Goal: Task Accomplishment & Management: Manage account settings

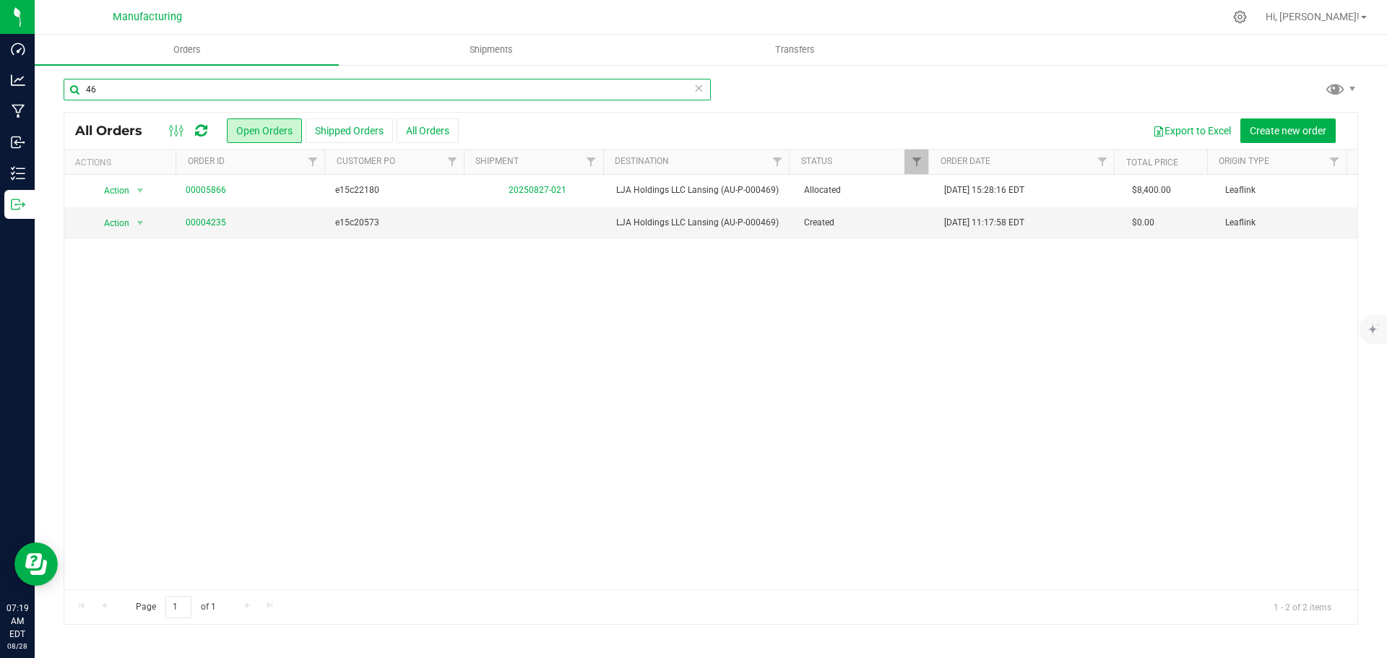
type input "4"
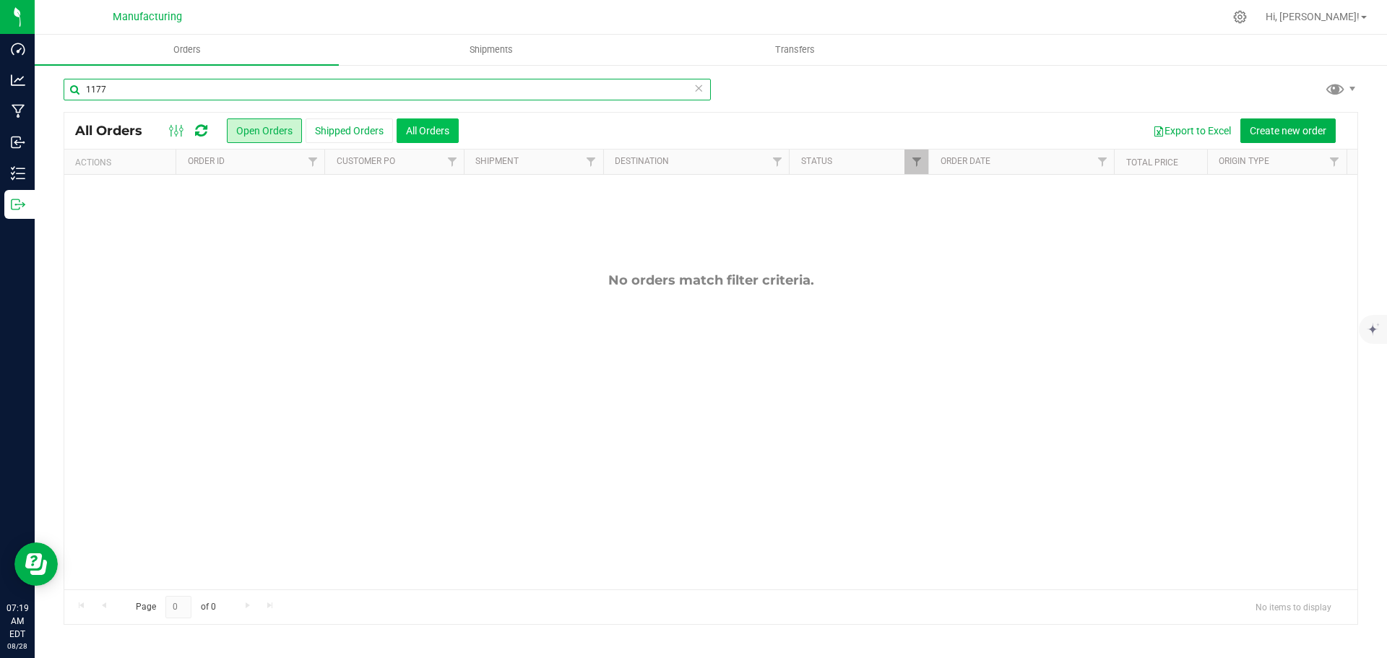
type input "1177"
click at [430, 134] on button "All Orders" at bounding box center [428, 130] width 62 height 25
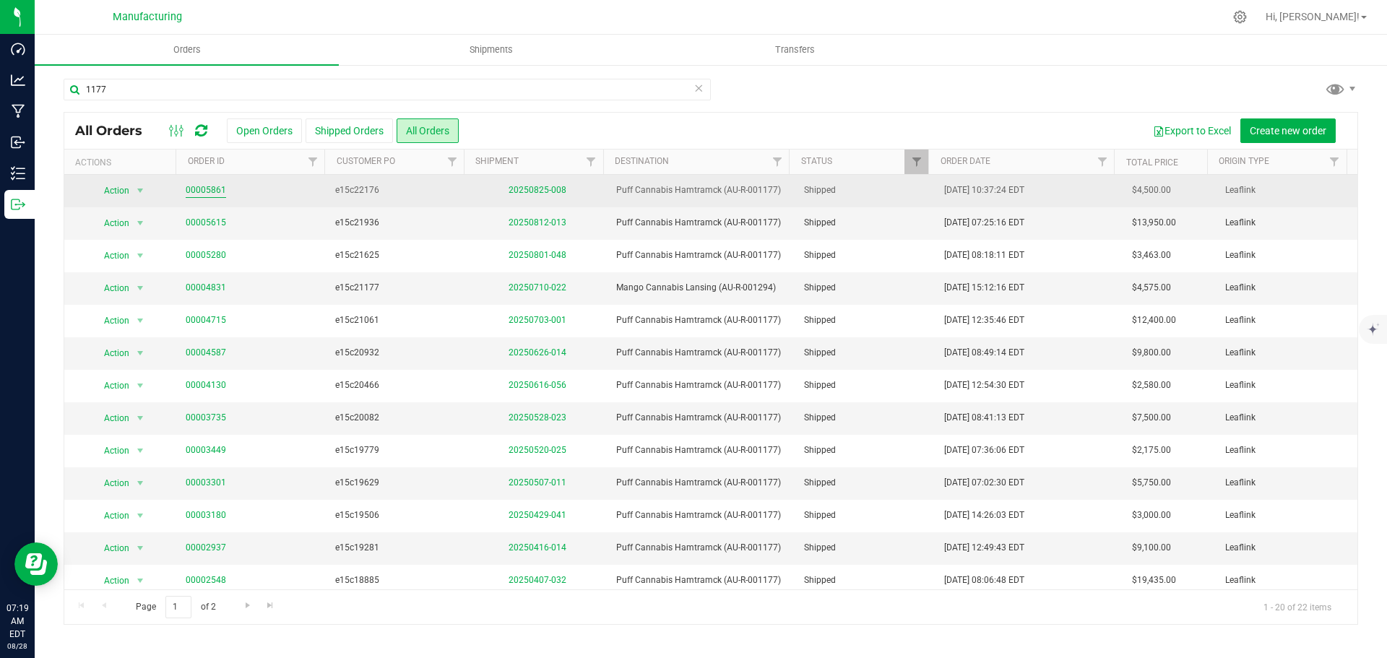
click at [199, 189] on link "00005861" at bounding box center [206, 190] width 40 height 14
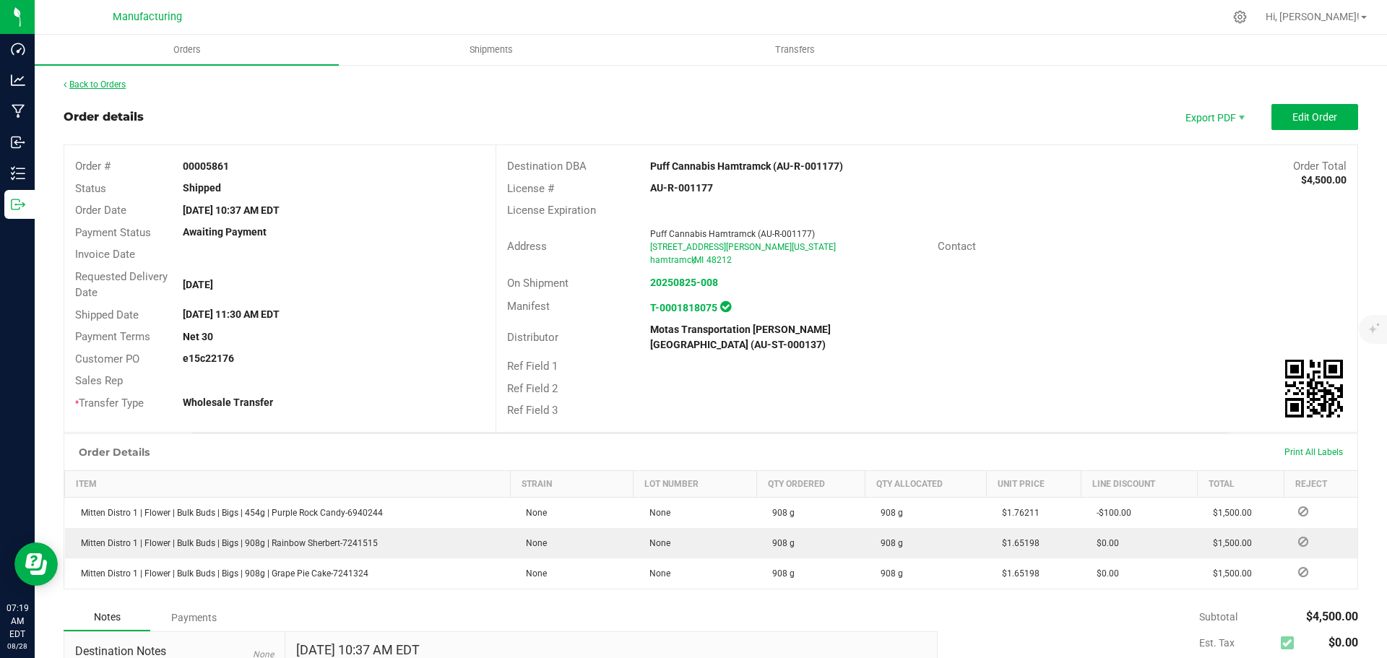
click at [92, 89] on link "Back to Orders" at bounding box center [95, 84] width 62 height 10
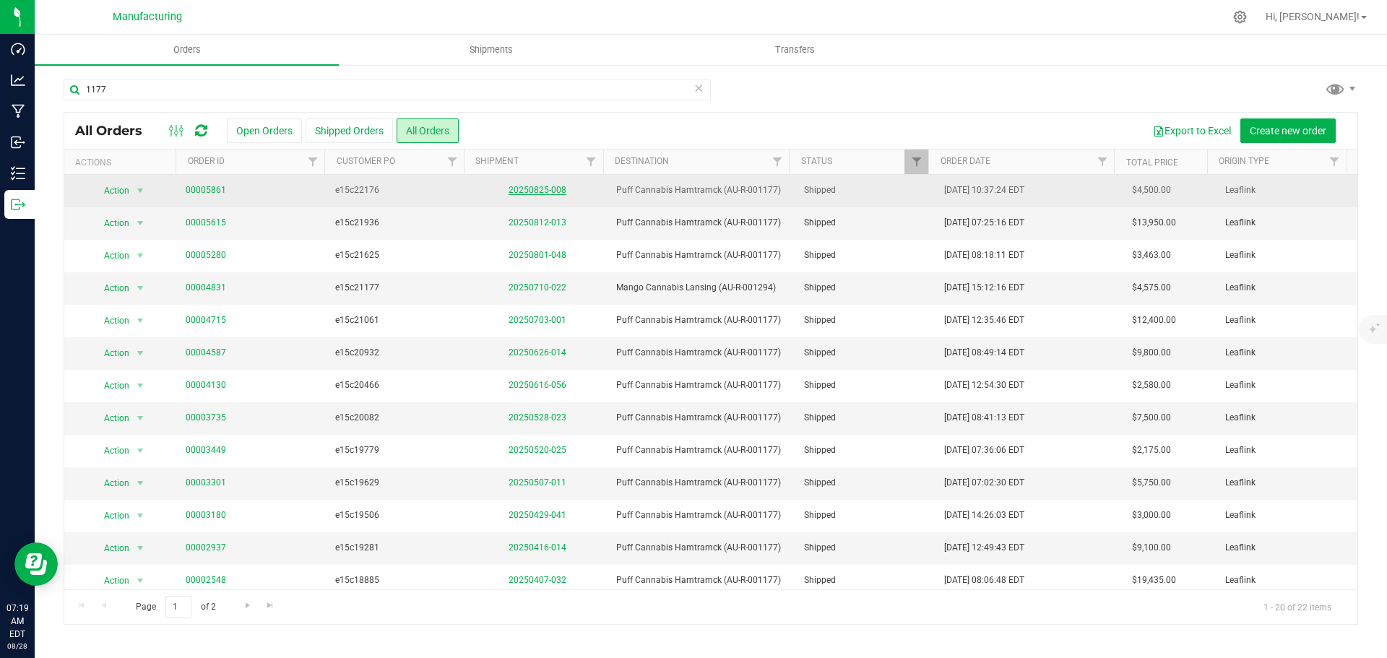
click at [558, 193] on link "20250825-008" at bounding box center [537, 190] width 58 height 10
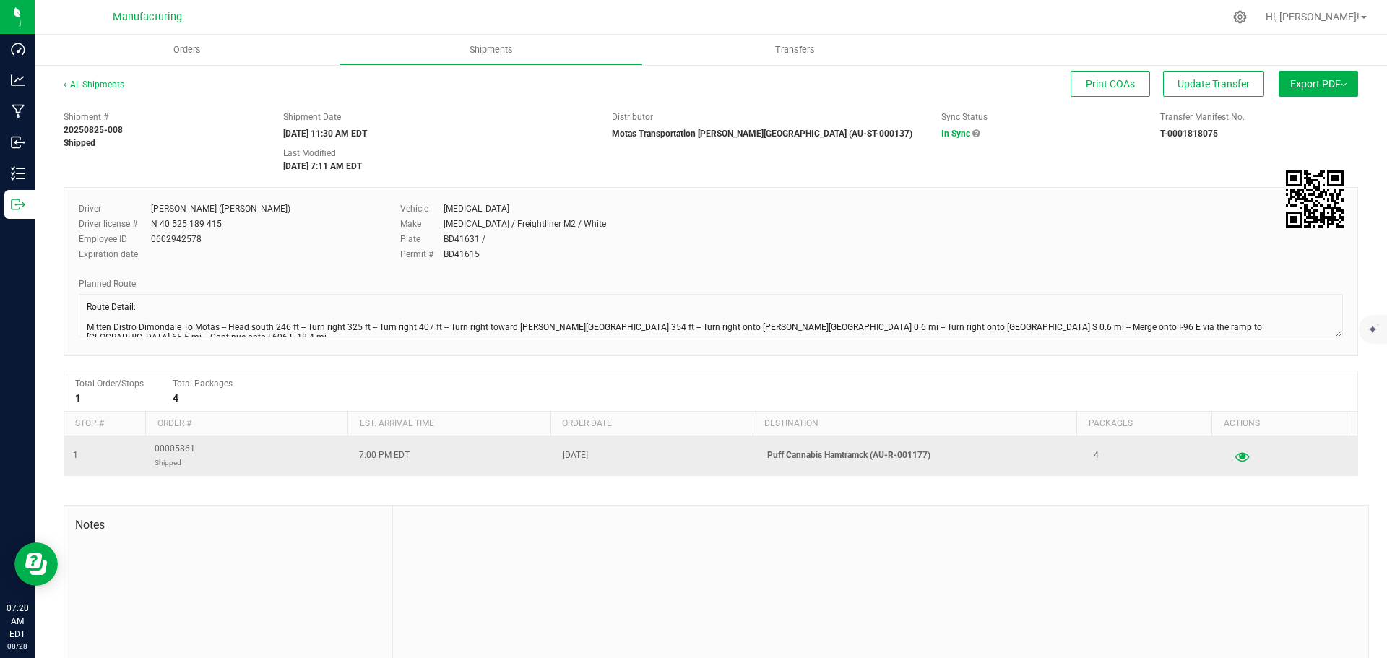
click at [1229, 459] on button "button" at bounding box center [1242, 455] width 26 height 23
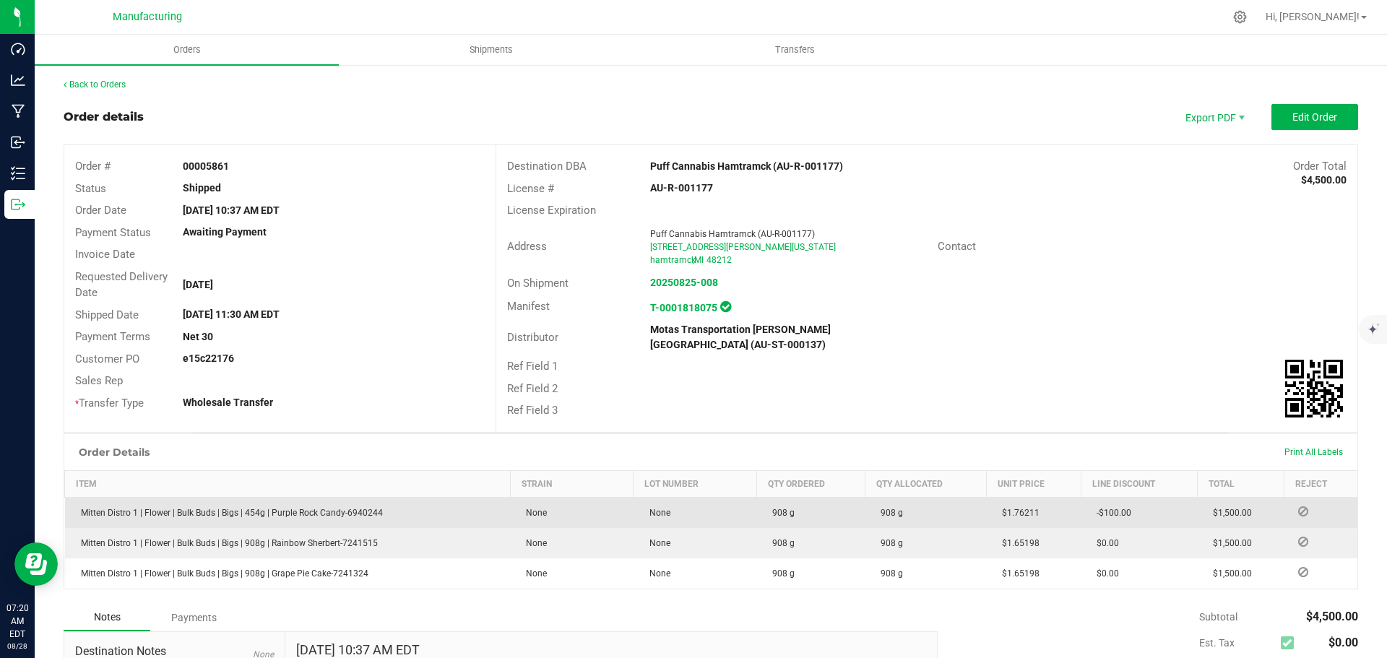
click at [1298, 507] on icon at bounding box center [1303, 511] width 10 height 9
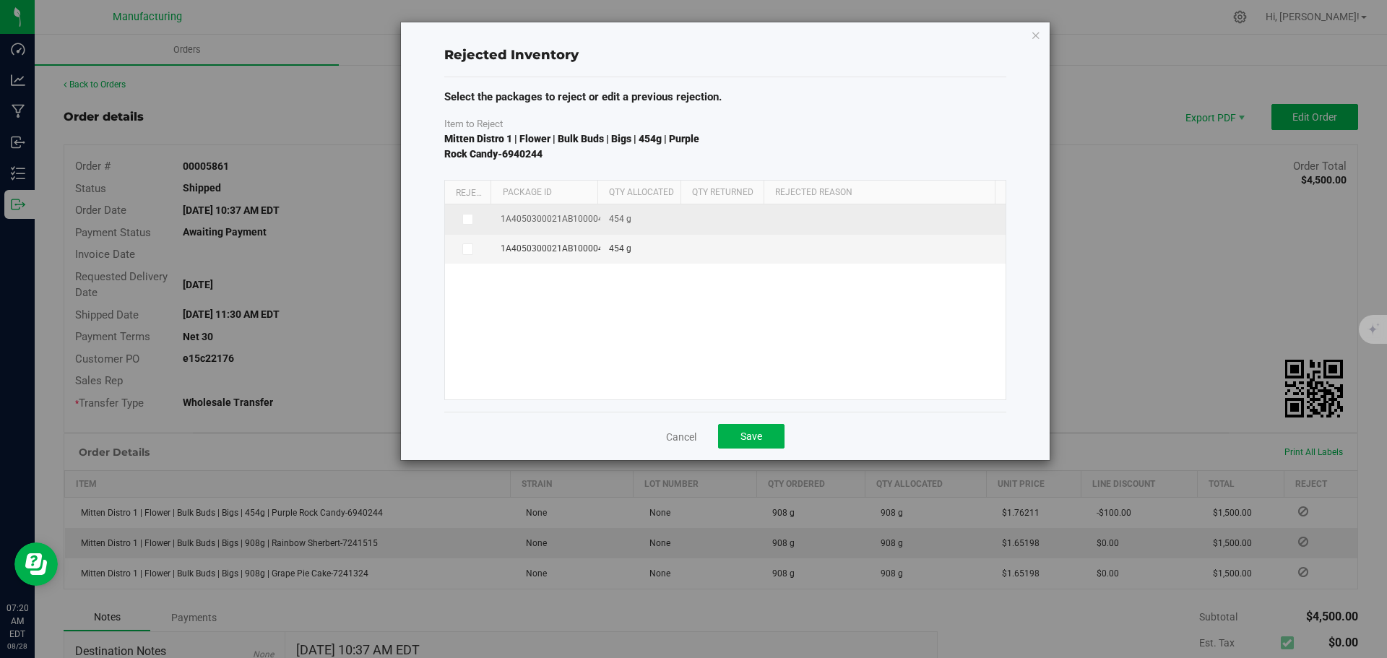
click at [469, 219] on icon at bounding box center [466, 219] width 7 height 0
click at [0, 0] on input "checkbox" at bounding box center [0, 0] width 0 height 0
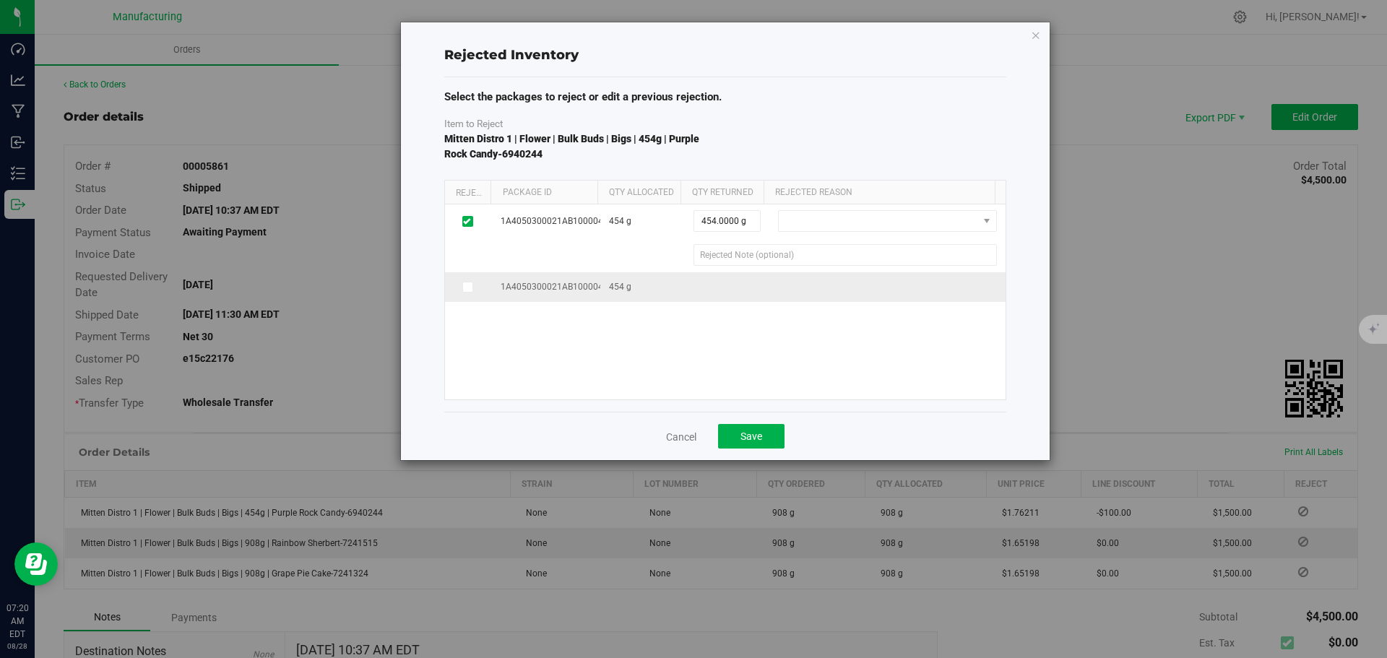
click at [469, 287] on icon at bounding box center [466, 287] width 7 height 0
click at [0, 0] on input "checkbox" at bounding box center [0, 0] width 0 height 0
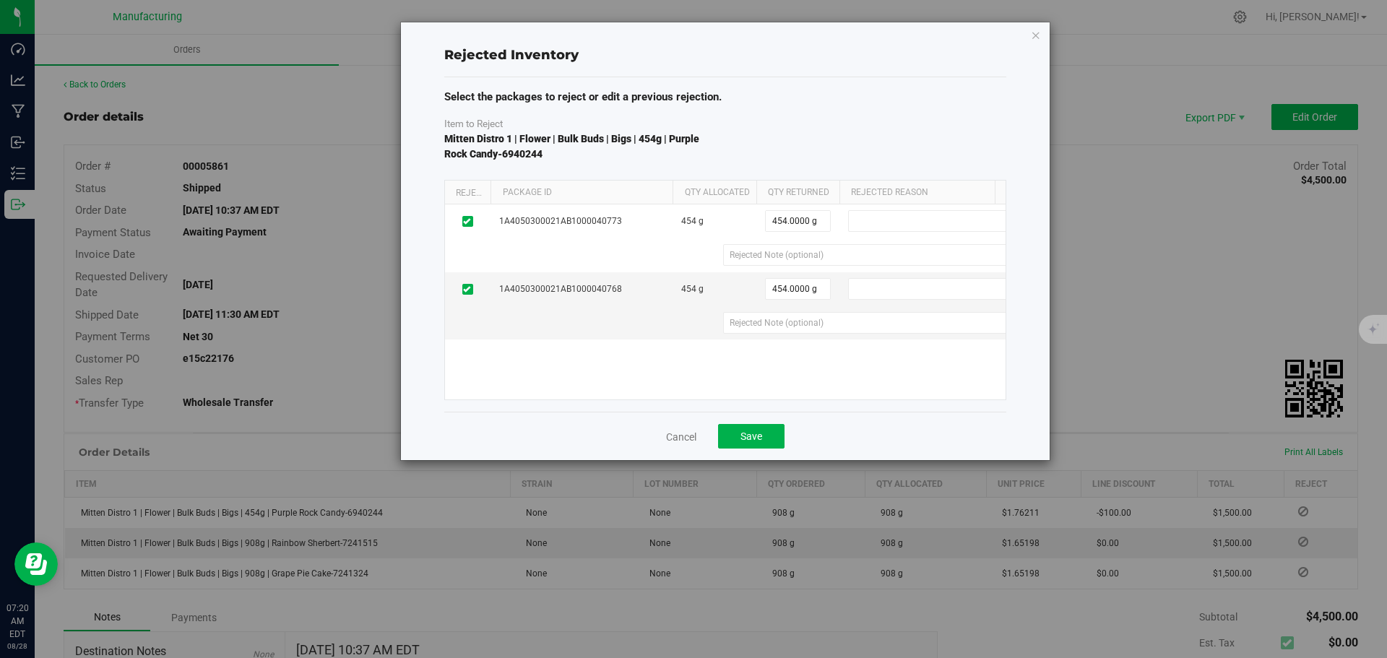
drag, startPoint x: 597, startPoint y: 191, endPoint x: 685, endPoint y: 199, distance: 89.2
click at [685, 199] on div "Reject Package Id Qty Allocated Qty Returned Rejected Reason" at bounding box center [720, 193] width 550 height 24
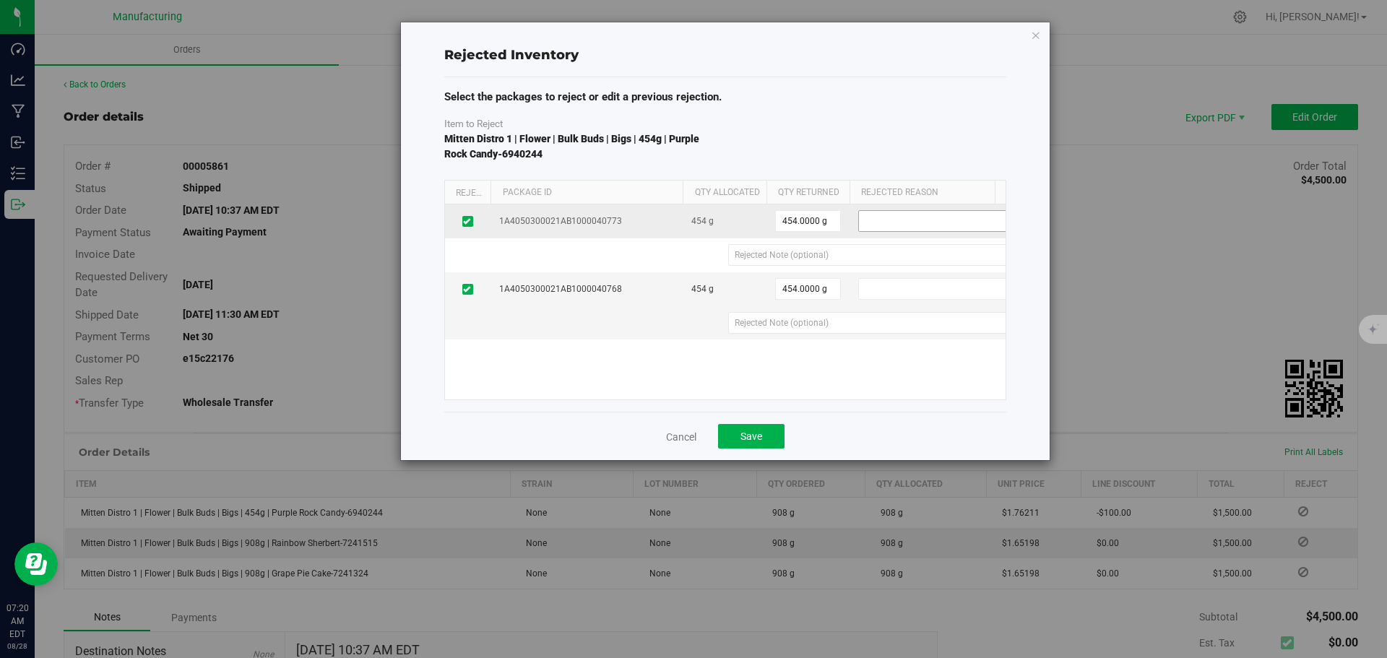
click at [976, 224] on span at bounding box center [956, 221] width 194 height 20
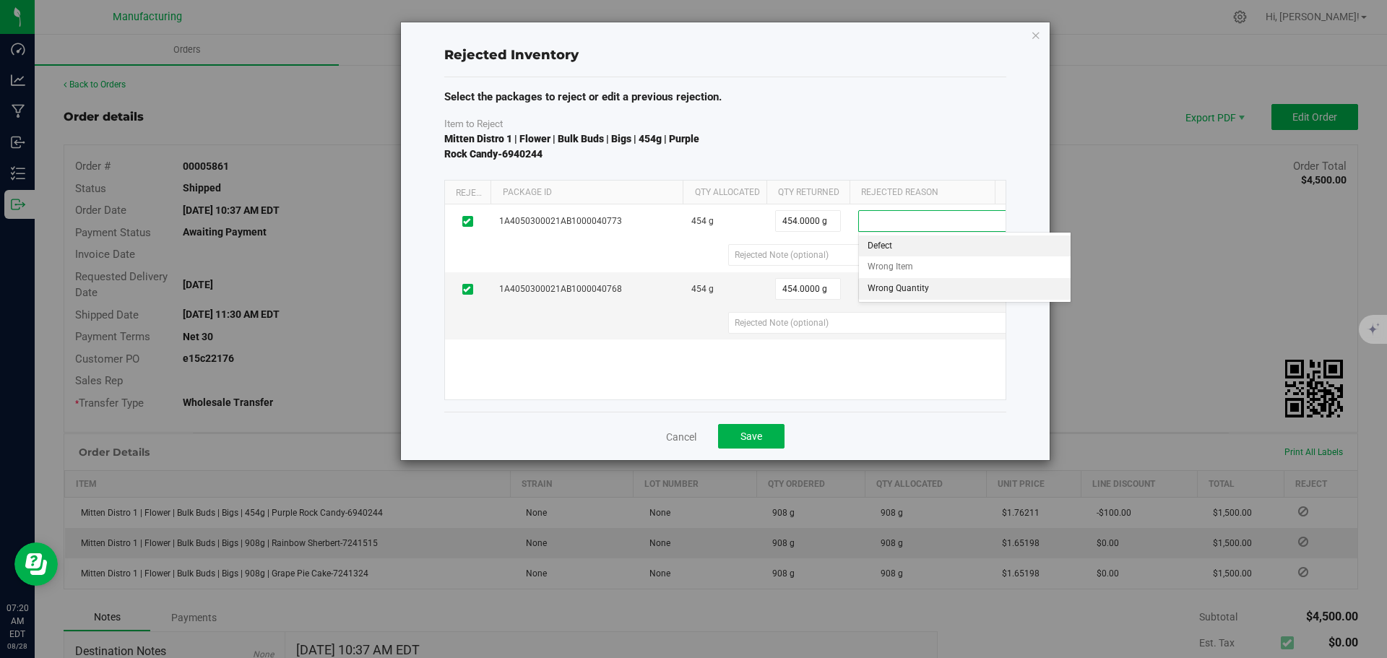
click at [917, 290] on li "Wrong Quantity" at bounding box center [965, 289] width 212 height 22
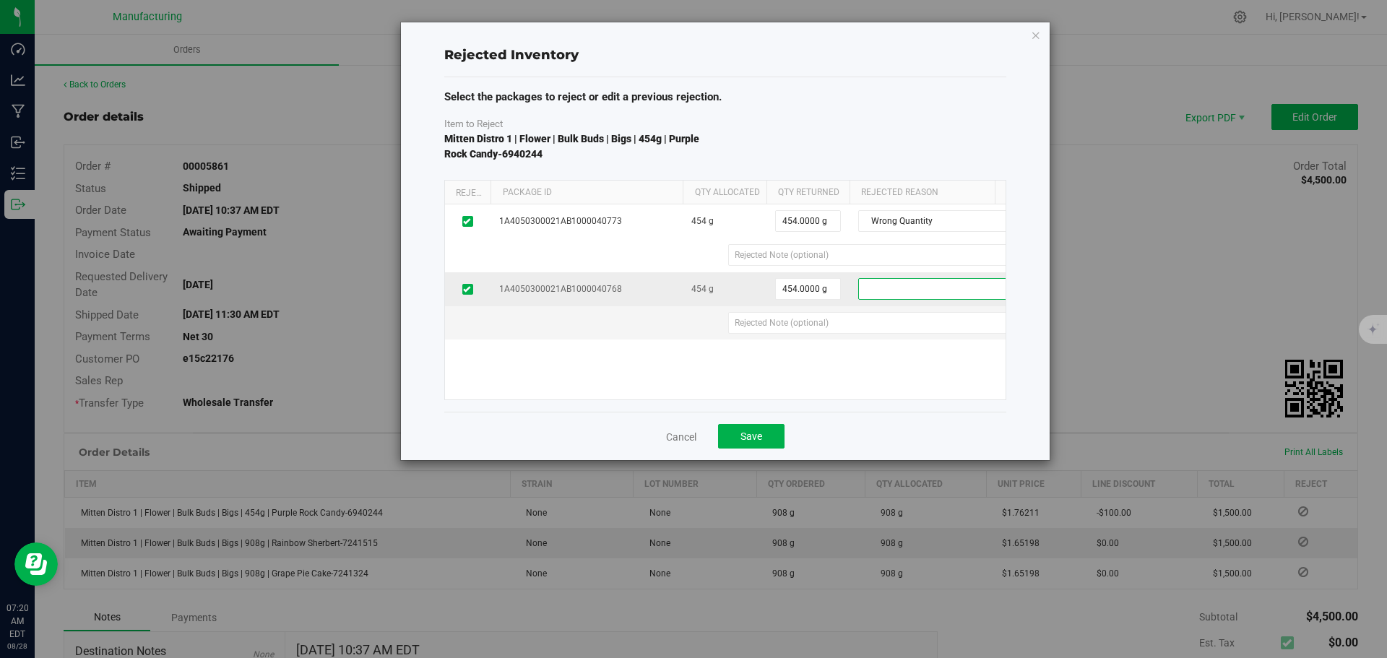
click at [896, 288] on span at bounding box center [956, 289] width 194 height 20
click at [882, 357] on li "Wrong Quantity" at bounding box center [965, 357] width 212 height 22
click at [881, 285] on span "Wrong Quantity" at bounding box center [956, 289] width 194 height 20
click at [881, 317] on li "Defect" at bounding box center [965, 314] width 212 height 22
click at [883, 291] on span "Defect" at bounding box center [956, 289] width 194 height 20
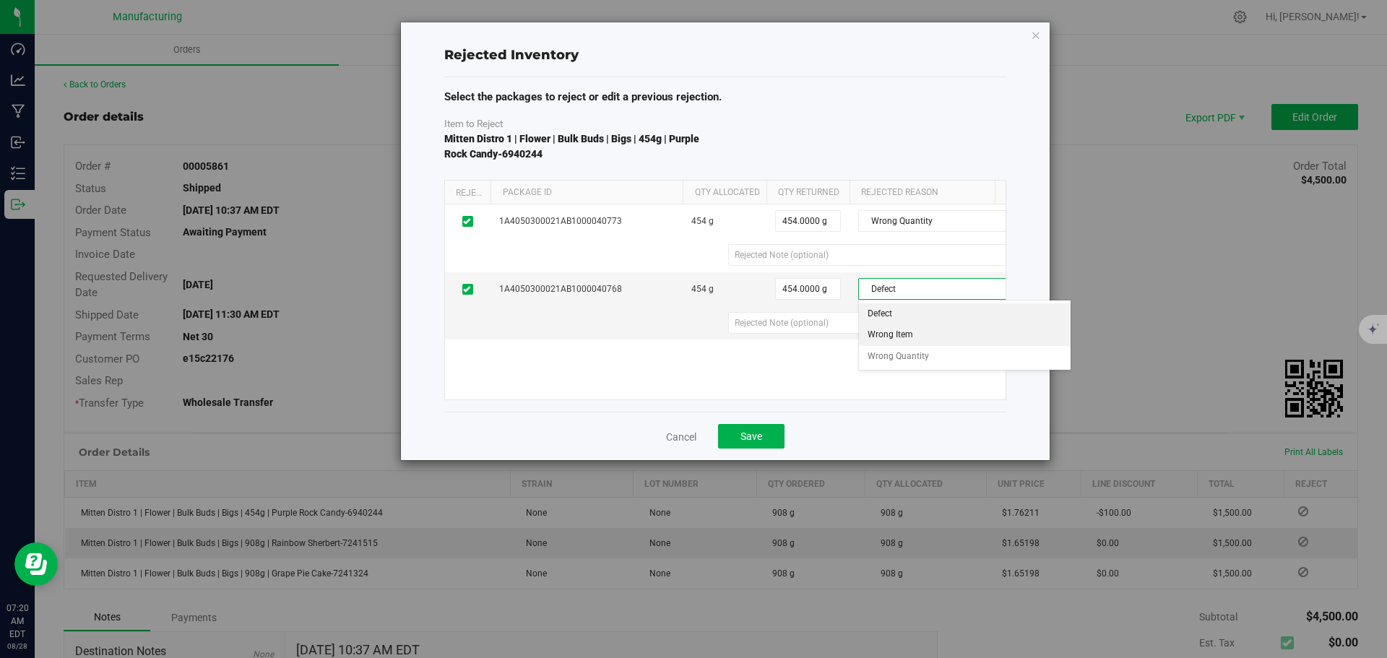
click at [885, 329] on li "Wrong Item" at bounding box center [965, 335] width 212 height 22
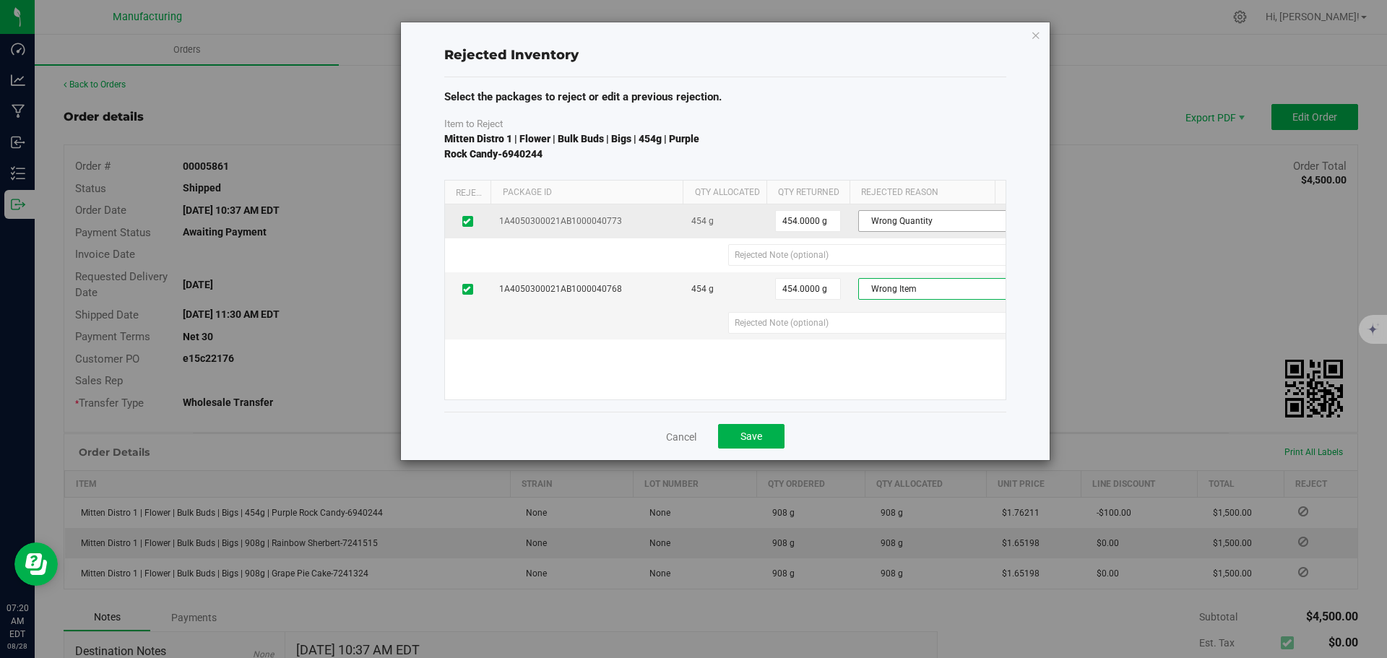
click at [895, 220] on span "Wrong Quantity" at bounding box center [956, 221] width 194 height 20
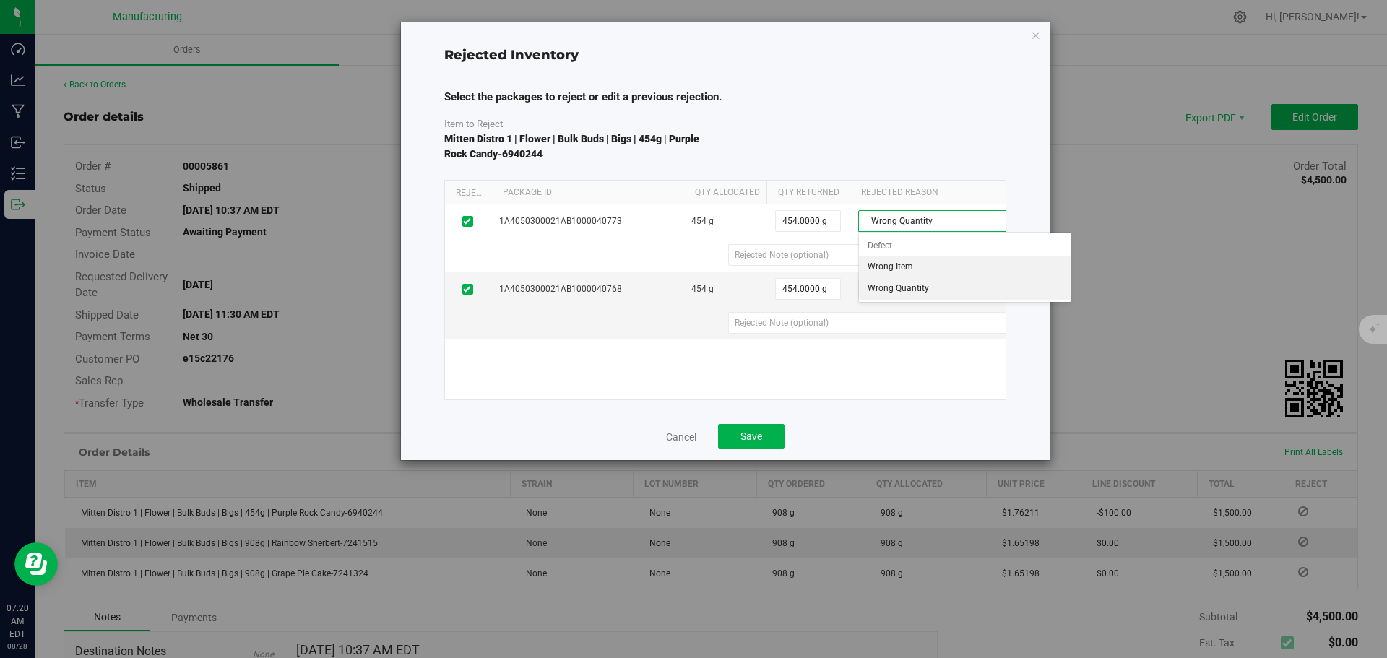
click at [893, 268] on li "Wrong Item" at bounding box center [965, 267] width 212 height 22
click at [761, 433] on span "Save" at bounding box center [751, 436] width 22 height 12
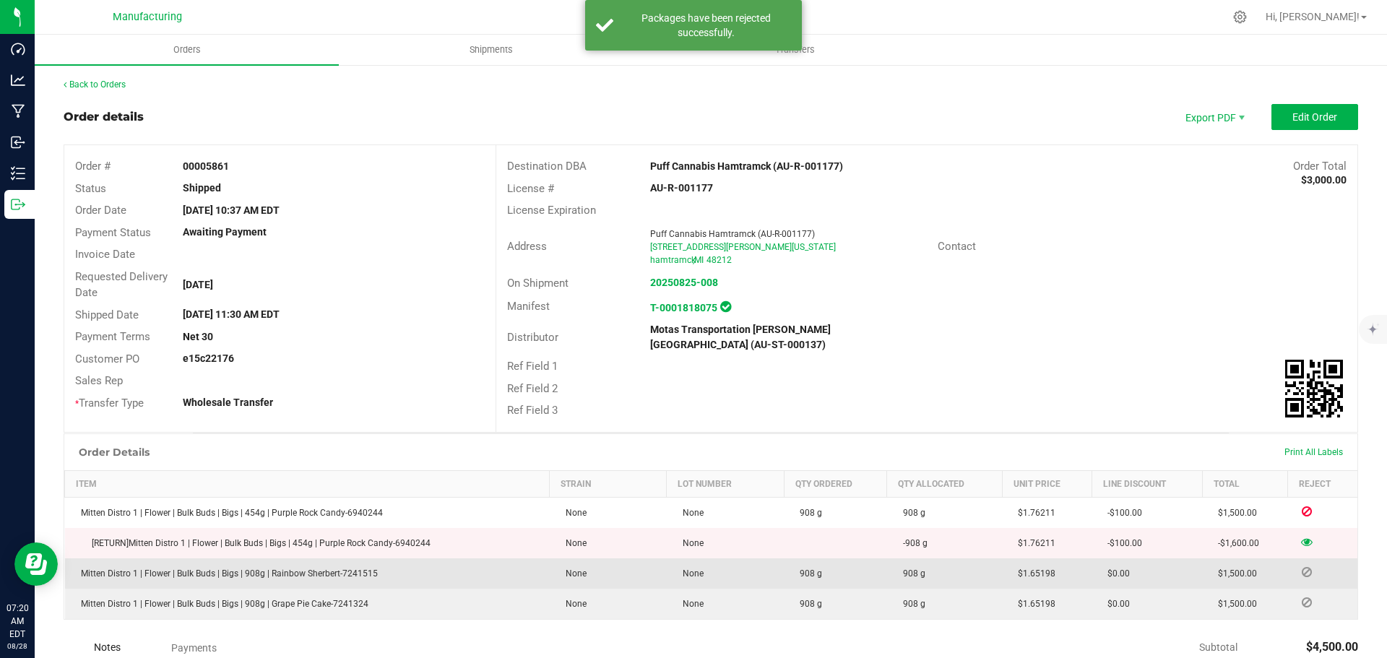
click at [1301, 568] on icon at bounding box center [1306, 572] width 10 height 9
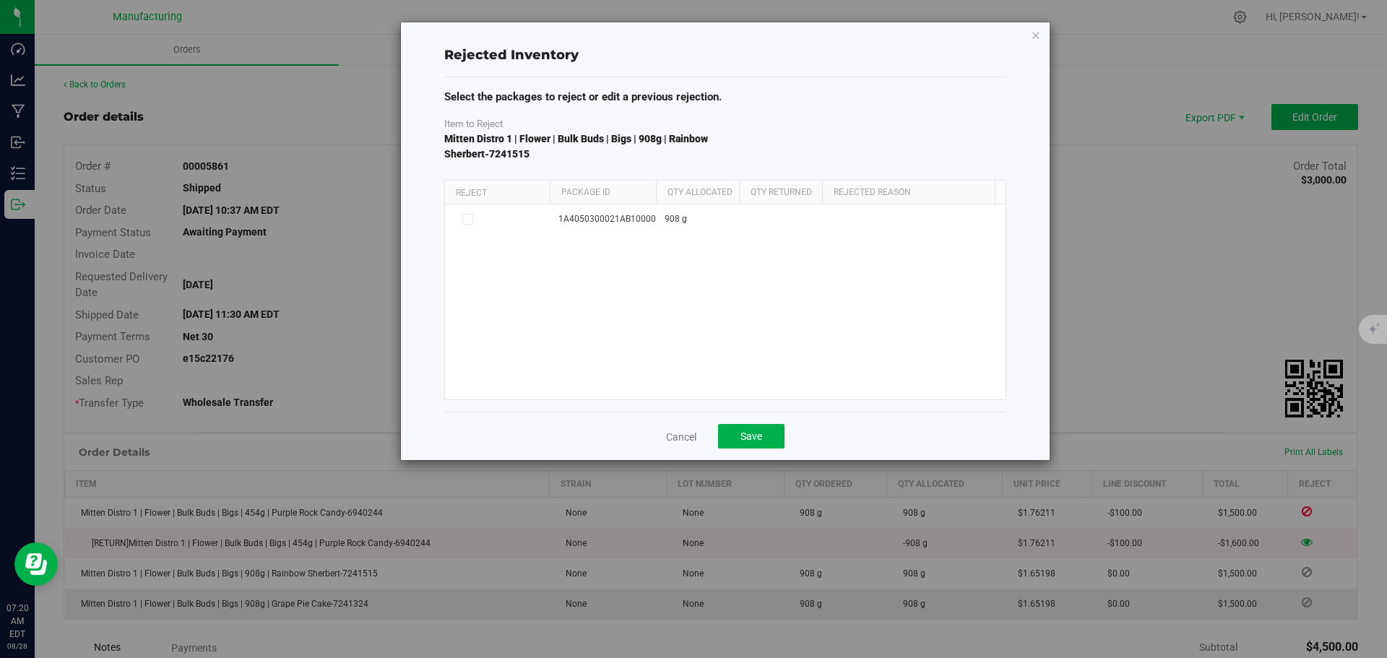
drag, startPoint x: 488, startPoint y: 193, endPoint x: 550, endPoint y: 198, distance: 62.3
click at [550, 198] on div "Reject Package Id Qty Allocated Qty Returned Rejected Reason" at bounding box center [720, 193] width 550 height 24
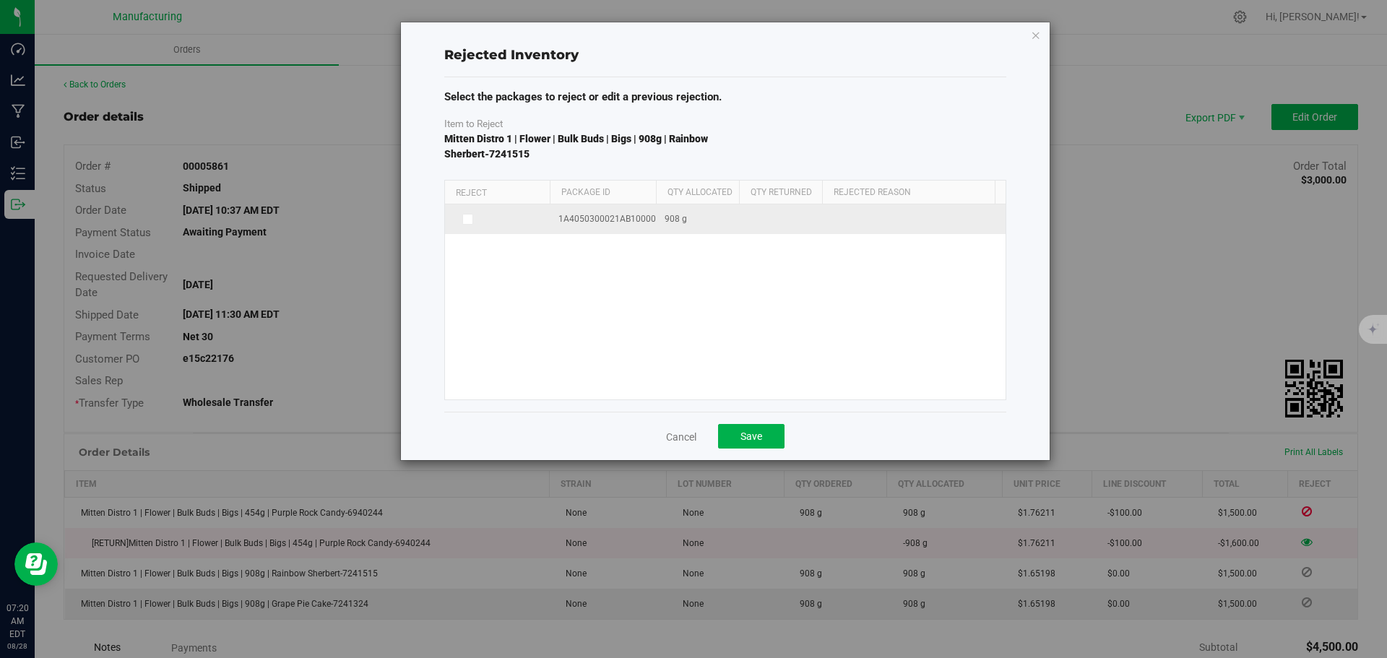
click at [464, 219] on icon at bounding box center [466, 219] width 7 height 0
click at [0, 0] on input "checkbox" at bounding box center [0, 0] width 0 height 0
click at [888, 222] on span at bounding box center [928, 221] width 194 height 20
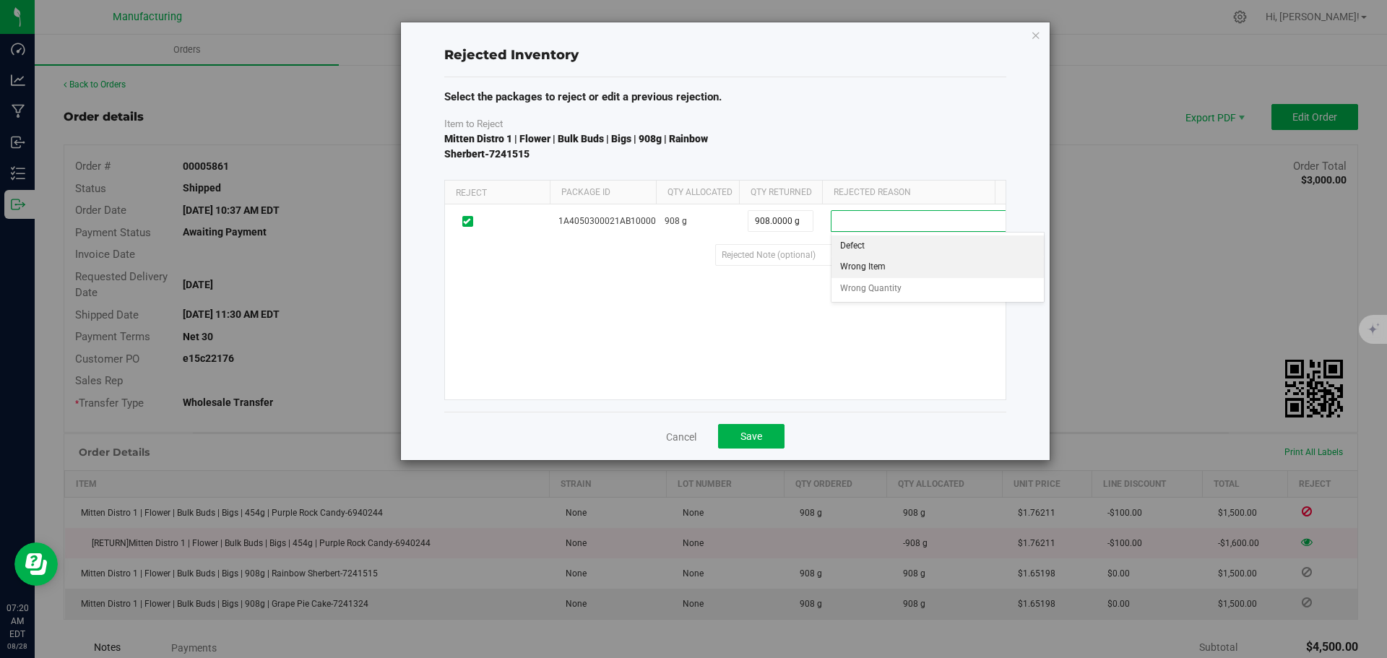
click at [872, 264] on li "Wrong Item" at bounding box center [937, 267] width 212 height 22
click at [761, 438] on span "Save" at bounding box center [751, 436] width 22 height 12
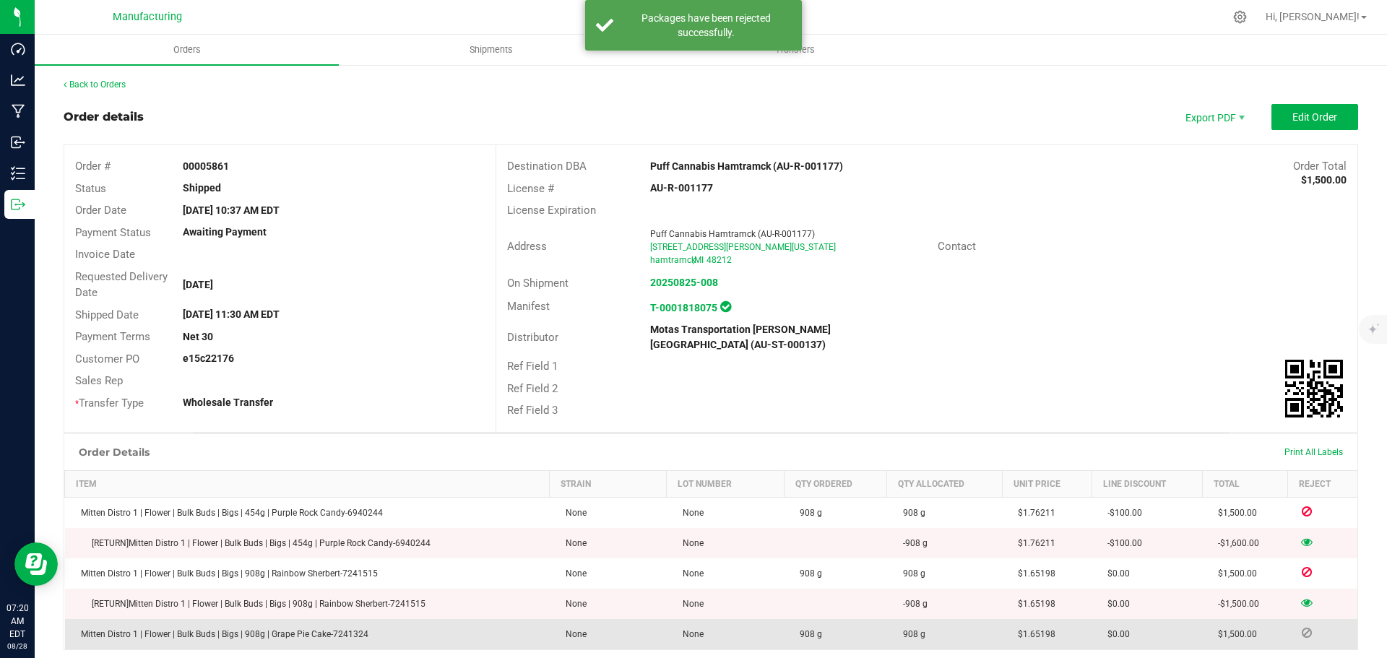
click at [1301, 628] on icon at bounding box center [1306, 632] width 10 height 9
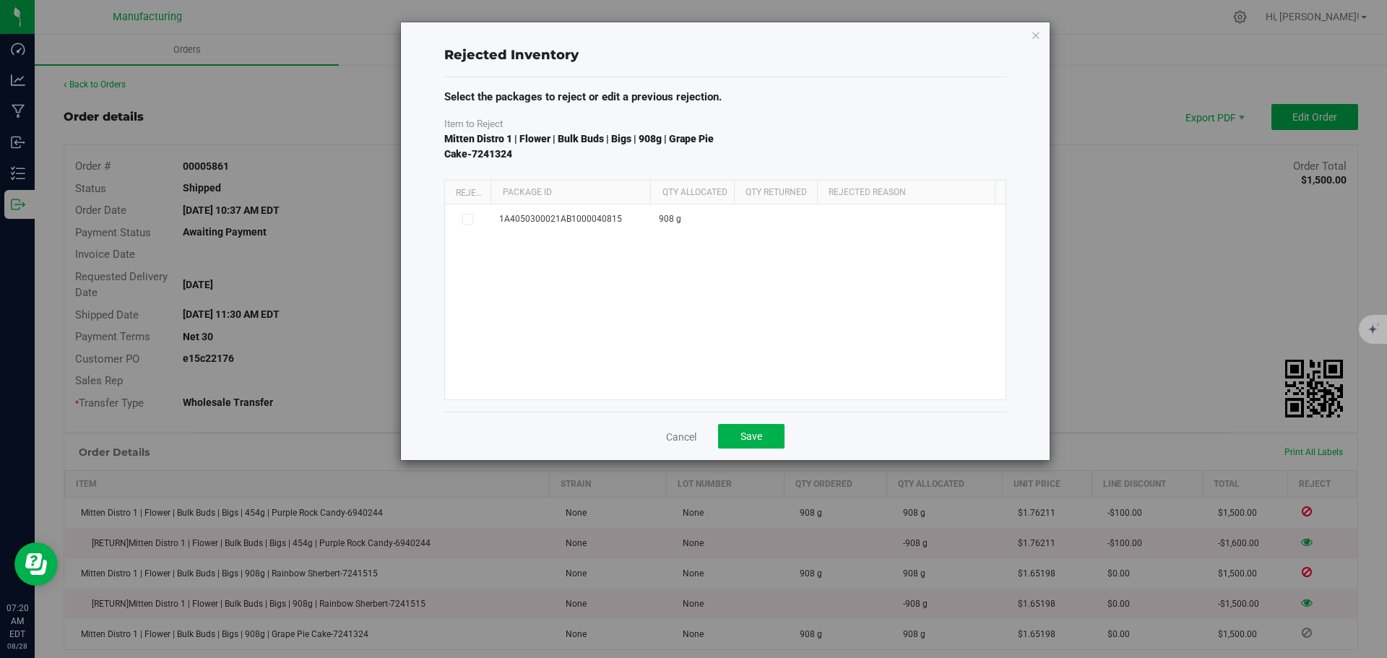
drag, startPoint x: 599, startPoint y: 191, endPoint x: 711, endPoint y: 197, distance: 112.1
click at [714, 196] on div "Reject Package Id Qty Allocated Qty Returned Rejected Reason" at bounding box center [720, 193] width 550 height 24
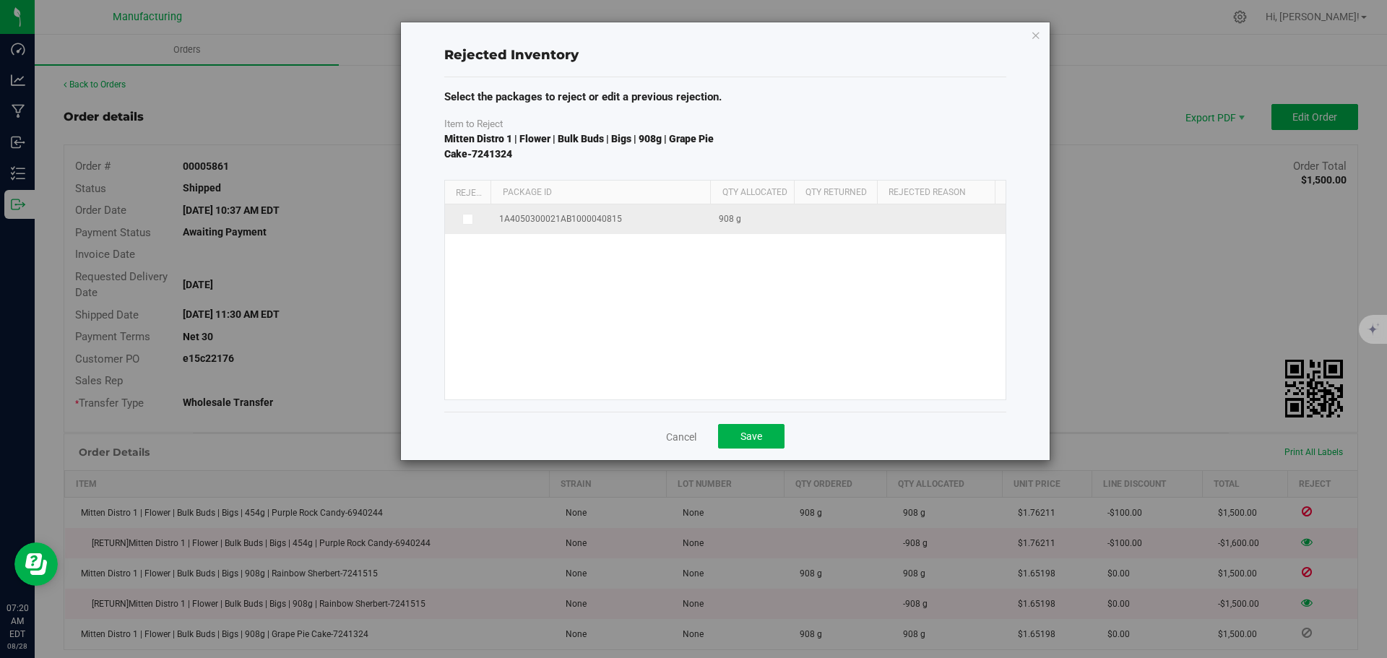
click at [470, 219] on icon at bounding box center [466, 219] width 7 height 0
click at [0, 0] on input "checkbox" at bounding box center [0, 0] width 0 height 0
click at [907, 214] on span at bounding box center [983, 221] width 194 height 20
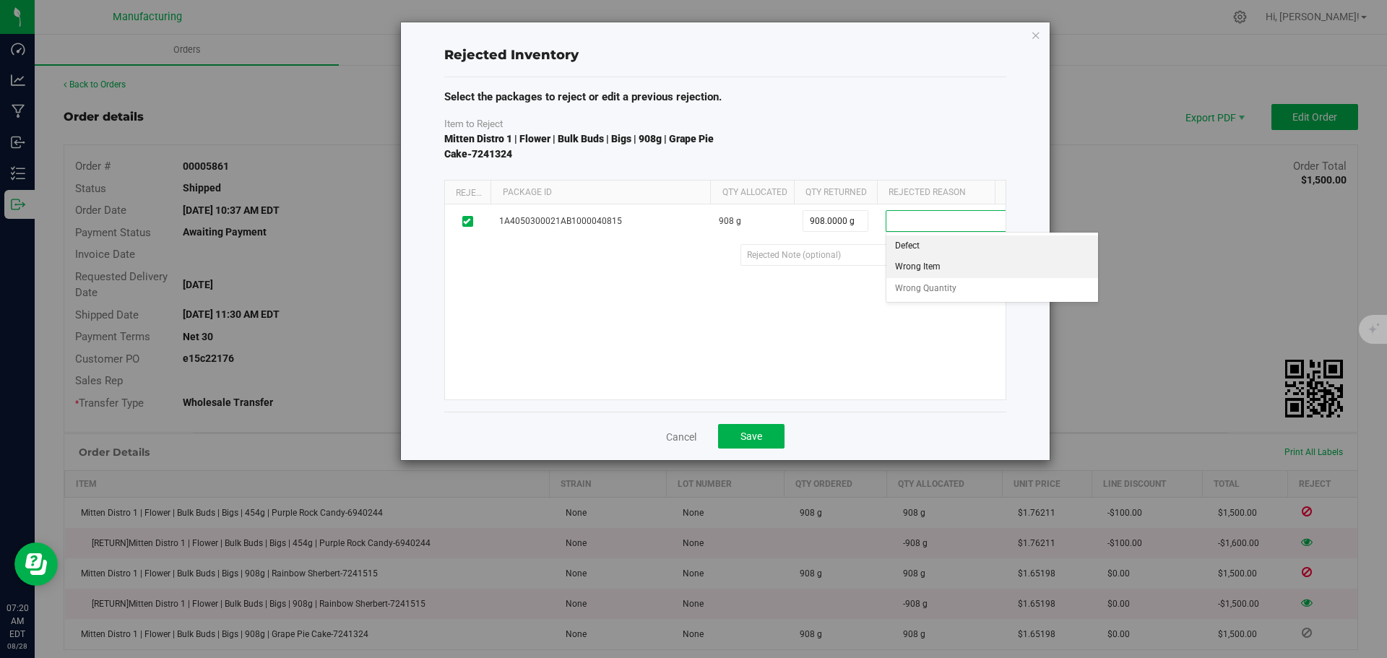
click at [907, 266] on li "Wrong Item" at bounding box center [992, 267] width 212 height 22
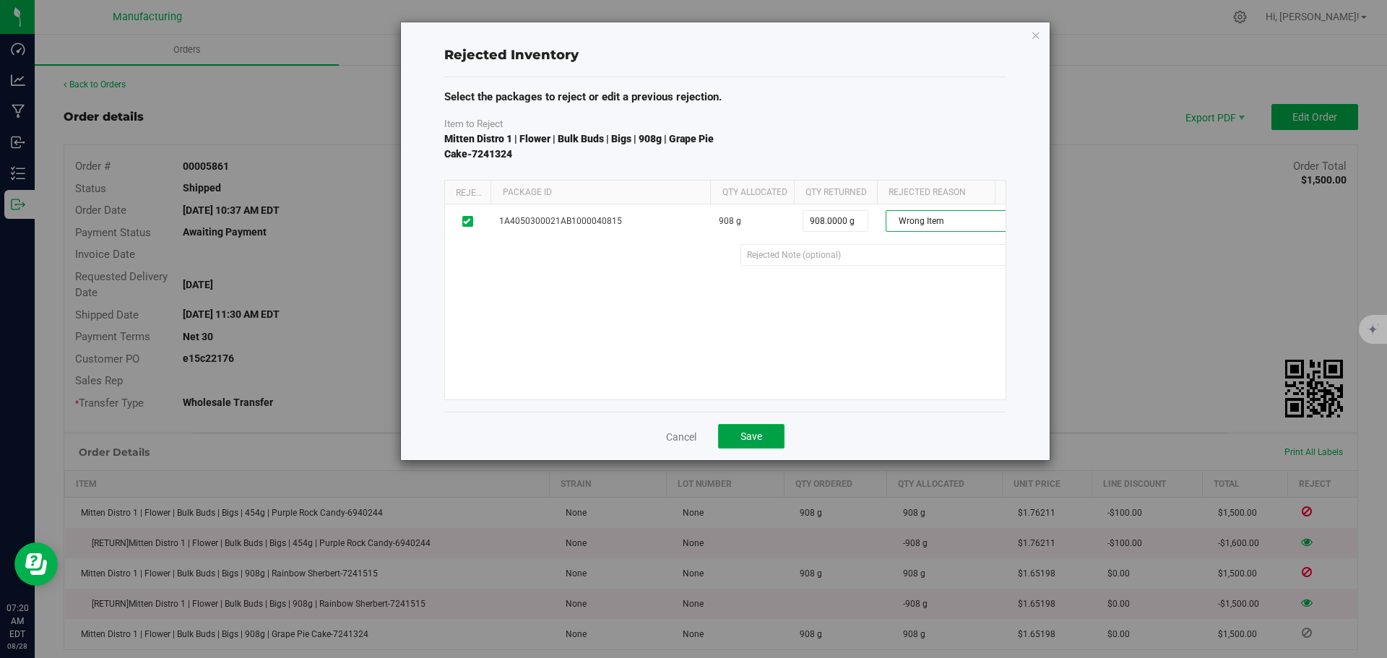
click at [774, 440] on button "Save" at bounding box center [751, 436] width 66 height 25
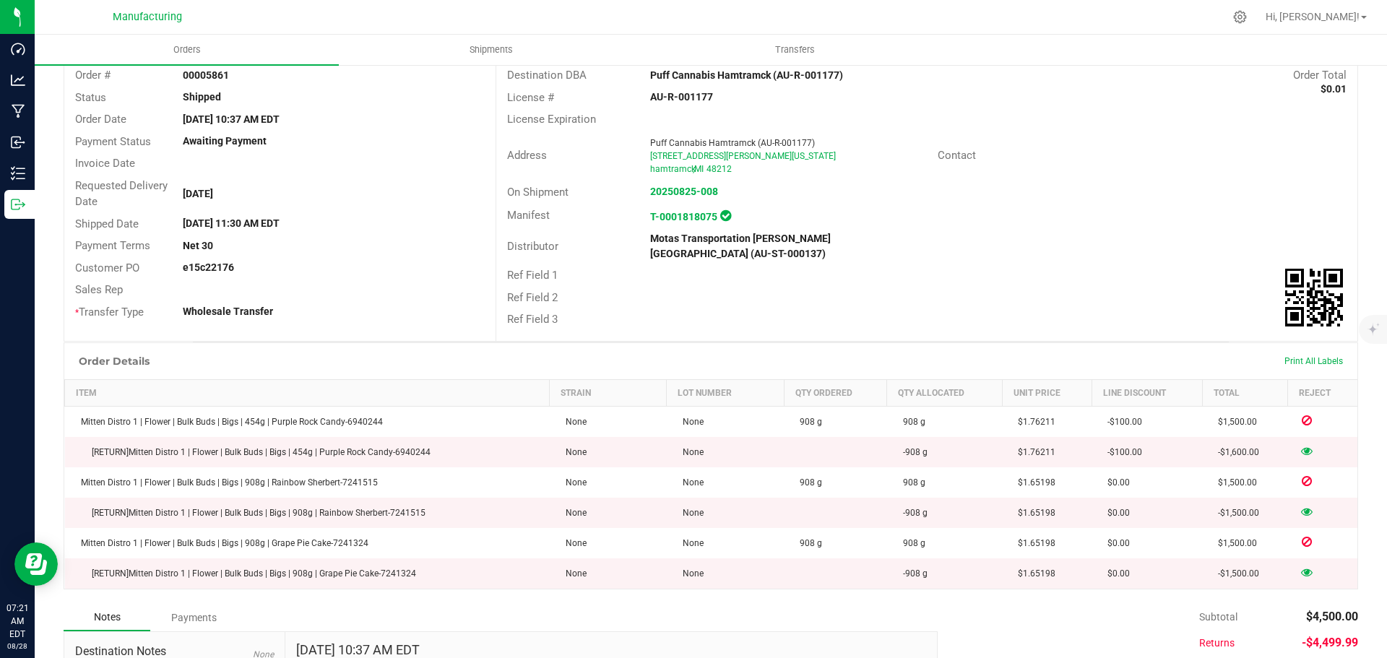
scroll to position [144, 0]
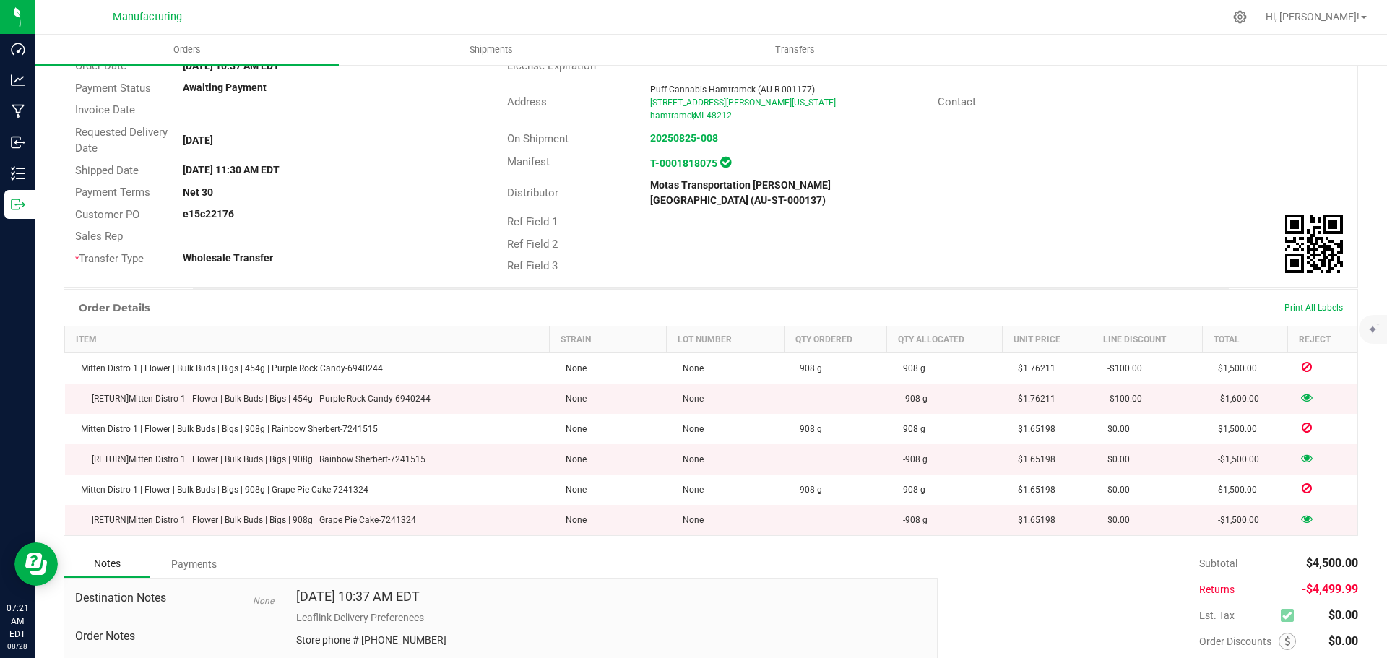
click at [1301, 393] on icon at bounding box center [1307, 397] width 12 height 9
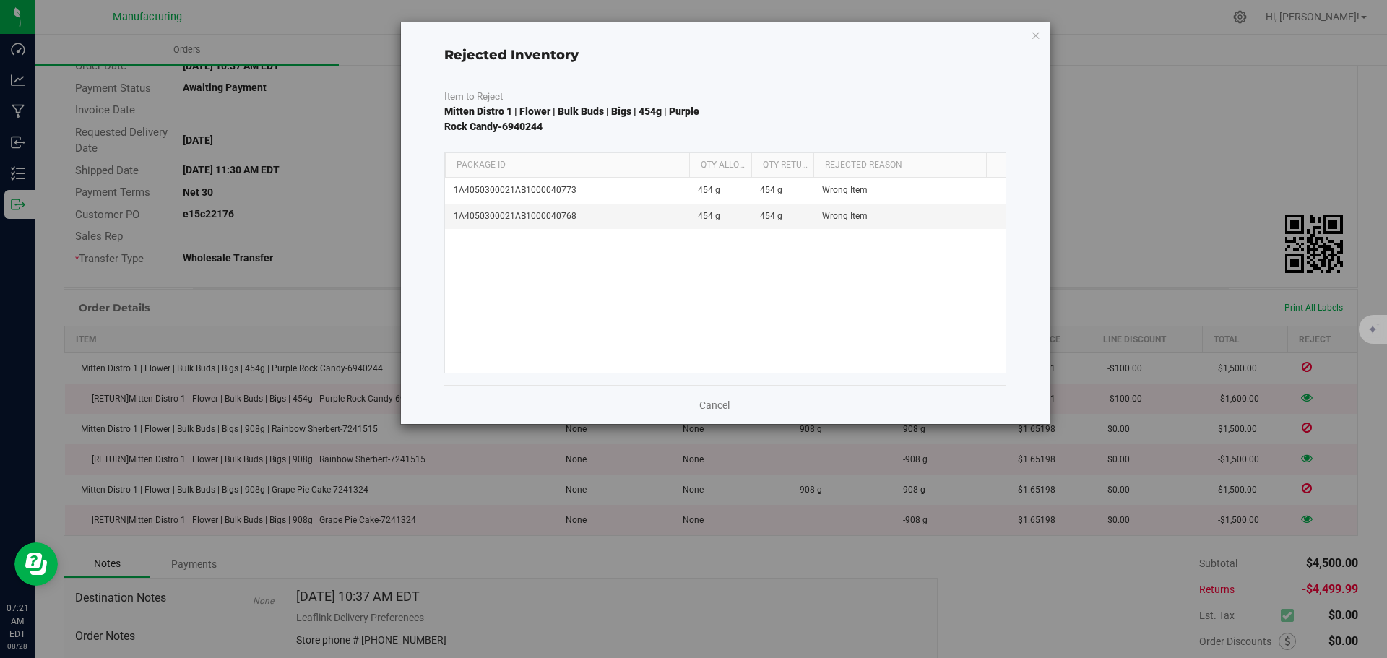
drag, startPoint x: 525, startPoint y: 167, endPoint x: 688, endPoint y: 174, distance: 162.7
click at [693, 171] on div "Package Id Qty Allocated Qty Returned Rejected Reason Rejection Note" at bounding box center [720, 165] width 550 height 24
click at [726, 406] on link "Cancel" at bounding box center [714, 405] width 30 height 14
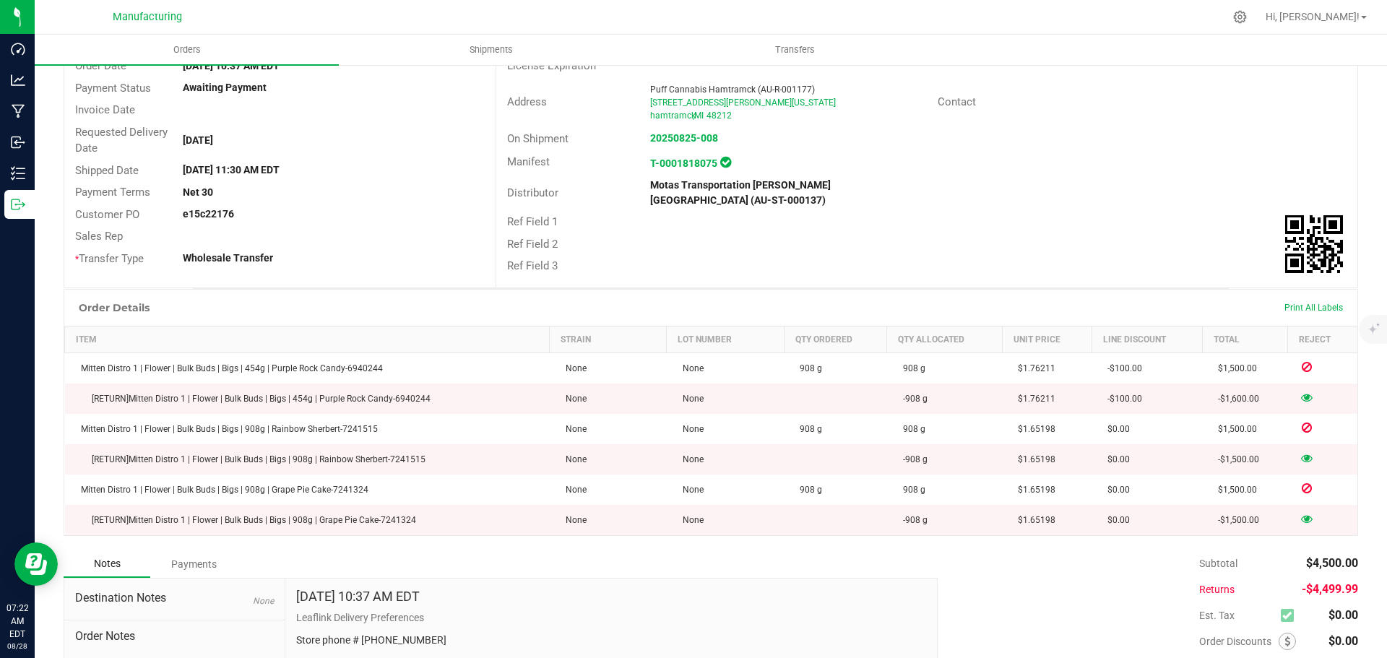
click at [1301, 393] on icon at bounding box center [1307, 397] width 12 height 9
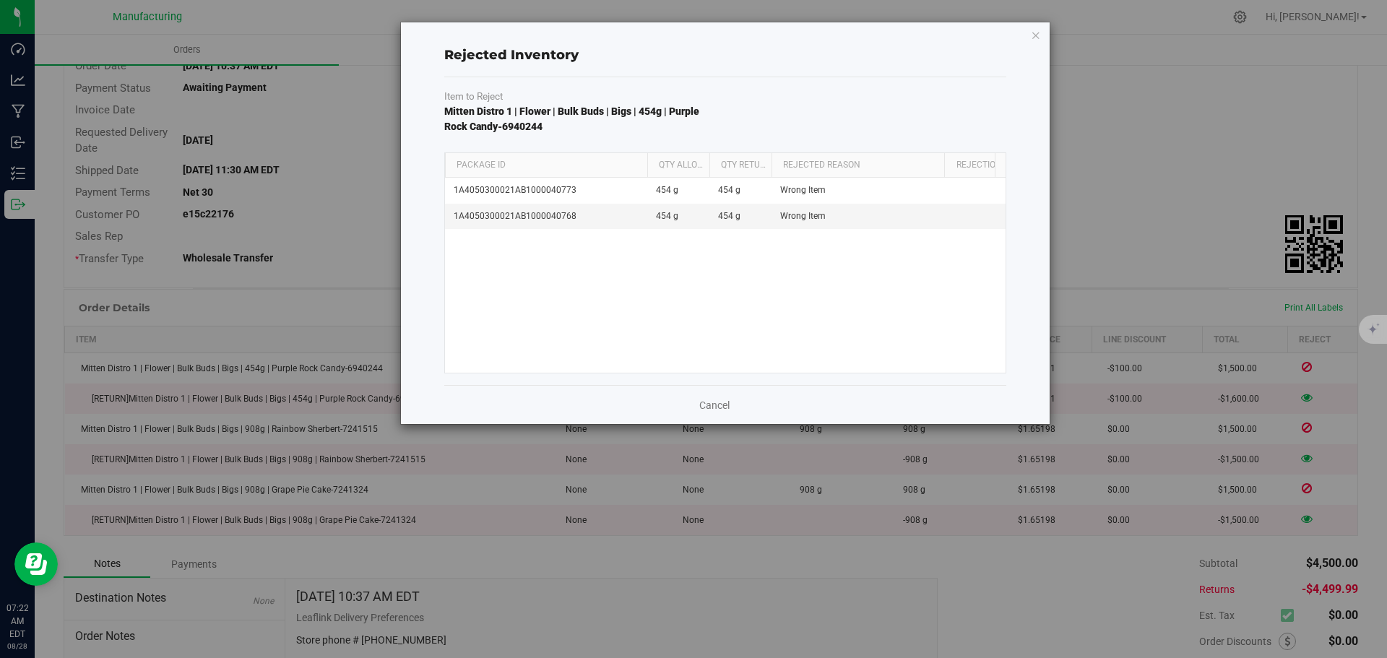
drag, startPoint x: 521, startPoint y: 165, endPoint x: 672, endPoint y: 165, distance: 151.7
click at [672, 165] on div "Package Id Qty Allocated Qty Returned Rejected Reason Rejection Note" at bounding box center [720, 165] width 550 height 24
click at [1039, 35] on icon "button" at bounding box center [1036, 34] width 10 height 17
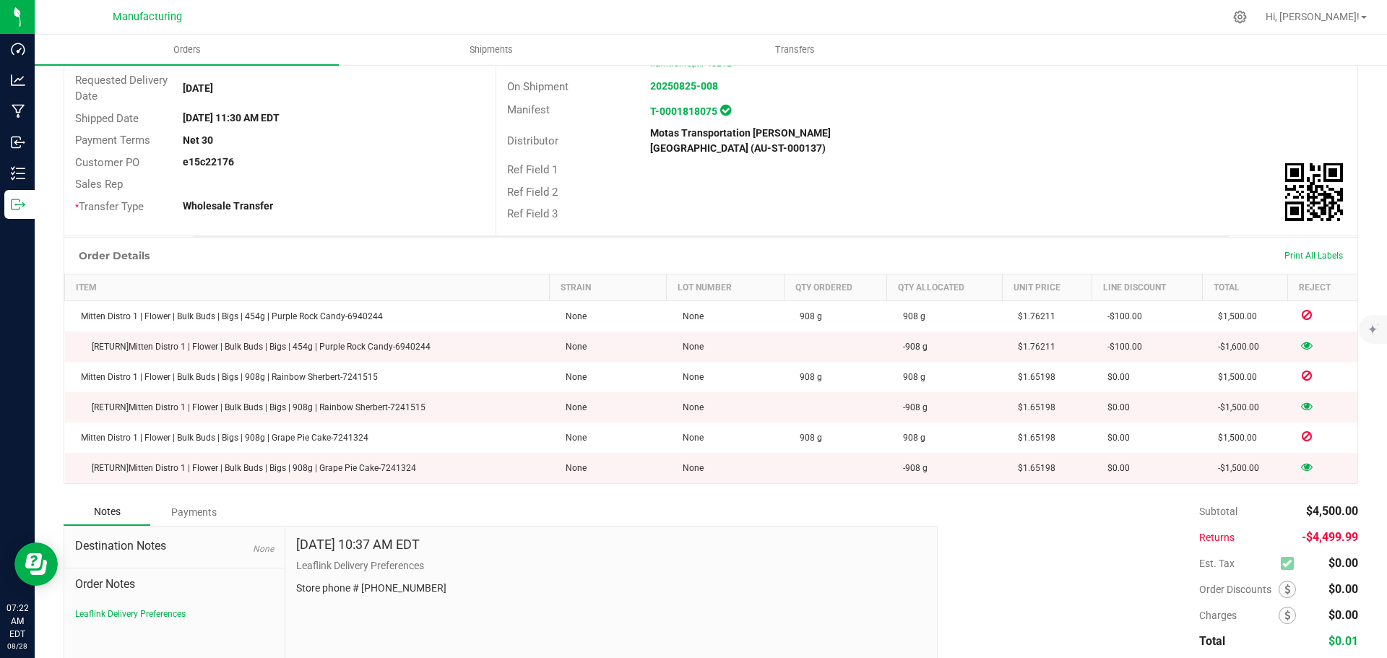
scroll to position [266, 0]
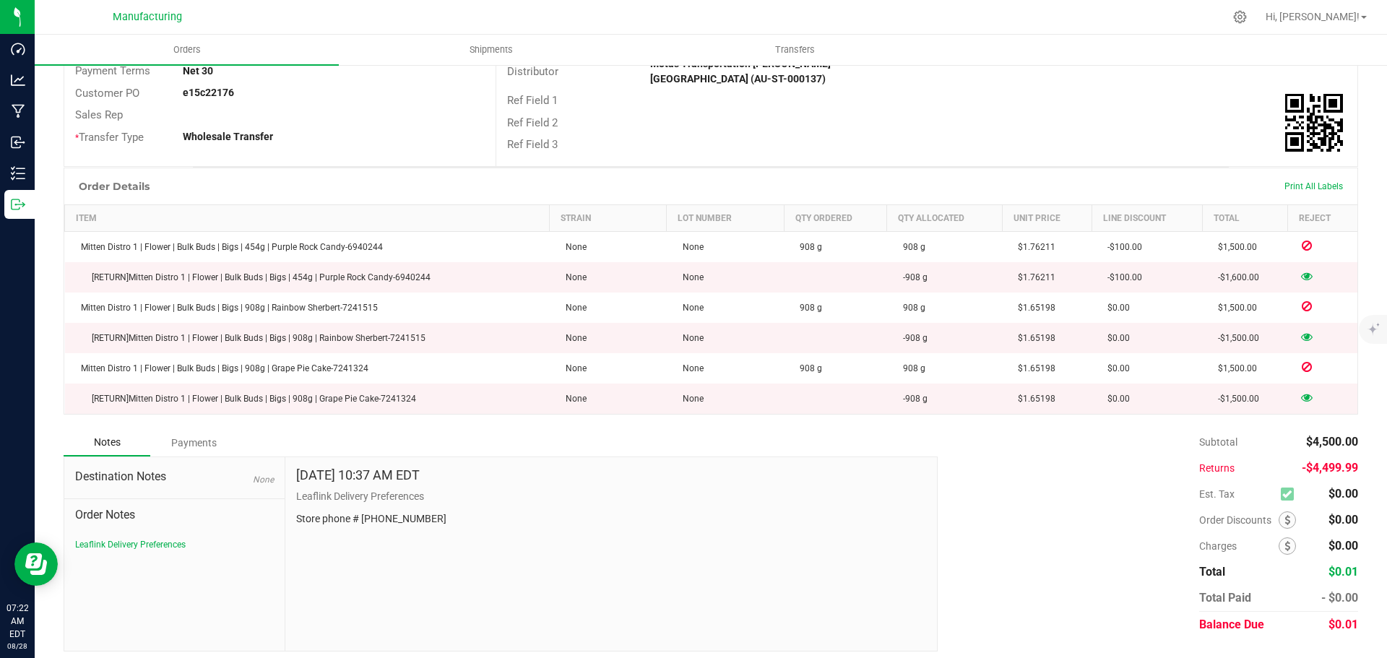
click at [1301, 272] on icon at bounding box center [1307, 276] width 12 height 9
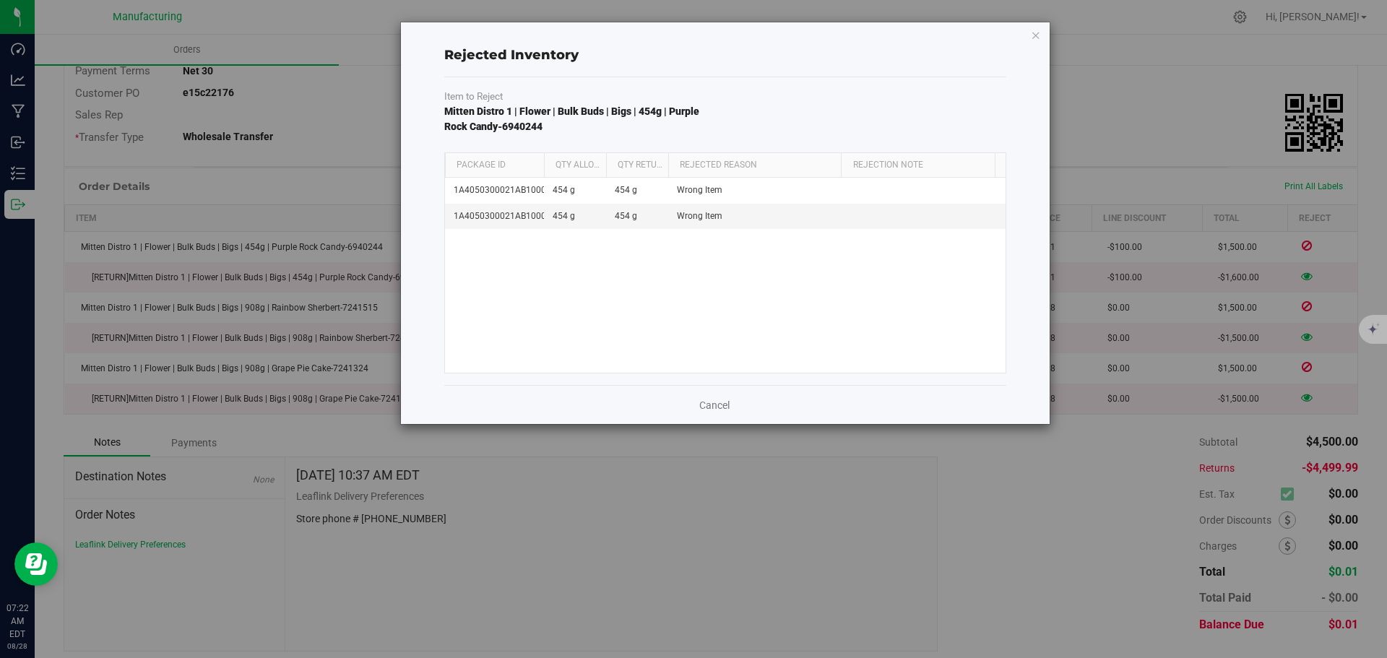
drag, startPoint x: 531, startPoint y: 159, endPoint x: 635, endPoint y: 163, distance: 104.1
click at [625, 162] on div "Package Id Qty Allocated Qty Returned Rejected Reason Rejection Note" at bounding box center [720, 165] width 550 height 24
drag, startPoint x: 684, startPoint y: 164, endPoint x: 750, endPoint y: 163, distance: 65.7
click at [750, 163] on div "Package Id Qty Allocated Qty Returned Rejected Reason Rejection Note" at bounding box center [720, 165] width 550 height 24
click at [716, 405] on link "Cancel" at bounding box center [714, 405] width 30 height 14
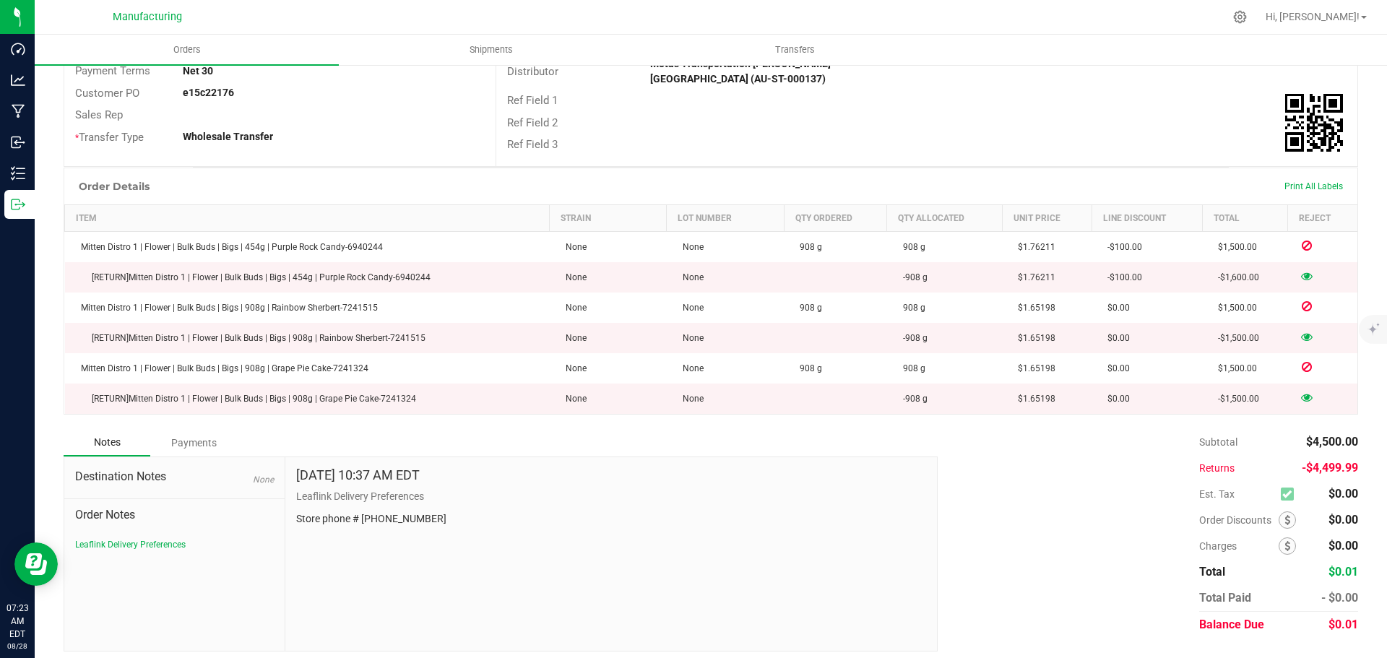
click at [1301, 272] on icon at bounding box center [1307, 276] width 12 height 9
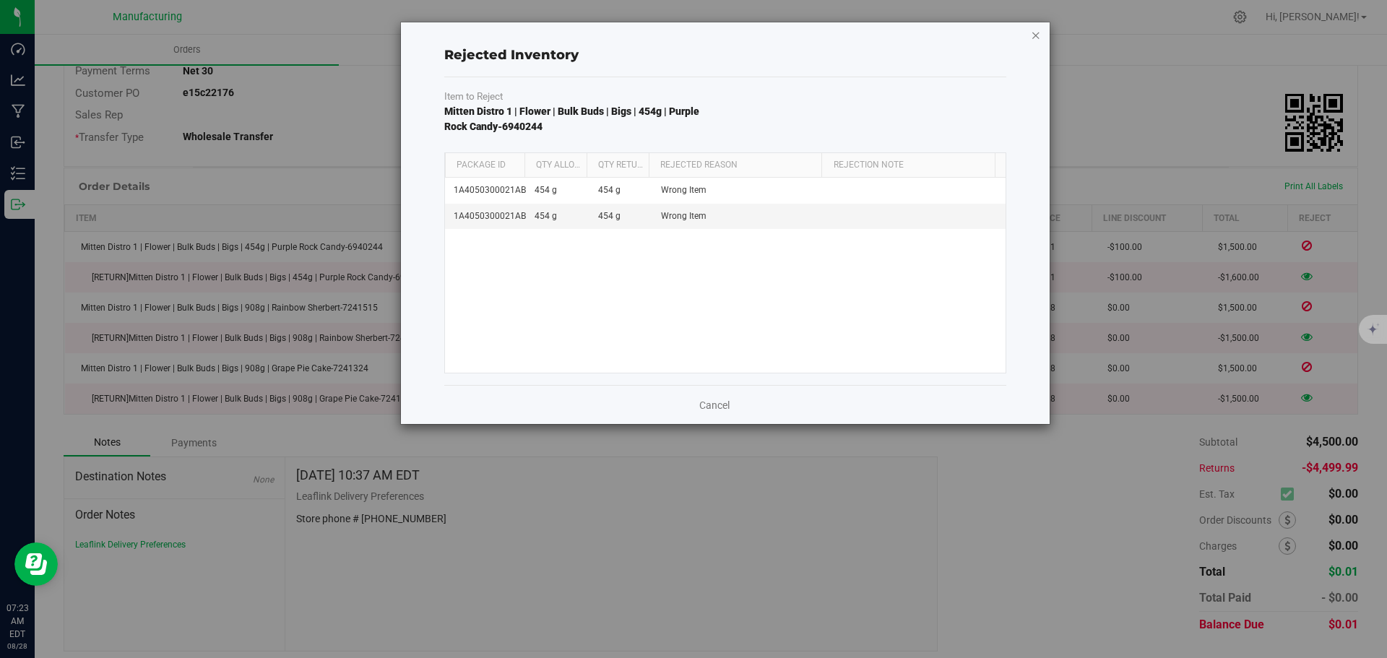
click at [1031, 38] on icon "button" at bounding box center [1036, 34] width 10 height 17
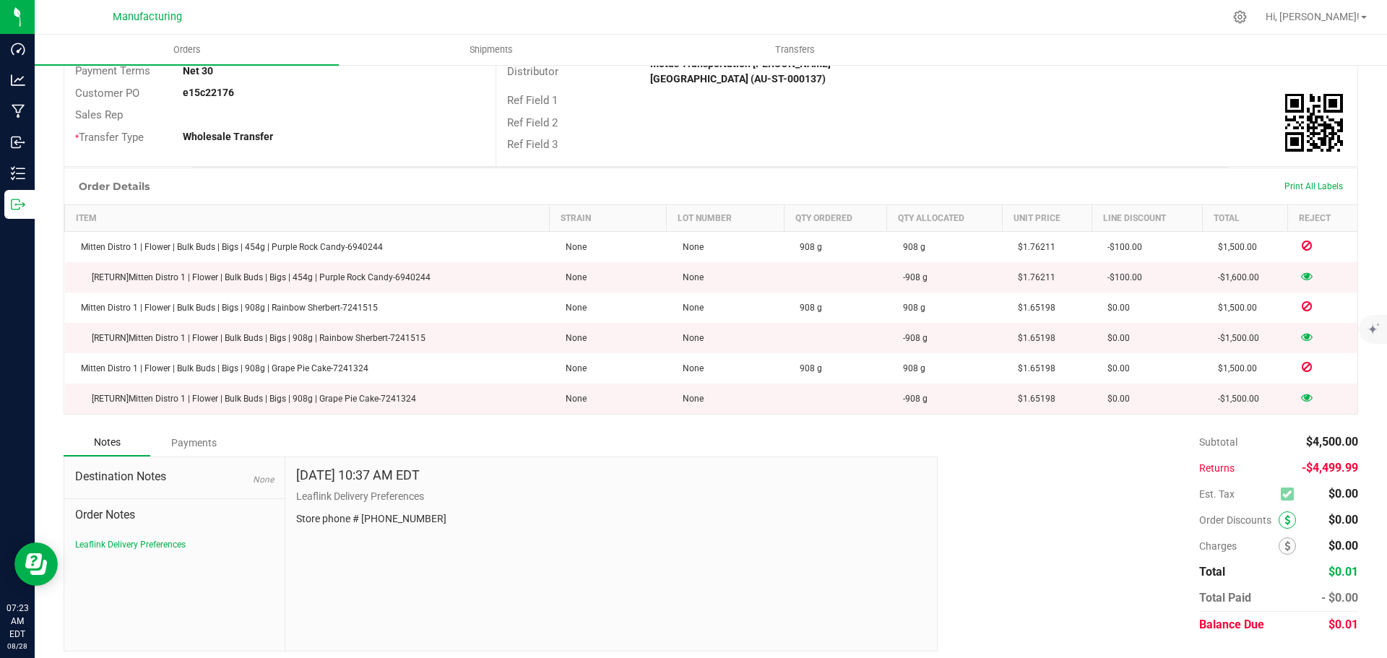
click at [1278, 513] on span at bounding box center [1286, 519] width 17 height 17
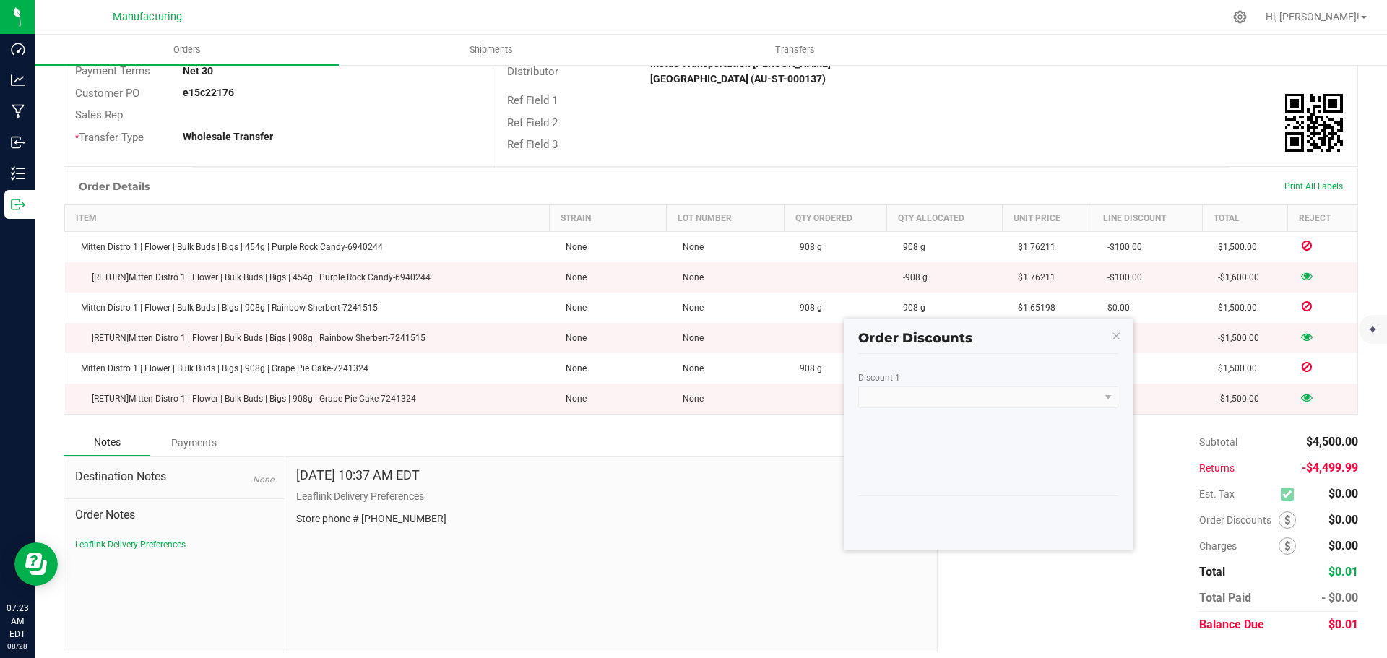
click at [916, 404] on kendo-dropdownlist at bounding box center [988, 397] width 260 height 22
click at [880, 404] on kendo-dropdownlist at bounding box center [988, 397] width 260 height 22
click at [1117, 338] on icon "button" at bounding box center [1116, 334] width 10 height 17
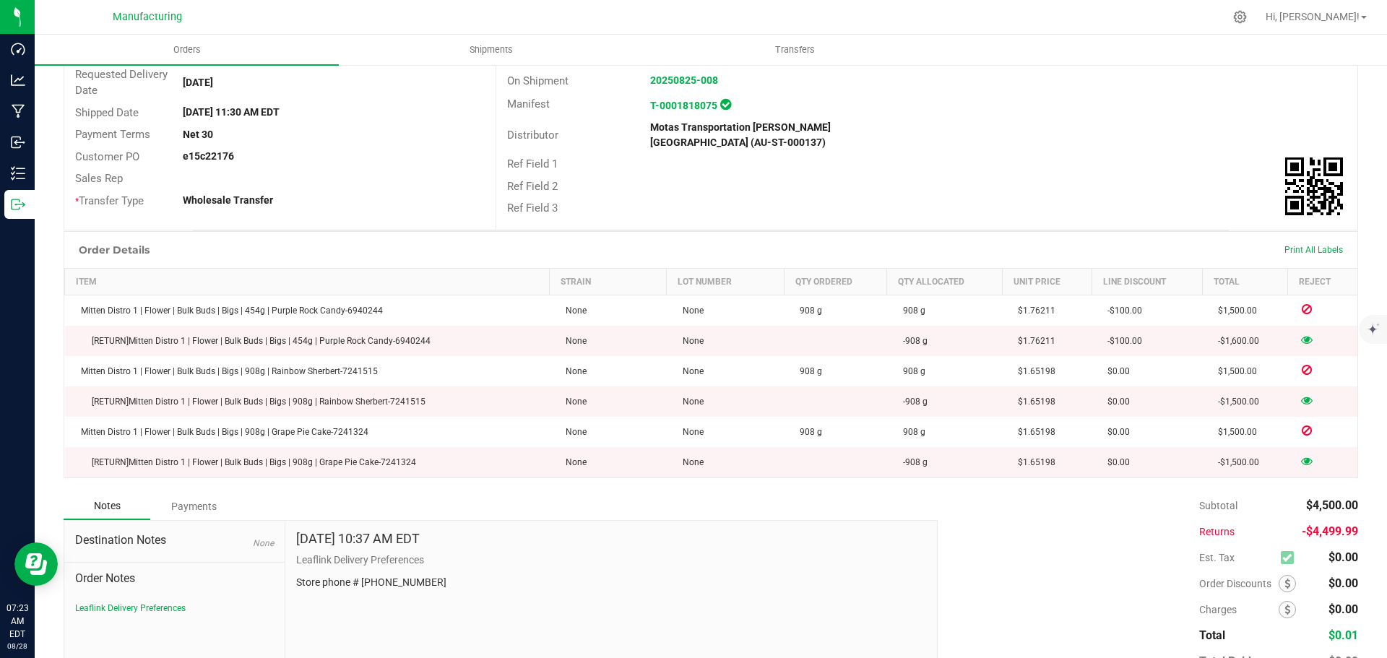
scroll to position [0, 0]
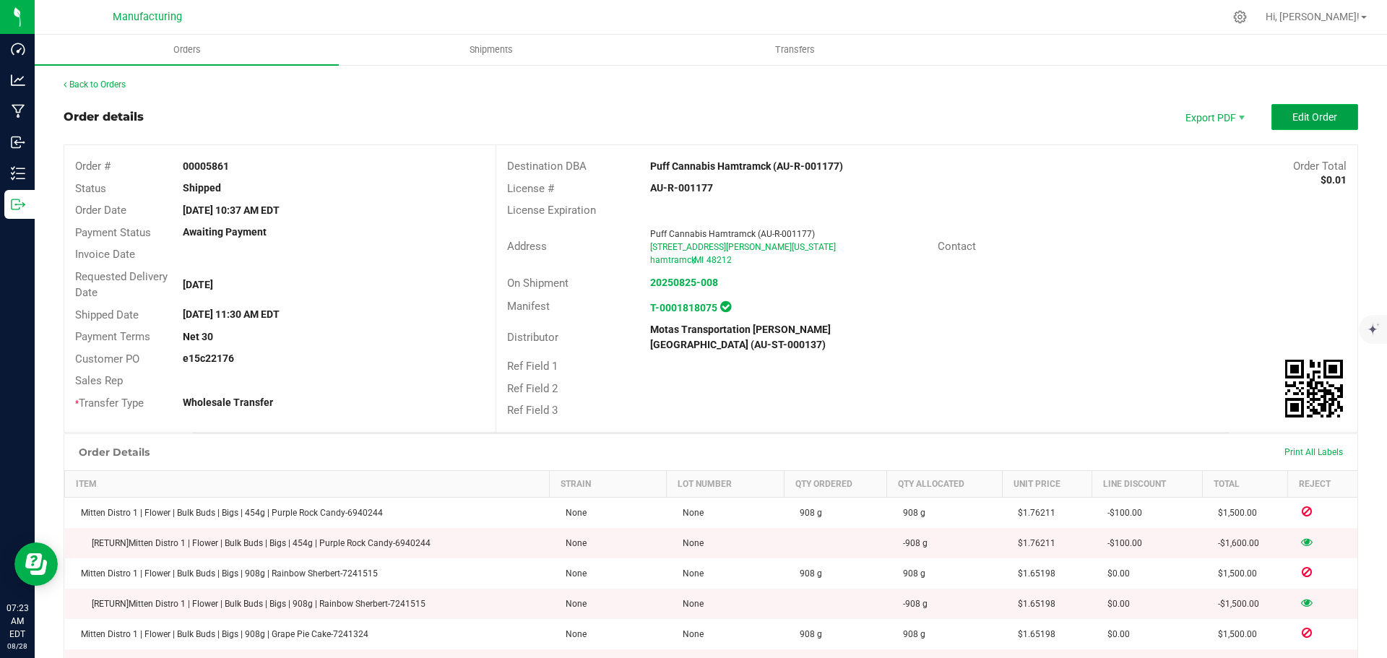
click at [1281, 129] on button "Edit Order" at bounding box center [1314, 117] width 87 height 26
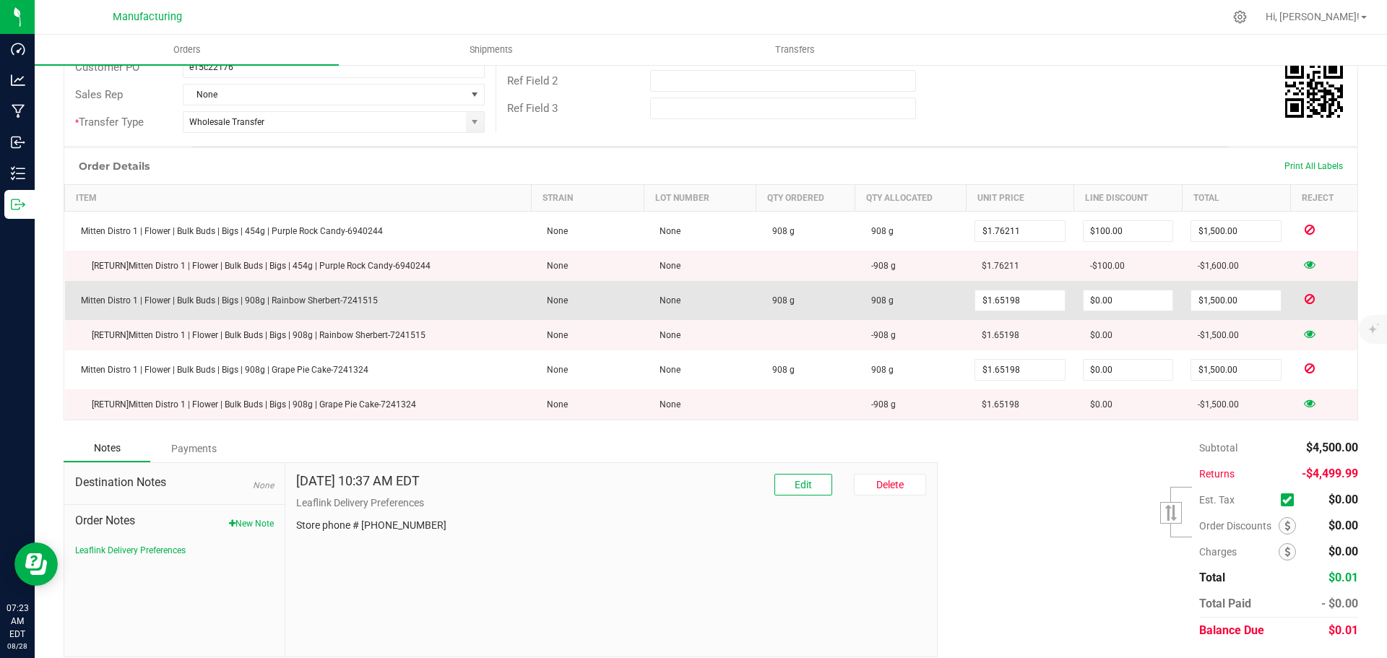
scroll to position [321, 0]
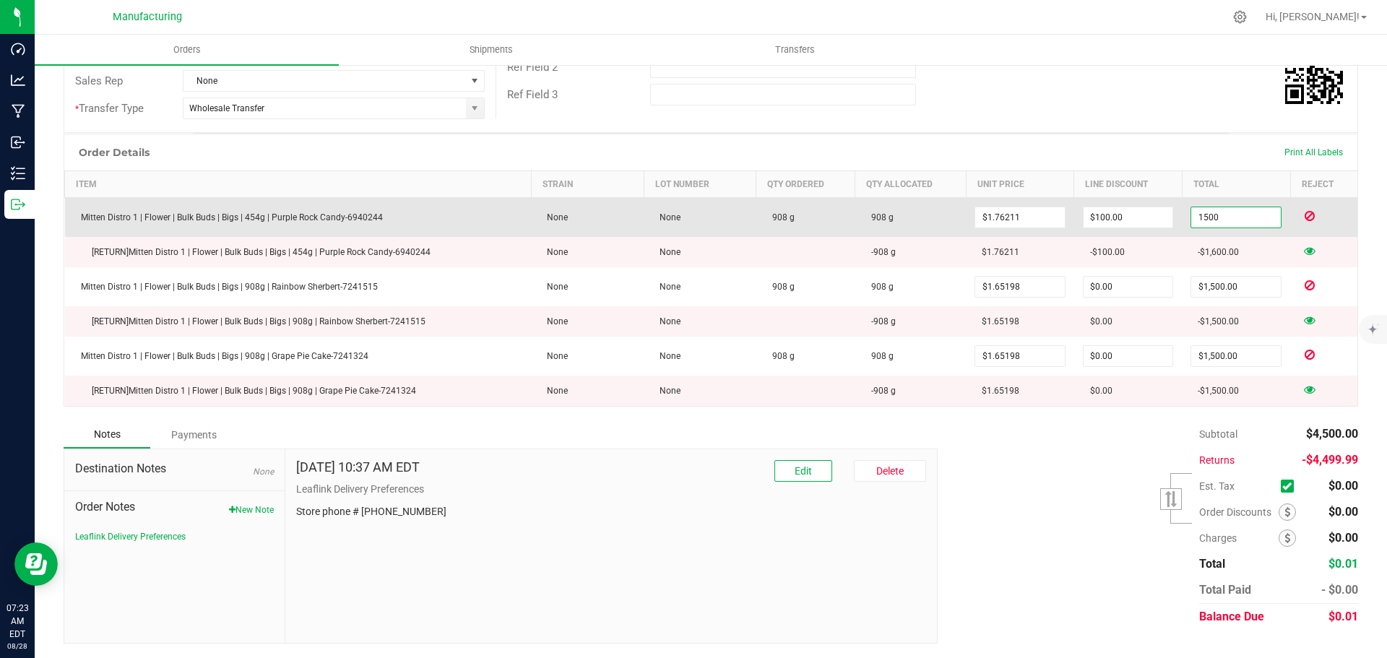
click at [1203, 221] on input "1500" at bounding box center [1236, 217] width 90 height 20
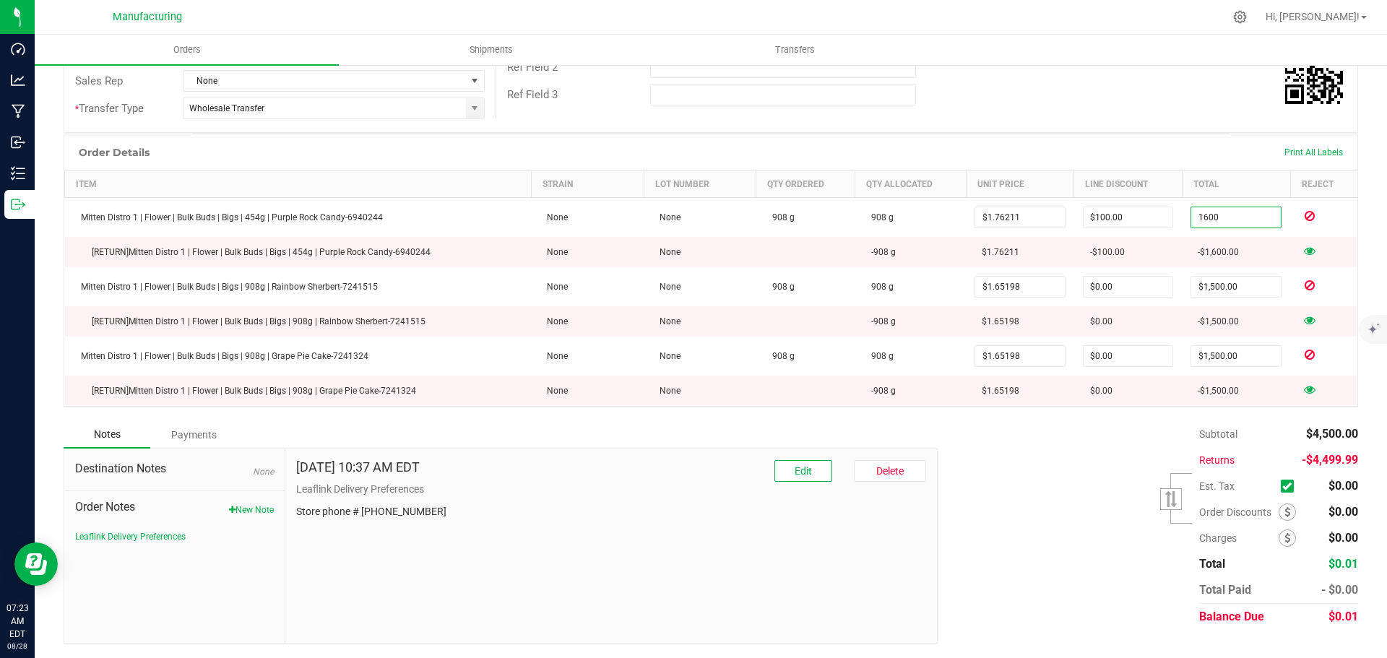
type input "1600"
type input "$0.00"
type input "$1,600.00"
click at [1192, 88] on div "Ref Field 3" at bounding box center [926, 94] width 861 height 27
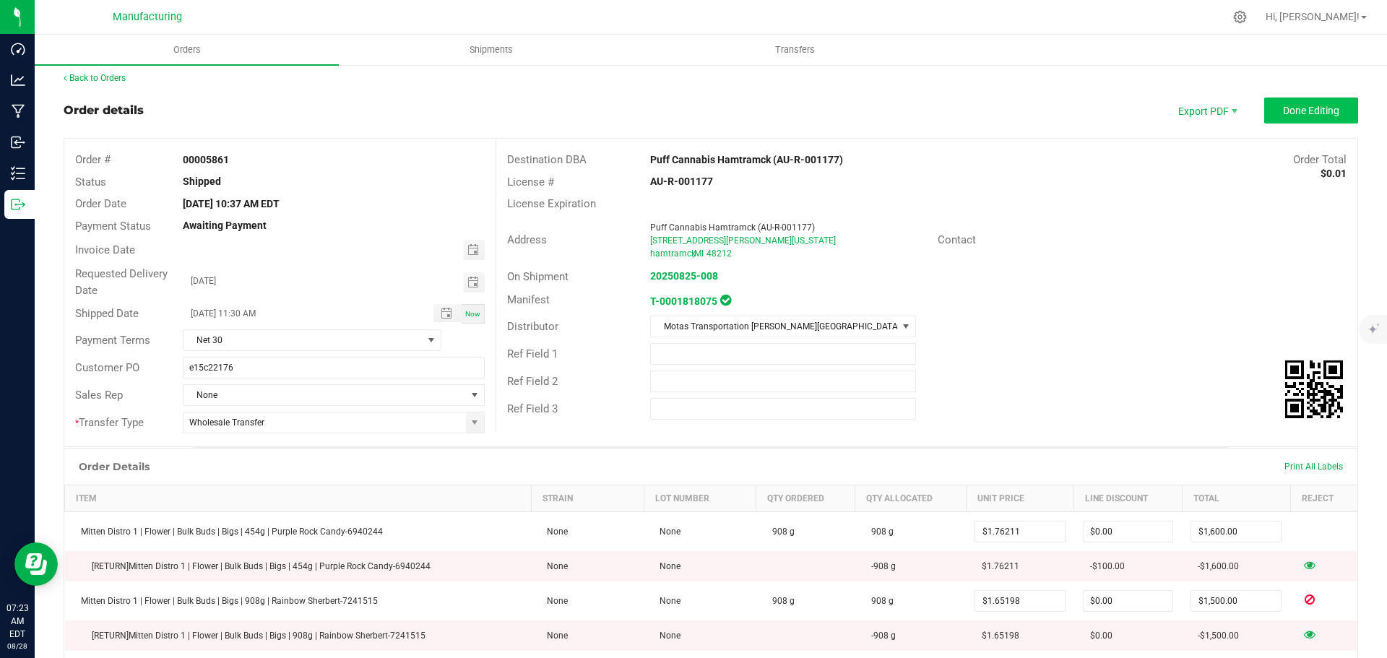
scroll to position [0, 0]
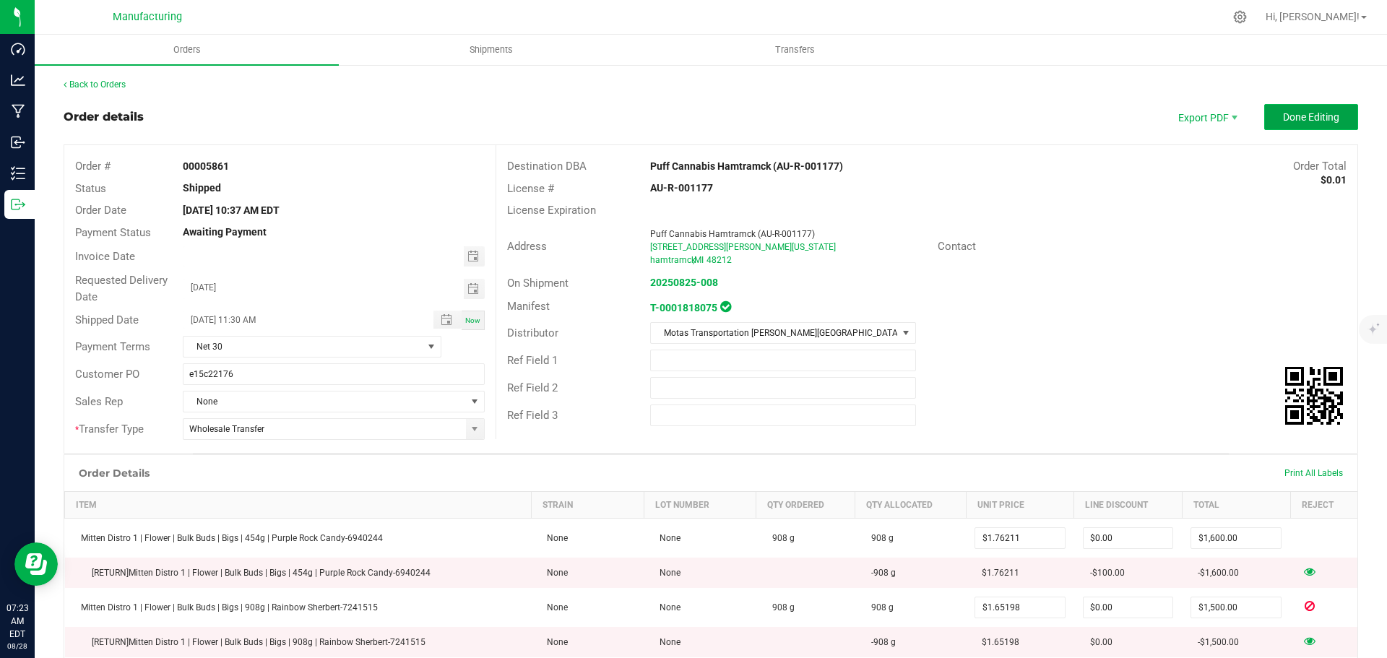
click at [1310, 120] on span "Done Editing" at bounding box center [1311, 117] width 56 height 12
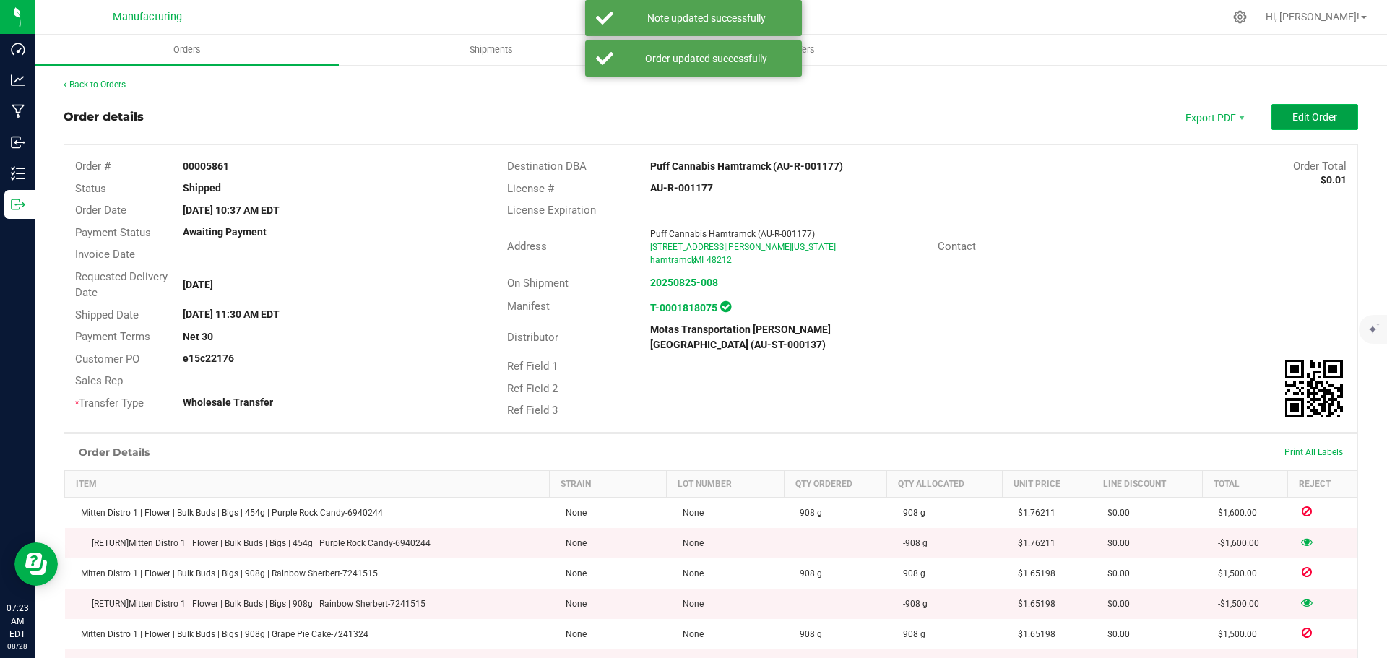
click at [1309, 127] on button "Edit Order" at bounding box center [1314, 117] width 87 height 26
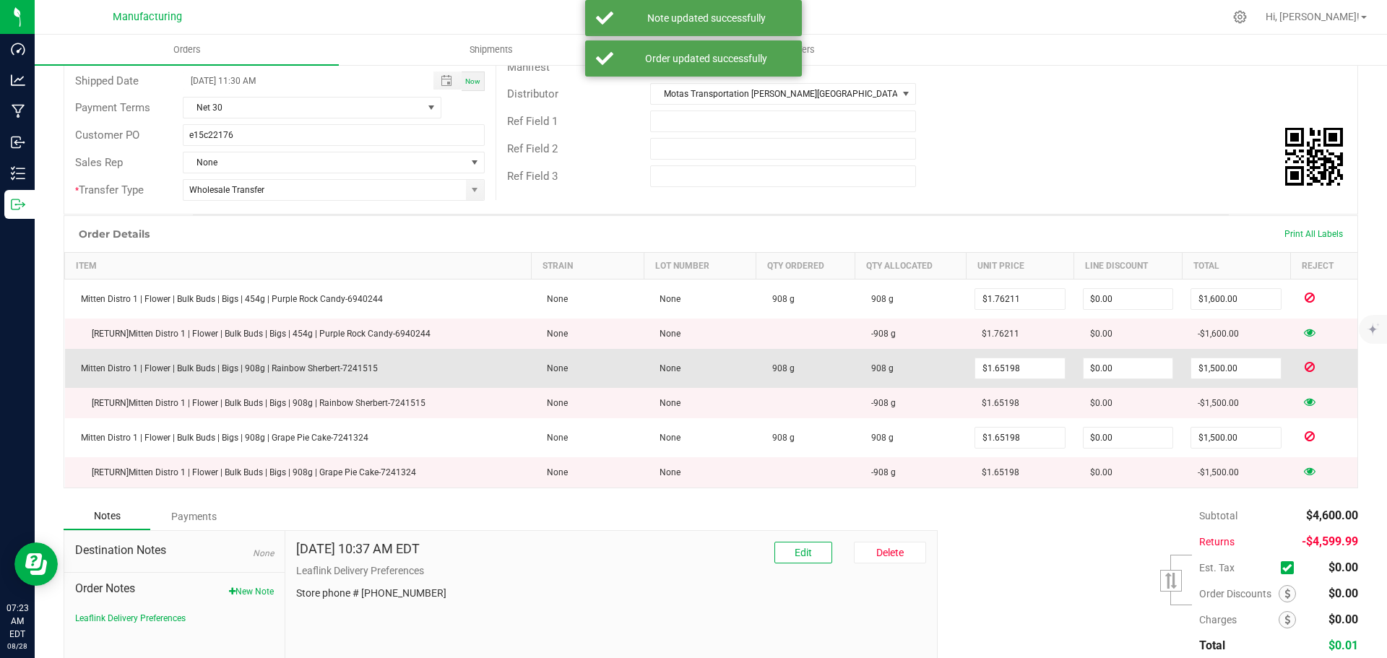
scroll to position [289, 0]
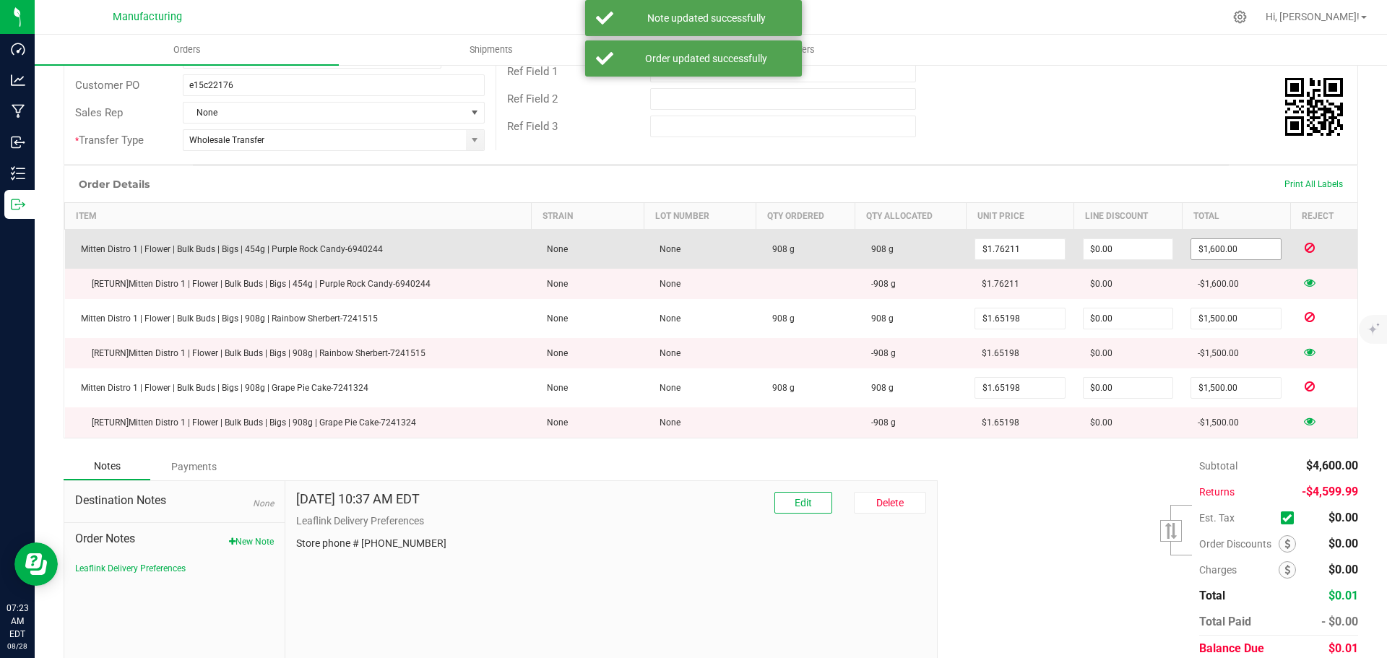
click at [1228, 254] on input "$1,600.00" at bounding box center [1236, 249] width 90 height 20
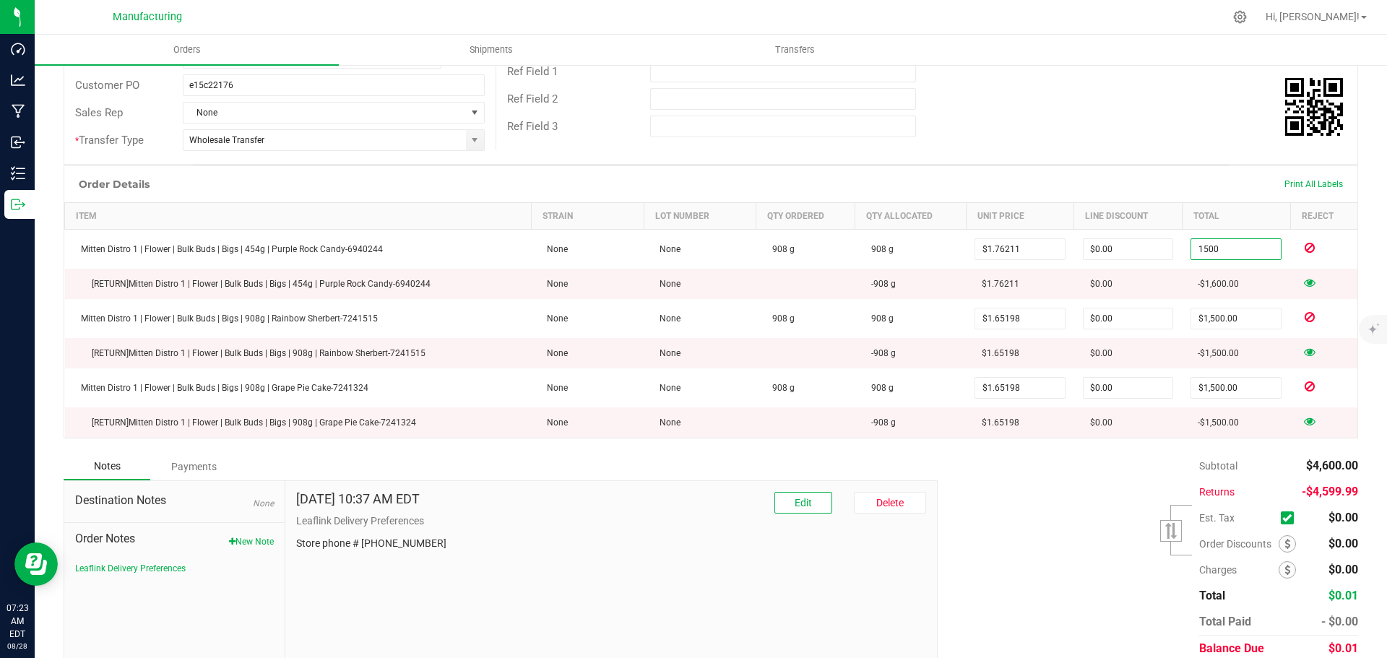
type input "1500"
type input "$1.65198"
type input "$1,500.00"
click at [1188, 163] on div "Order # 00005861 Status Shipped Order Date Aug 21, 2025 10:37 AM EDT Payment St…" at bounding box center [710, 10] width 1293 height 308
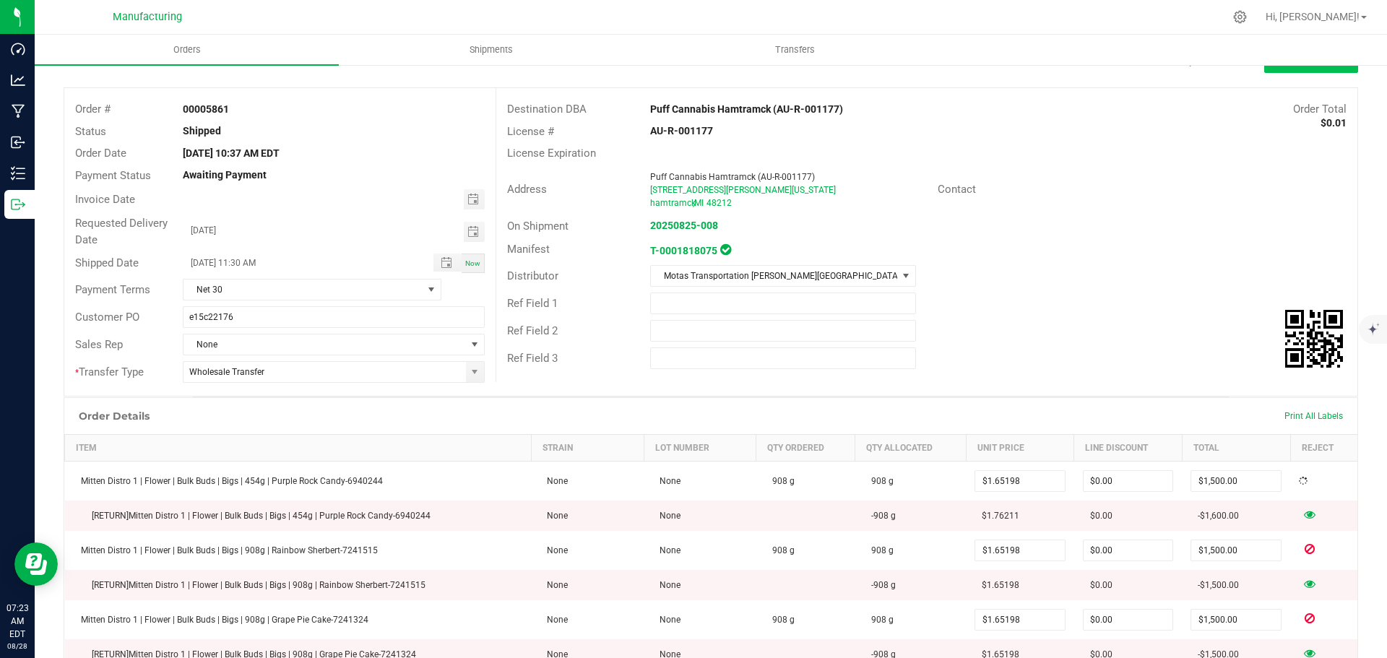
scroll to position [0, 0]
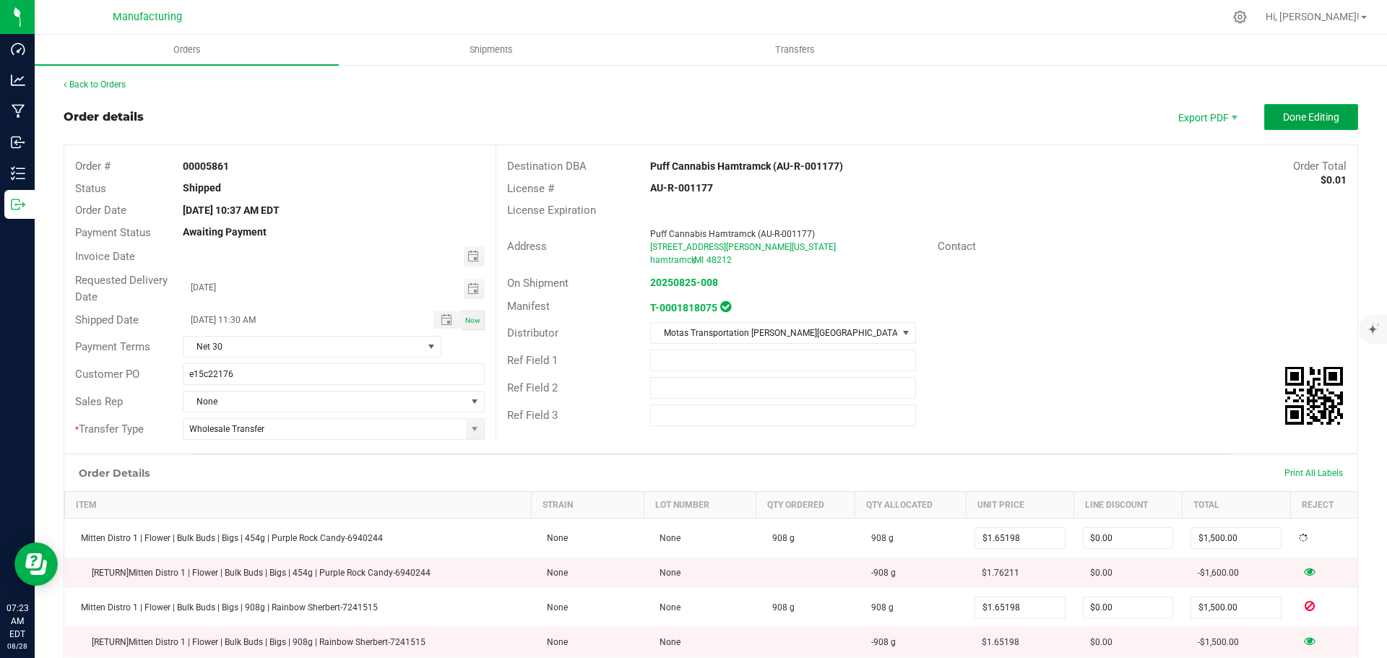
click at [1283, 122] on span "Done Editing" at bounding box center [1311, 117] width 56 height 12
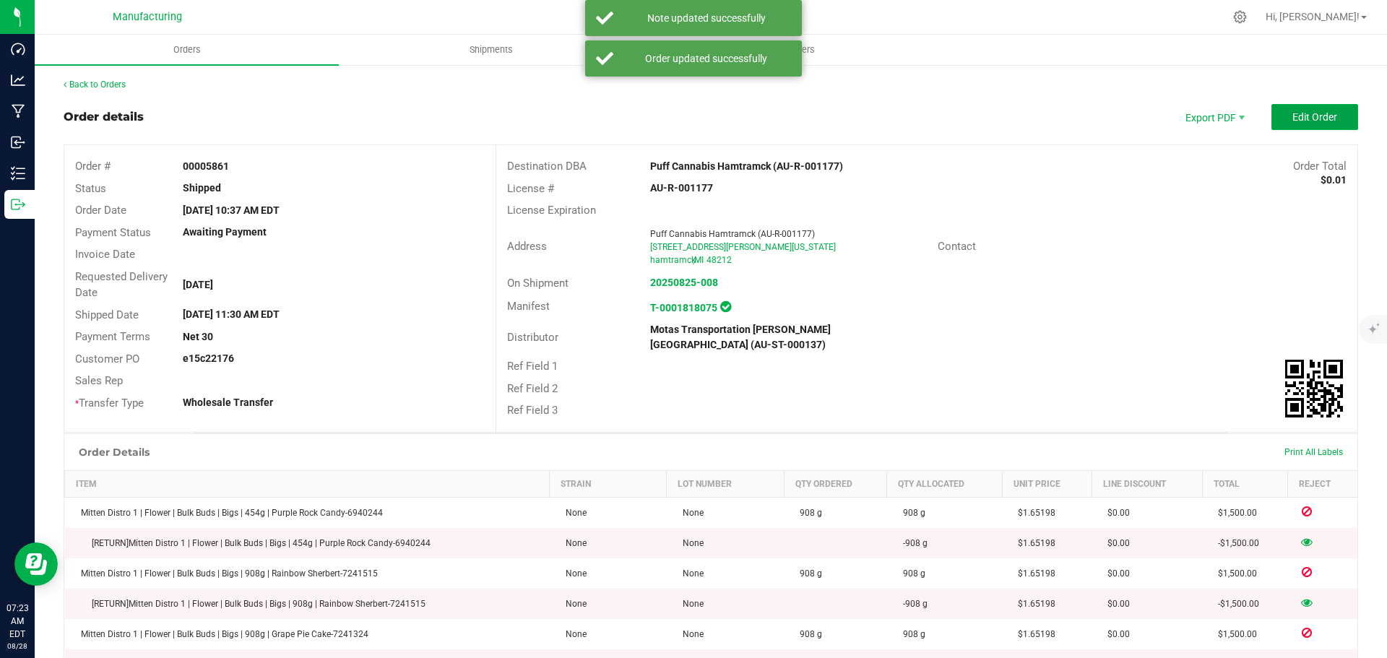
click at [1278, 123] on button "Edit Order" at bounding box center [1314, 117] width 87 height 26
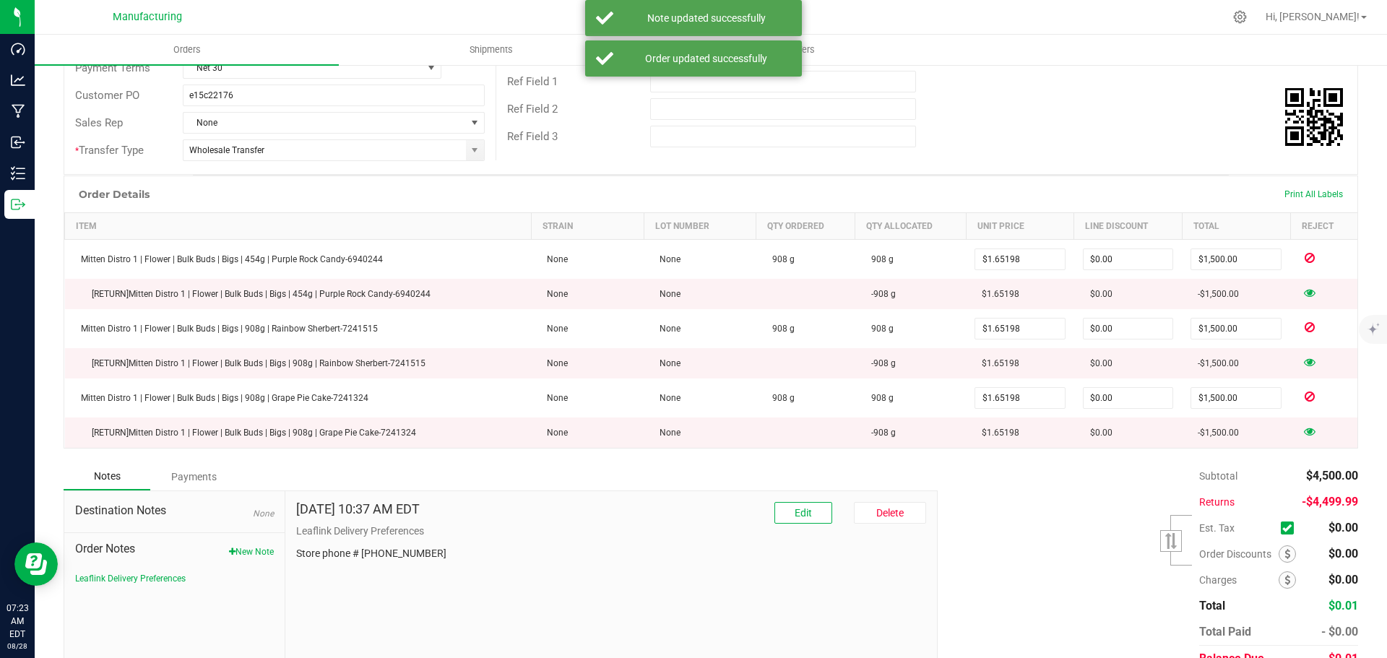
scroll to position [321, 0]
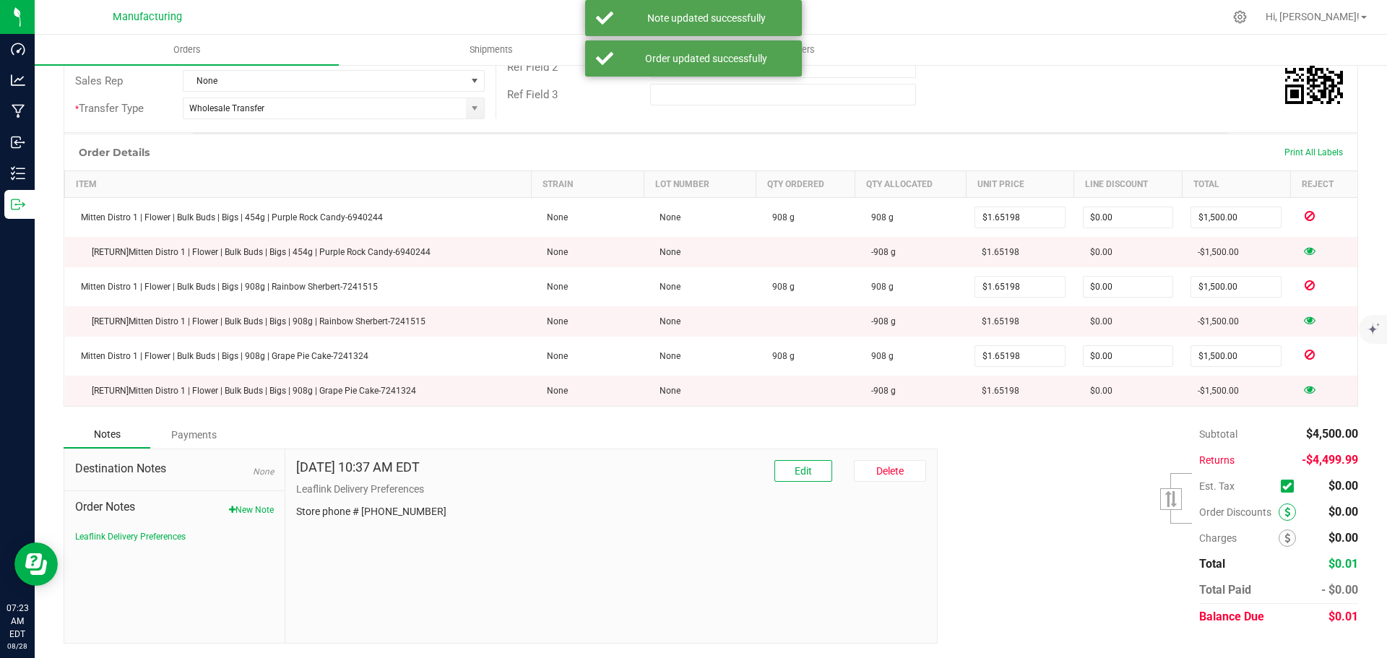
click at [1284, 516] on icon at bounding box center [1287, 512] width 6 height 10
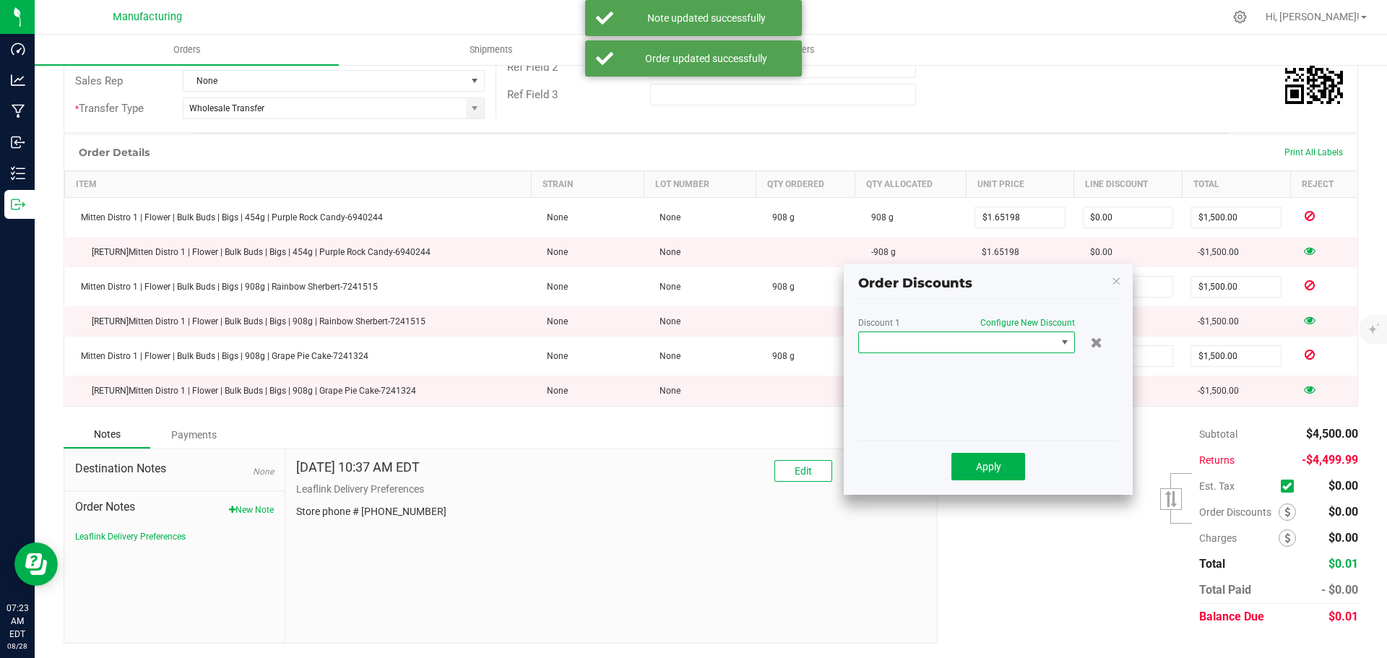
click at [906, 349] on span at bounding box center [957, 342] width 197 height 20
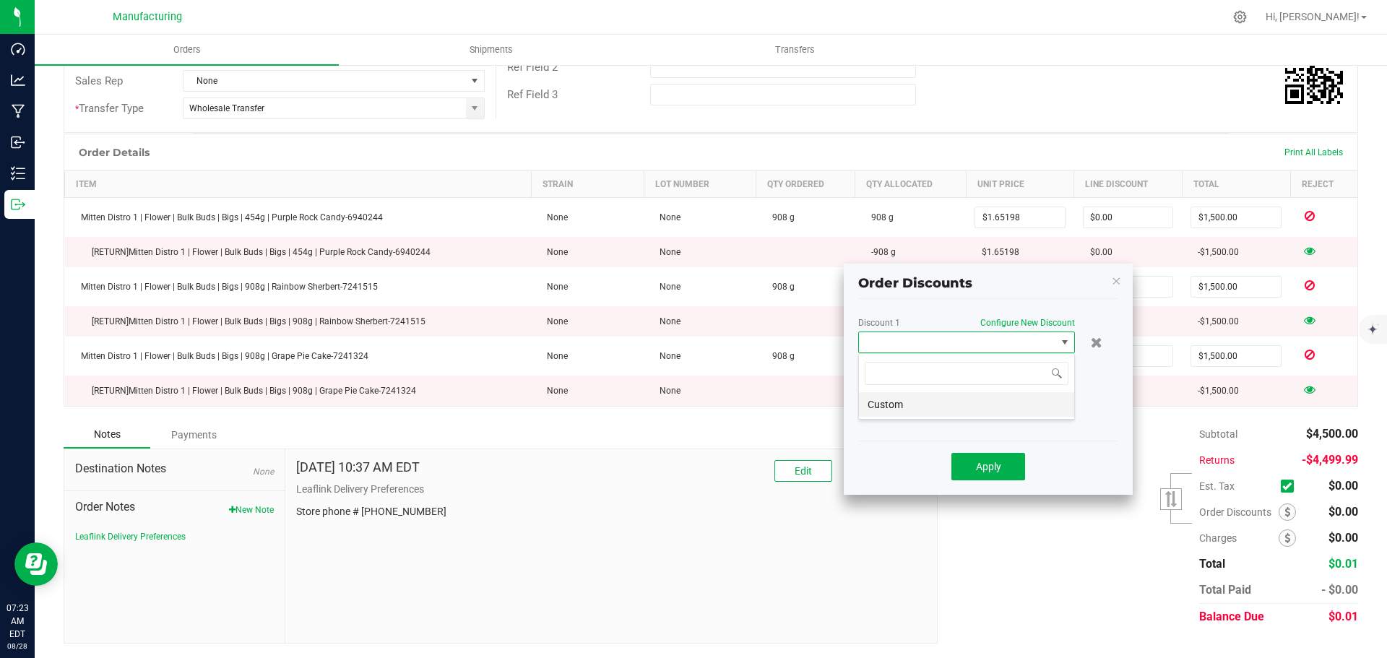
click at [909, 403] on li "Custom" at bounding box center [966, 404] width 215 height 25
click at [995, 372] on input "0" at bounding box center [1015, 370] width 124 height 20
type input "$0.01"
click at [997, 456] on button "Apply" at bounding box center [988, 466] width 74 height 27
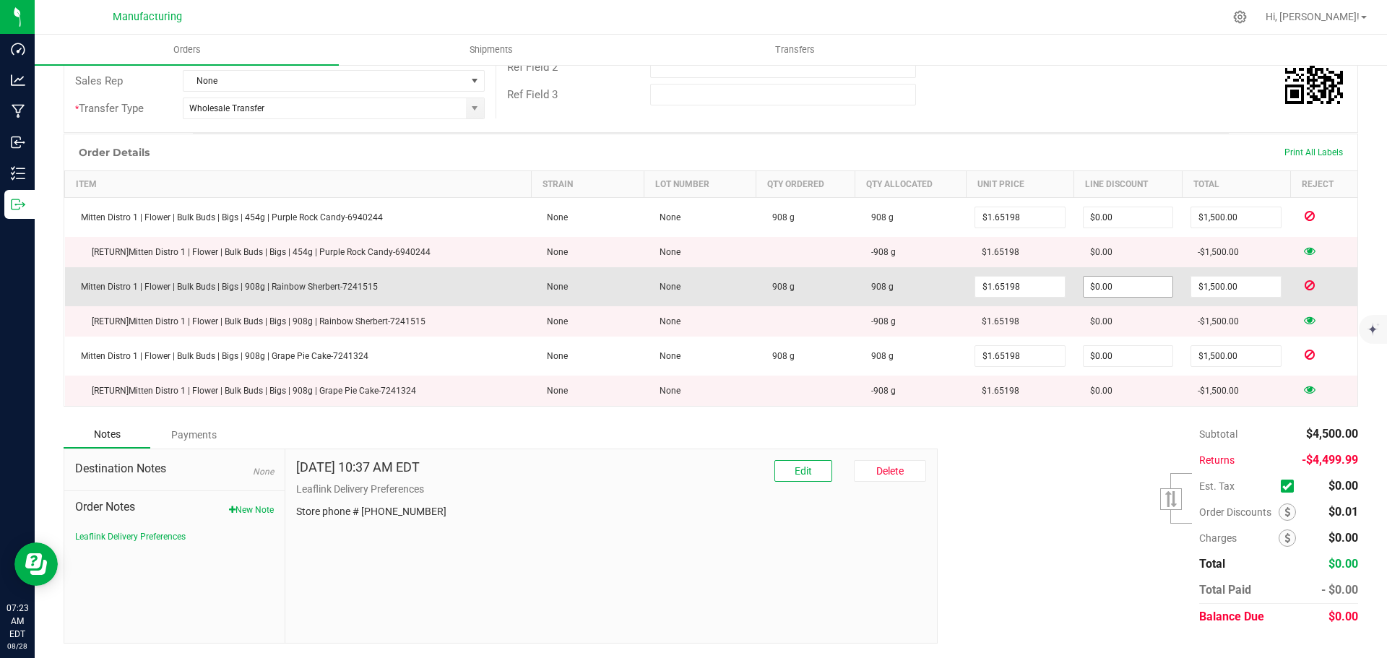
scroll to position [0, 0]
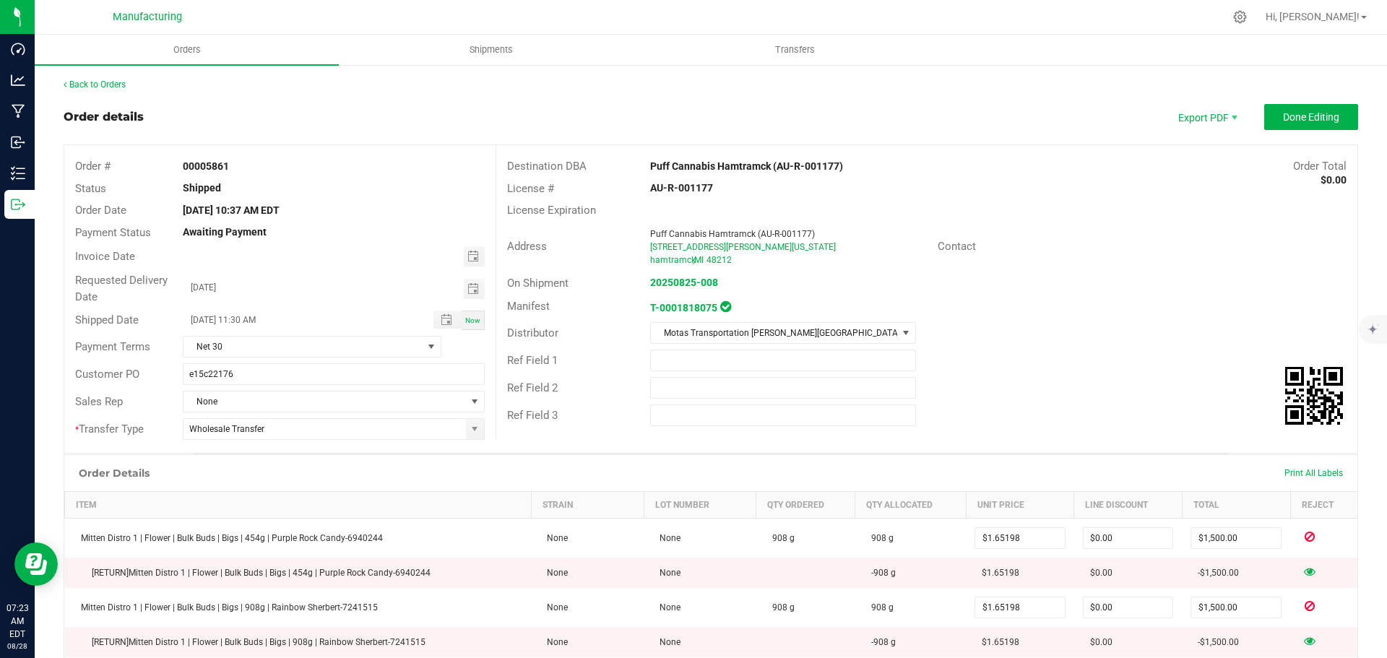
click at [1277, 131] on outbound-order-header "Order details Export PDF Done Editing Order # 00005861 Status Shipped Order Dat…" at bounding box center [711, 279] width 1294 height 350
click at [1280, 126] on button "Done Editing" at bounding box center [1311, 117] width 94 height 26
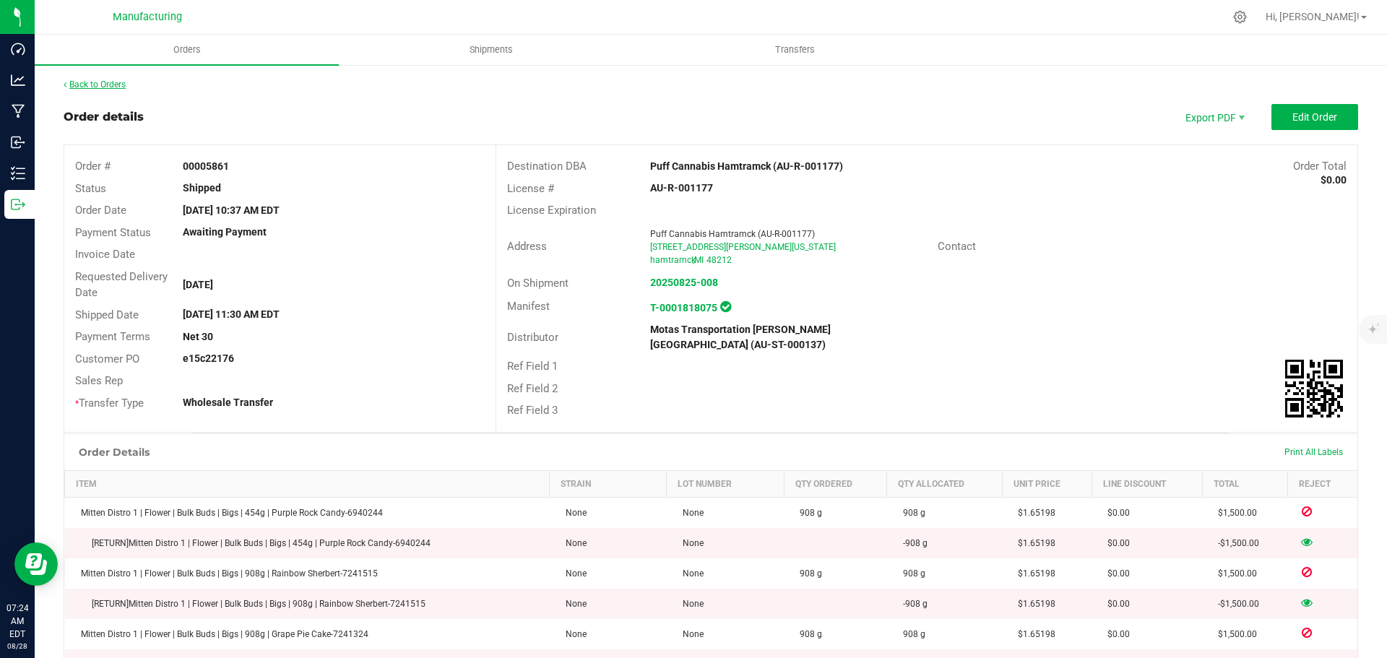
click at [105, 84] on link "Back to Orders" at bounding box center [95, 84] width 62 height 10
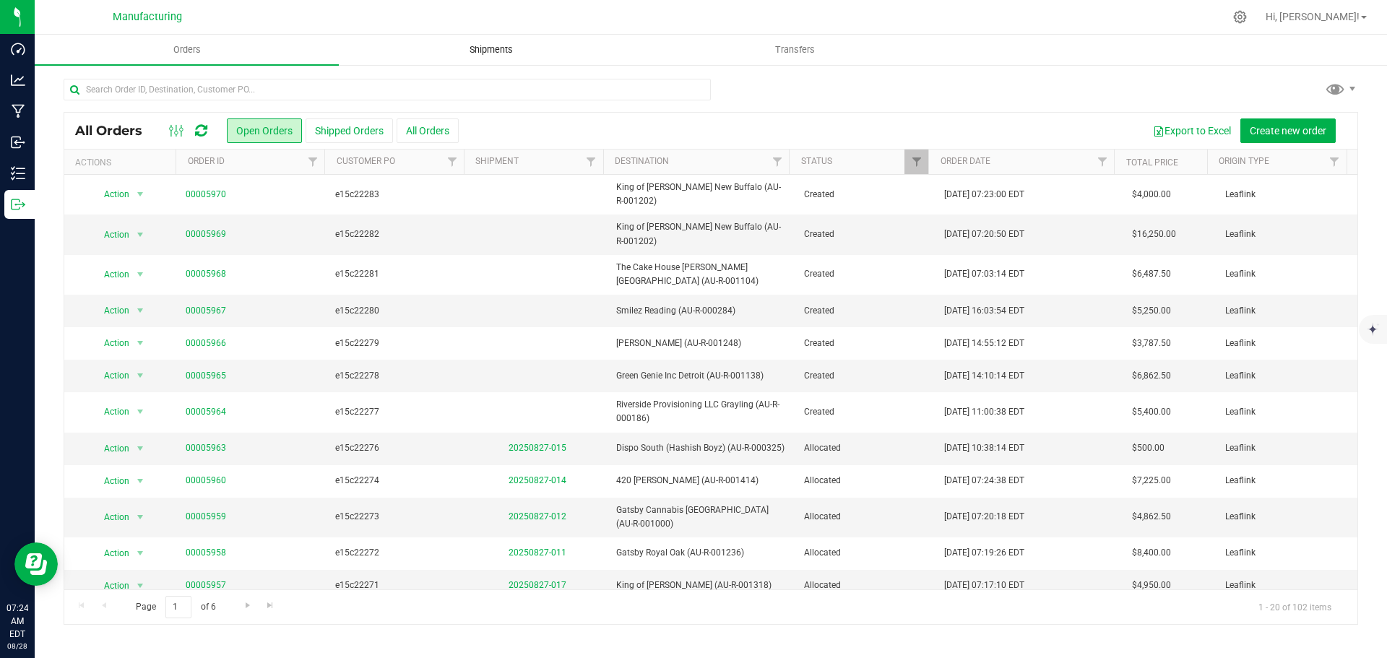
click at [495, 52] on span "Shipments" at bounding box center [491, 49] width 82 height 13
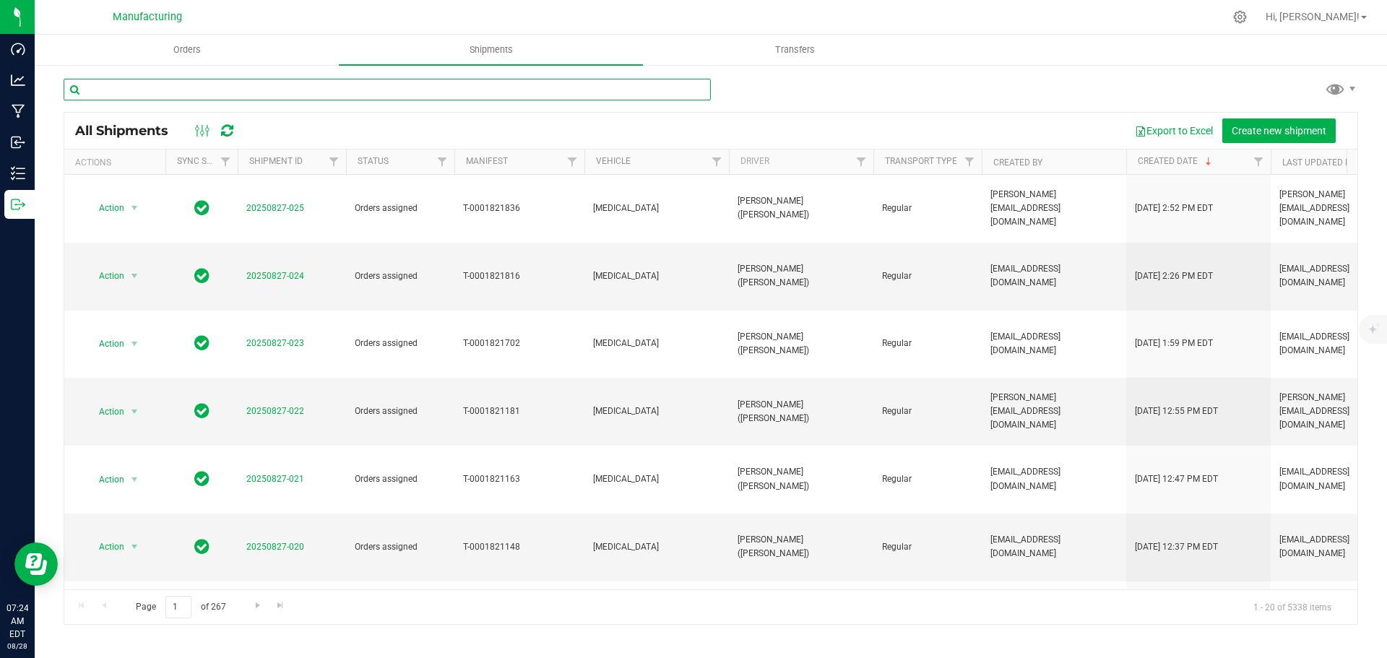
click at [230, 85] on input "text" at bounding box center [387, 90] width 647 height 22
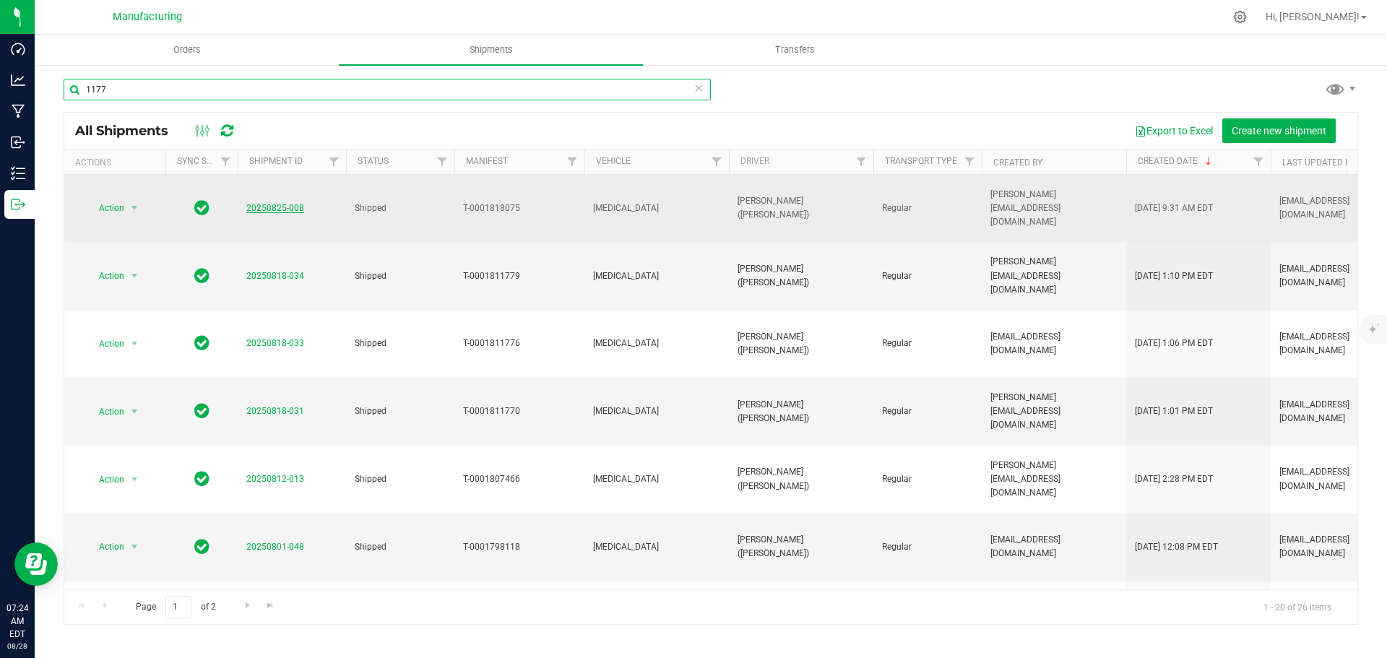
type input "1177"
click at [279, 203] on link "20250825-008" at bounding box center [275, 208] width 58 height 10
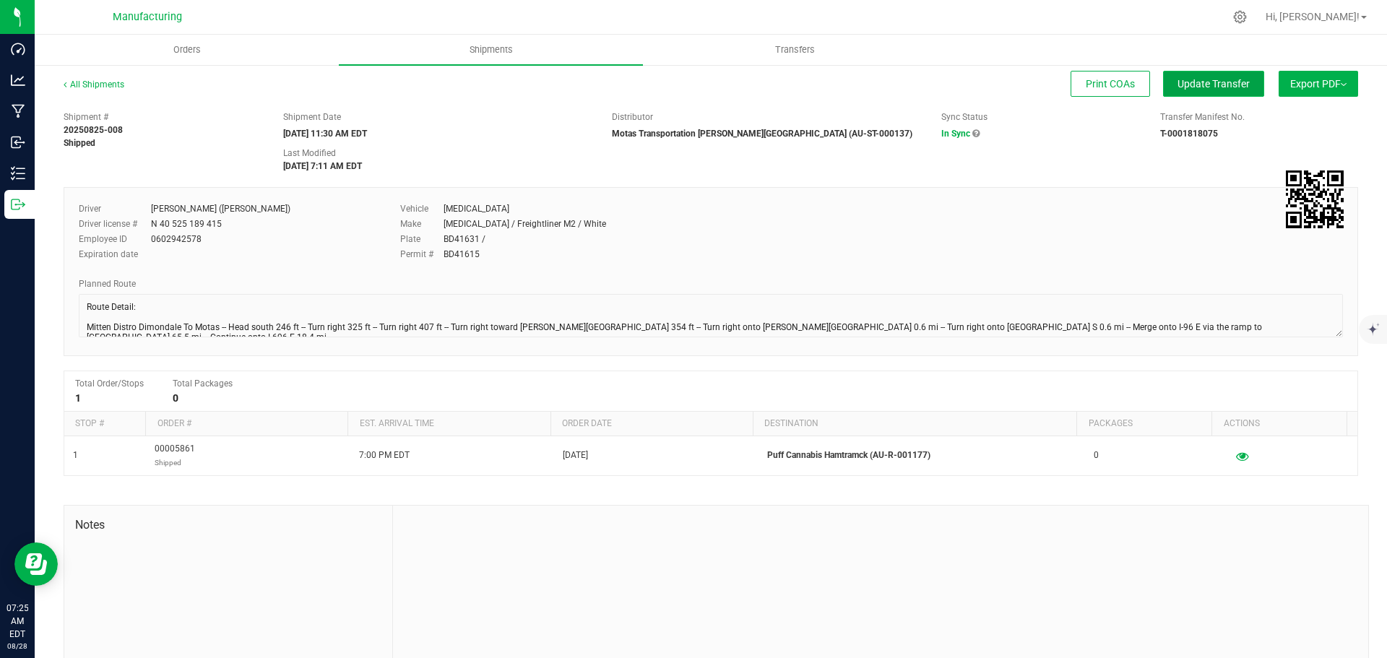
click at [1219, 87] on span "Update Transfer" at bounding box center [1213, 84] width 72 height 12
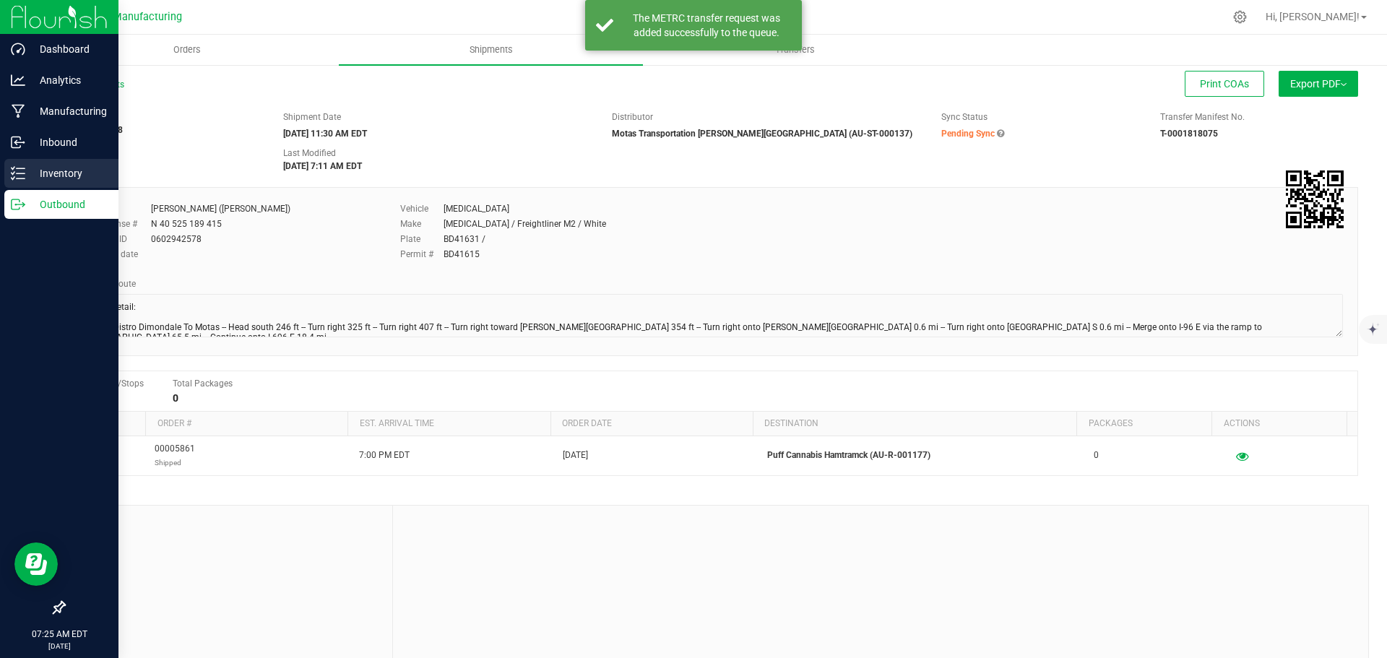
click at [24, 171] on icon at bounding box center [18, 173] width 14 height 14
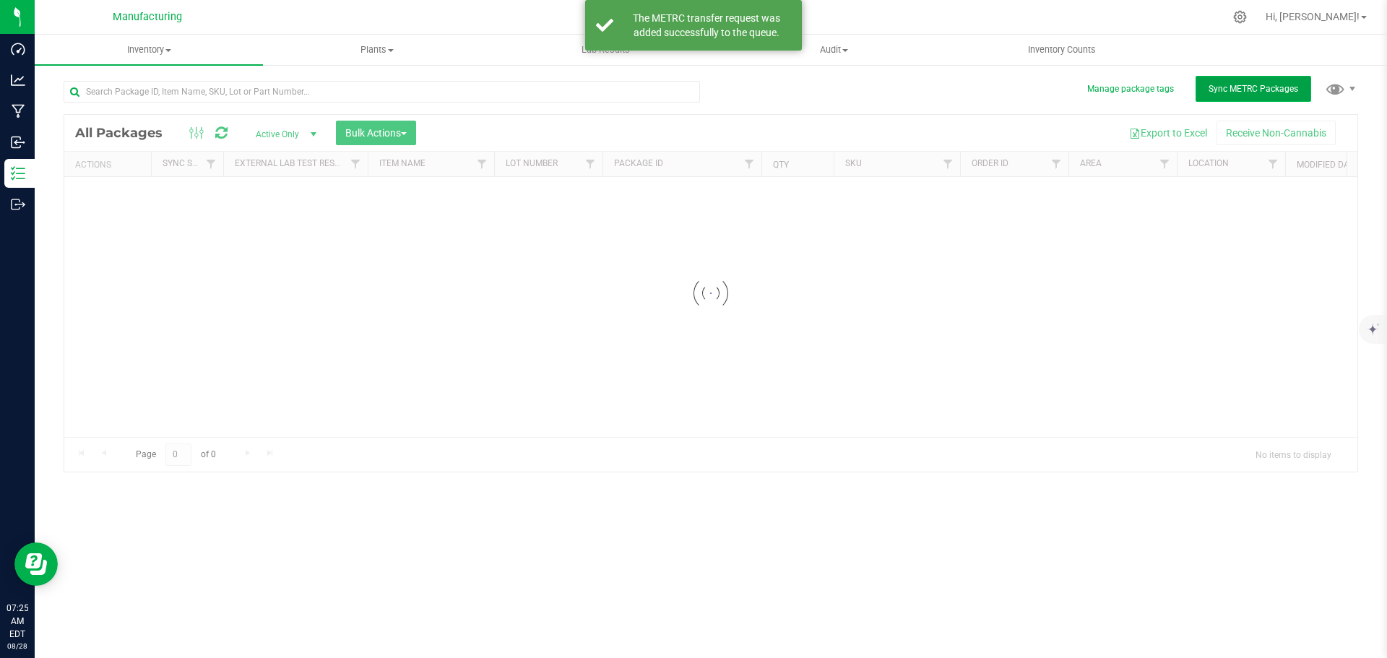
click at [1243, 90] on span "Sync METRC Packages" at bounding box center [1253, 89] width 90 height 10
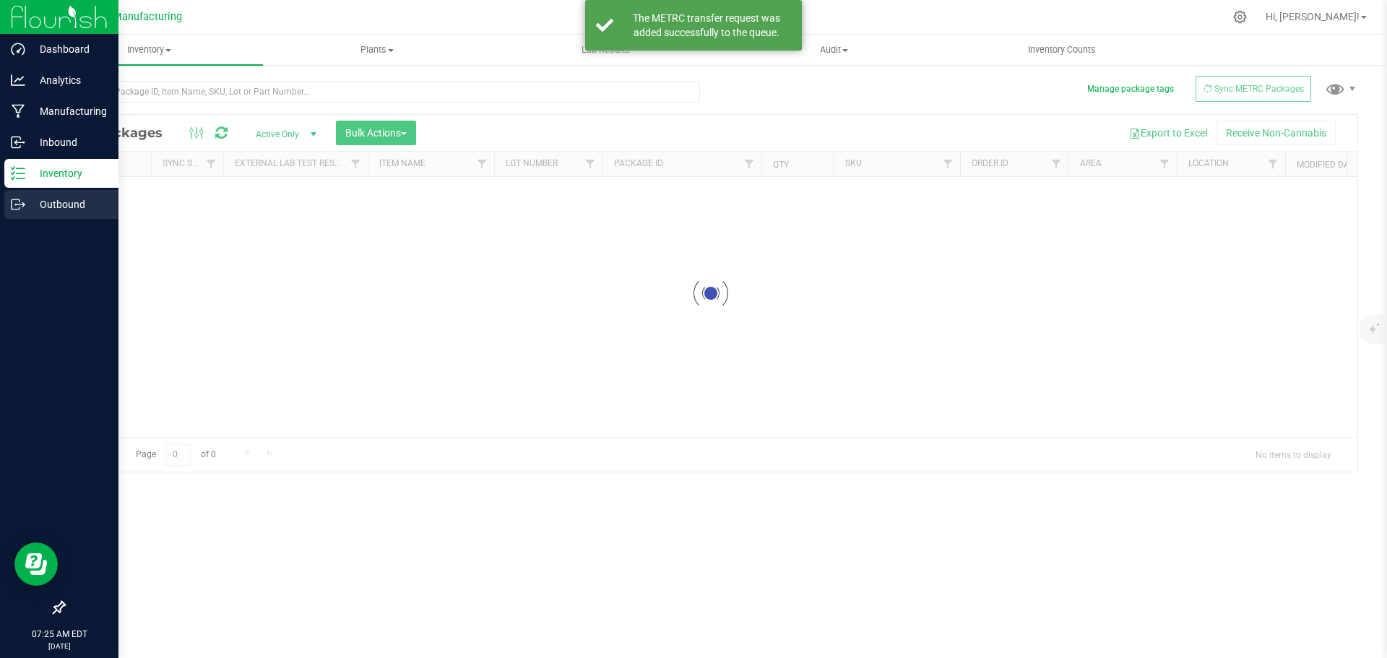
click at [27, 199] on p "Outbound" at bounding box center [68, 204] width 87 height 17
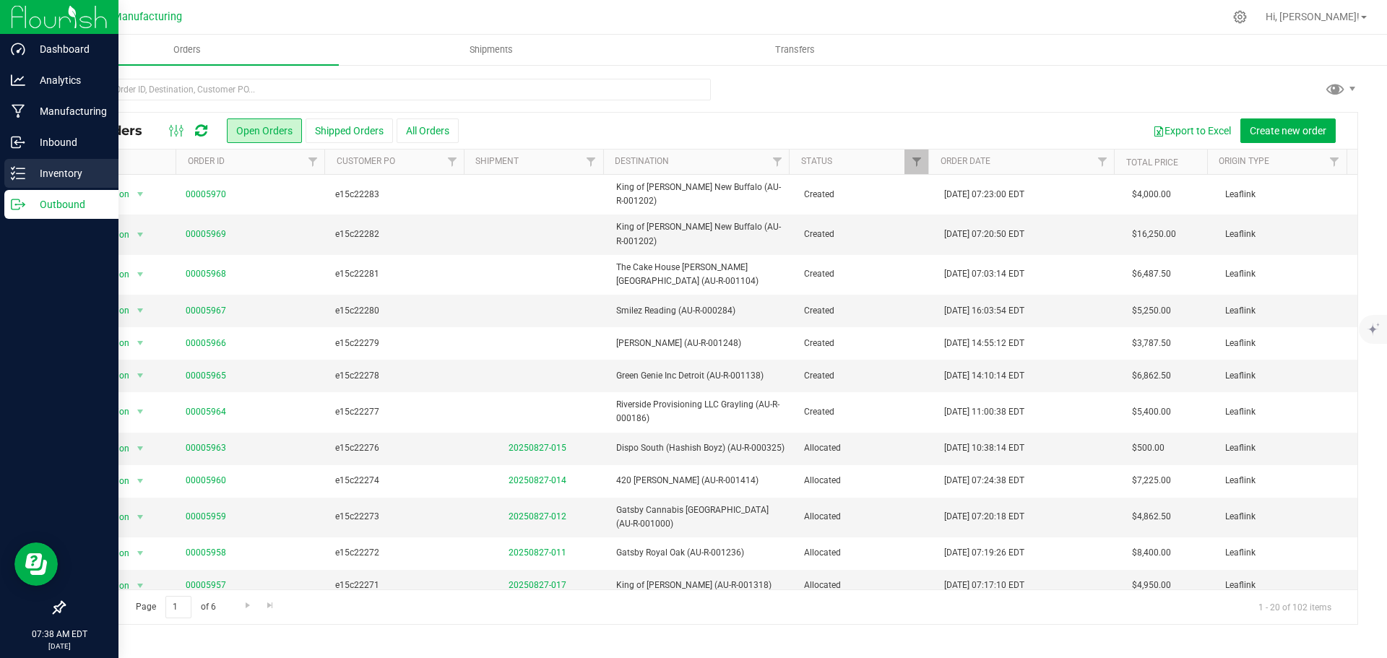
click at [38, 170] on p "Inventory" at bounding box center [68, 173] width 87 height 17
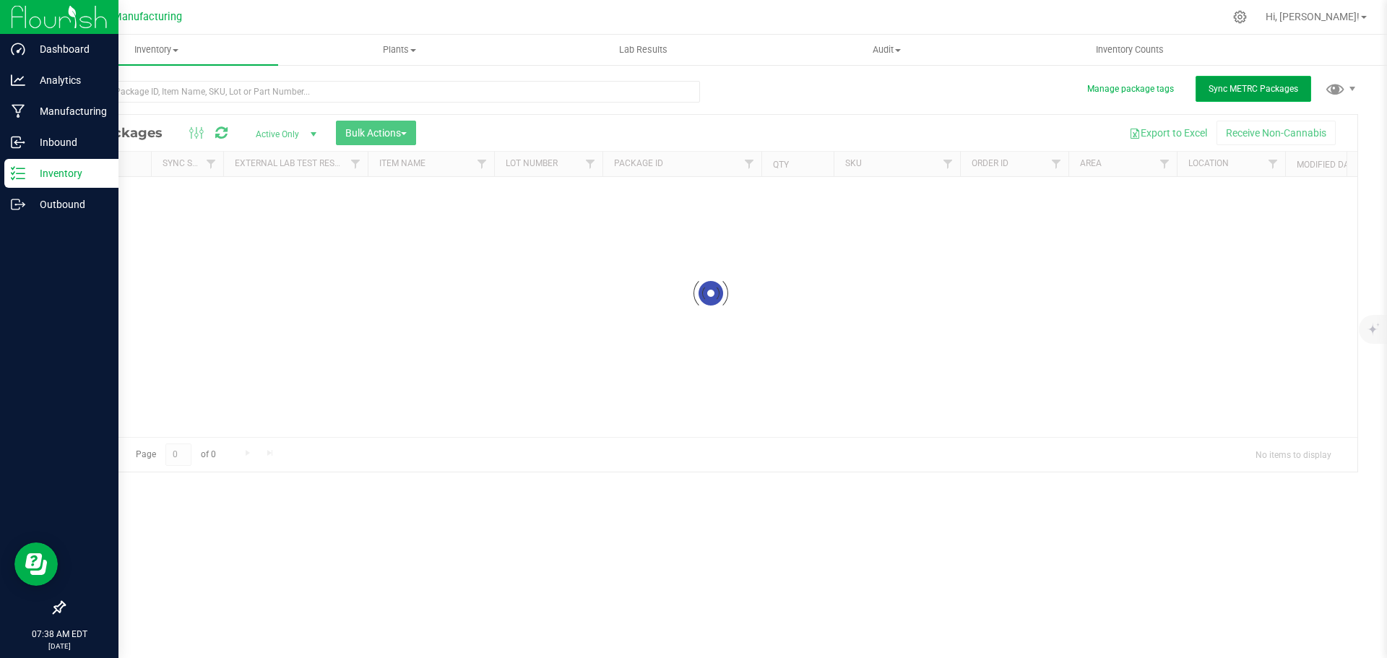
click at [1269, 87] on span "Sync METRC Packages" at bounding box center [1253, 89] width 90 height 10
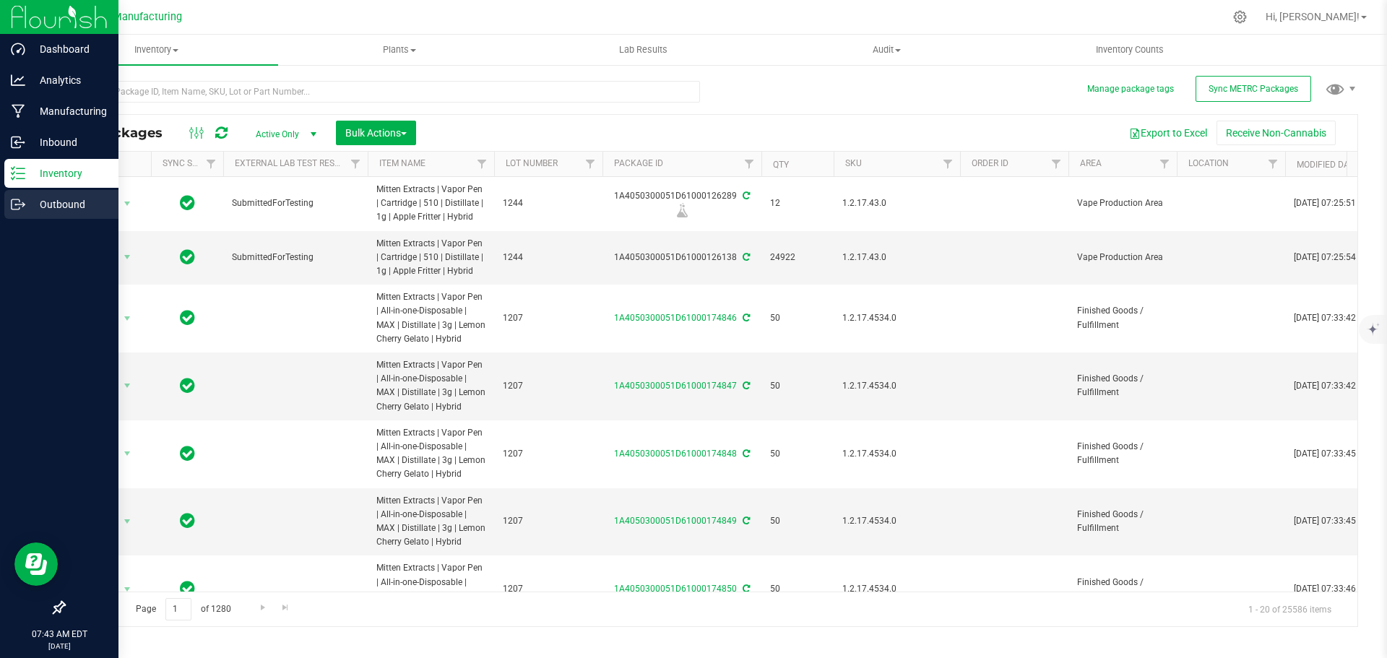
click at [17, 203] on icon at bounding box center [18, 204] width 14 height 14
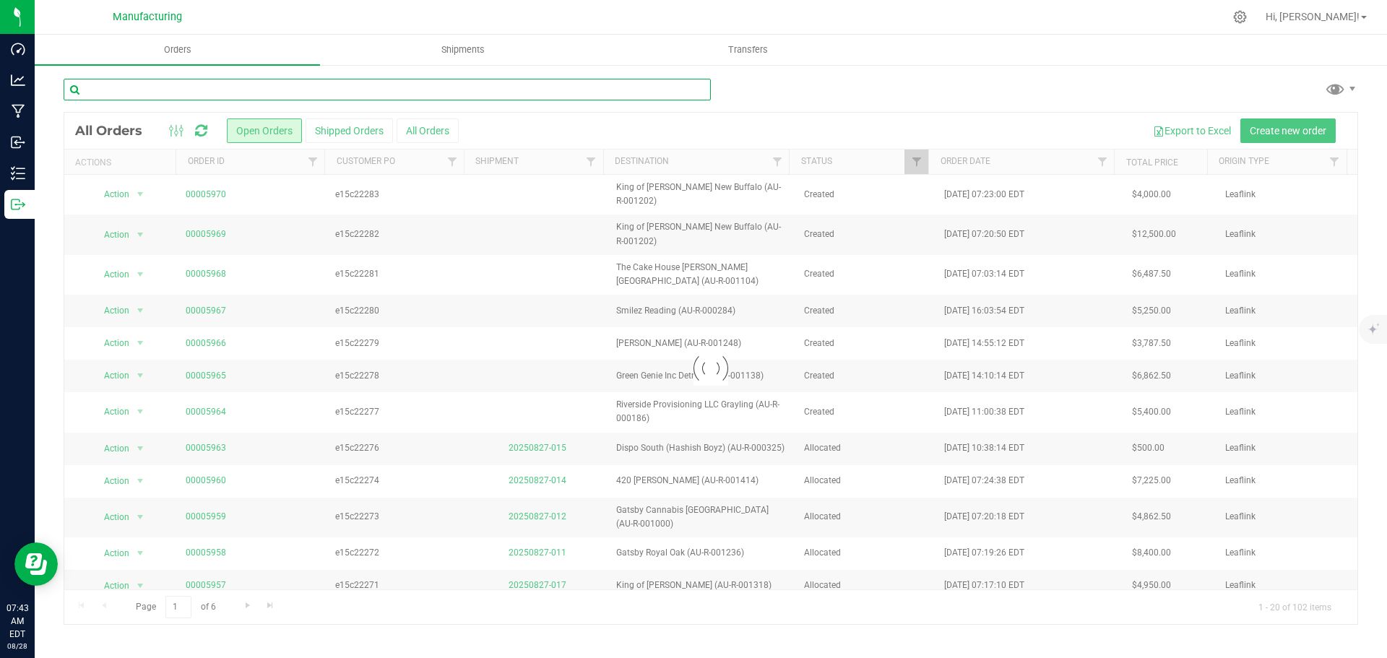
click at [163, 89] on input "text" at bounding box center [387, 90] width 647 height 22
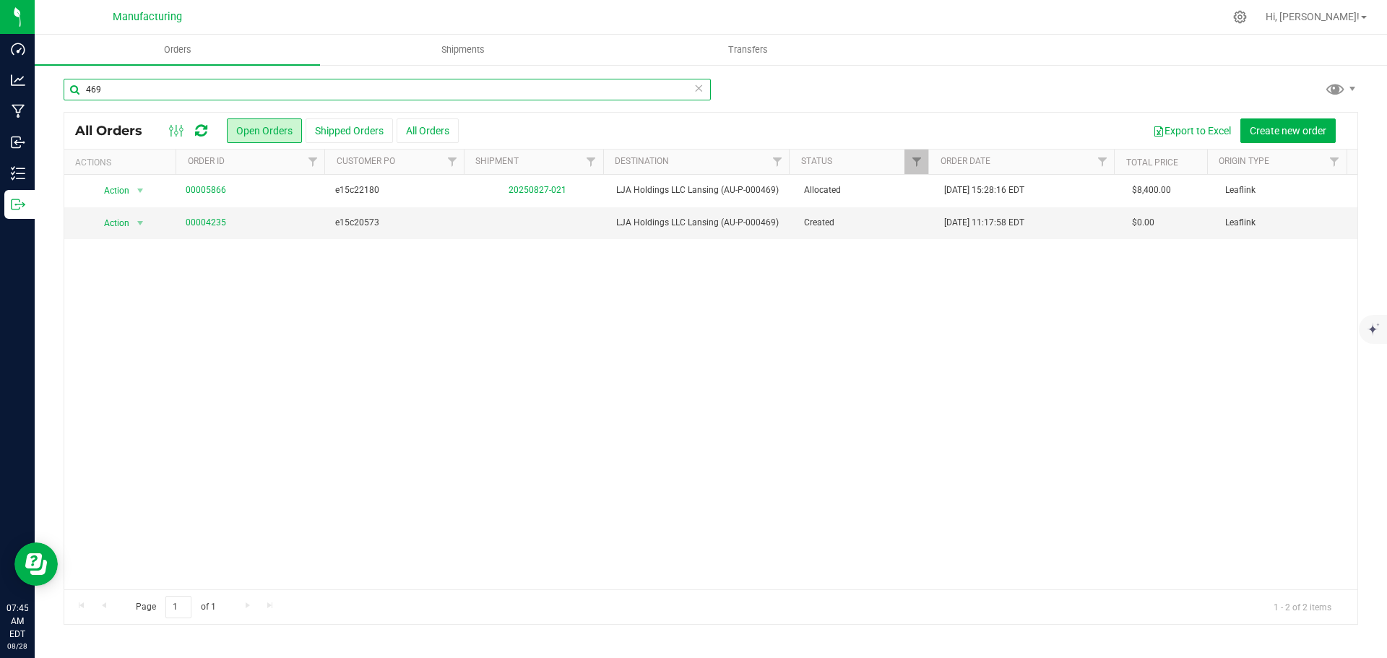
click at [166, 87] on input "469" at bounding box center [387, 90] width 647 height 22
type input "4"
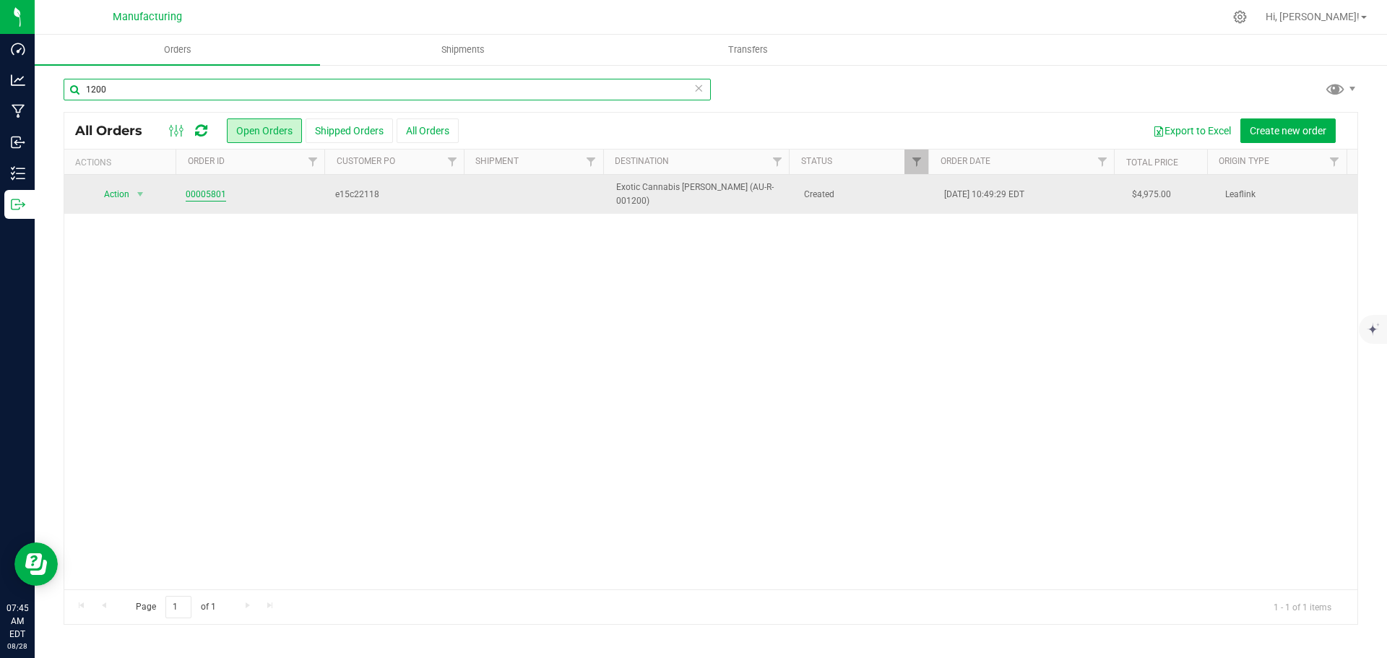
type input "1200"
click at [207, 189] on link "00005801" at bounding box center [206, 195] width 40 height 14
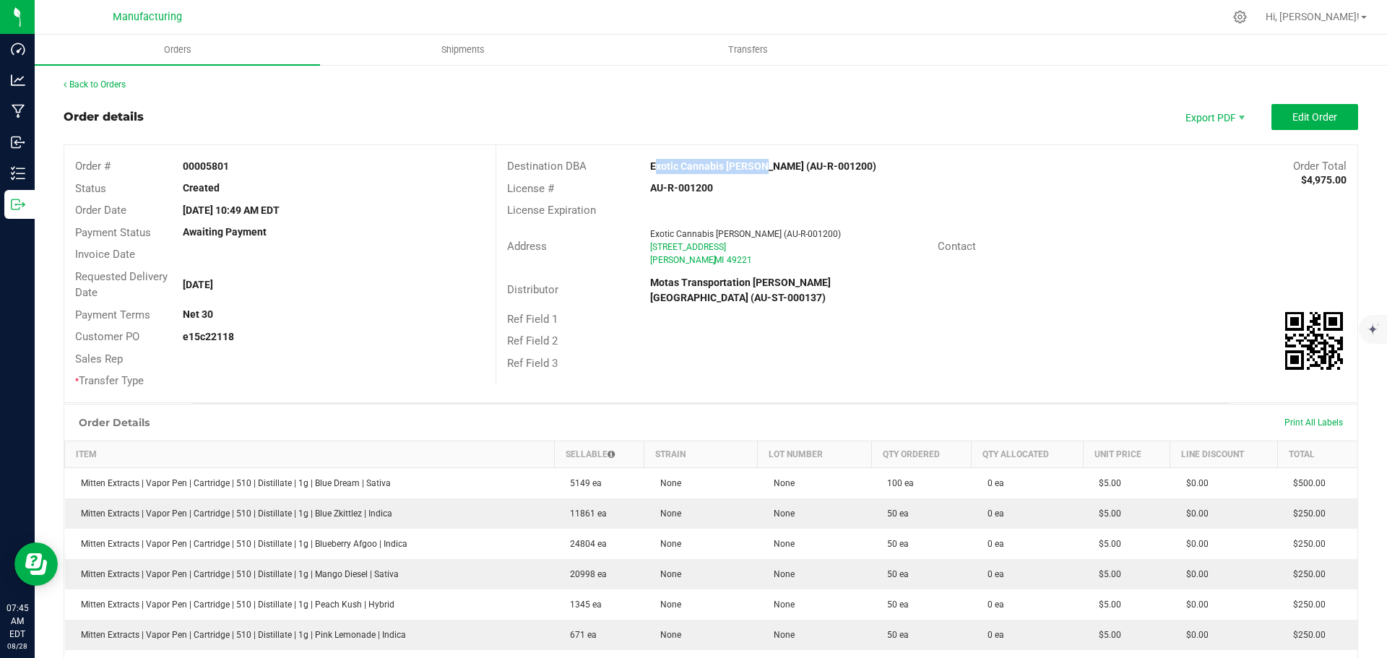
drag, startPoint x: 641, startPoint y: 163, endPoint x: 749, endPoint y: 164, distance: 108.3
click at [749, 164] on div "Exotic Cannabis Adrian (AU-R-001200)" at bounding box center [818, 166] width 359 height 15
copy strong "Exotic Cannabis Adrian"
drag, startPoint x: 1104, startPoint y: 235, endPoint x: 1203, endPoint y: 169, distance: 119.4
click at [1104, 234] on div "Address Exotic Cannabis Adrian (AU-R-001200) 1579 W Maumee ST Adrian , MI 49221…" at bounding box center [926, 247] width 861 height 51
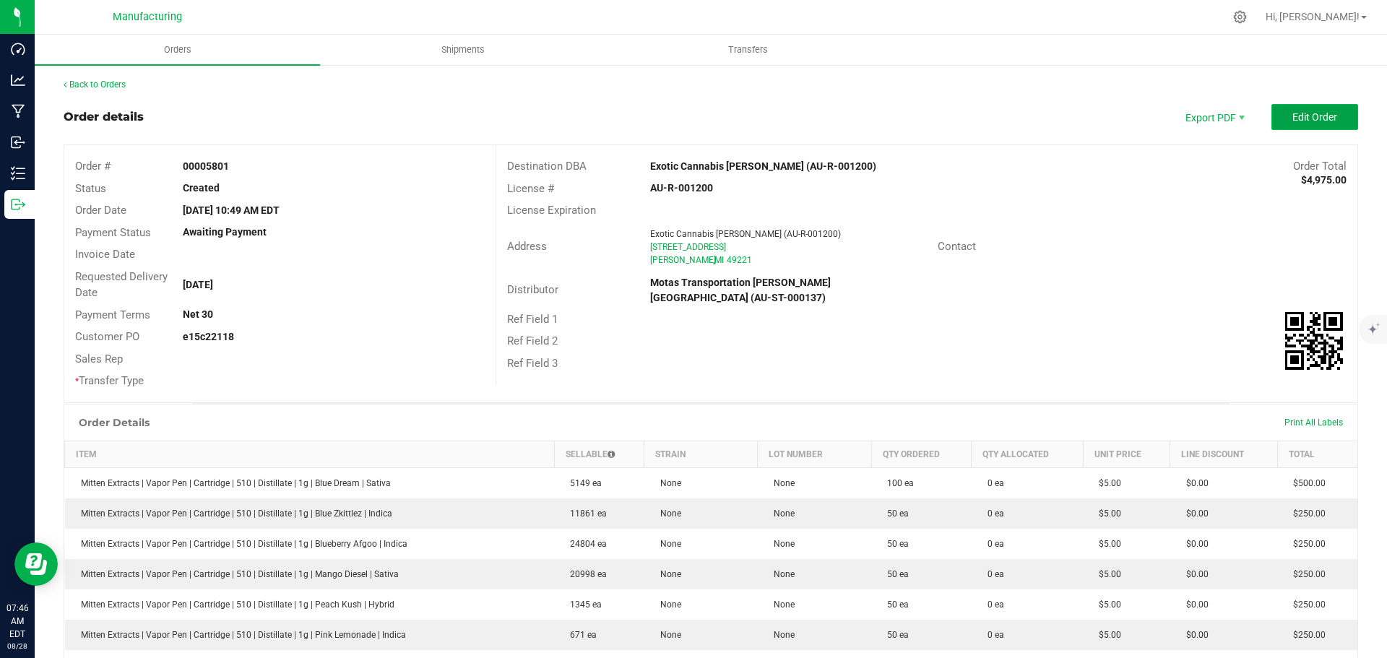
click at [1305, 118] on span "Edit Order" at bounding box center [1314, 117] width 45 height 12
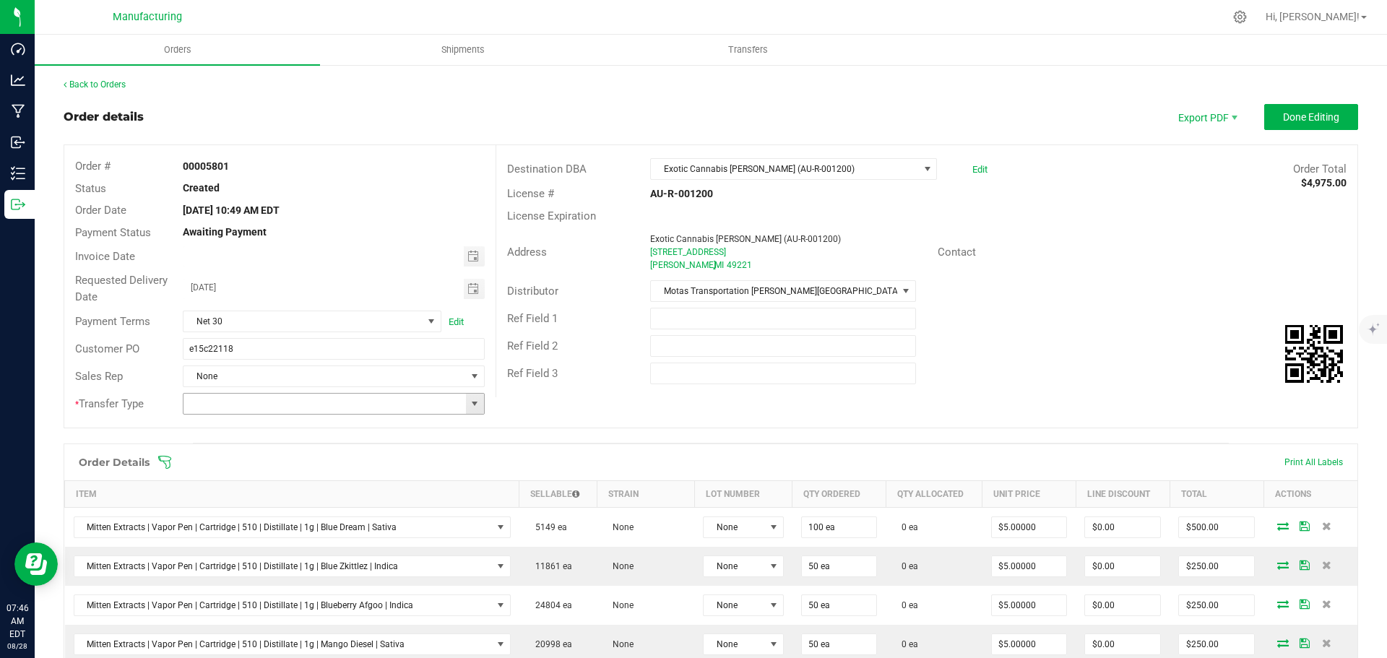
click at [469, 402] on span at bounding box center [475, 404] width 12 height 12
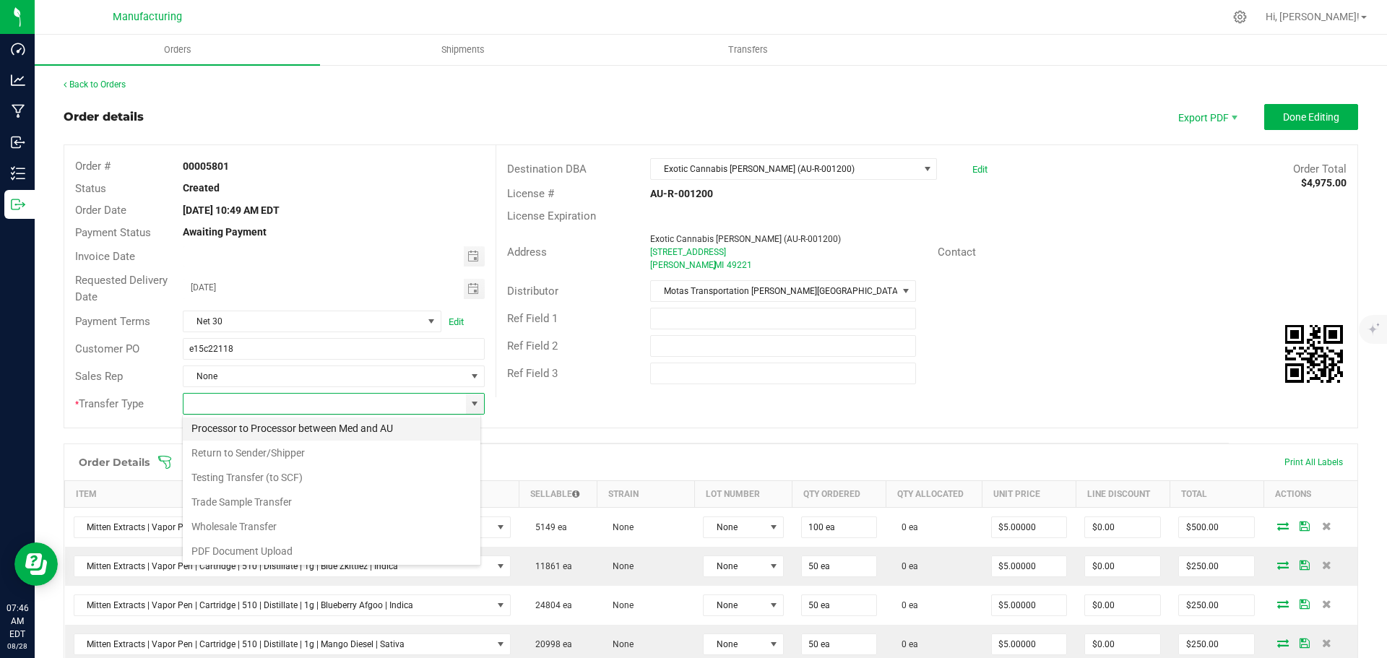
scroll to position [101, 0]
click at [221, 524] on li "Wholesale Transfer" at bounding box center [332, 525] width 298 height 25
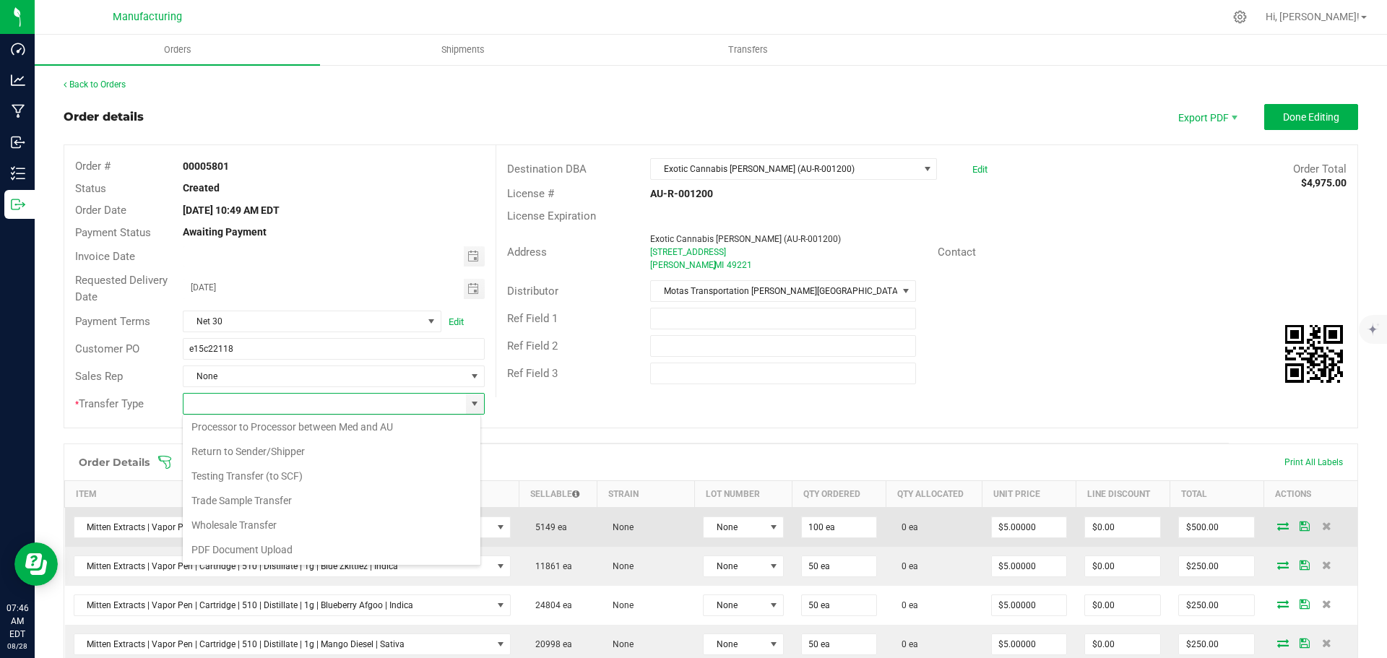
type input "Wholesale Transfer"
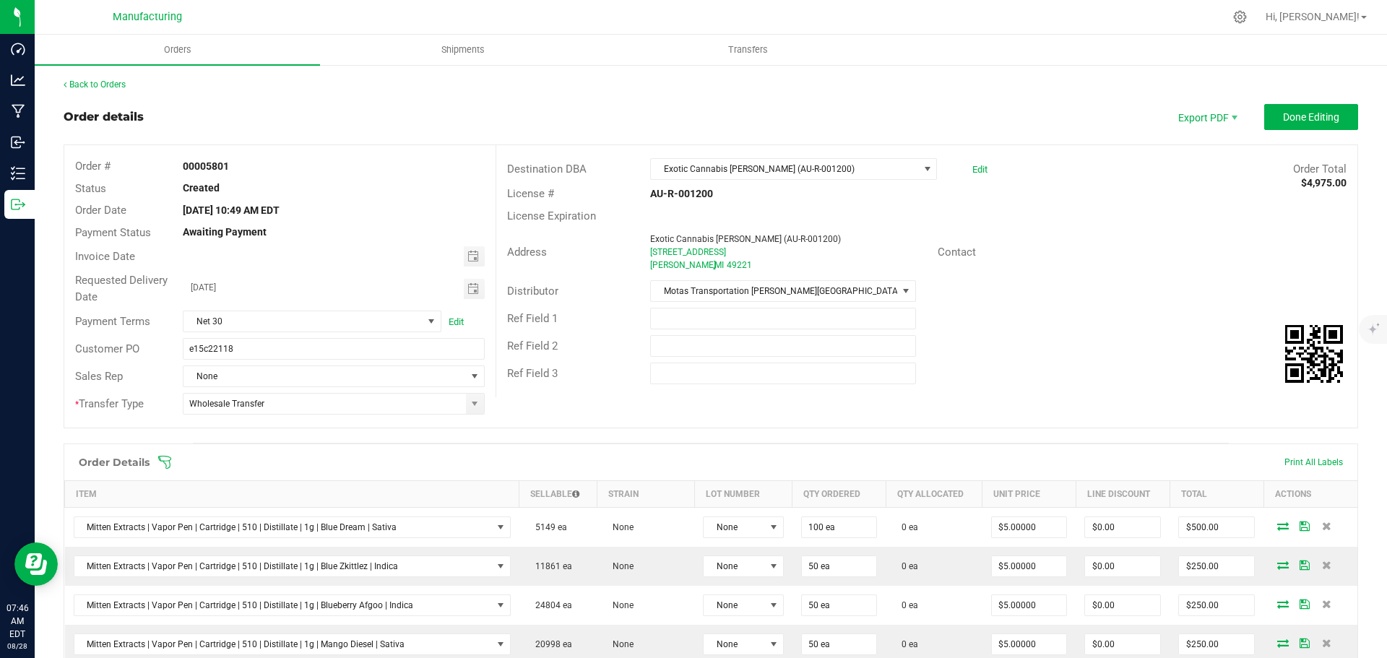
click at [164, 461] on icon at bounding box center [164, 462] width 13 height 13
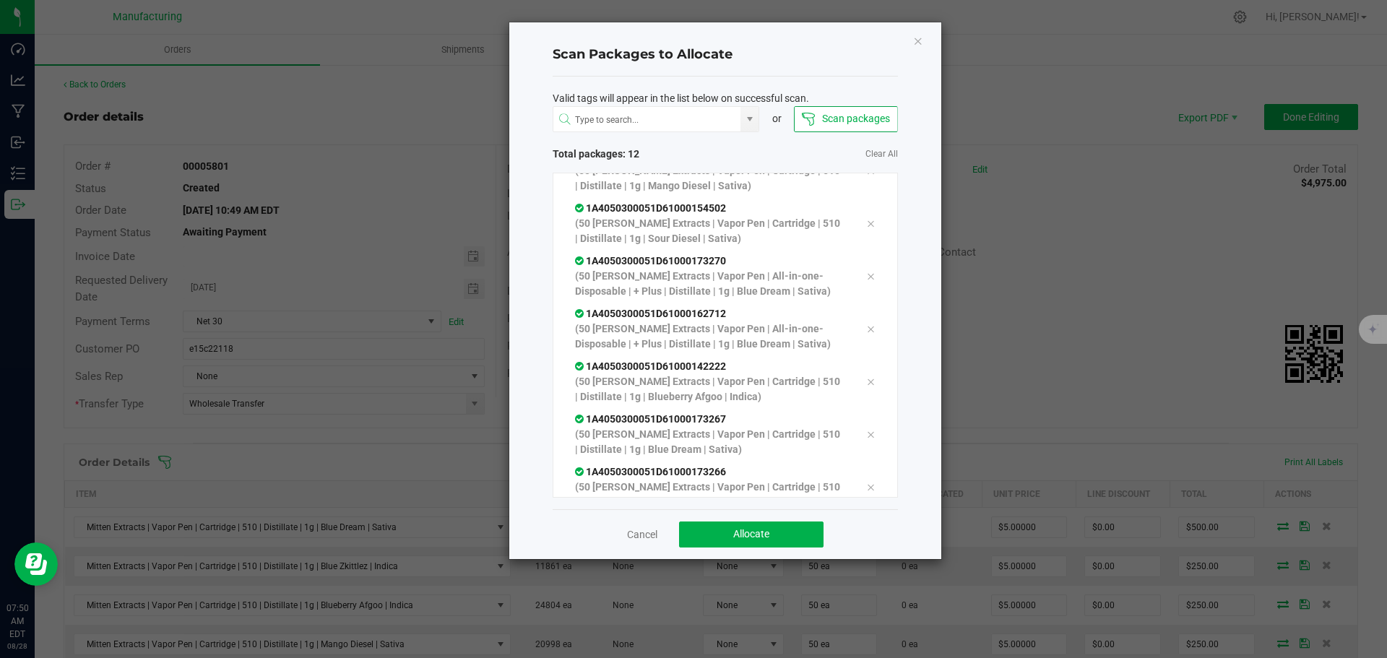
scroll to position [345, 0]
click at [796, 532] on button "Allocate" at bounding box center [751, 534] width 144 height 26
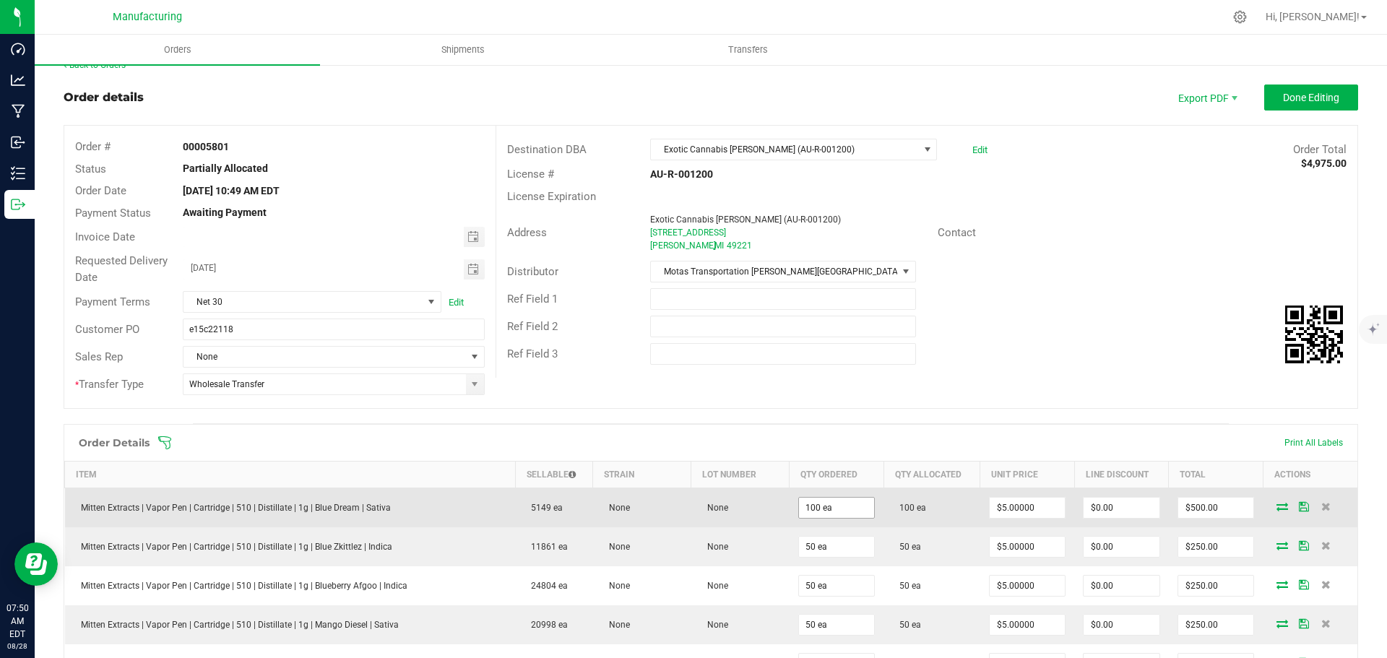
scroll to position [0, 0]
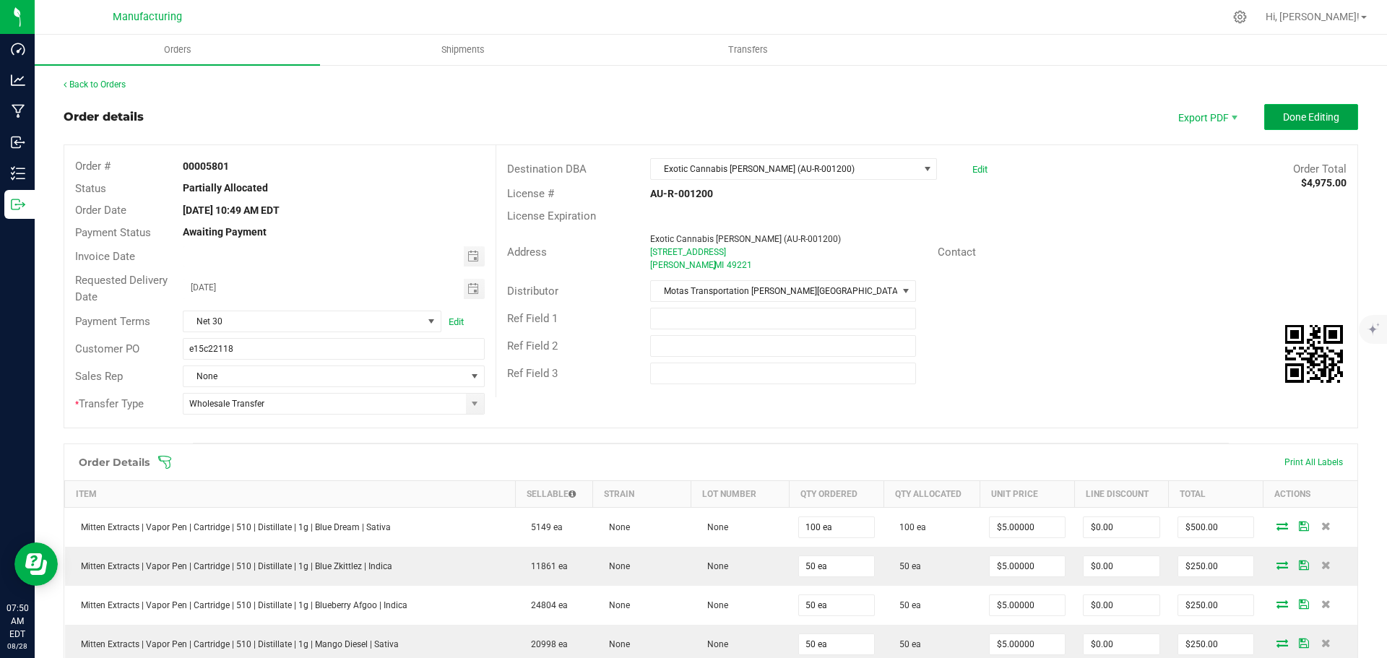
click at [1326, 117] on span "Done Editing" at bounding box center [1311, 117] width 56 height 12
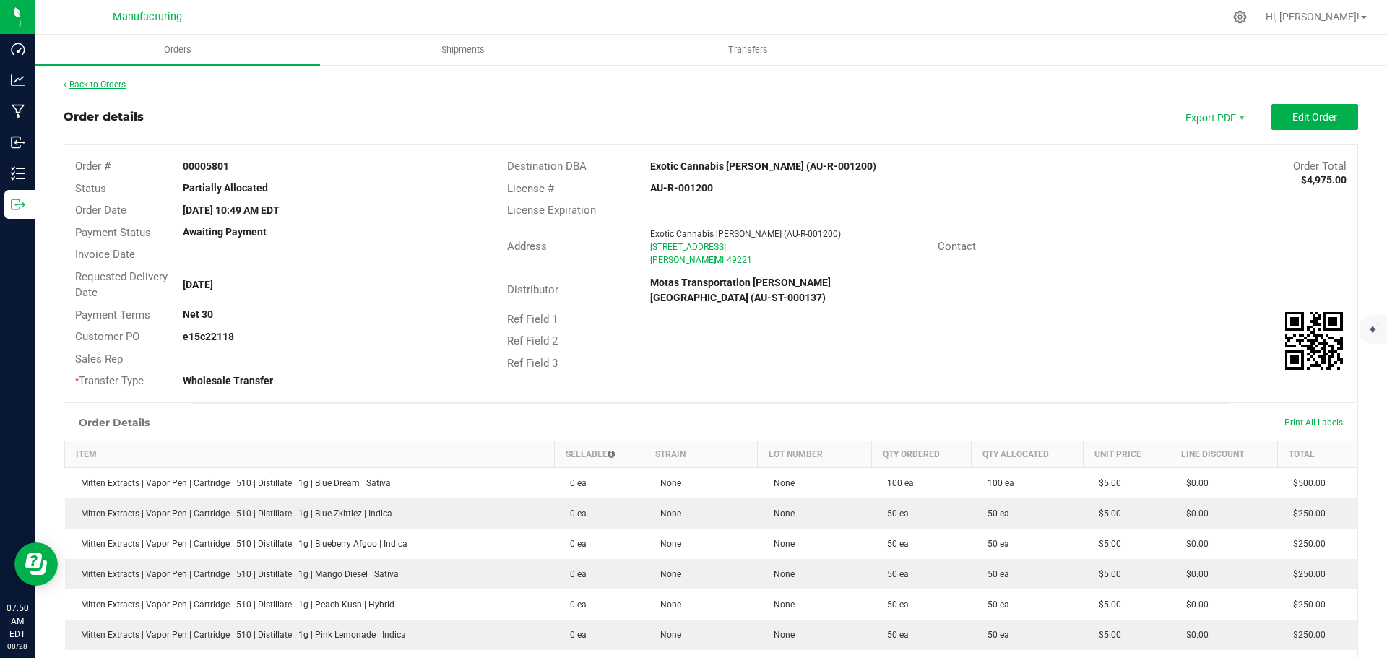
click at [116, 87] on link "Back to Orders" at bounding box center [95, 84] width 62 height 10
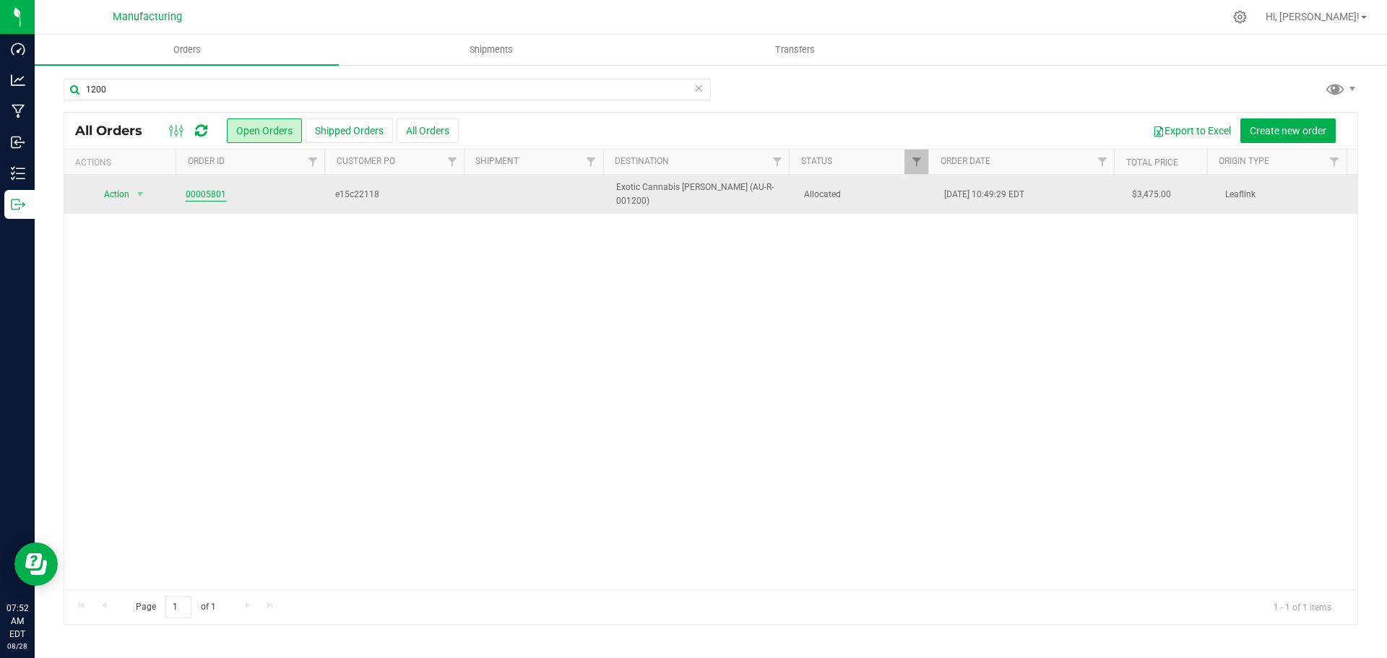
click at [191, 192] on link "00005801" at bounding box center [206, 195] width 40 height 14
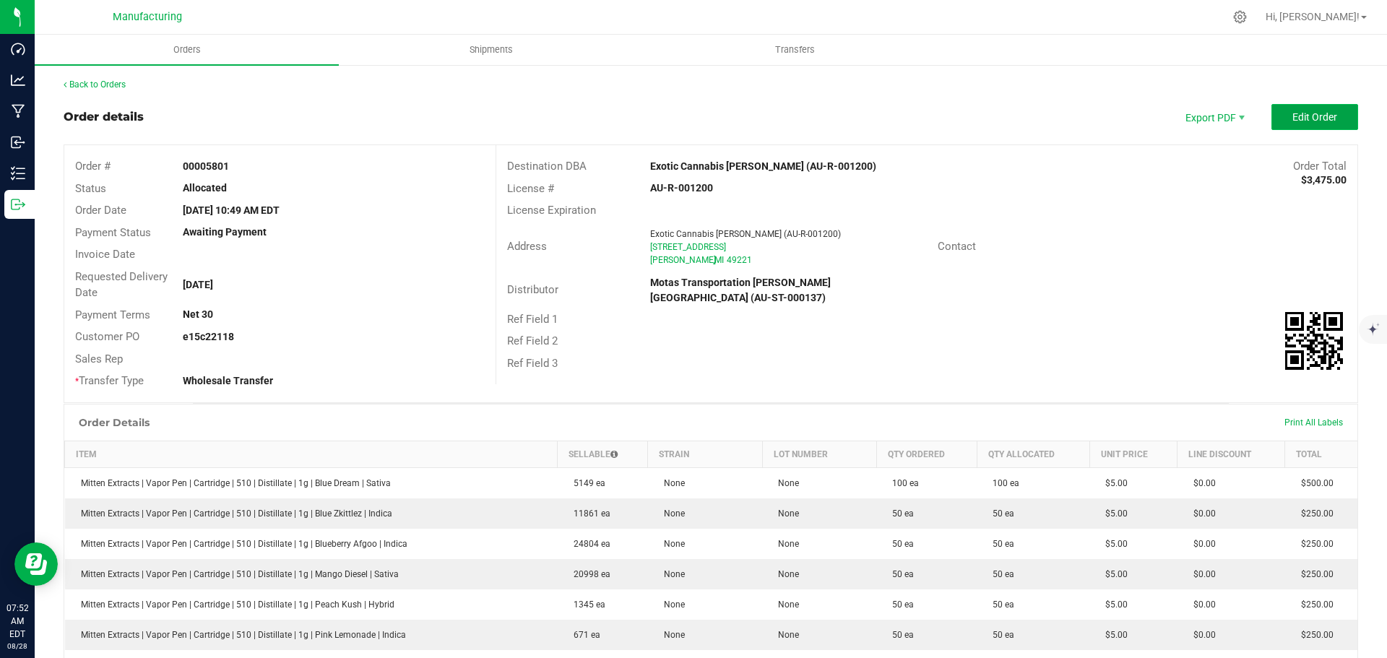
click at [1310, 113] on span "Edit Order" at bounding box center [1314, 117] width 45 height 12
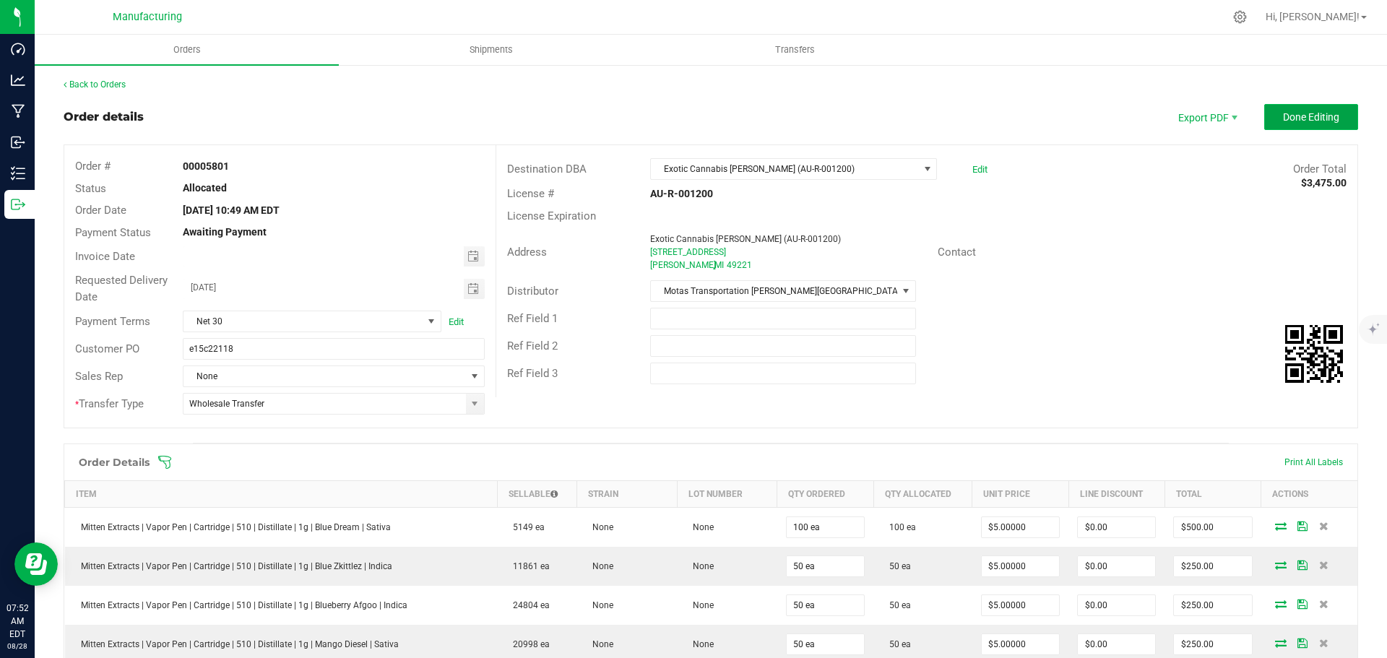
click at [1294, 111] on span "Done Editing" at bounding box center [1311, 117] width 56 height 12
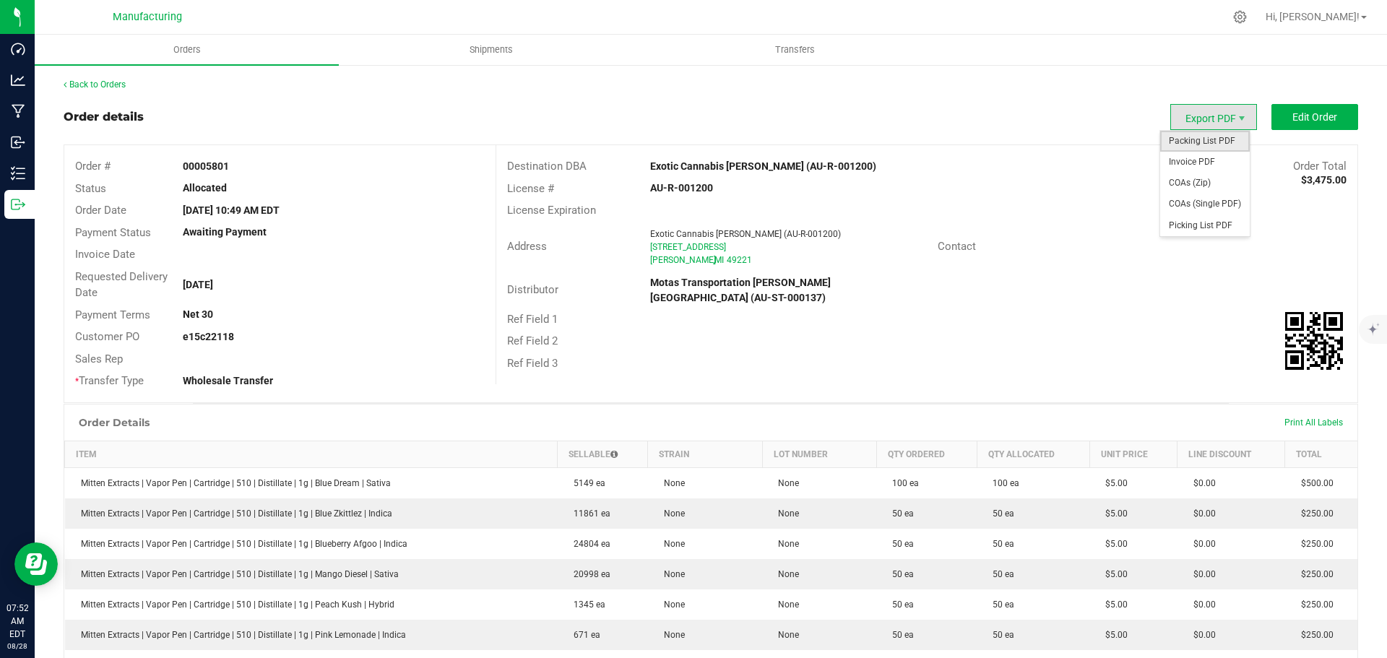
click at [1202, 144] on span "Packing List PDF" at bounding box center [1205, 141] width 90 height 21
click at [109, 85] on link "Back to Orders" at bounding box center [95, 84] width 62 height 10
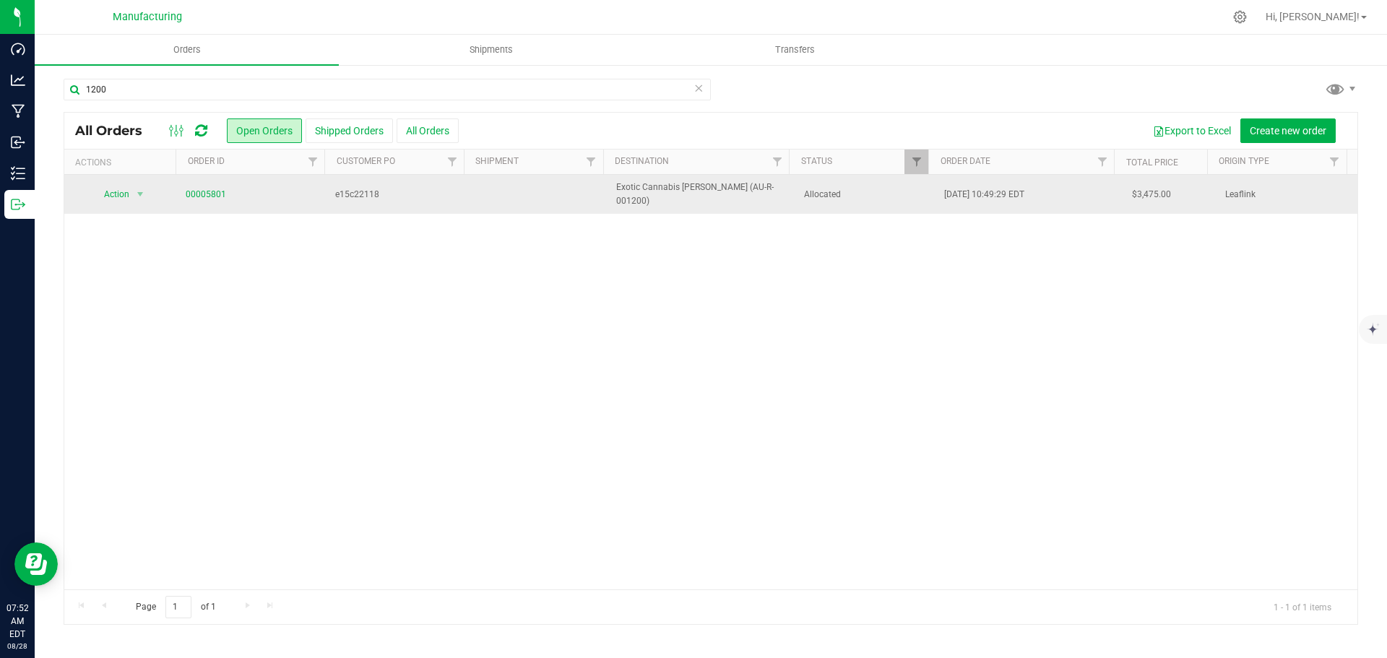
click at [865, 194] on span "Allocated" at bounding box center [866, 195] width 124 height 14
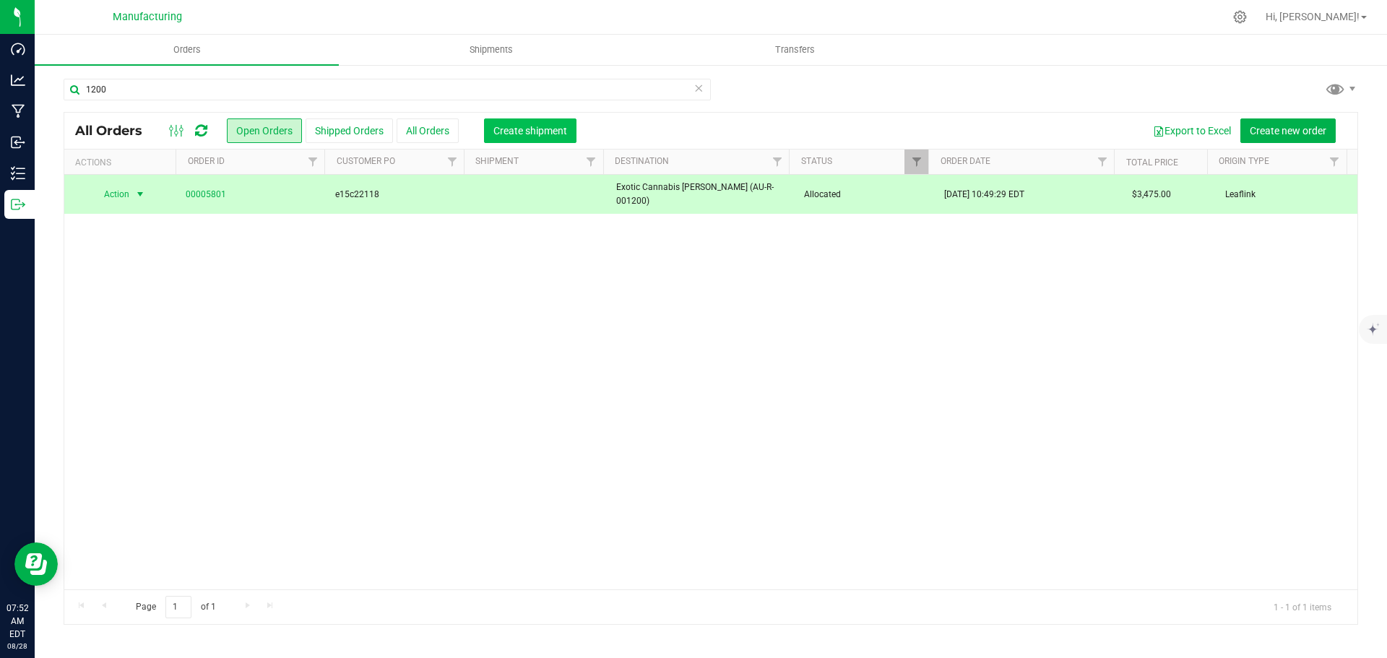
click at [509, 126] on span "Create shipment" at bounding box center [530, 131] width 74 height 12
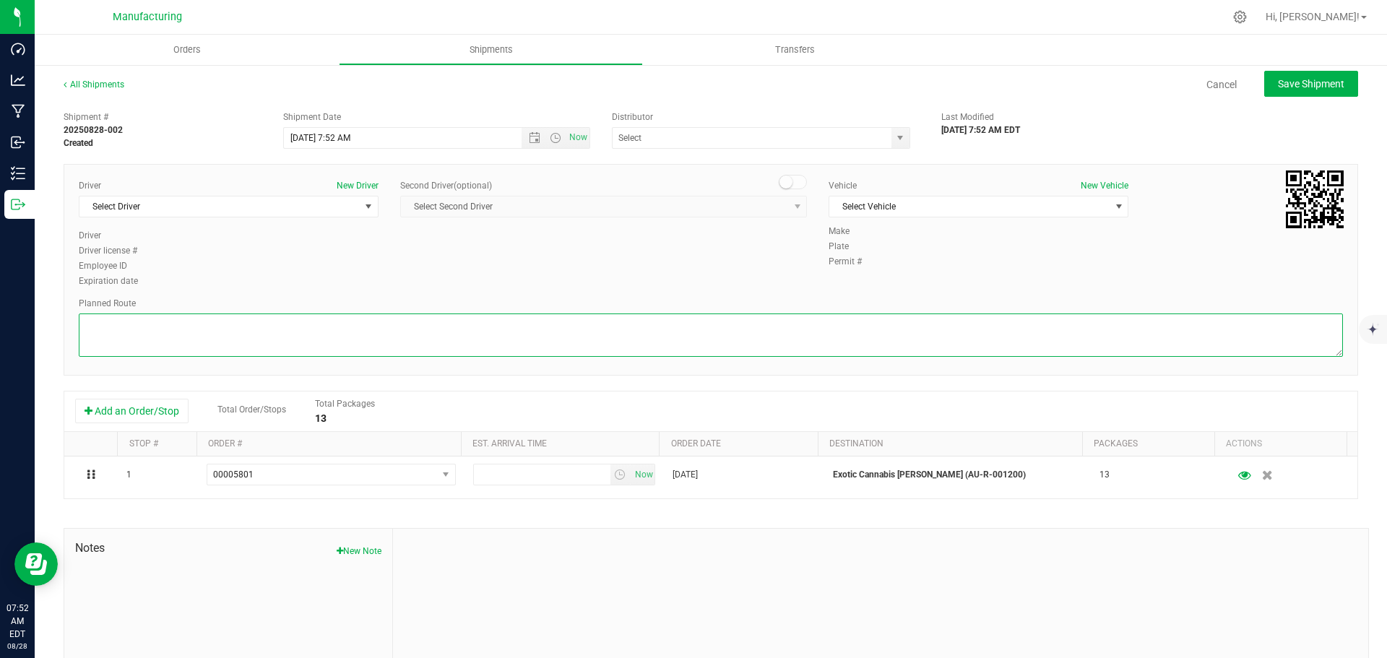
click at [807, 326] on textarea at bounding box center [711, 334] width 1264 height 43
paste textarea "Mitten Distro Dimondale To Motas -- Head south 246 ft -- Turn right 325 ft -- T…"
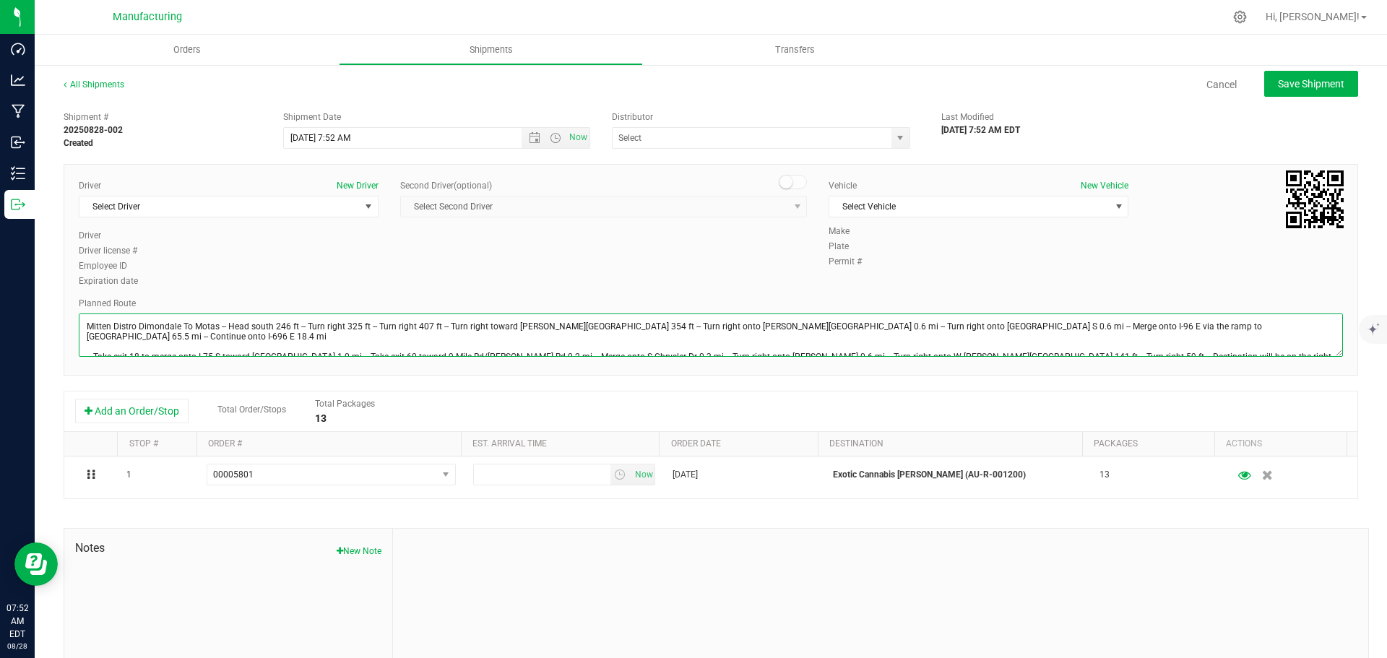
scroll to position [16, 0]
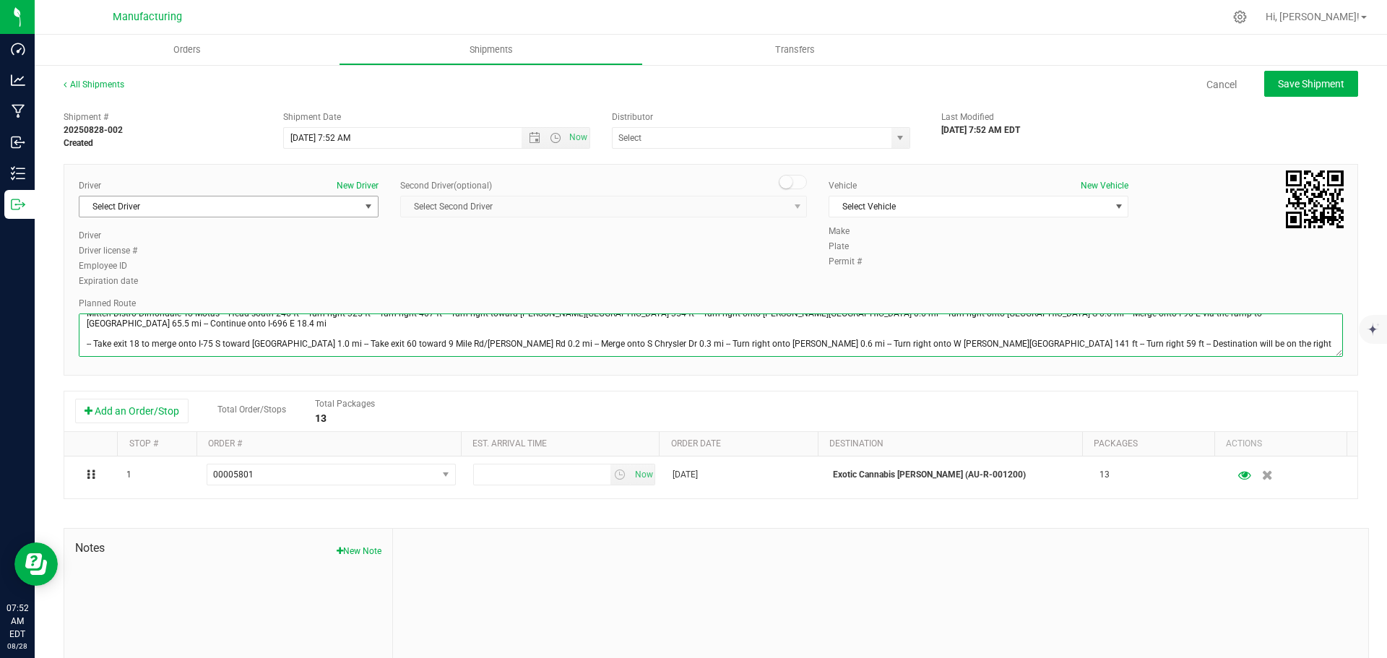
type textarea "Mitten Distro Dimondale To Motas -- Head south 246 ft -- Turn right 325 ft -- T…"
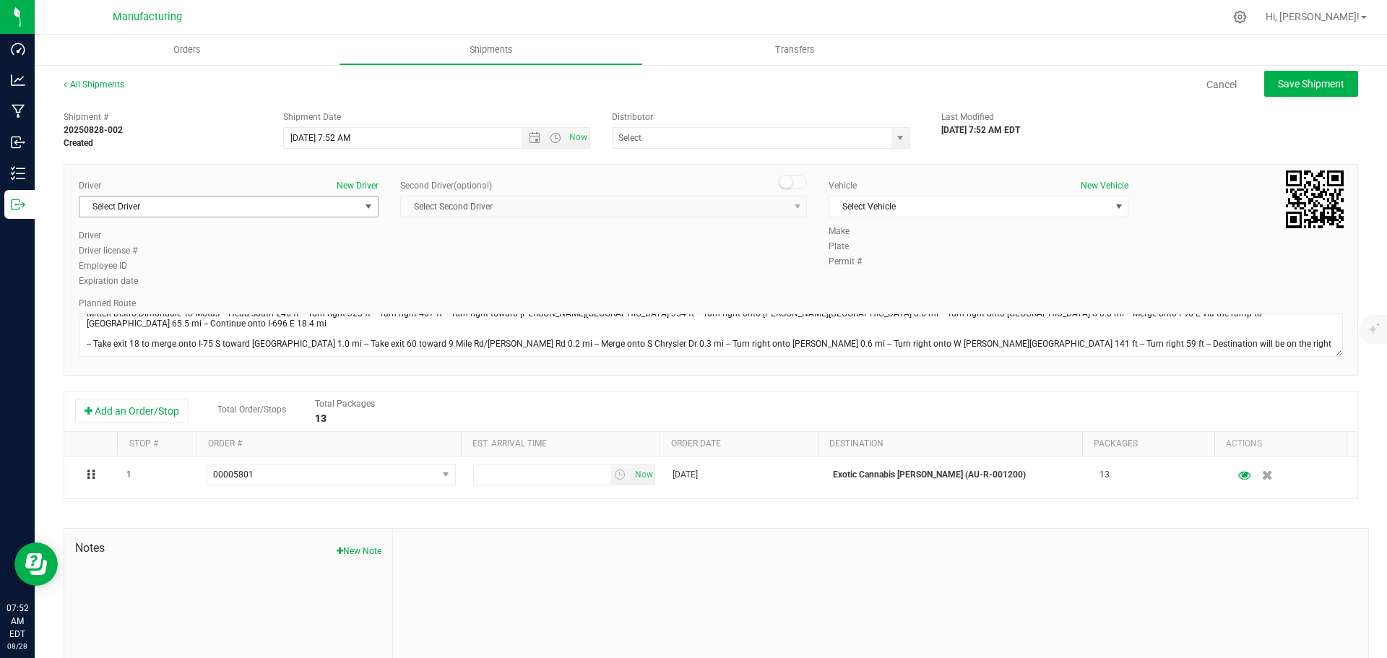
click at [239, 203] on span "Select Driver" at bounding box center [219, 206] width 280 height 20
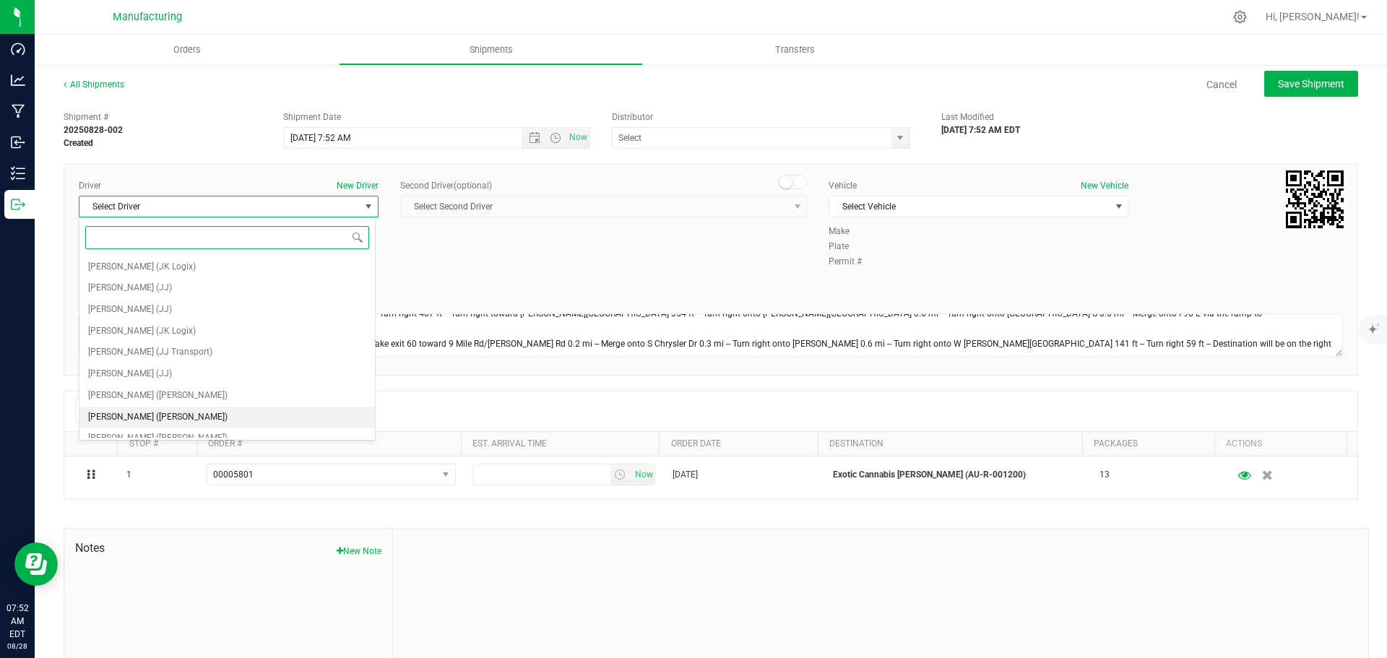
click at [147, 417] on span "[PERSON_NAME] ([PERSON_NAME])" at bounding box center [157, 417] width 139 height 19
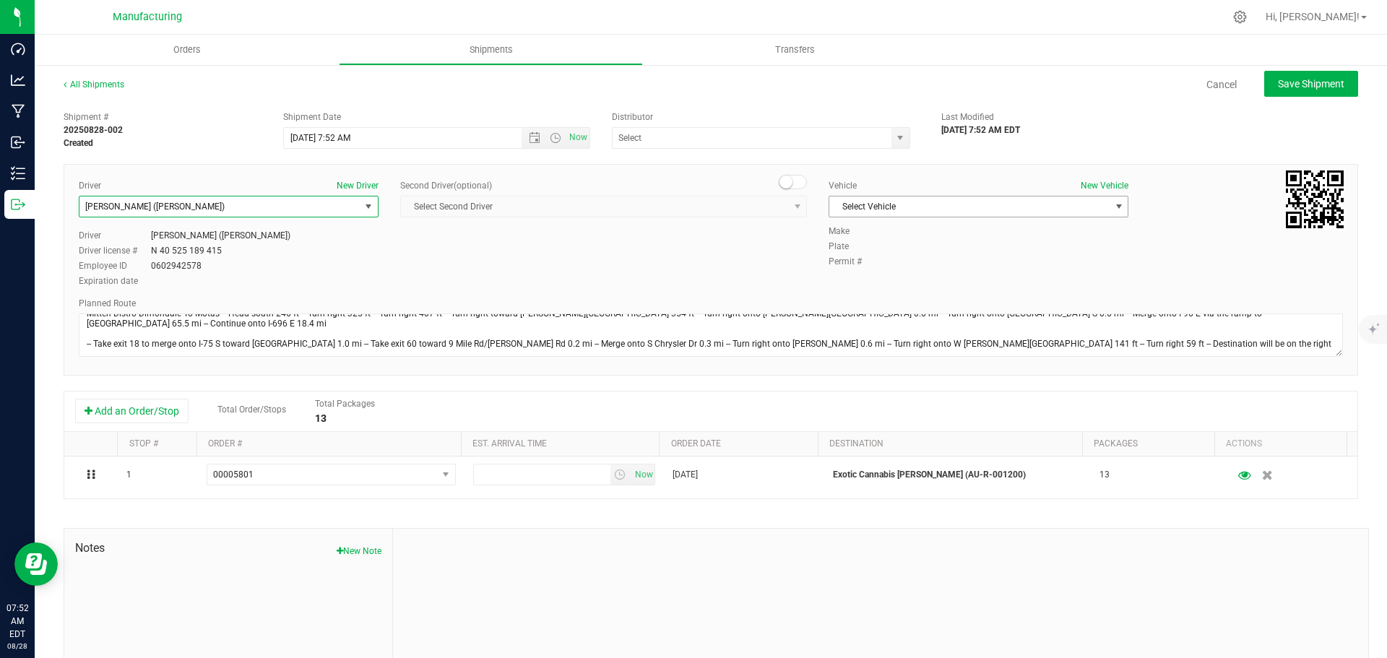
click at [1113, 204] on span "select" at bounding box center [1119, 207] width 12 height 12
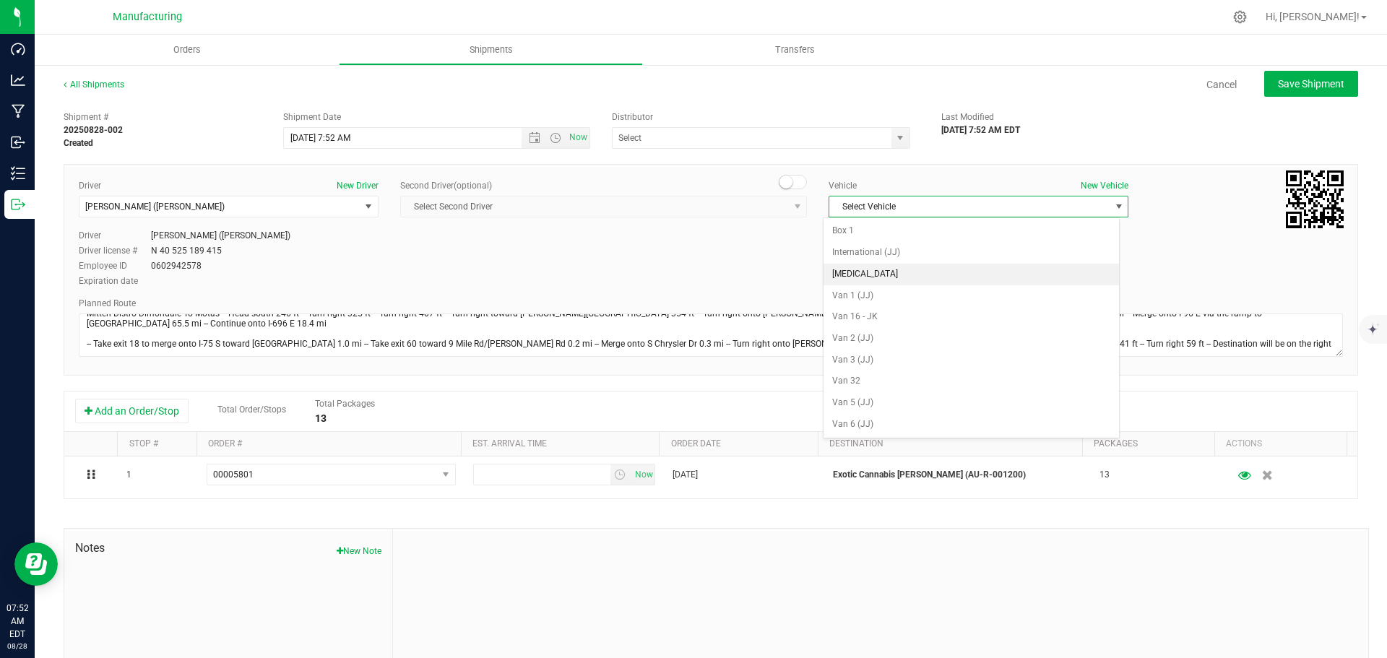
click at [860, 279] on li "[MEDICAL_DATA]" at bounding box center [970, 275] width 295 height 22
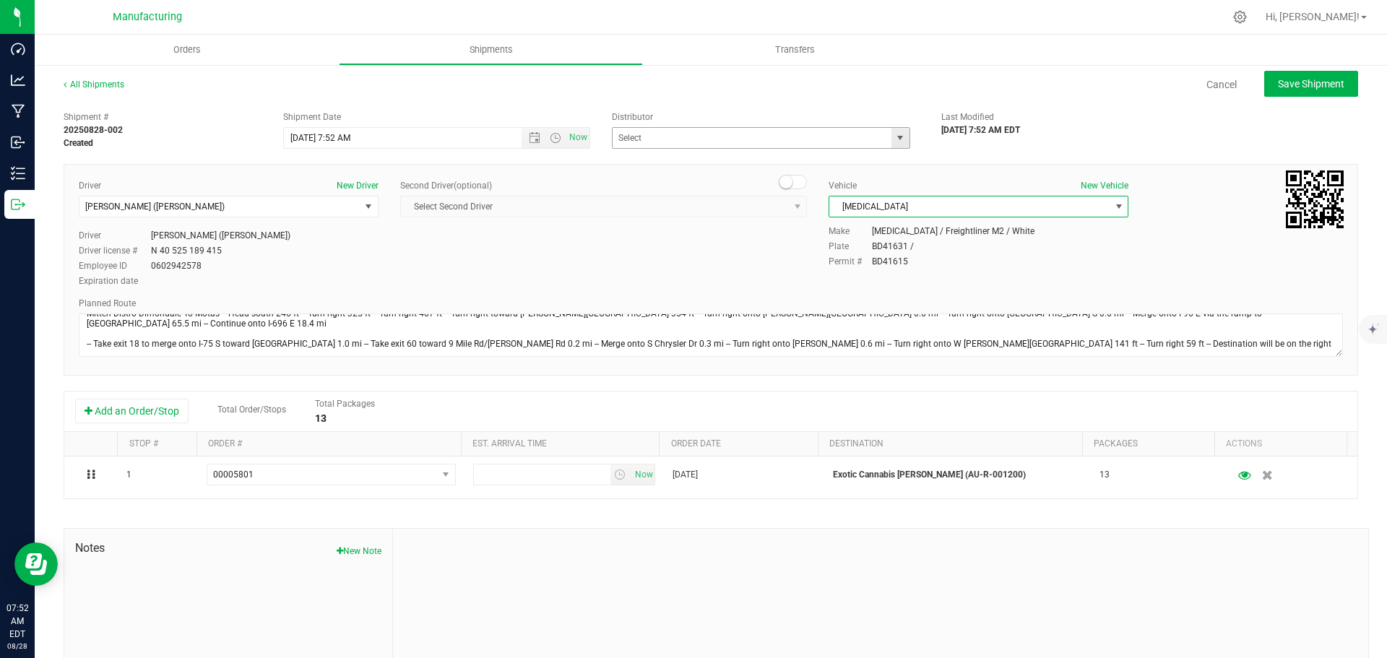
click at [898, 141] on span "select" at bounding box center [900, 138] width 12 height 12
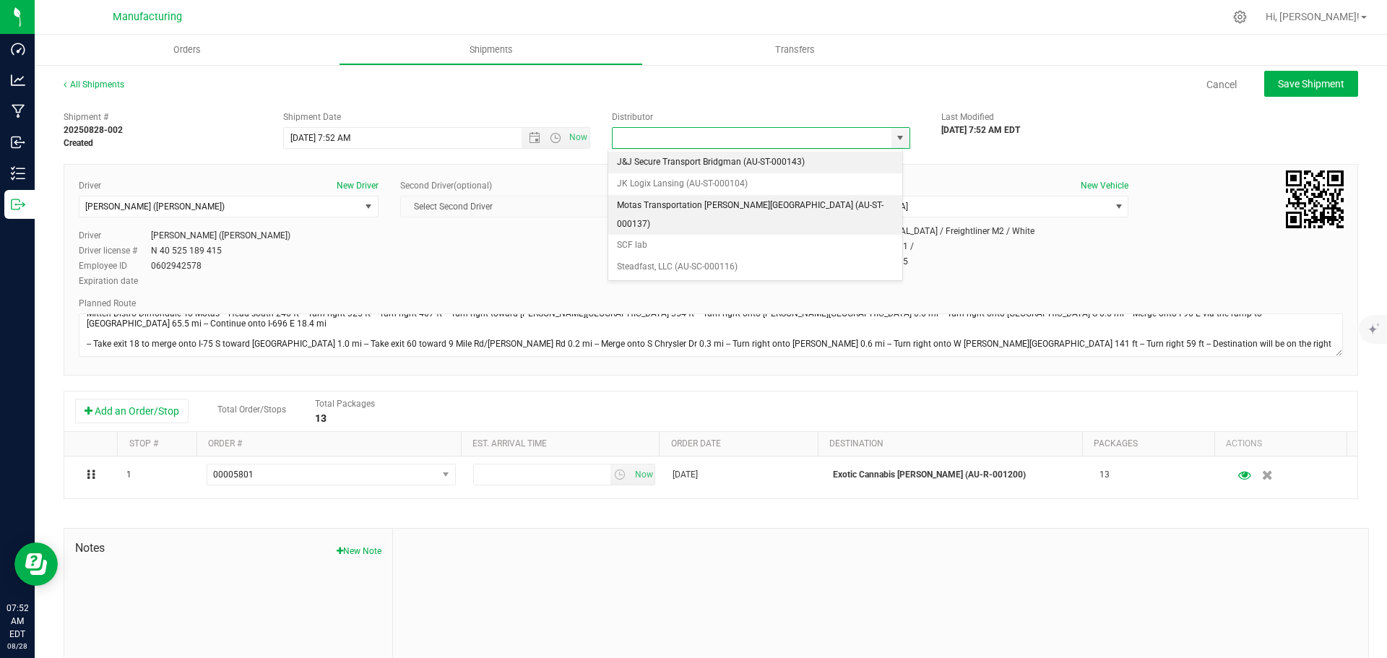
click at [667, 200] on li "Motas Transportation [PERSON_NAME][GEOGRAPHIC_DATA] (AU-ST-000137)" at bounding box center [755, 215] width 294 height 40
type input "Motas Transportation [PERSON_NAME][GEOGRAPHIC_DATA] (AU-ST-000137)"
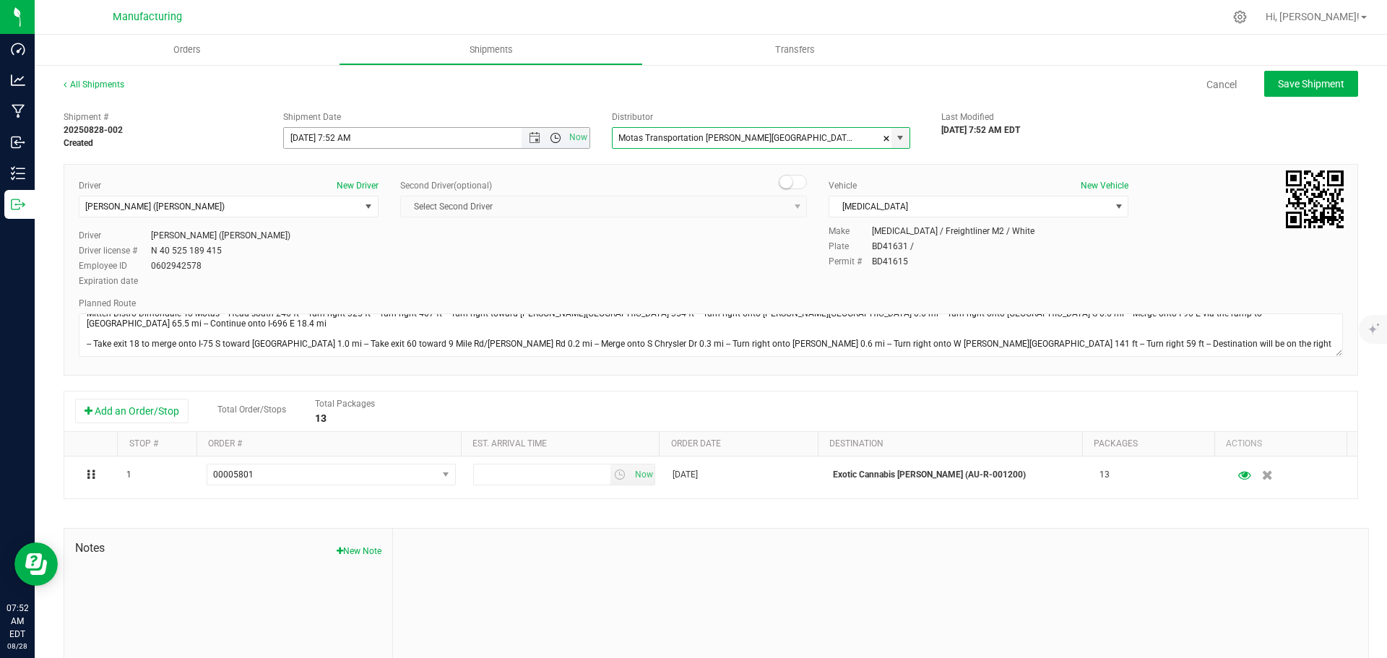
click at [553, 141] on span "Open the time view" at bounding box center [556, 138] width 12 height 12
click at [329, 232] on li "11:30 AM" at bounding box center [433, 227] width 302 height 19
click at [1319, 85] on span "Save Shipment" at bounding box center [1311, 84] width 66 height 12
type input "[DATE] 3:30 PM"
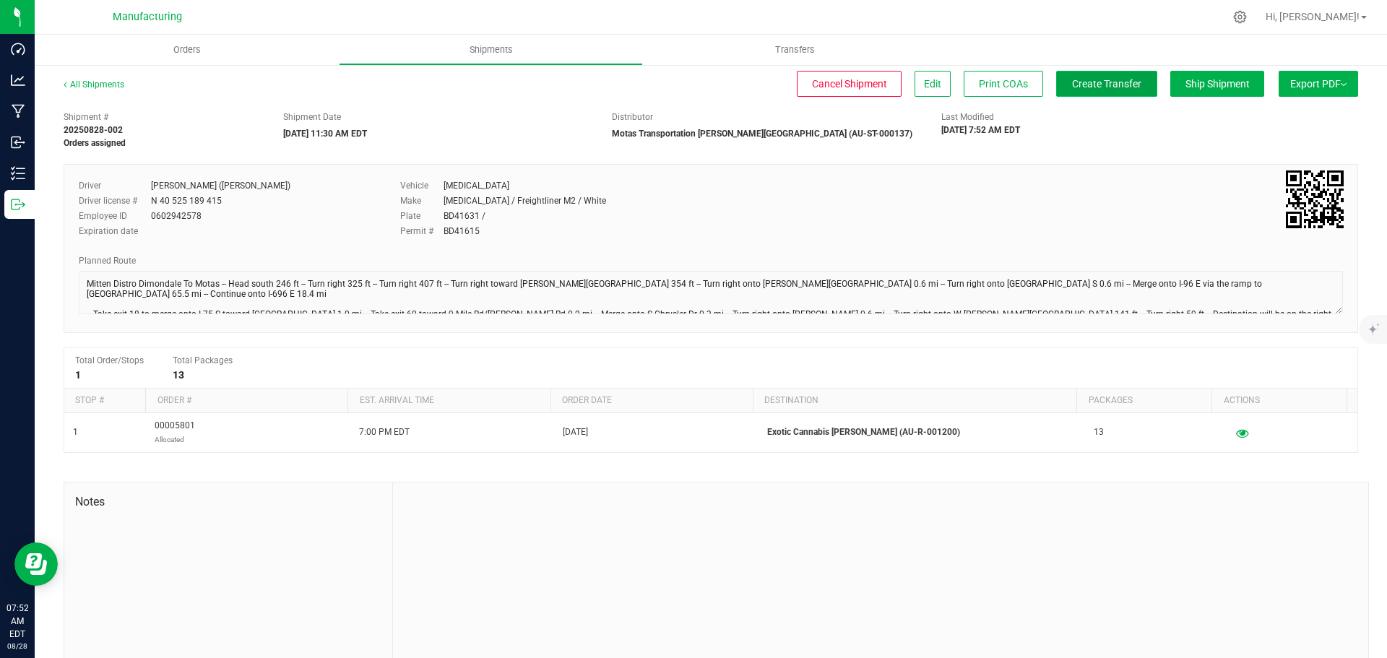
click at [1079, 89] on span "Create Transfer" at bounding box center [1106, 84] width 69 height 12
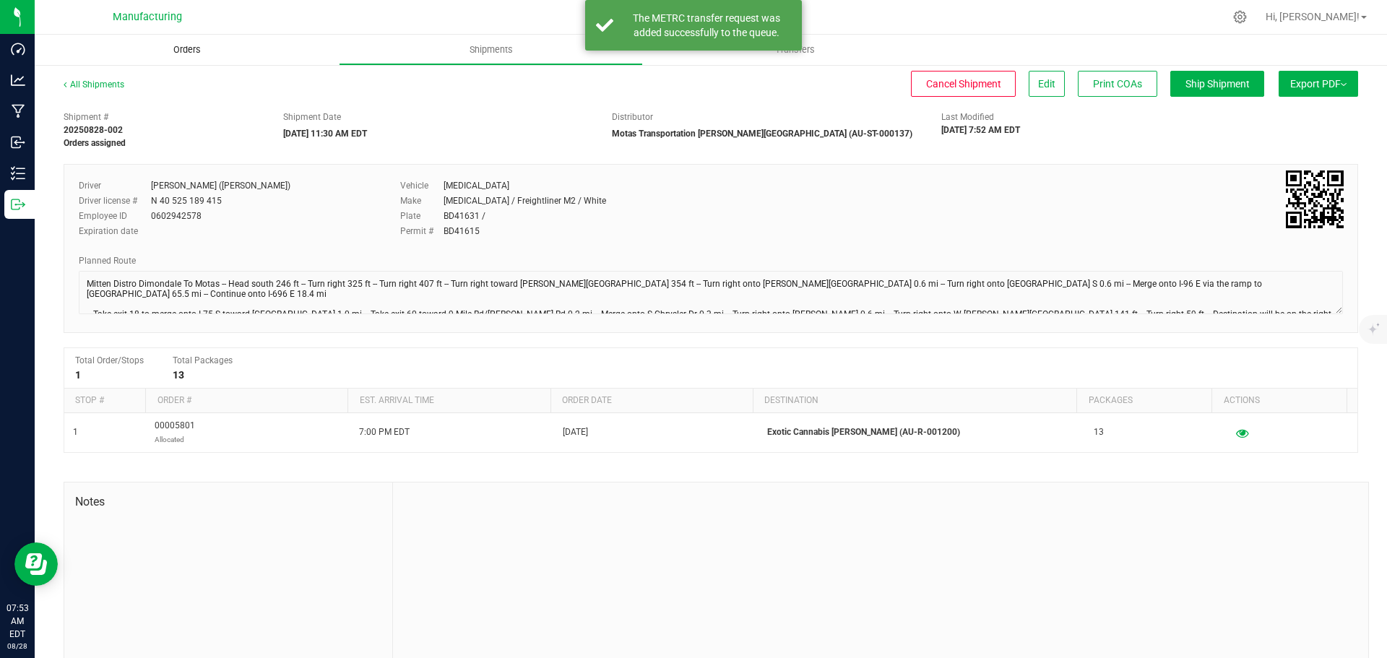
click at [181, 48] on span "Orders" at bounding box center [187, 49] width 66 height 13
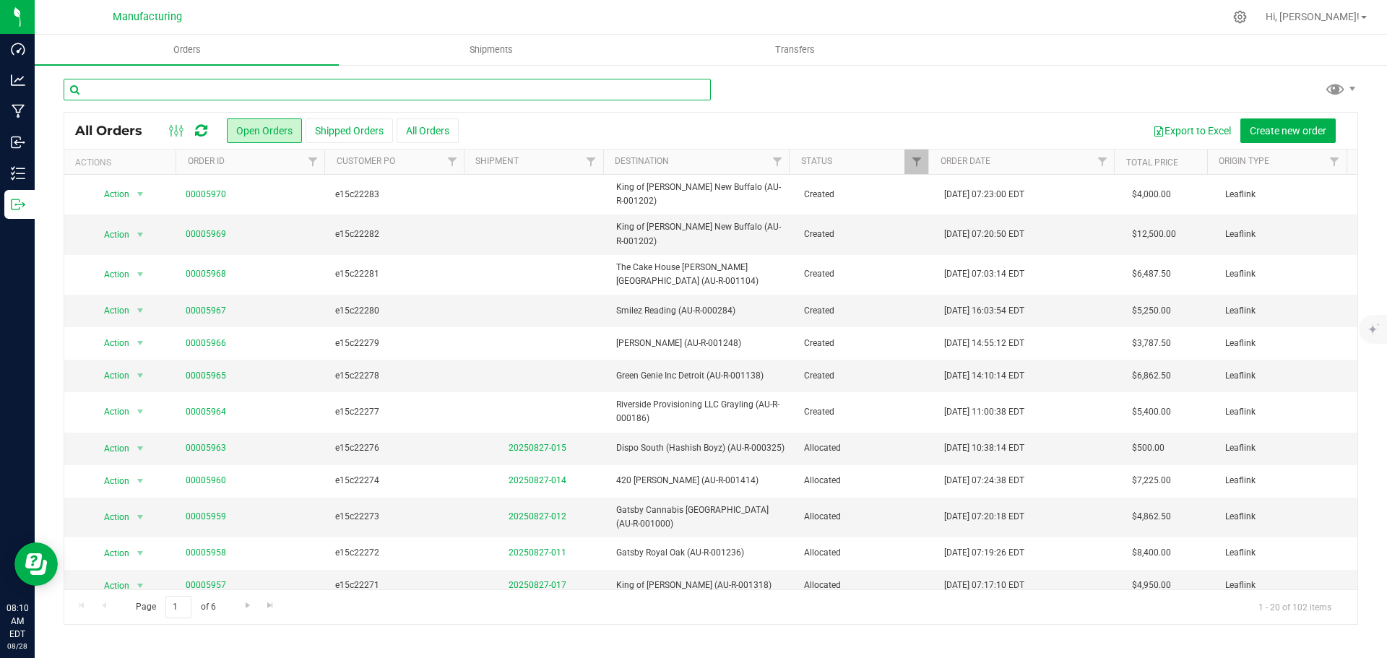
click at [199, 90] on input "text" at bounding box center [387, 90] width 647 height 22
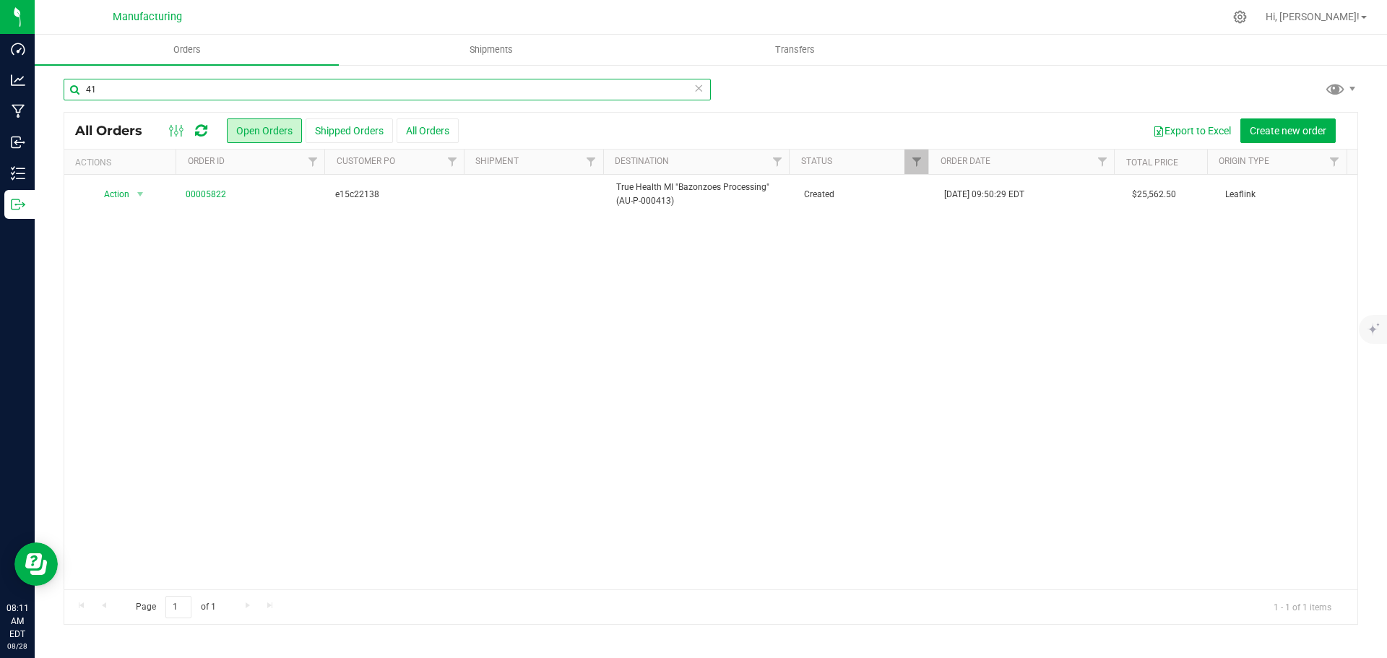
type input "4"
type input "538"
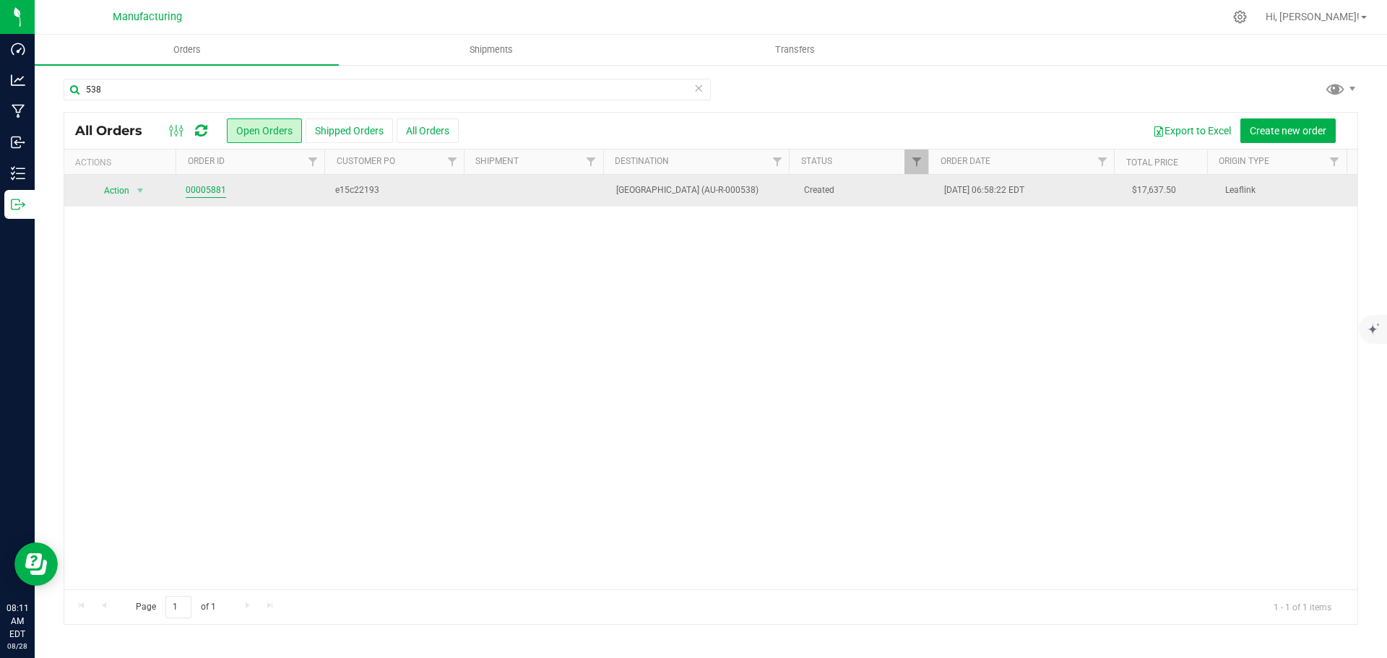
click at [189, 191] on link "00005881" at bounding box center [206, 190] width 40 height 14
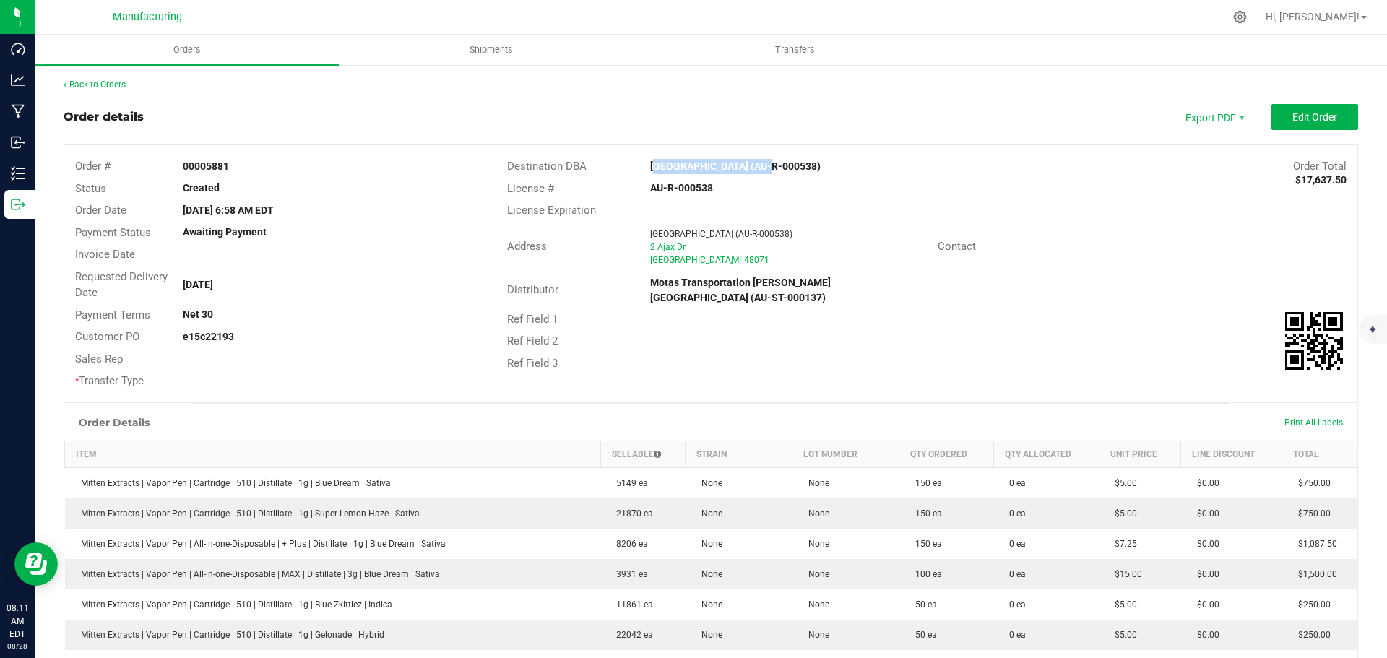
drag, startPoint x: 635, startPoint y: 162, endPoint x: 732, endPoint y: 160, distance: 96.8
click at [748, 175] on div "Destination DBA Puff Madison Heights (AU-R-000538) Order Total $17,637.50" at bounding box center [926, 166] width 861 height 22
copy strong "Puff Madison Heights"
drag, startPoint x: 1202, startPoint y: 237, endPoint x: 1219, endPoint y: 210, distance: 31.9
click at [1202, 237] on div "Contact" at bounding box center [1142, 246] width 430 height 22
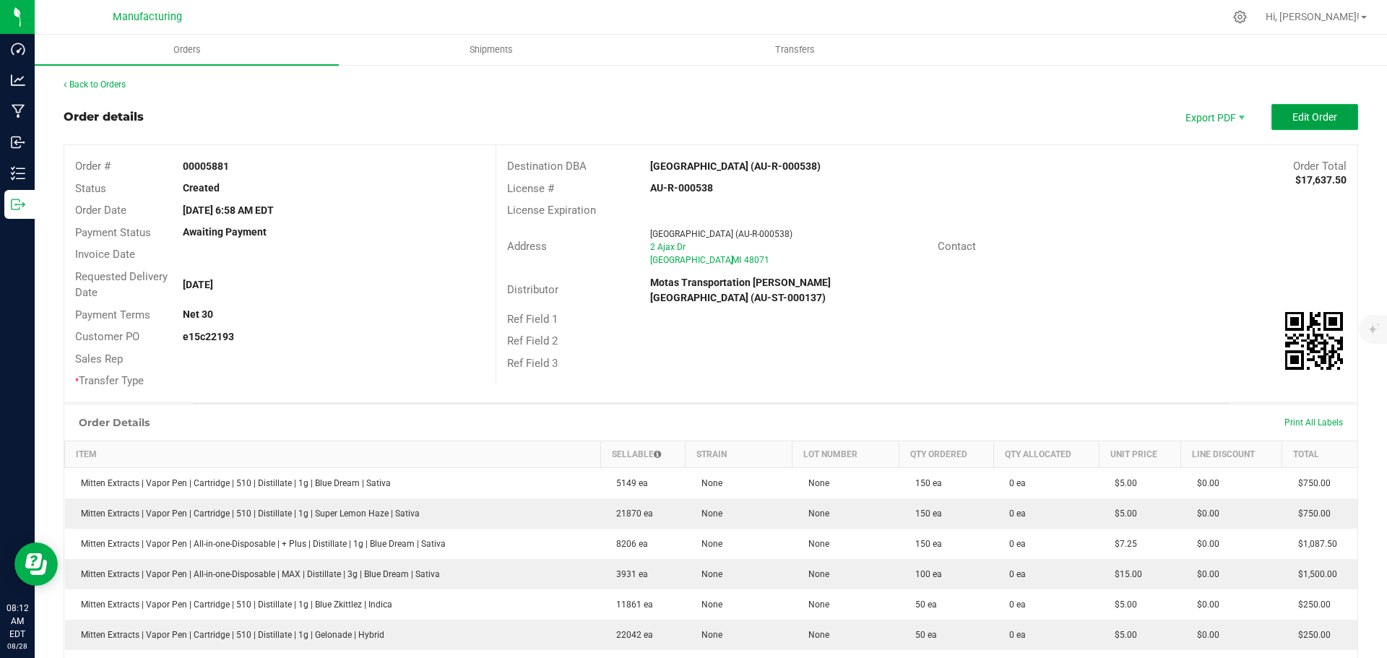
click at [1332, 120] on button "Edit Order" at bounding box center [1314, 117] width 87 height 26
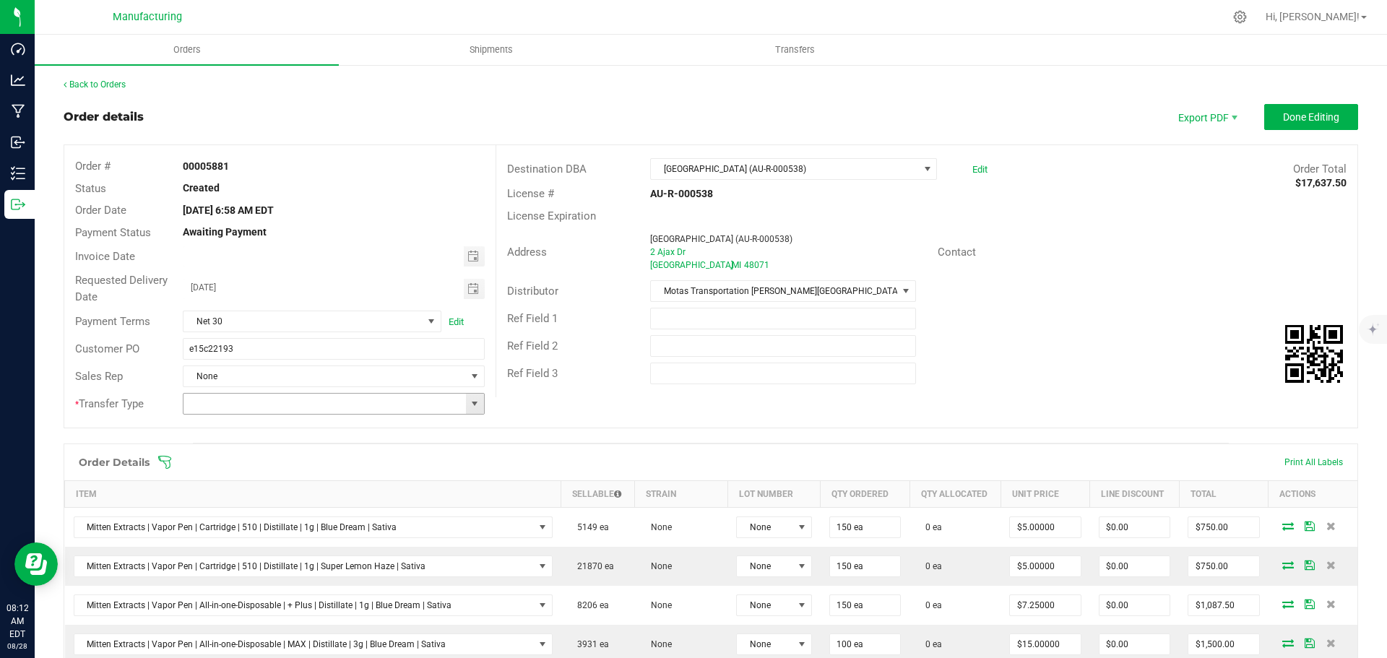
click at [469, 400] on span at bounding box center [475, 404] width 12 height 12
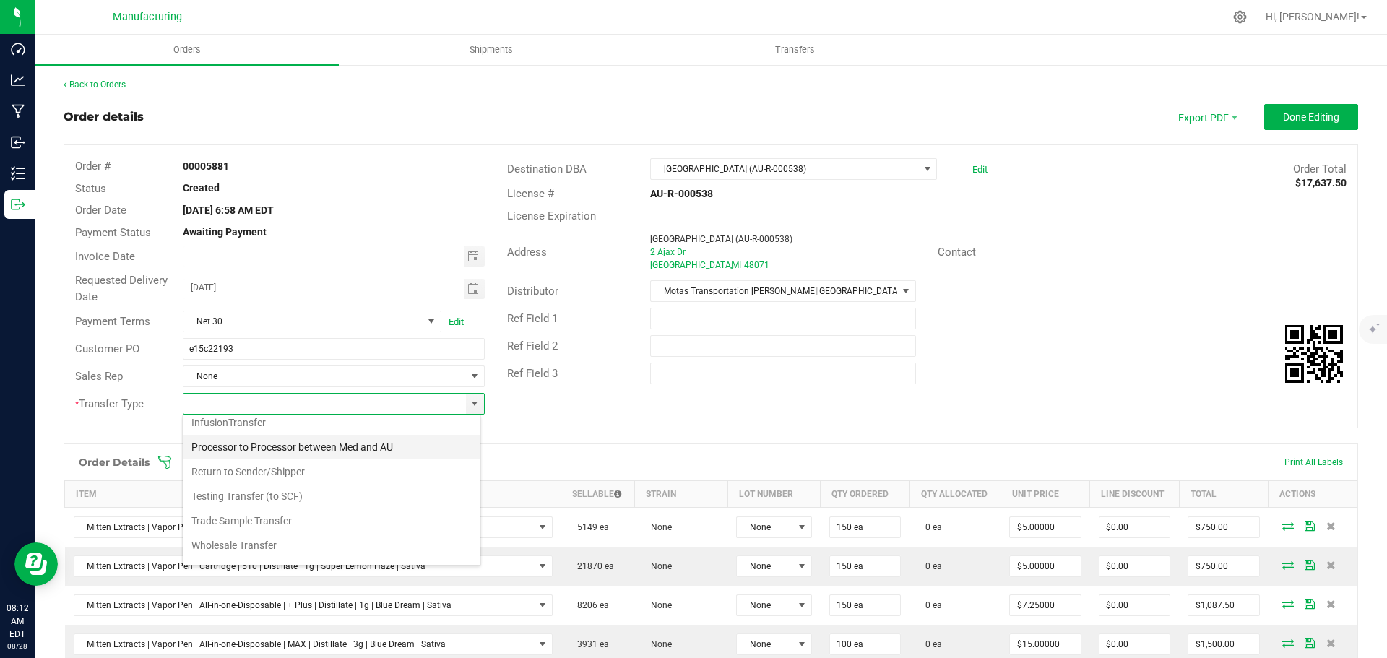
scroll to position [101, 0]
click at [278, 527] on li "Wholesale Transfer" at bounding box center [332, 525] width 298 height 25
type input "Wholesale Transfer"
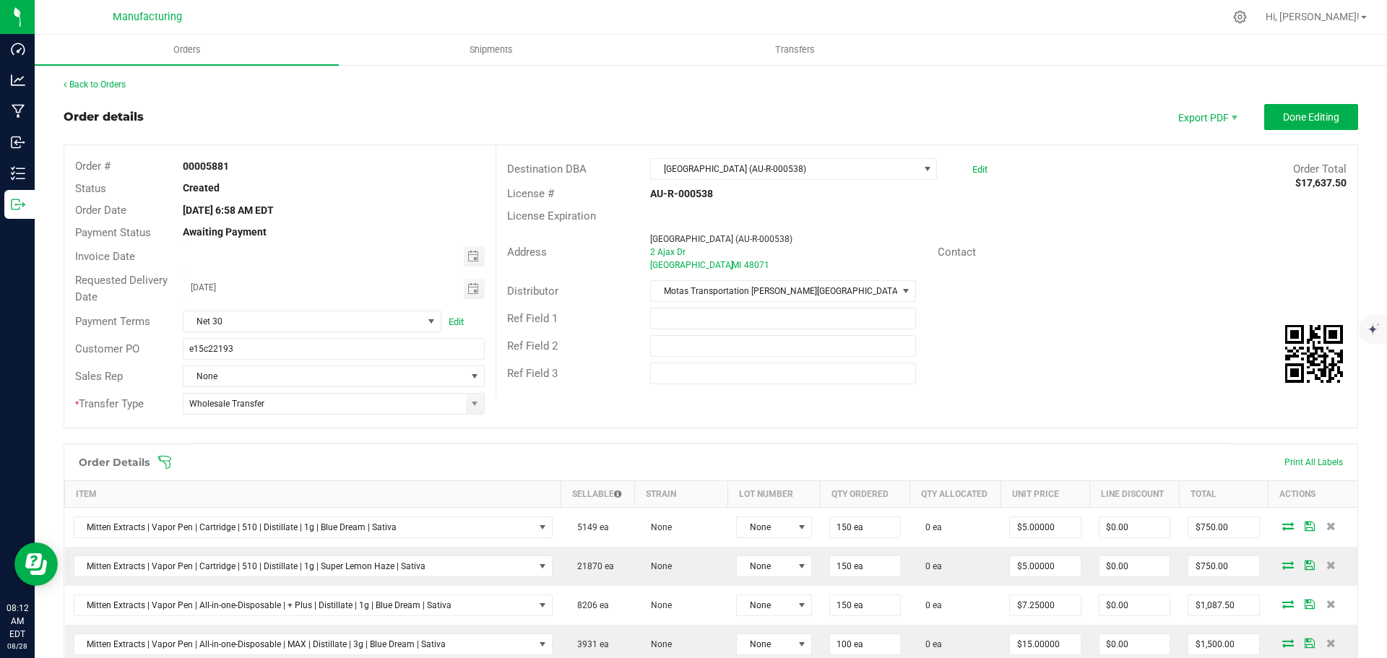
click at [165, 464] on icon at bounding box center [164, 462] width 13 height 13
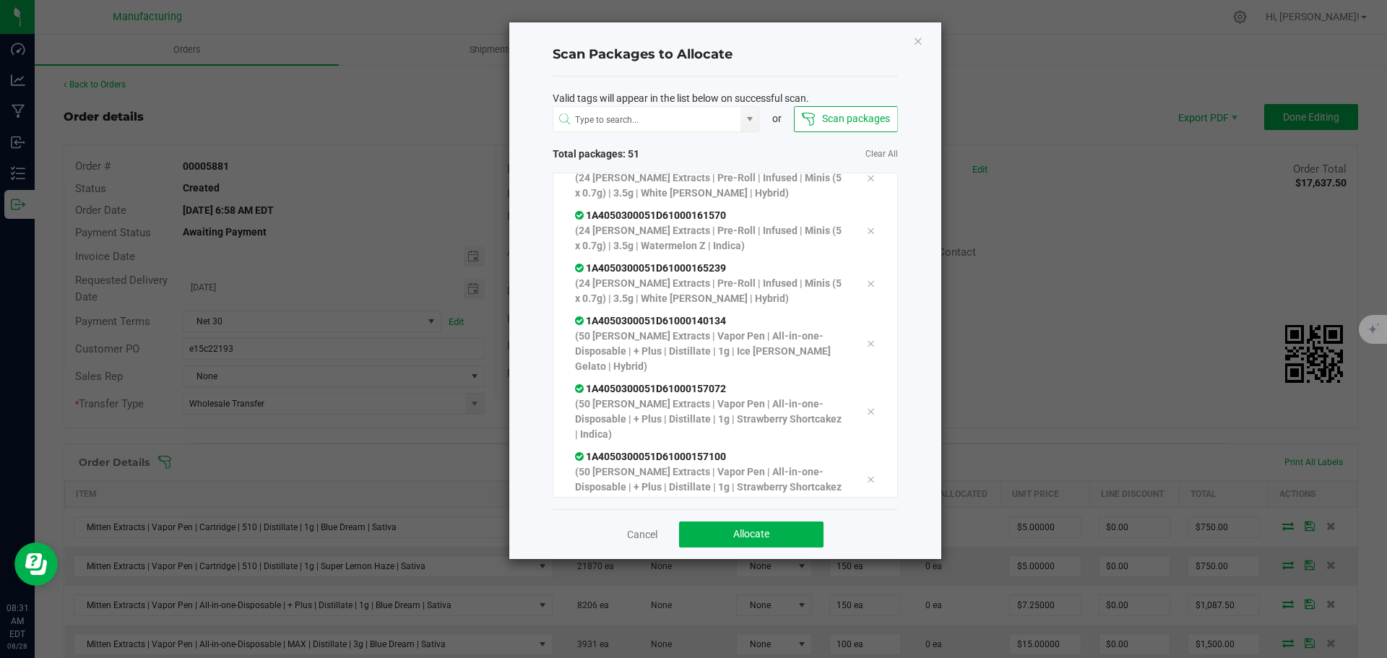
scroll to position [2523, 0]
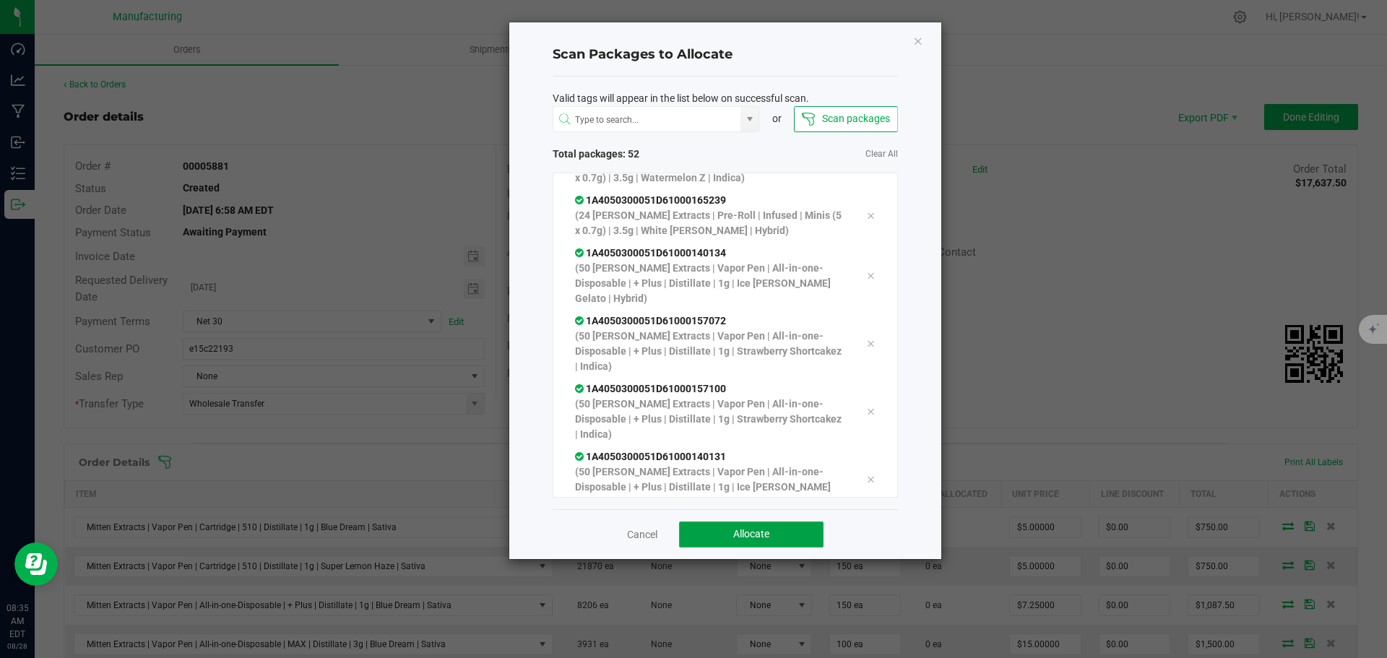
click at [795, 532] on button "Allocate" at bounding box center [751, 534] width 144 height 26
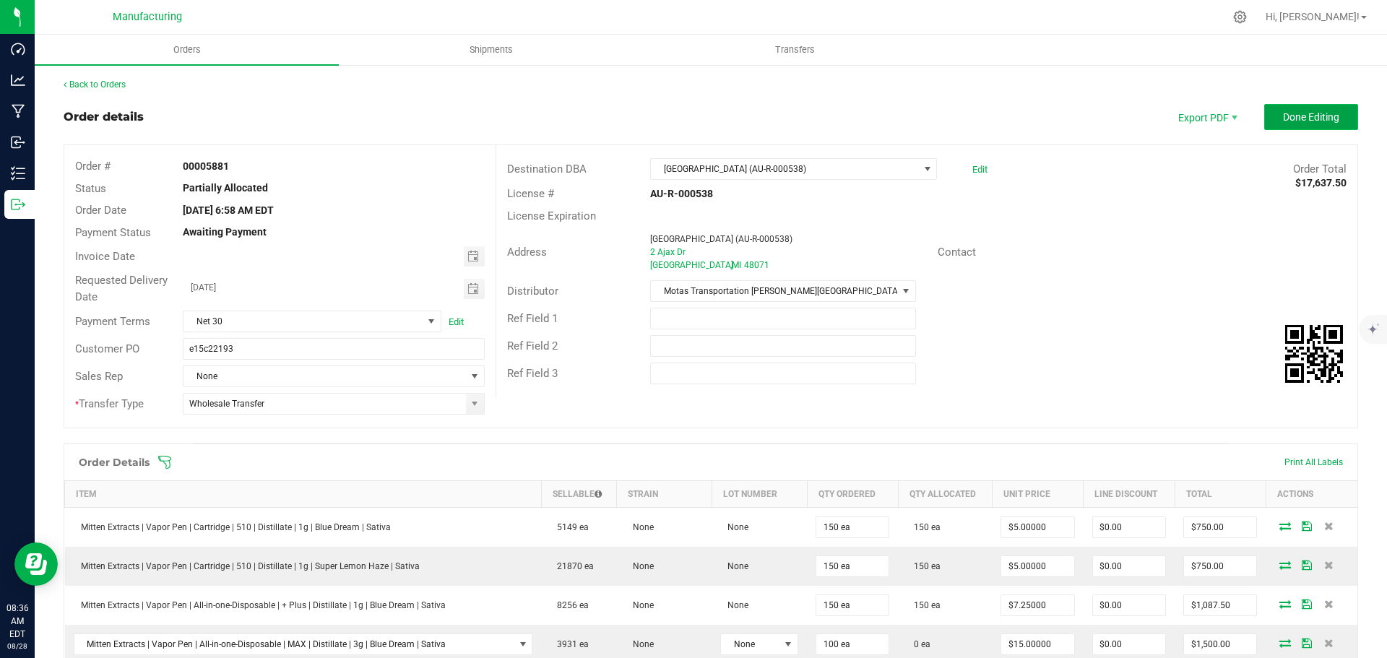
click at [1325, 117] on span "Done Editing" at bounding box center [1311, 117] width 56 height 12
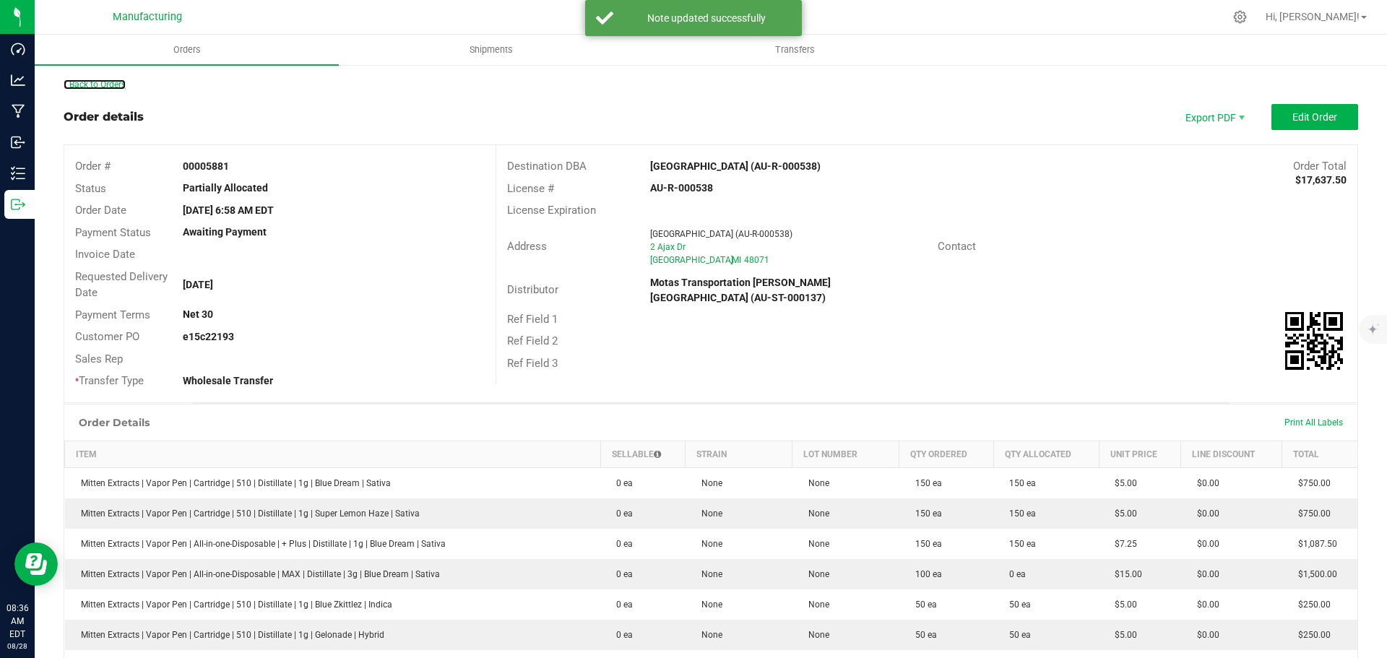
click at [101, 85] on link "Back to Orders" at bounding box center [95, 84] width 62 height 10
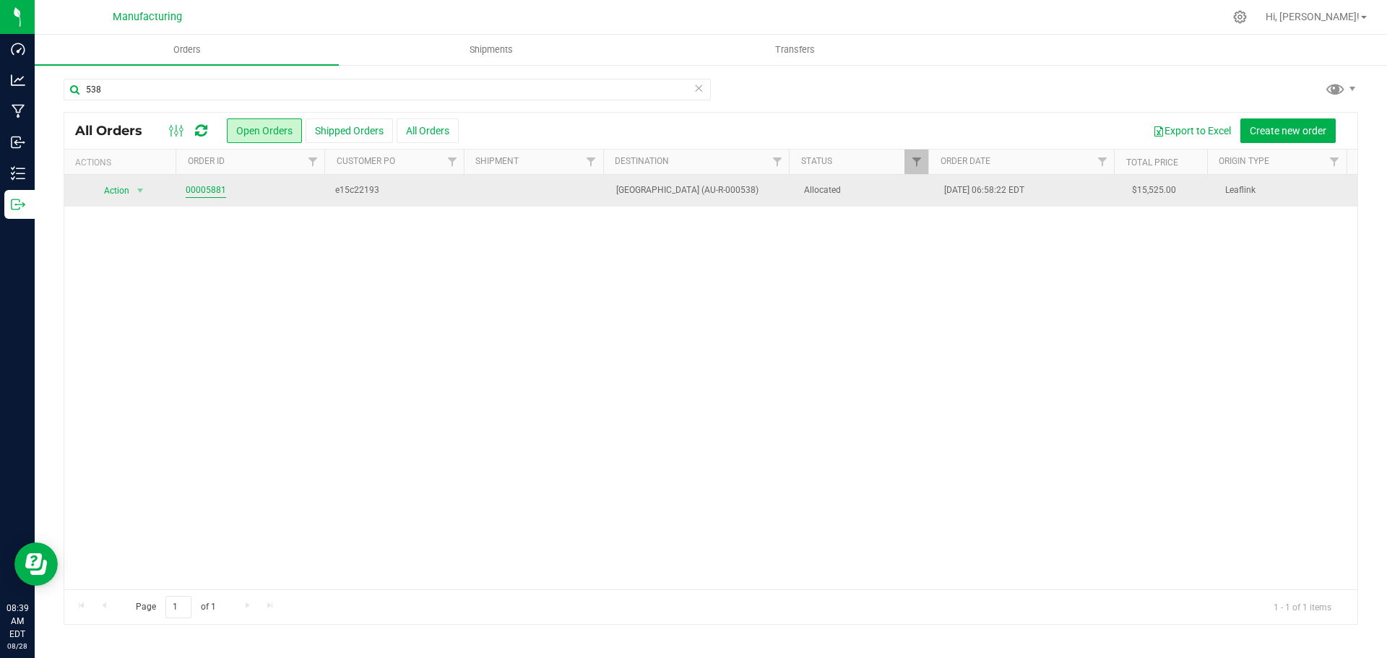
click at [209, 186] on link "00005881" at bounding box center [206, 190] width 40 height 14
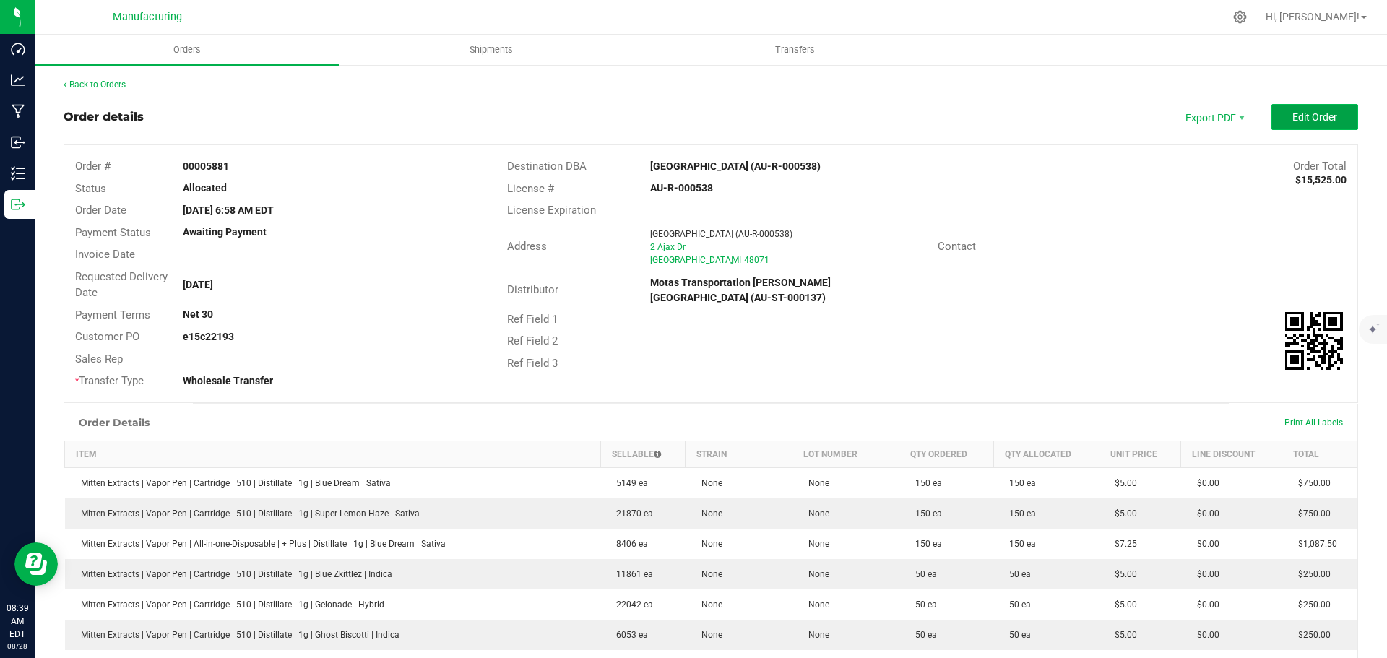
click at [1300, 111] on span "Edit Order" at bounding box center [1314, 117] width 45 height 12
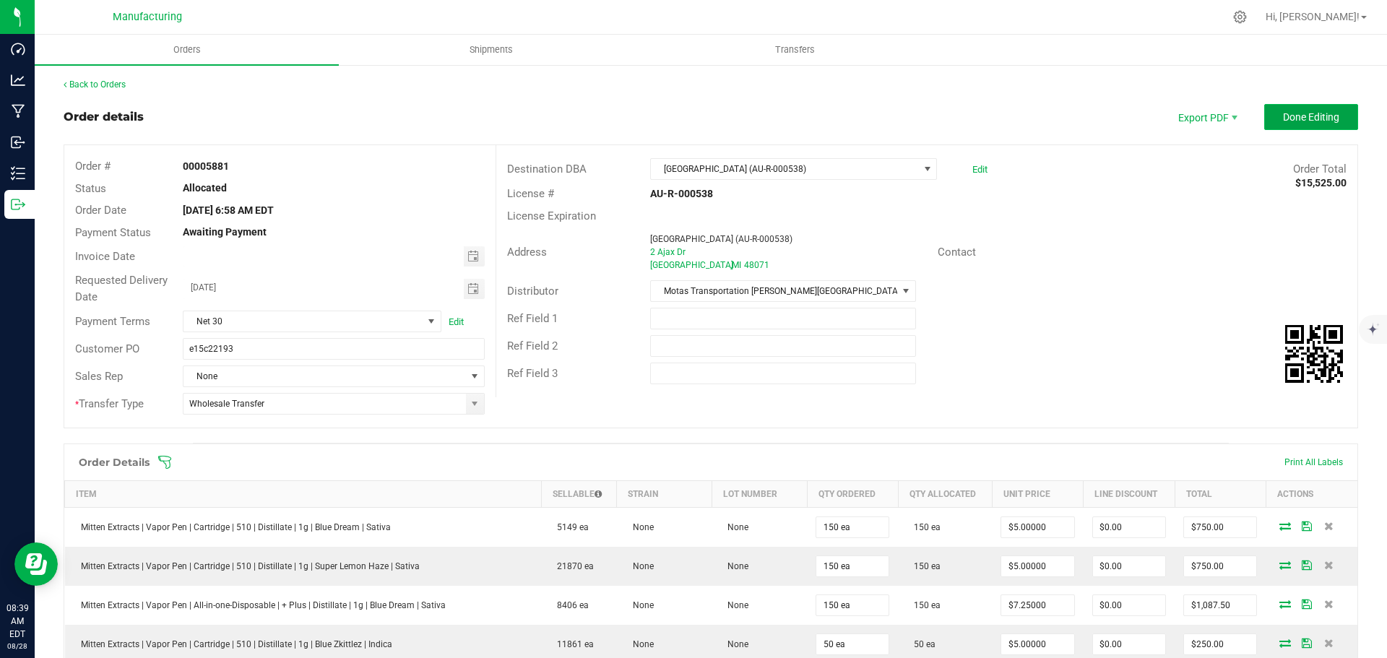
click at [1283, 116] on span "Done Editing" at bounding box center [1311, 117] width 56 height 12
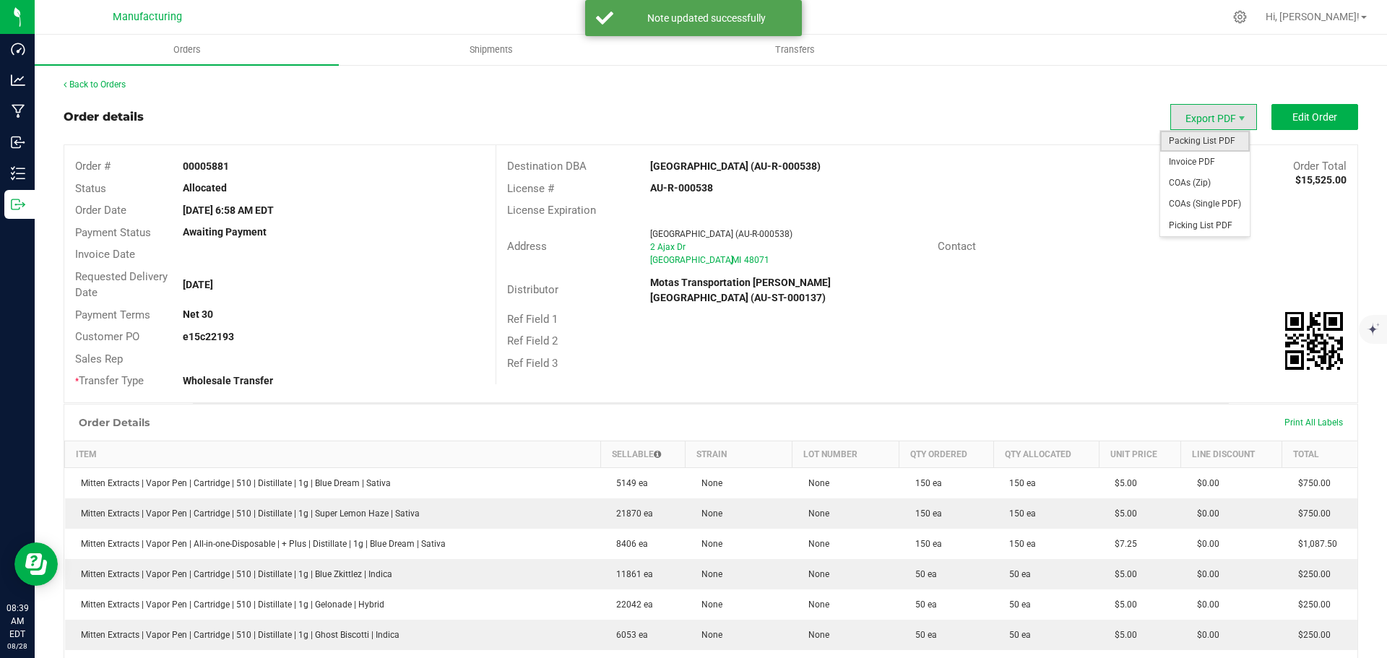
click at [1220, 140] on span "Packing List PDF" at bounding box center [1205, 141] width 90 height 21
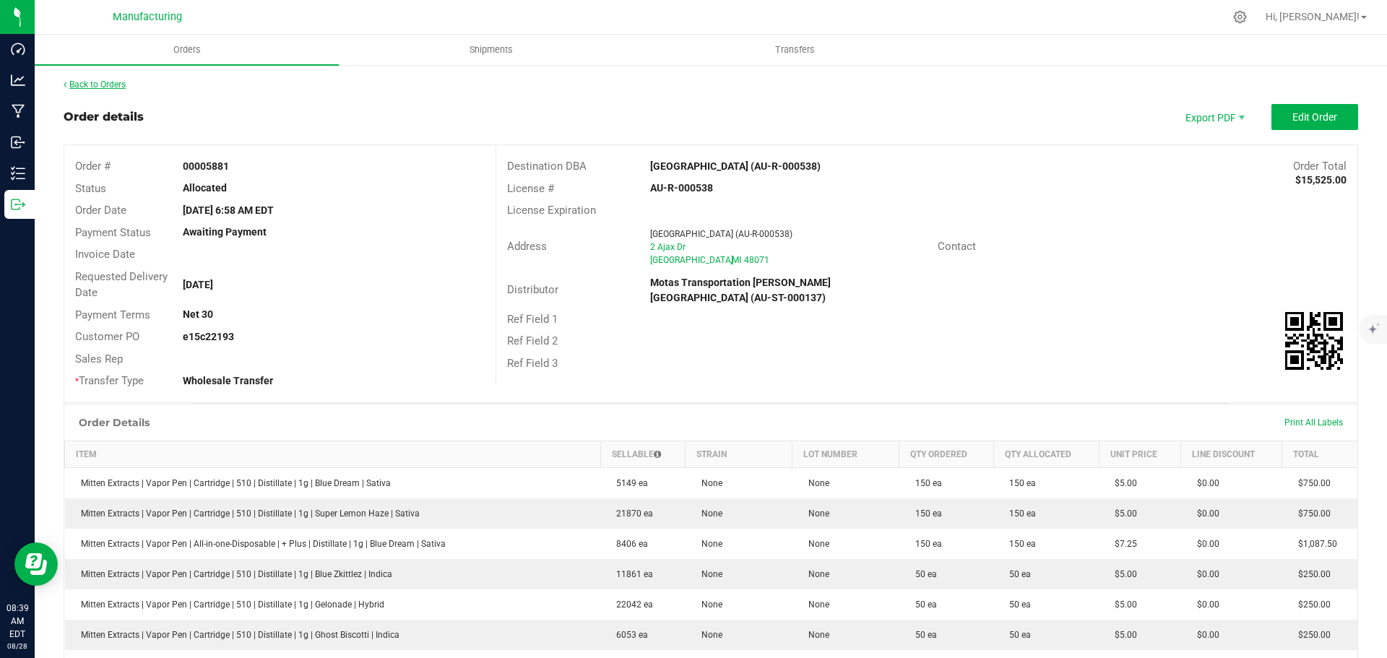
click at [97, 85] on link "Back to Orders" at bounding box center [95, 84] width 62 height 10
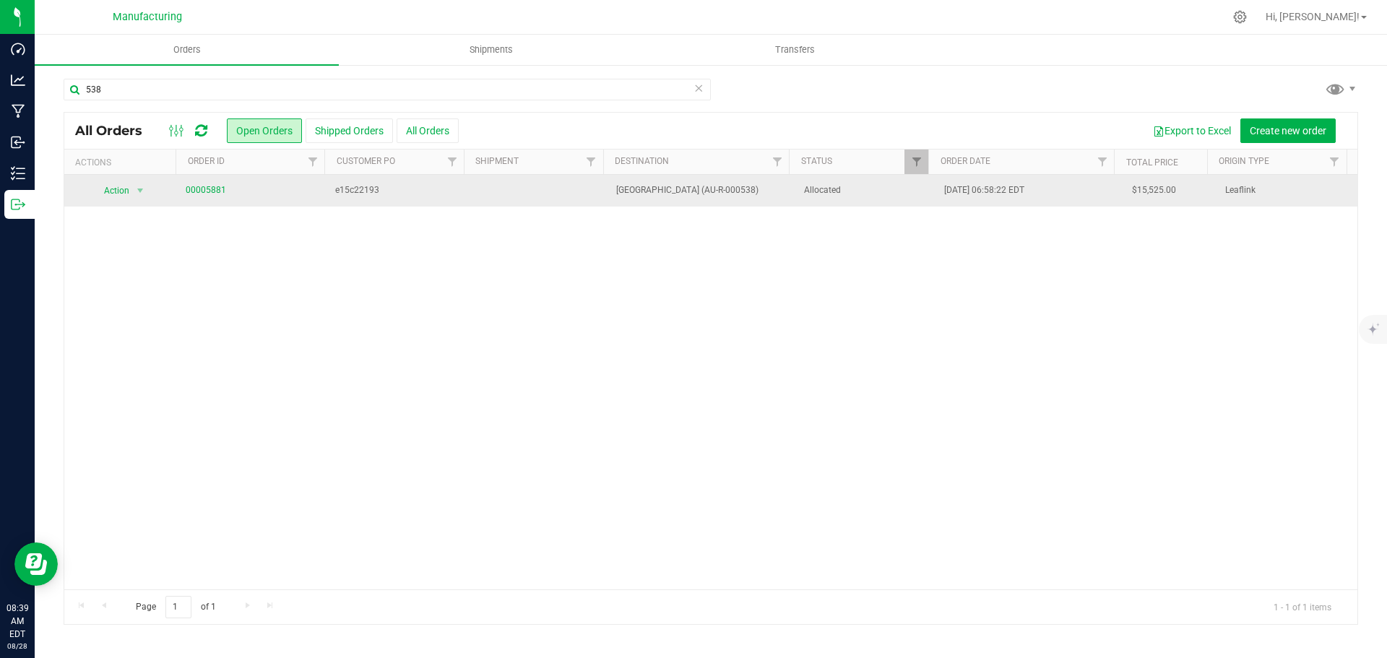
click at [875, 194] on span "Allocated" at bounding box center [866, 190] width 124 height 14
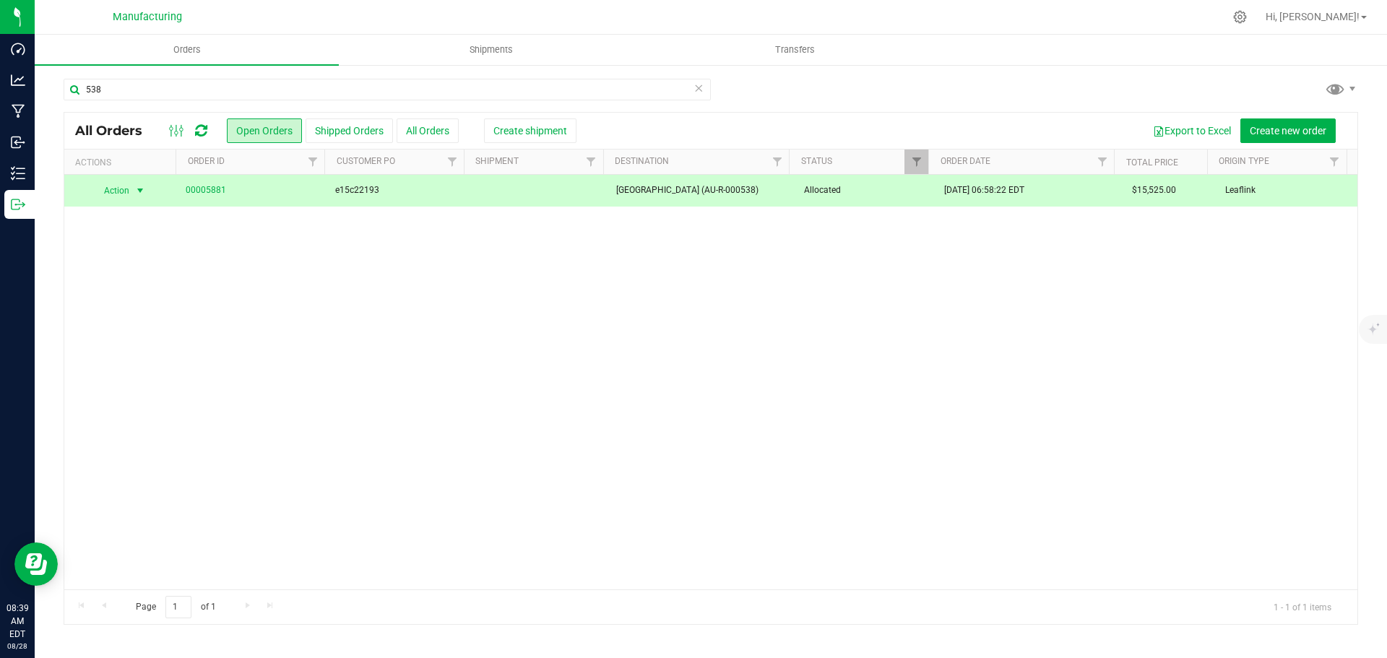
click at [579, 126] on div "Export to Excel Create new order" at bounding box center [956, 130] width 781 height 25
click at [554, 127] on span "Create shipment" at bounding box center [530, 131] width 74 height 12
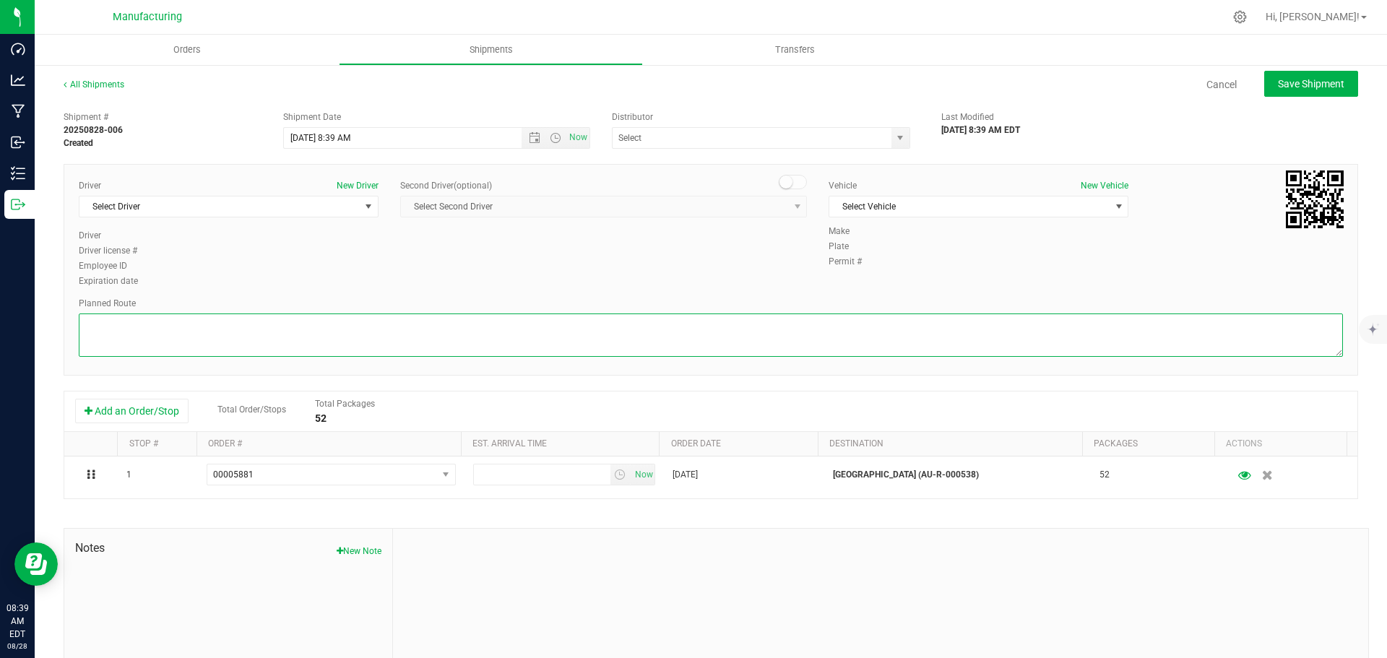
click at [807, 334] on textarea at bounding box center [711, 334] width 1264 height 43
paste textarea "Mitten Distro Dimondale To Motas -- Head south 246 ft -- Turn right 325 ft -- T…"
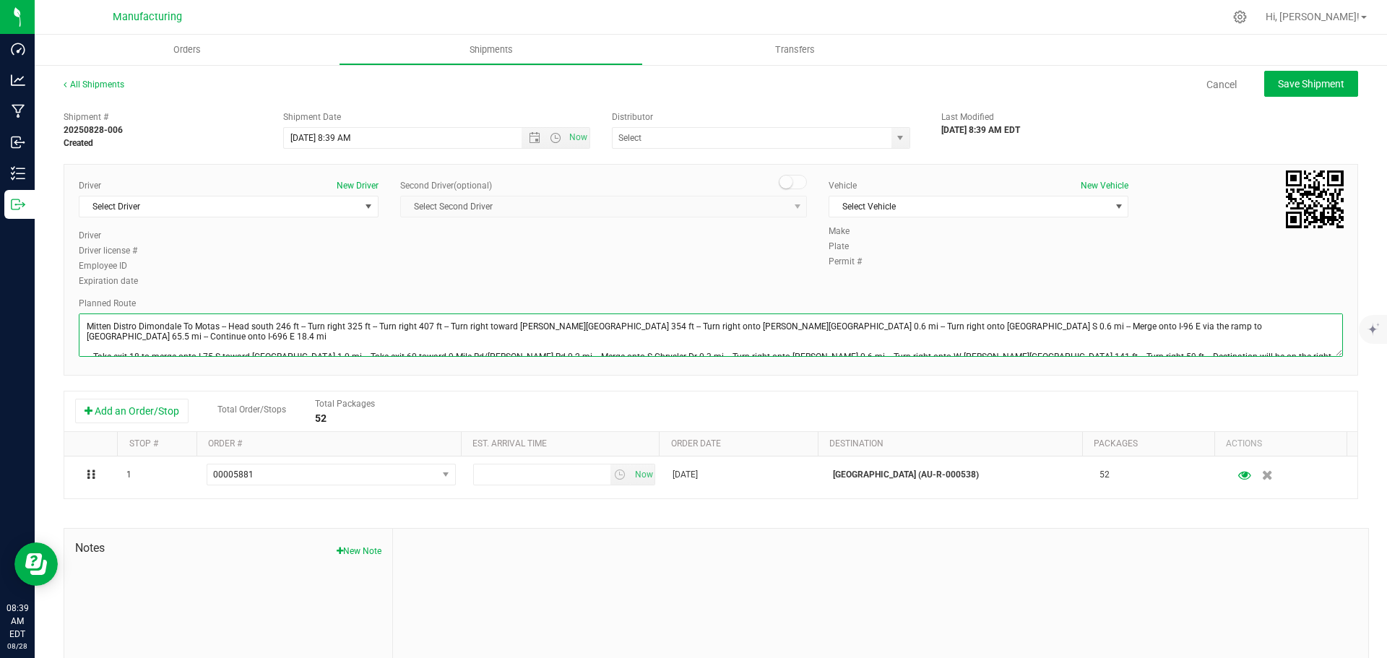
scroll to position [16, 0]
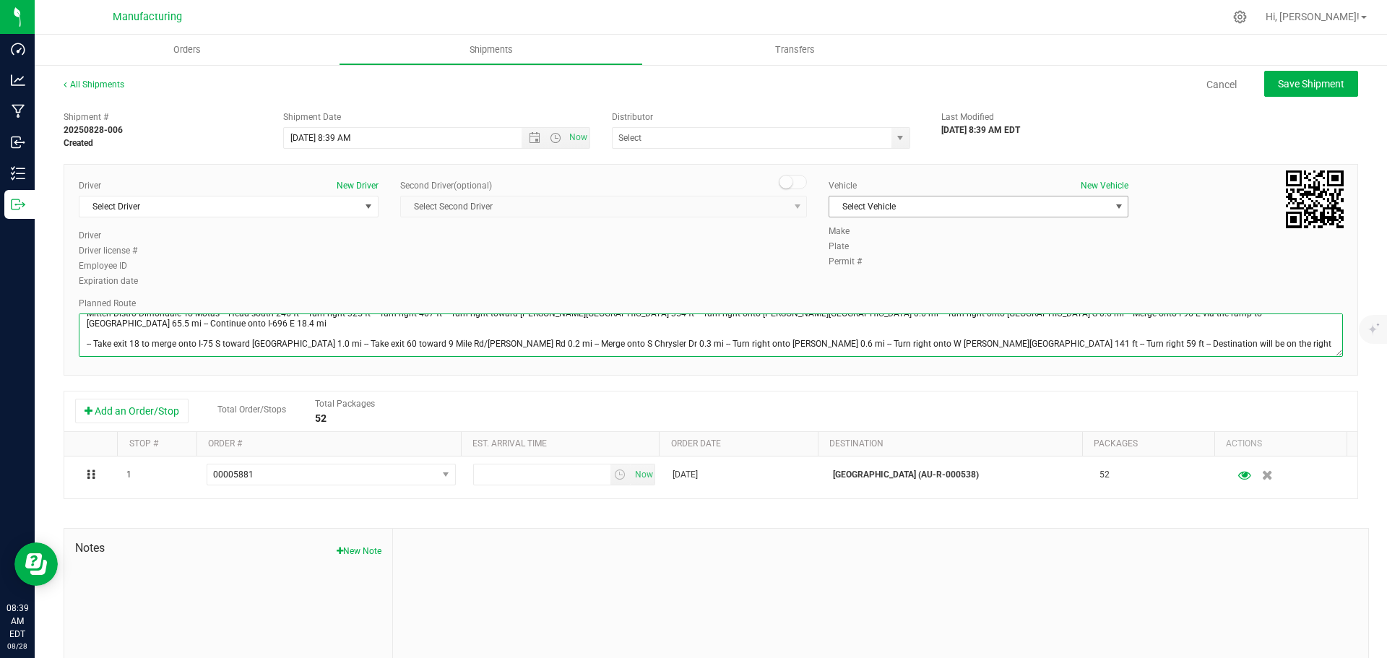
type textarea "Mitten Distro Dimondale To Motas -- Head south 246 ft -- Turn right 325 ft -- T…"
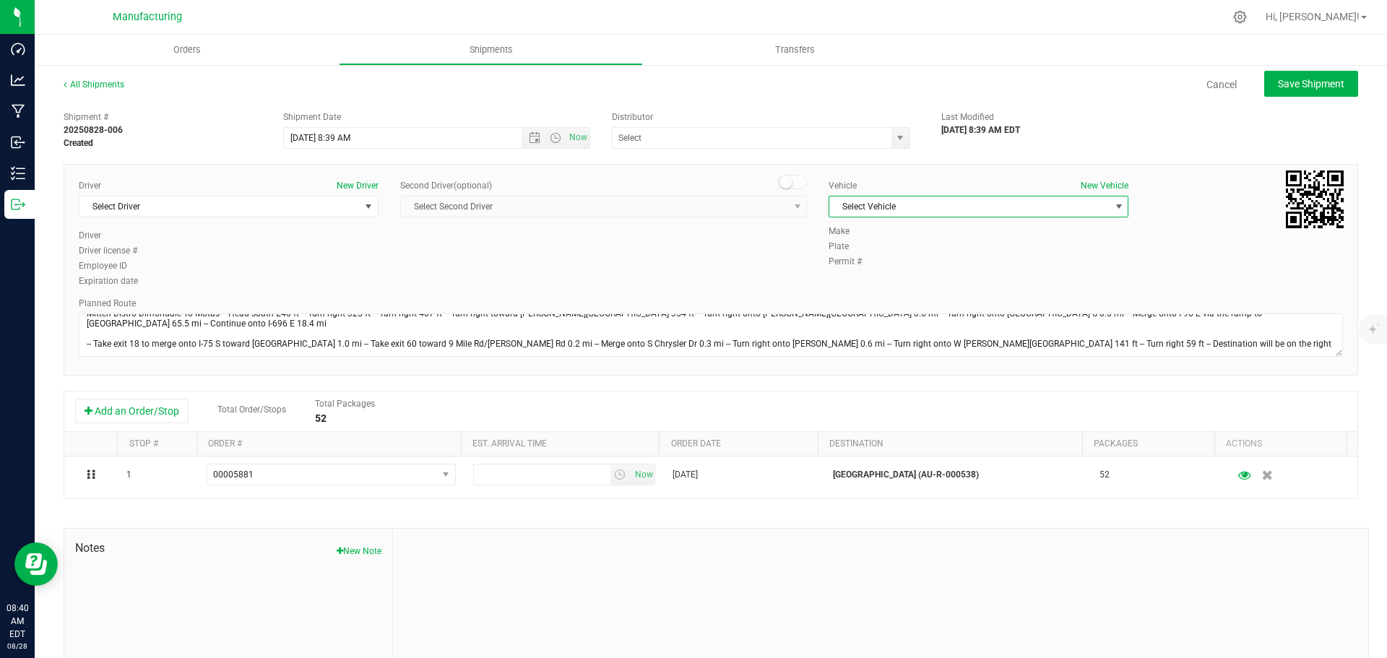
click at [937, 207] on span "Select Vehicle" at bounding box center [969, 206] width 280 height 20
click at [847, 269] on li "T3" at bounding box center [970, 275] width 295 height 22
drag, startPoint x: 891, startPoint y: 130, endPoint x: 879, endPoint y: 133, distance: 11.9
click at [891, 131] on span "select" at bounding box center [900, 138] width 18 height 20
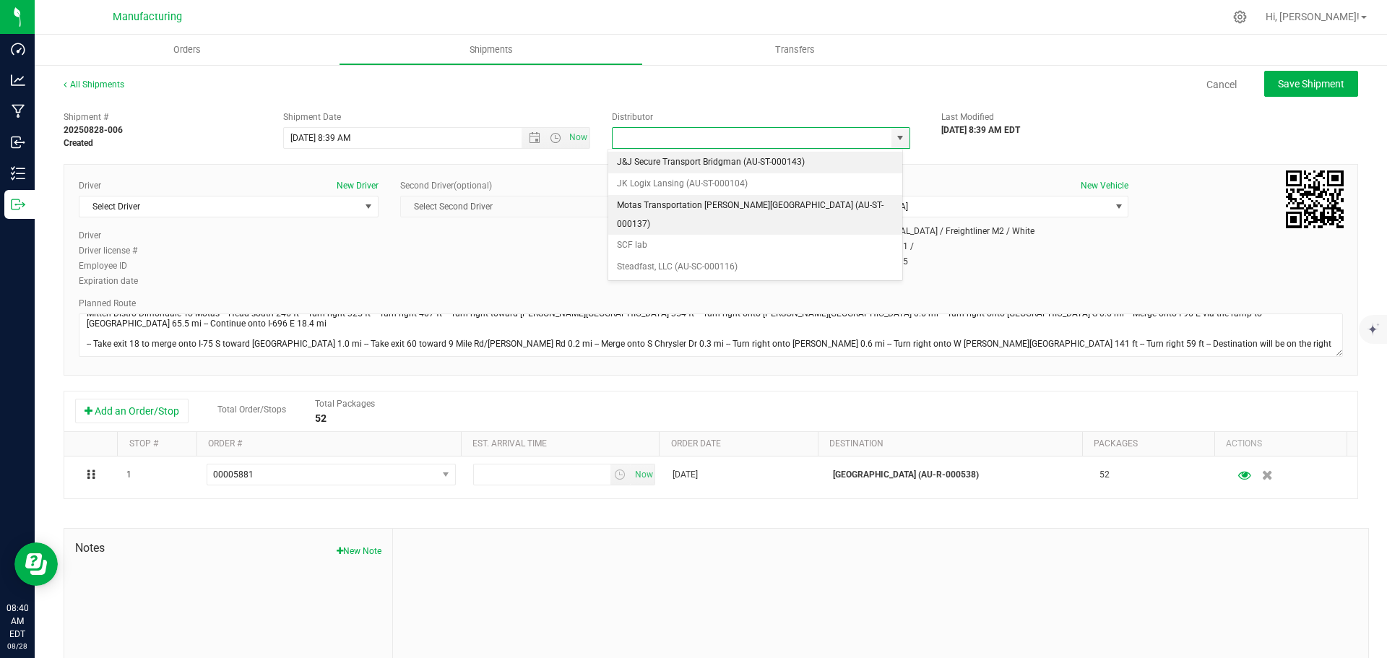
click at [641, 204] on li "Motas Transportation [PERSON_NAME][GEOGRAPHIC_DATA] (AU-ST-000137)" at bounding box center [755, 215] width 294 height 40
type input "Motas Transportation [PERSON_NAME][GEOGRAPHIC_DATA] (AU-ST-000137)"
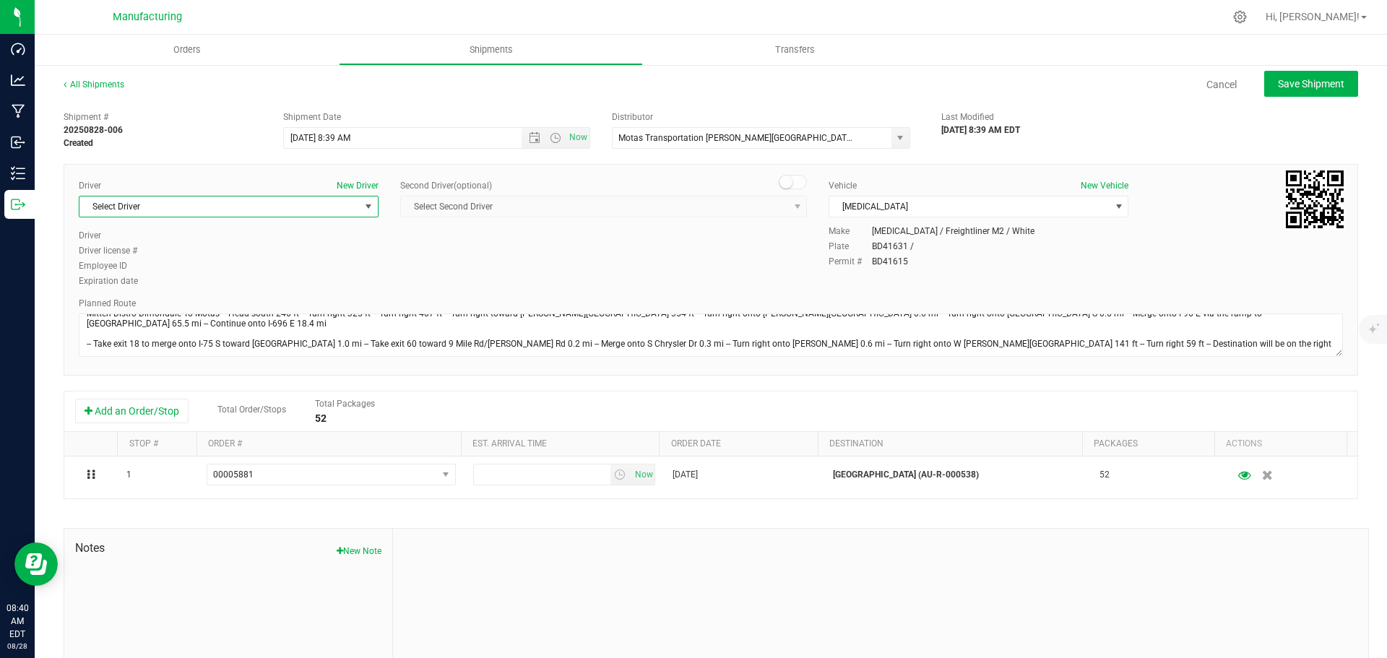
click at [363, 207] on span "select" at bounding box center [369, 207] width 12 height 12
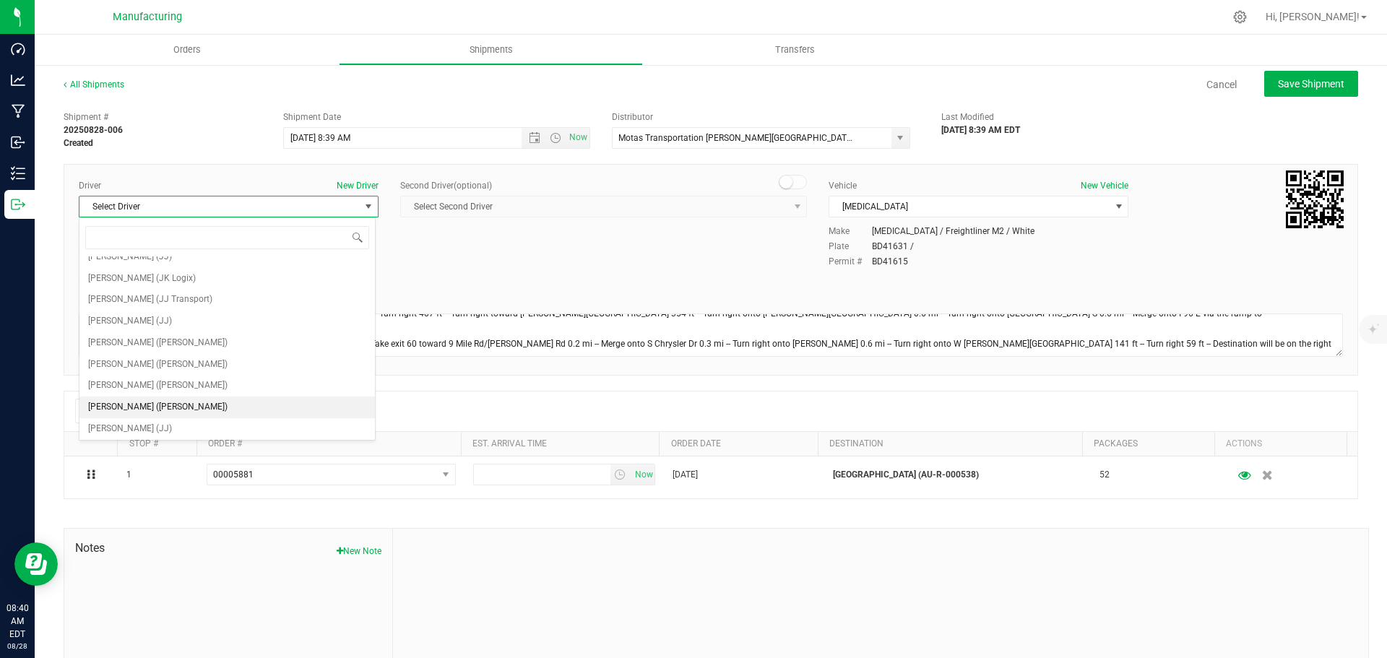
scroll to position [76, 0]
click at [131, 341] on span "Lloyd Neely (Motas)" at bounding box center [157, 341] width 139 height 19
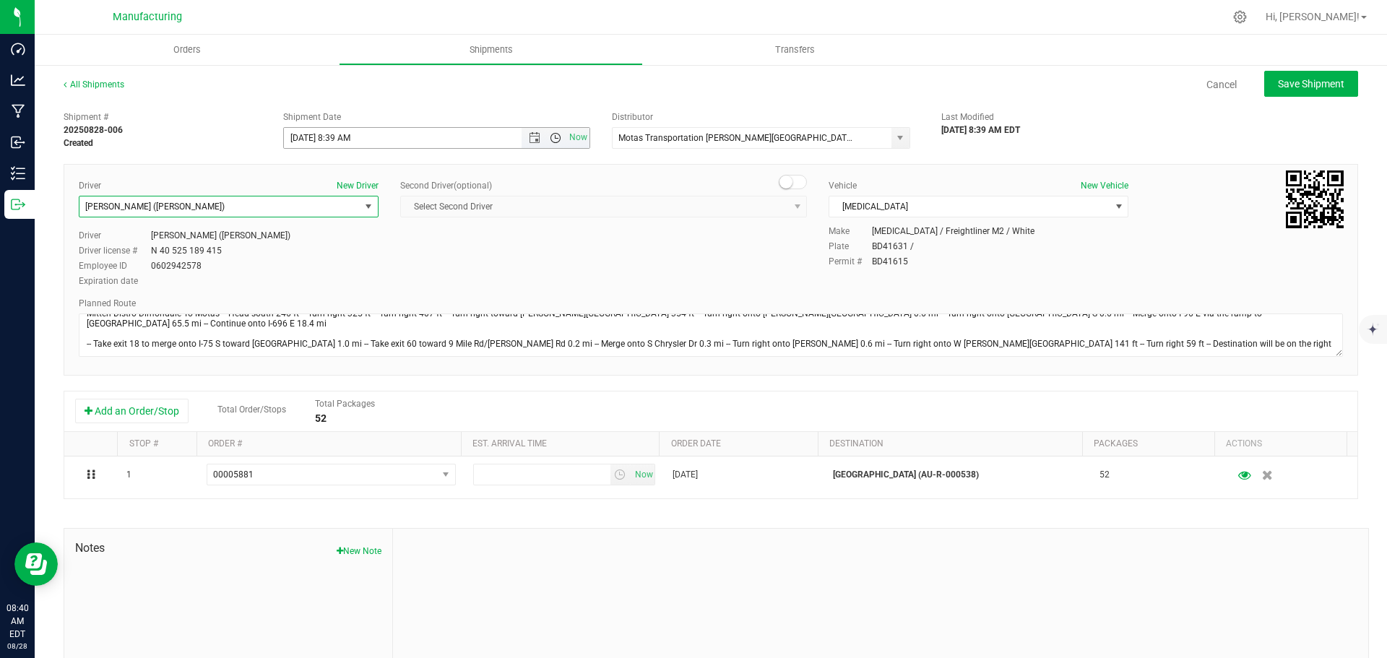
click at [550, 137] on span "Open the time view" at bounding box center [556, 138] width 12 height 12
click at [350, 230] on li "11:30 AM" at bounding box center [433, 227] width 302 height 19
click at [1295, 83] on span "Save Shipment" at bounding box center [1311, 84] width 66 height 12
type input "8/28/2025 3:30 PM"
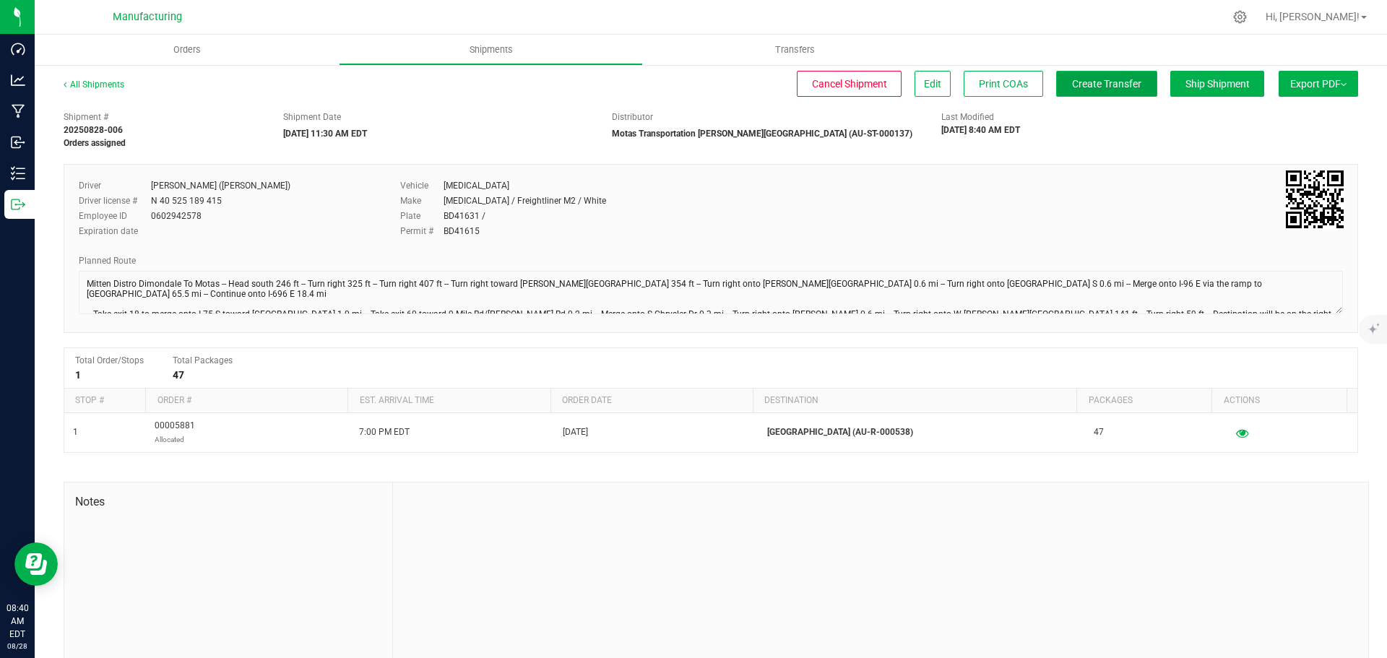
click at [1056, 84] on button "Create Transfer" at bounding box center [1106, 84] width 101 height 26
click at [178, 44] on span "Orders" at bounding box center [187, 49] width 66 height 13
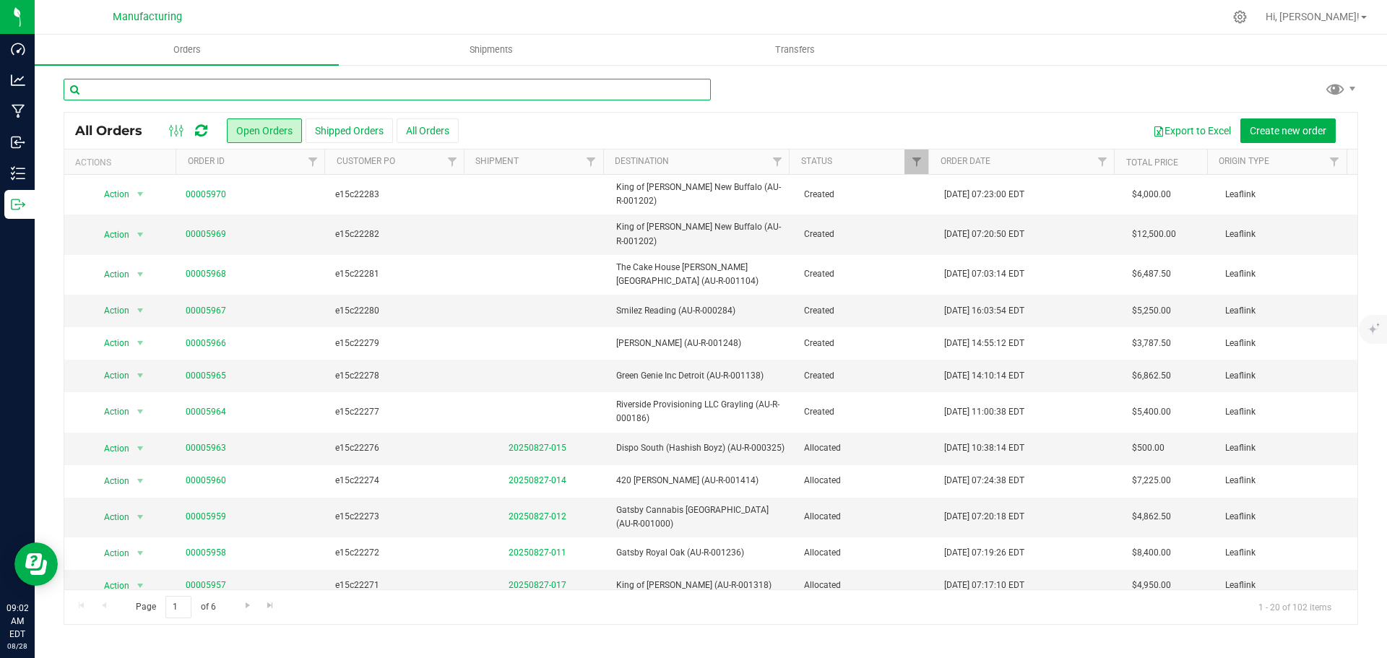
click at [265, 82] on input "text" at bounding box center [387, 90] width 647 height 22
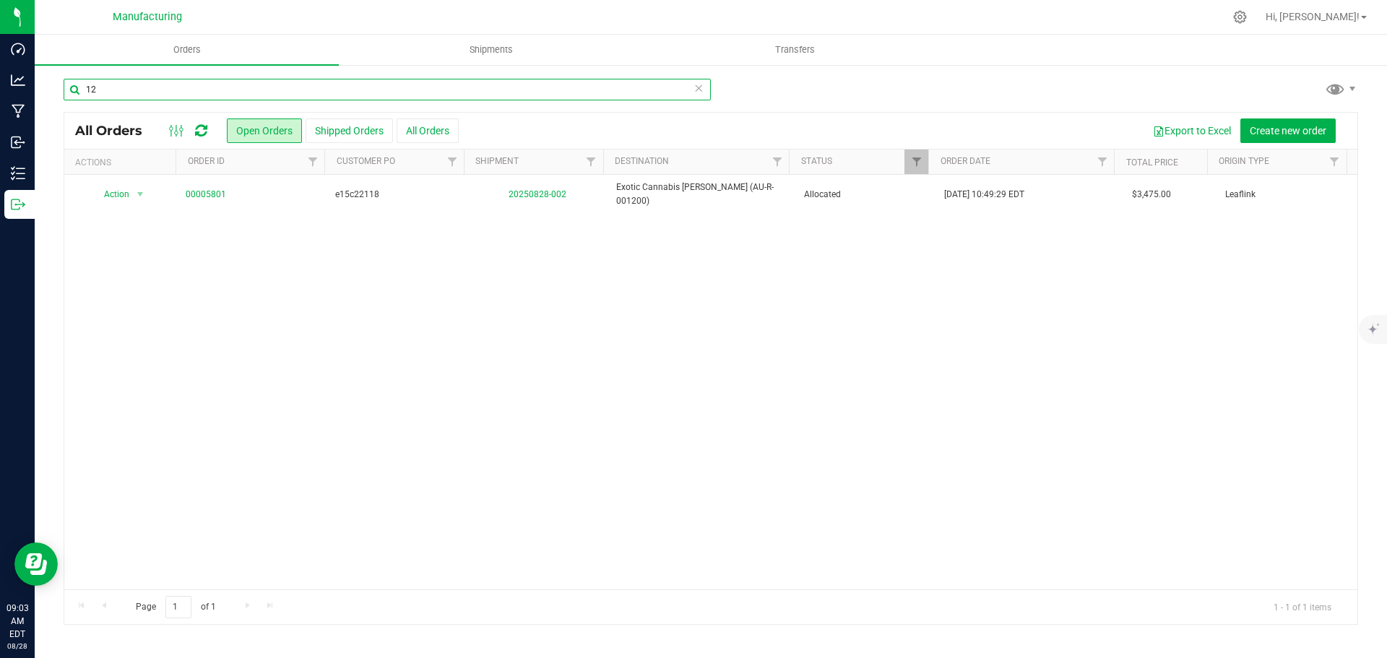
type input "1"
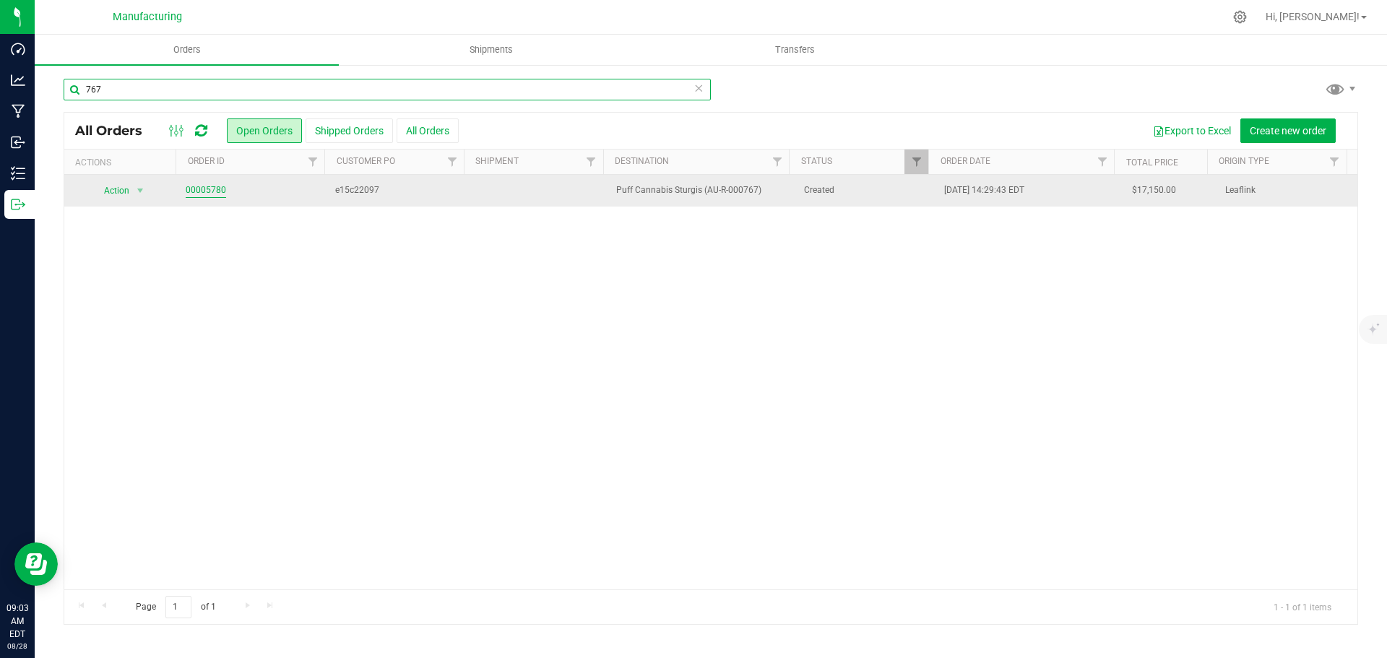
type input "767"
click at [201, 195] on link "00005780" at bounding box center [206, 190] width 40 height 14
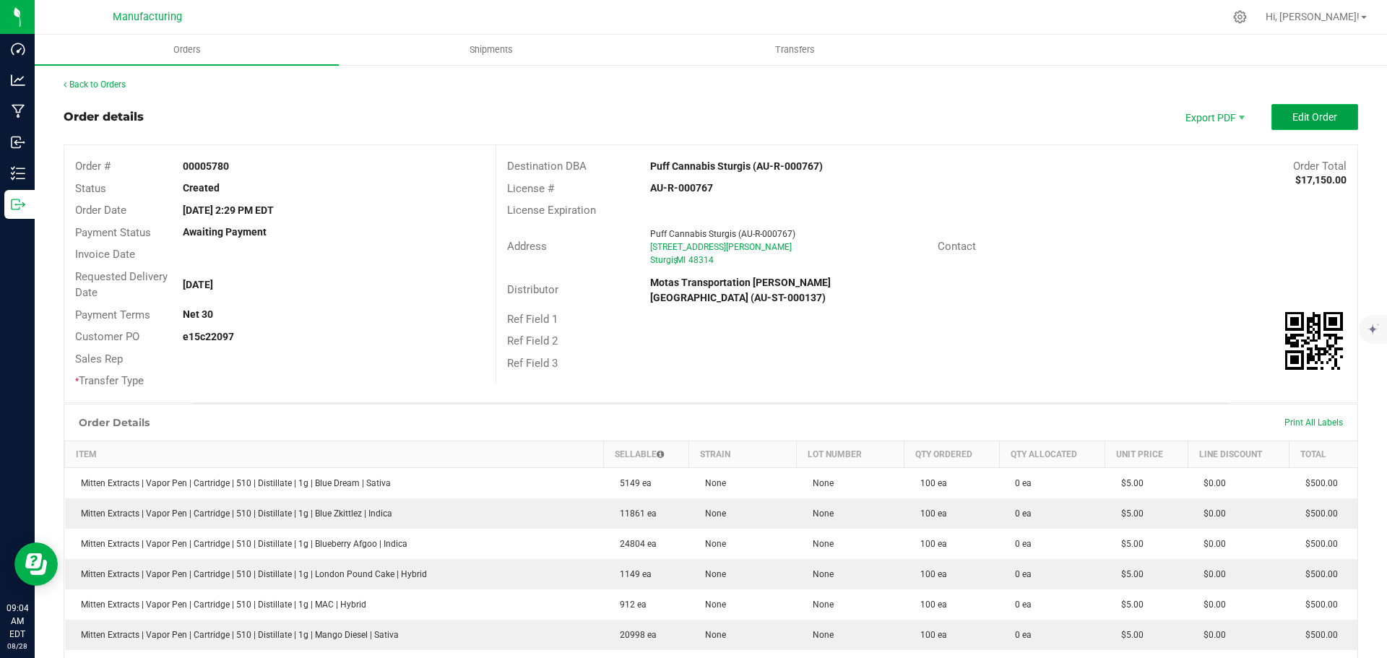
click at [1292, 121] on span "Edit Order" at bounding box center [1314, 117] width 45 height 12
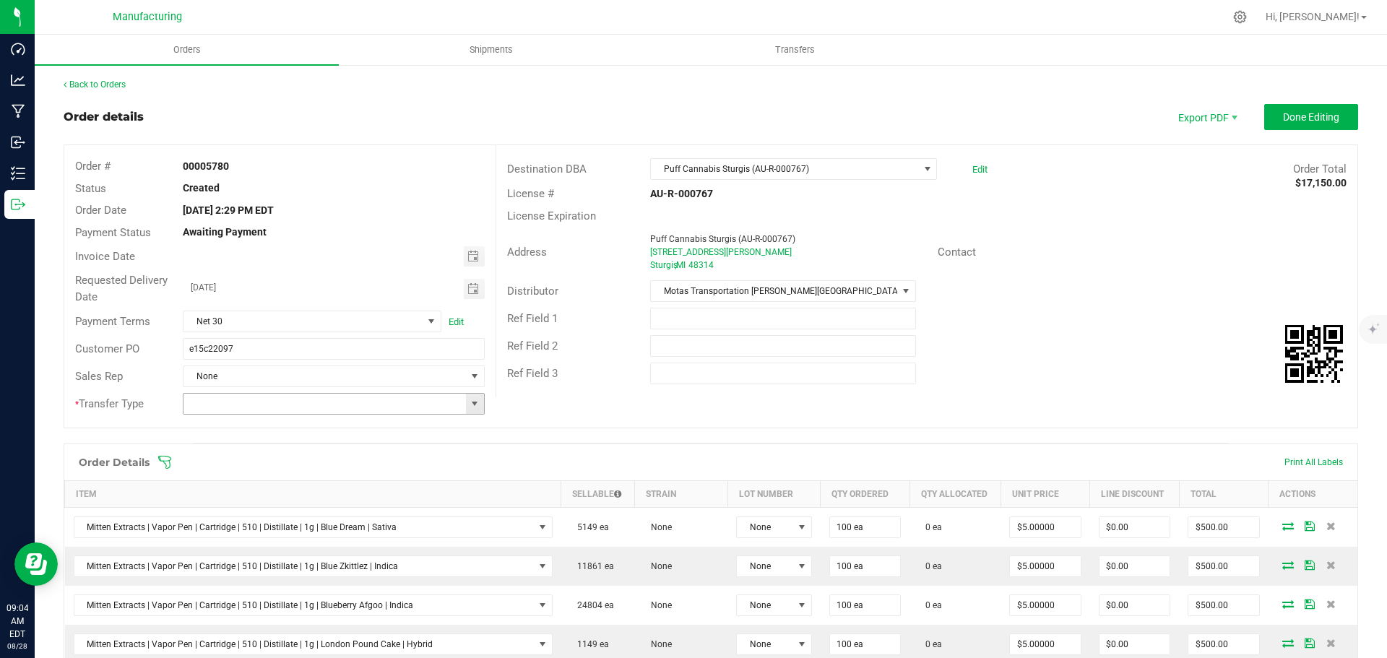
click at [473, 407] on span at bounding box center [475, 404] width 12 height 12
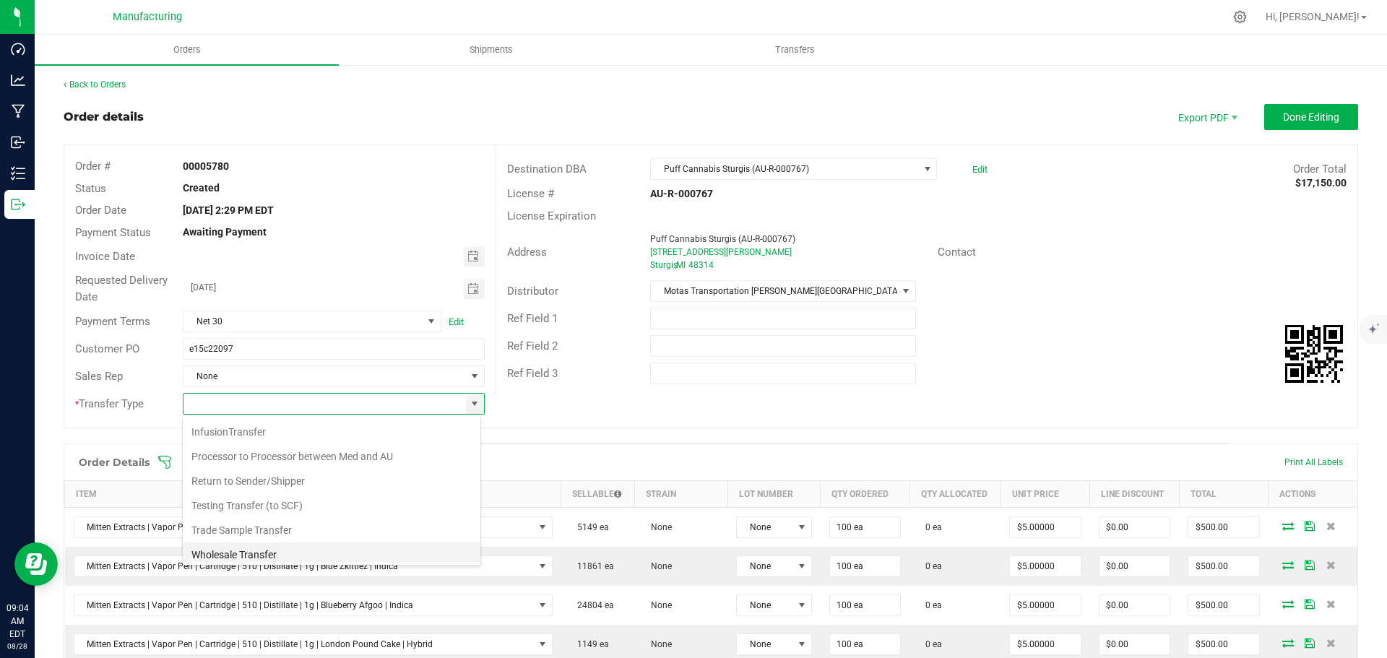
scroll to position [101, 0]
click at [266, 520] on li "Wholesale Transfer" at bounding box center [332, 525] width 298 height 25
type input "Wholesale Transfer"
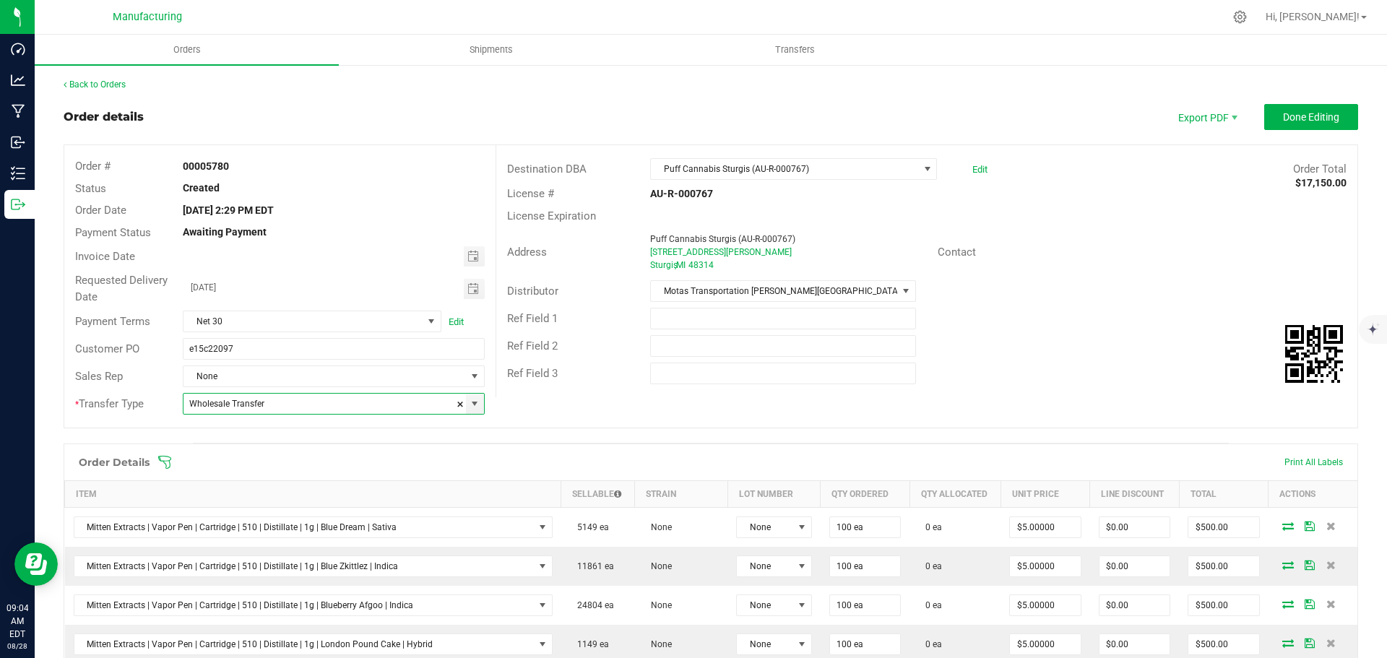
click at [163, 459] on icon at bounding box center [164, 462] width 14 height 14
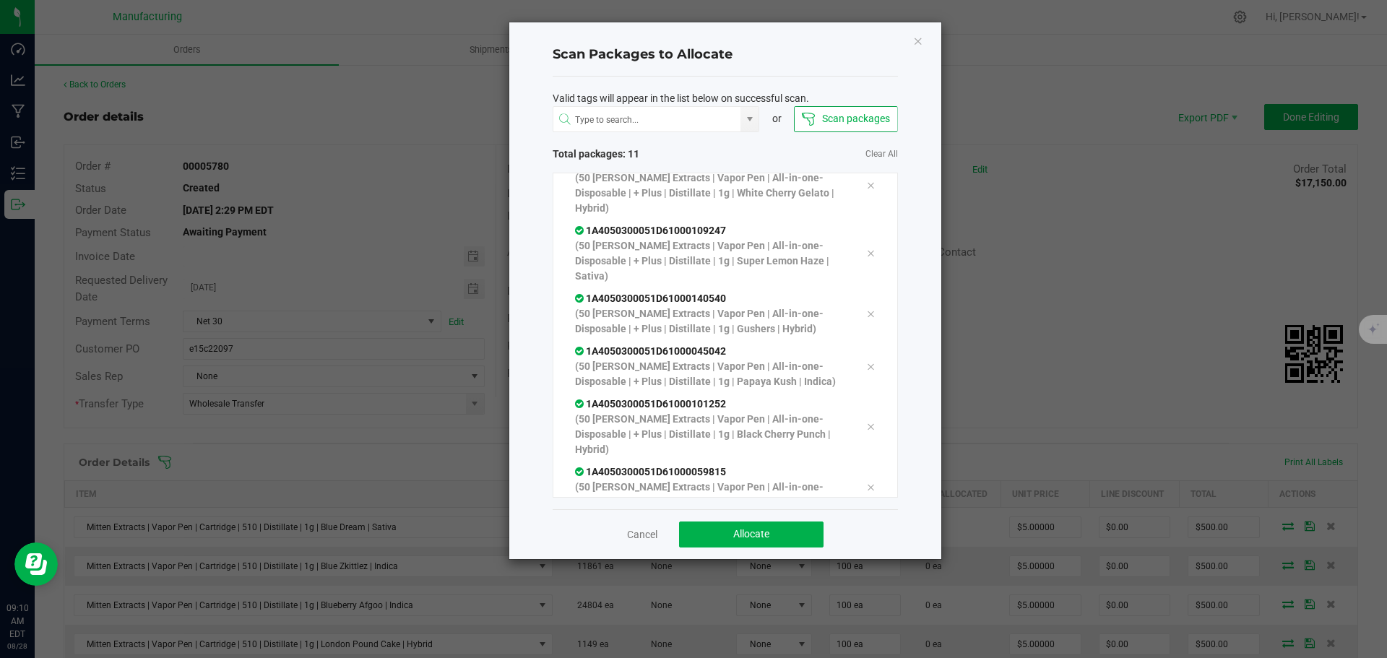
scroll to position [368, 0]
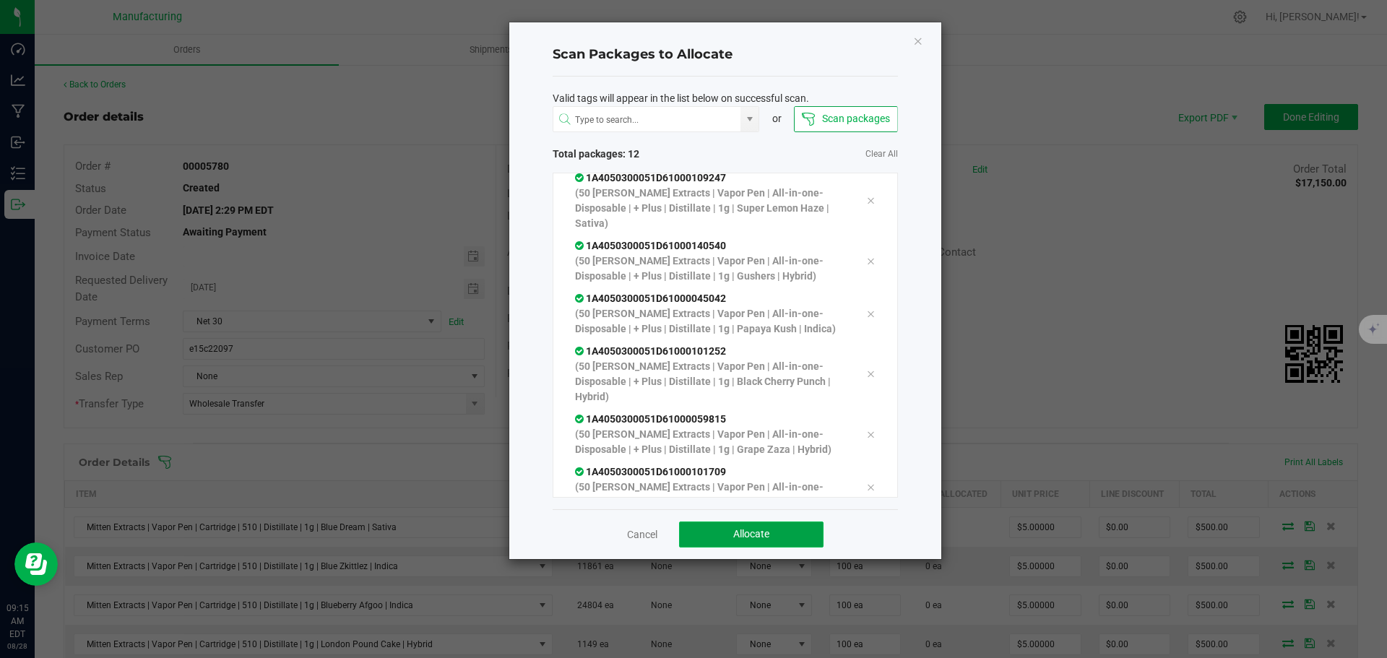
click at [797, 537] on button "Allocate" at bounding box center [751, 534] width 144 height 26
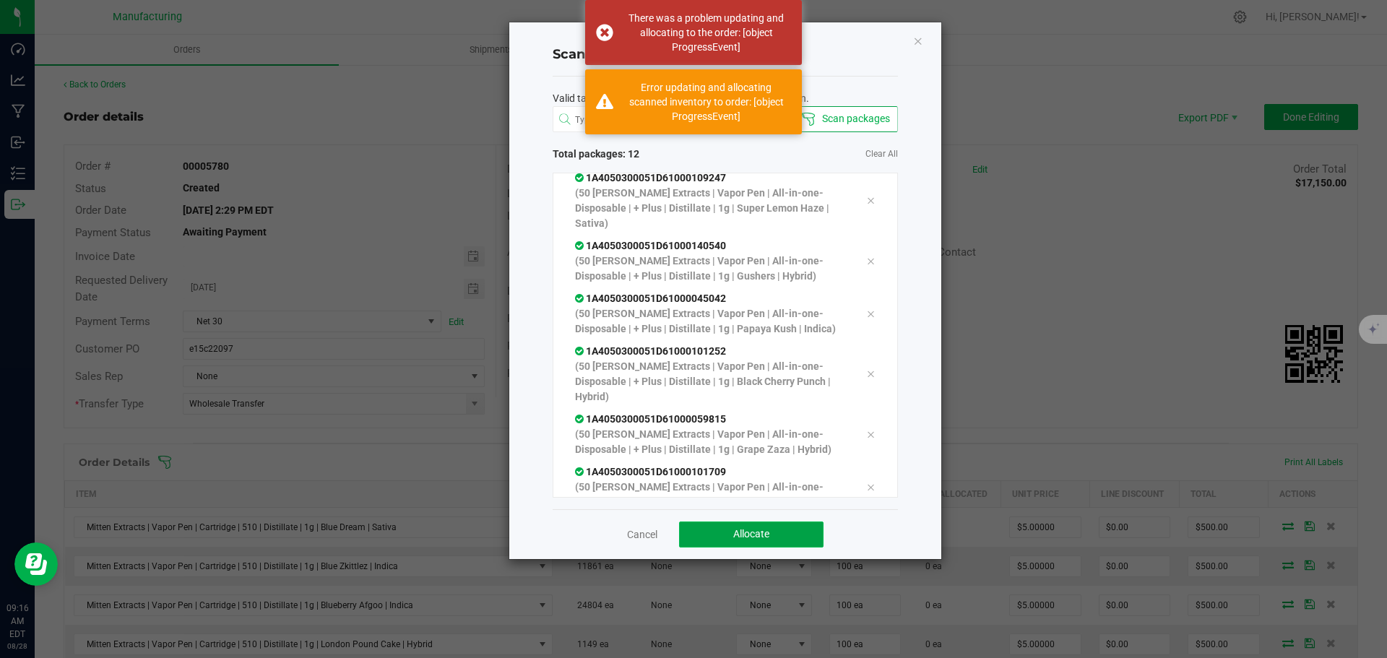
click at [789, 535] on button "Allocate" at bounding box center [751, 534] width 144 height 26
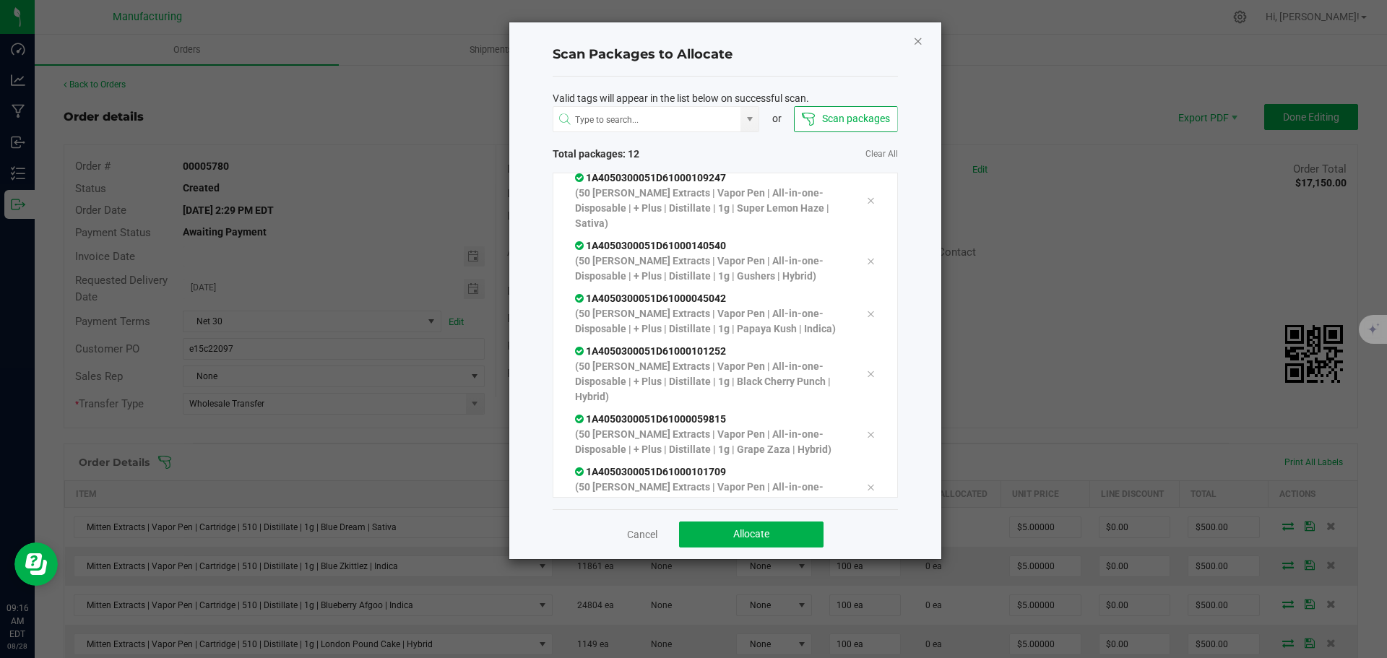
click at [918, 41] on icon "Close" at bounding box center [918, 40] width 10 height 17
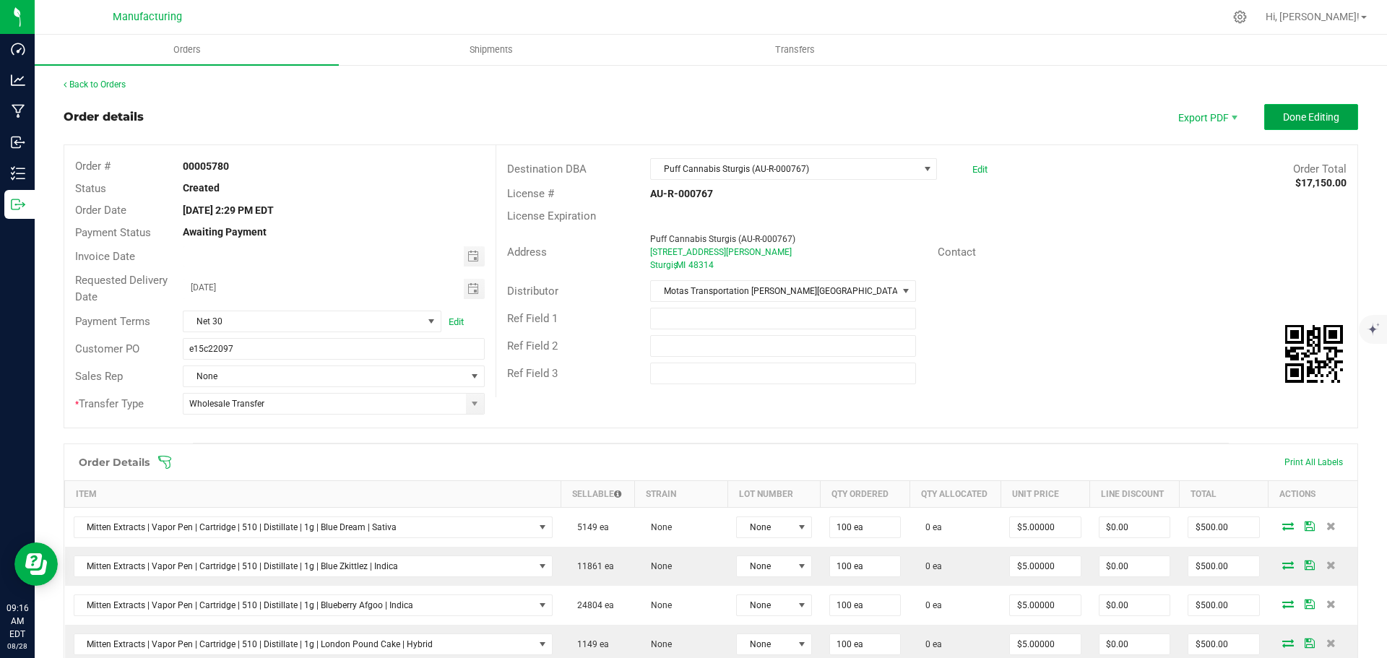
click at [1283, 115] on span "Done Editing" at bounding box center [1311, 117] width 56 height 12
click at [474, 410] on span at bounding box center [475, 404] width 18 height 20
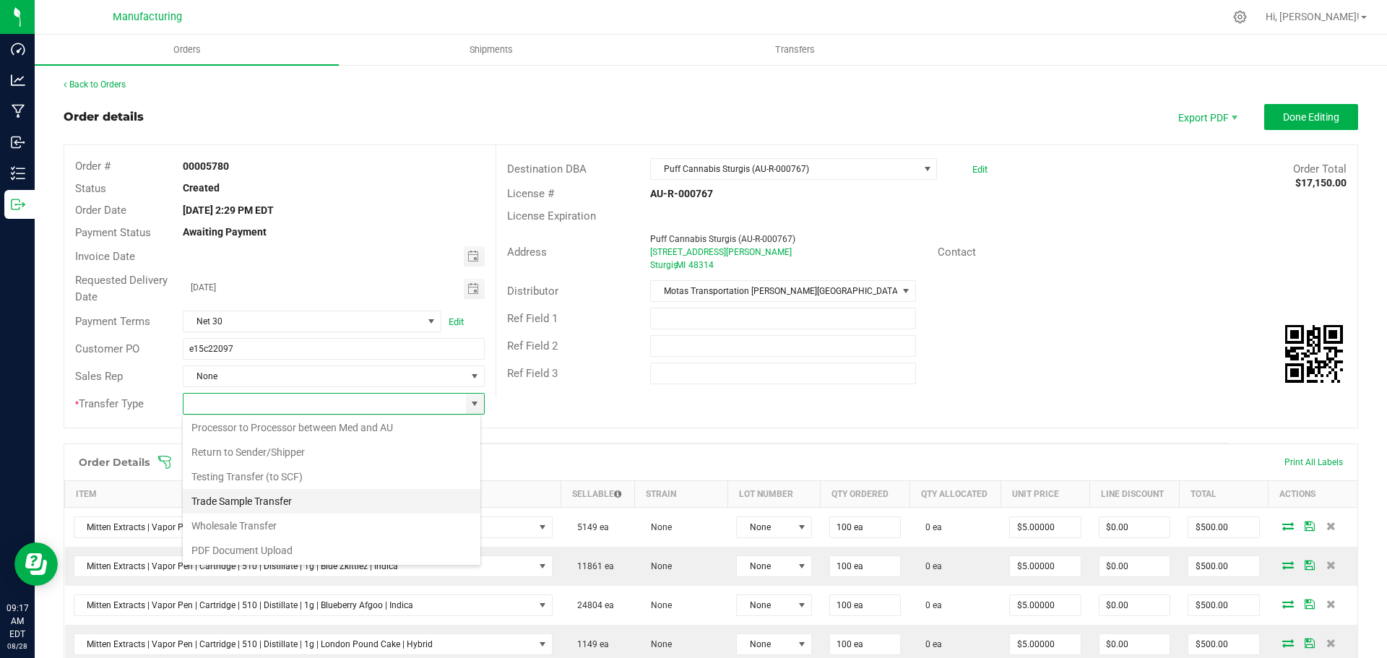
scroll to position [101, 0]
click at [241, 526] on li "Wholesale Transfer" at bounding box center [332, 525] width 298 height 25
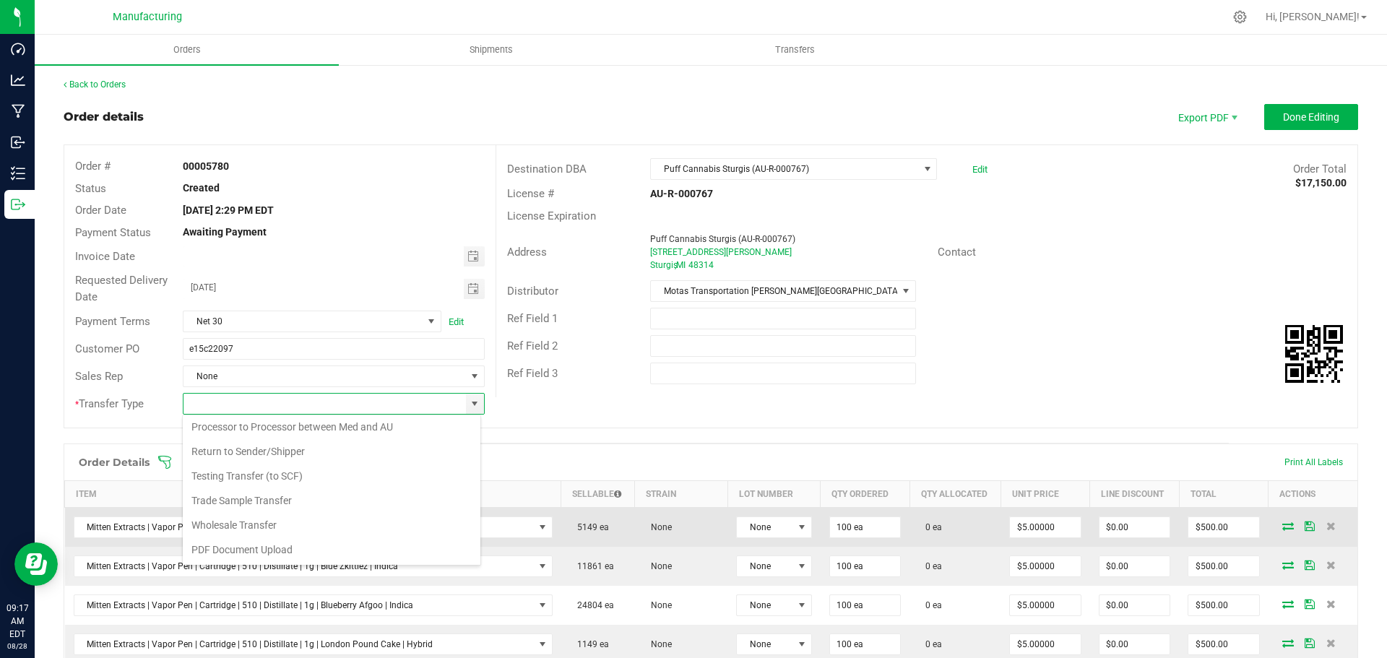
type input "Wholesale Transfer"
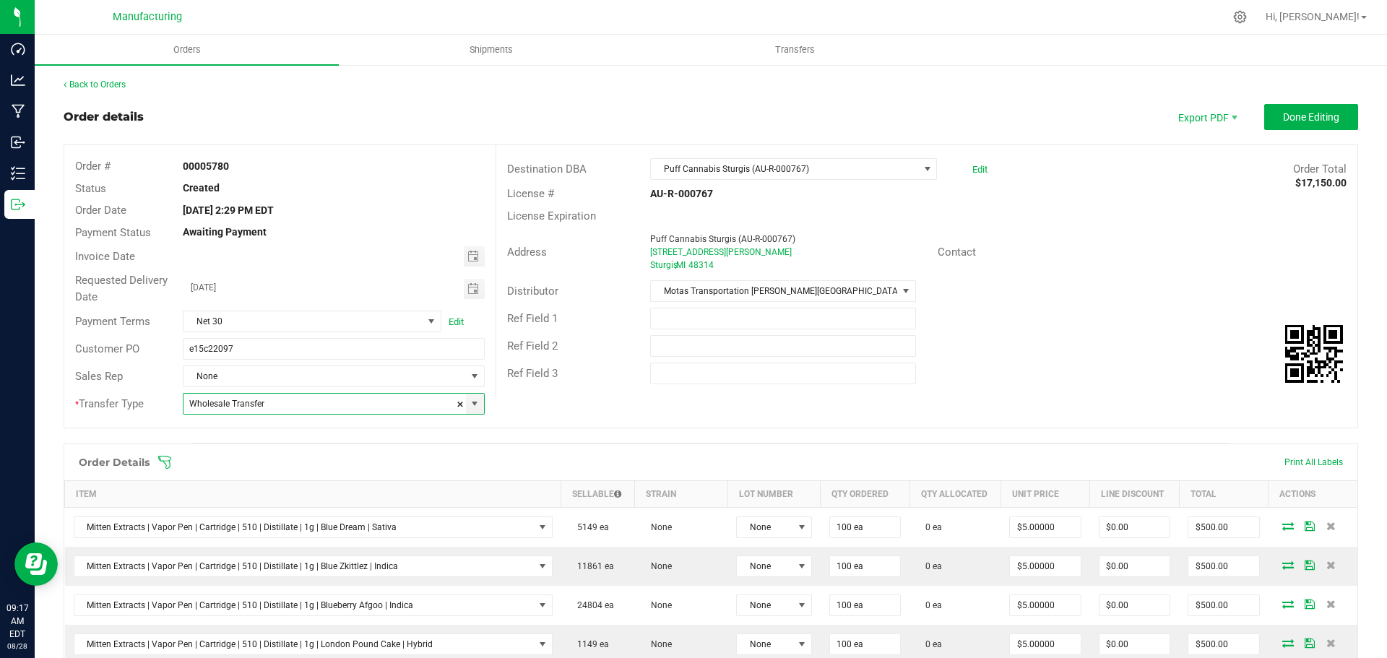
click at [165, 459] on icon at bounding box center [164, 462] width 14 height 14
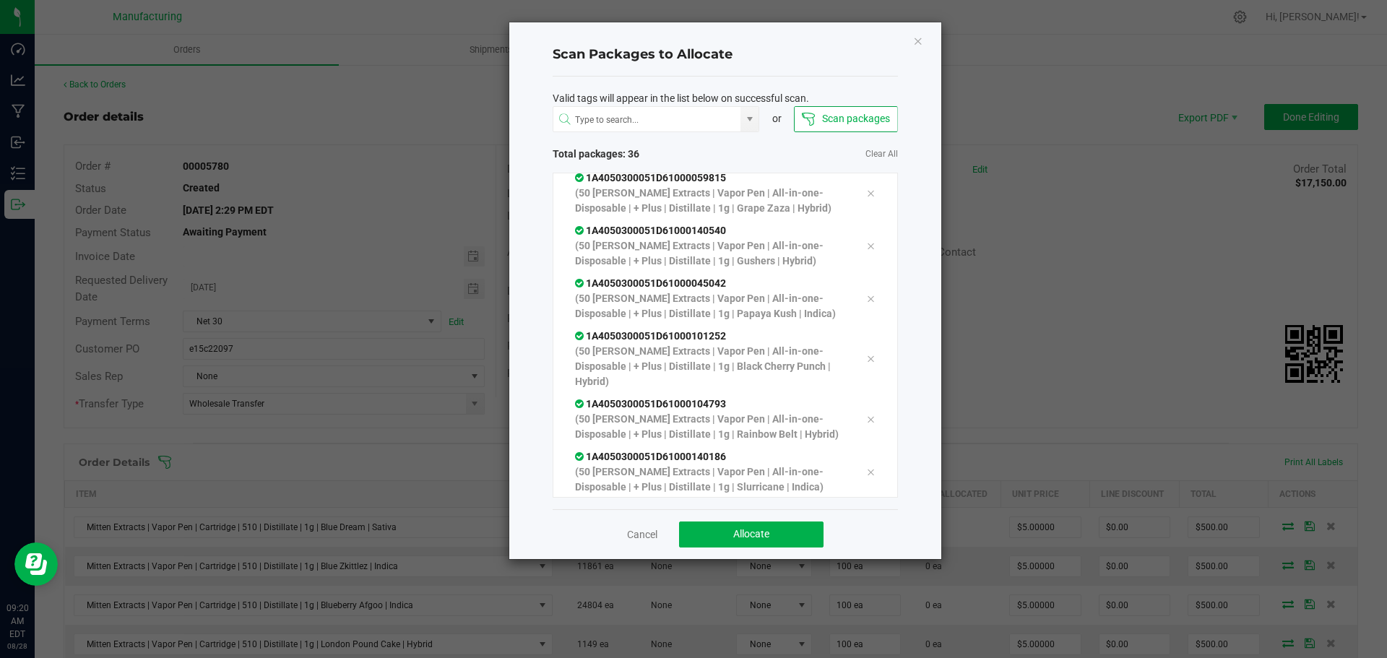
scroll to position [1619, 0]
click at [768, 537] on span "Allocate" at bounding box center [751, 534] width 36 height 12
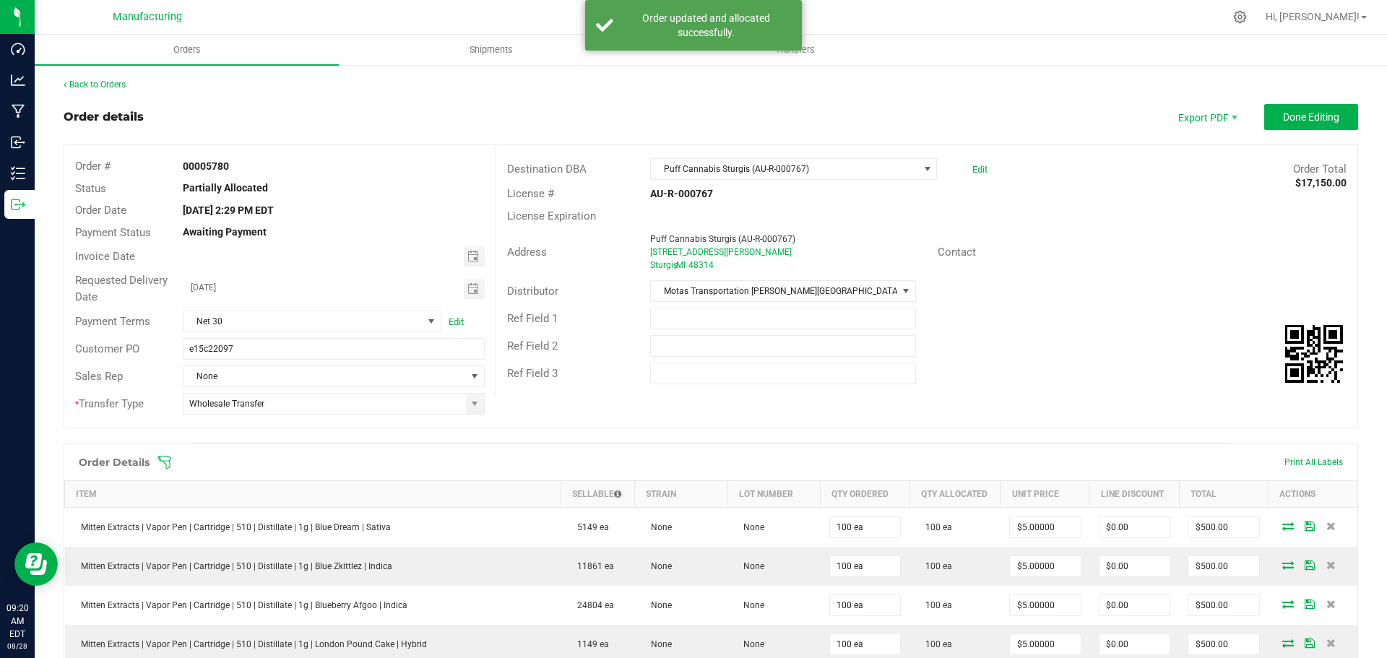
click at [168, 459] on icon at bounding box center [164, 462] width 14 height 14
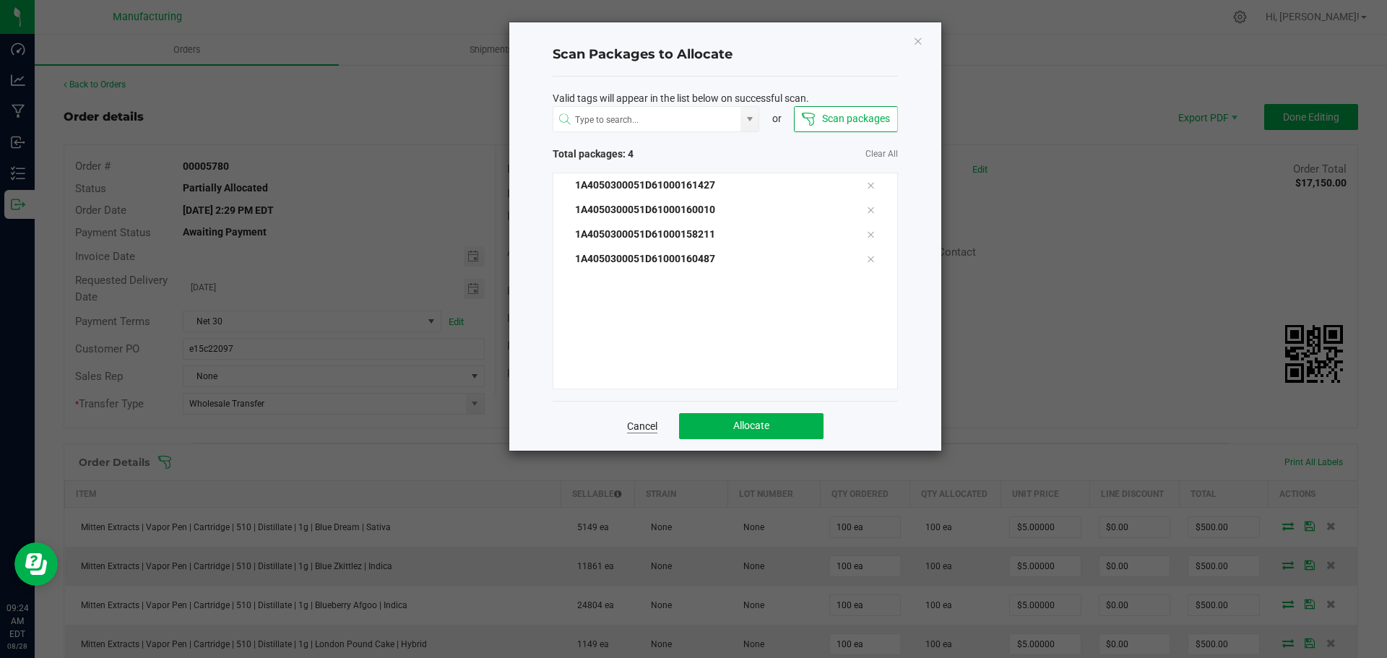
click at [644, 427] on link "Cancel" at bounding box center [642, 426] width 30 height 14
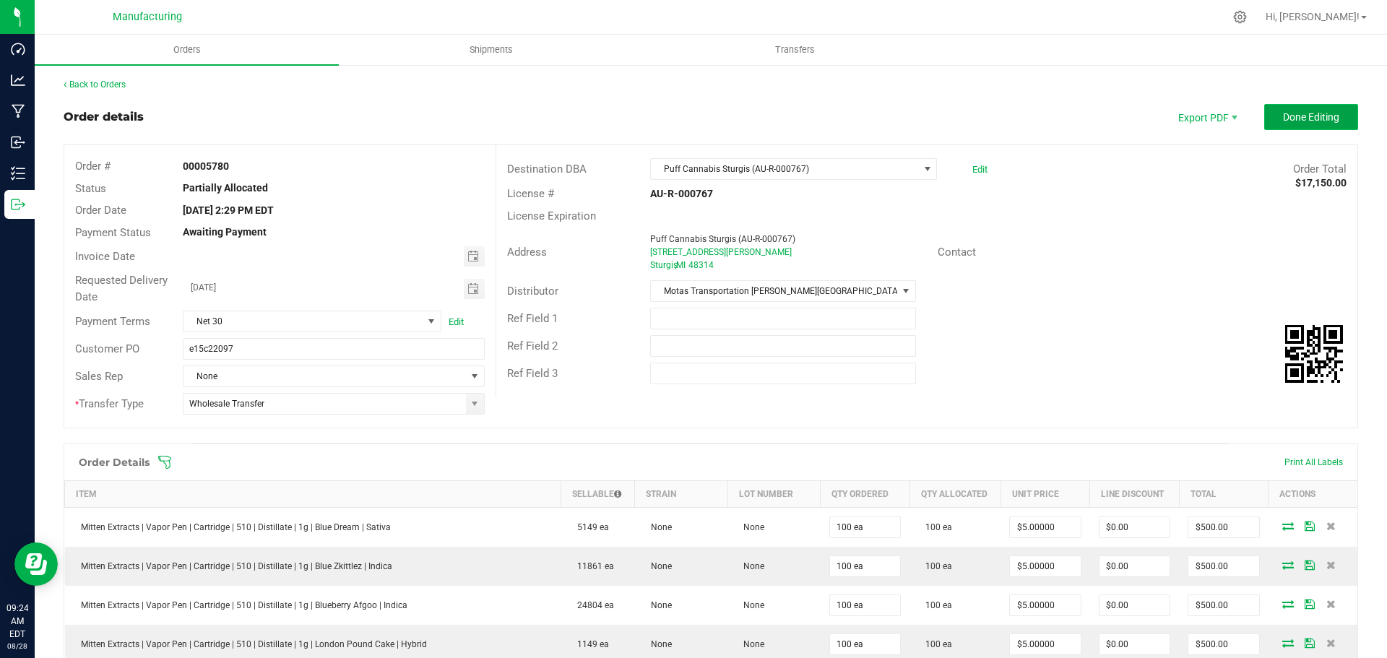
click at [1319, 117] on span "Done Editing" at bounding box center [1311, 117] width 56 height 12
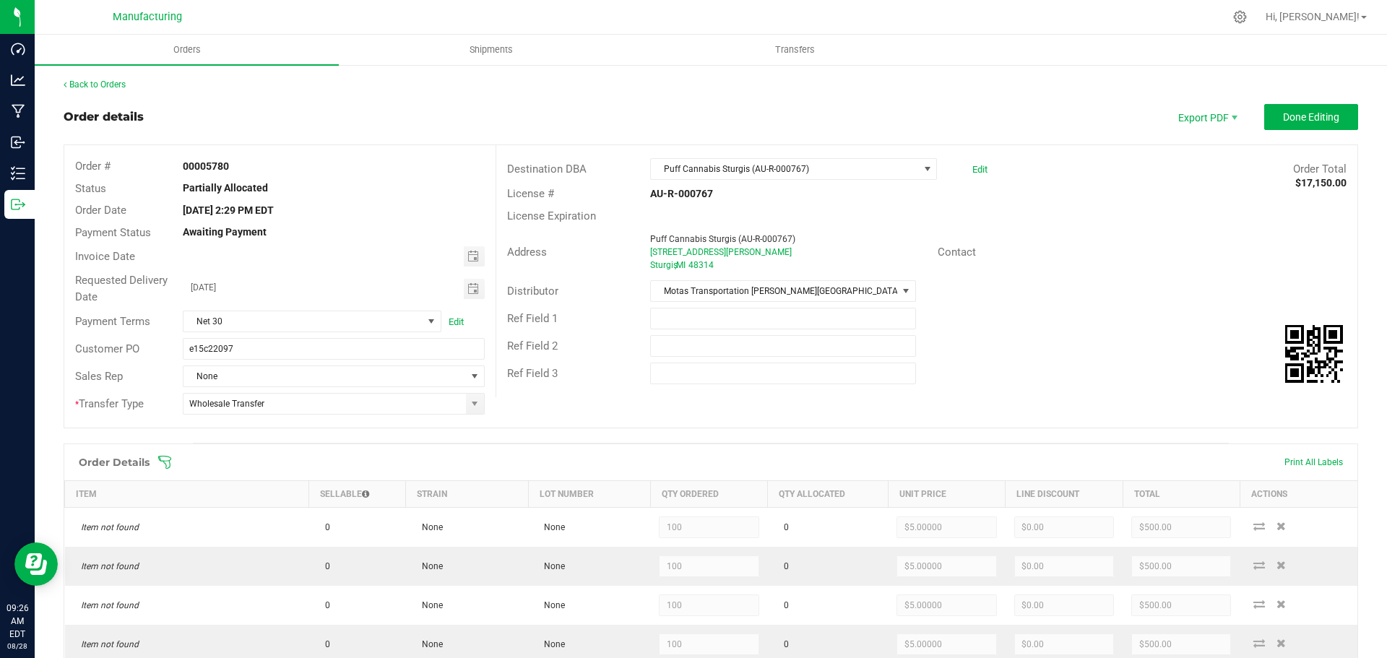
click at [163, 460] on icon at bounding box center [164, 462] width 14 height 14
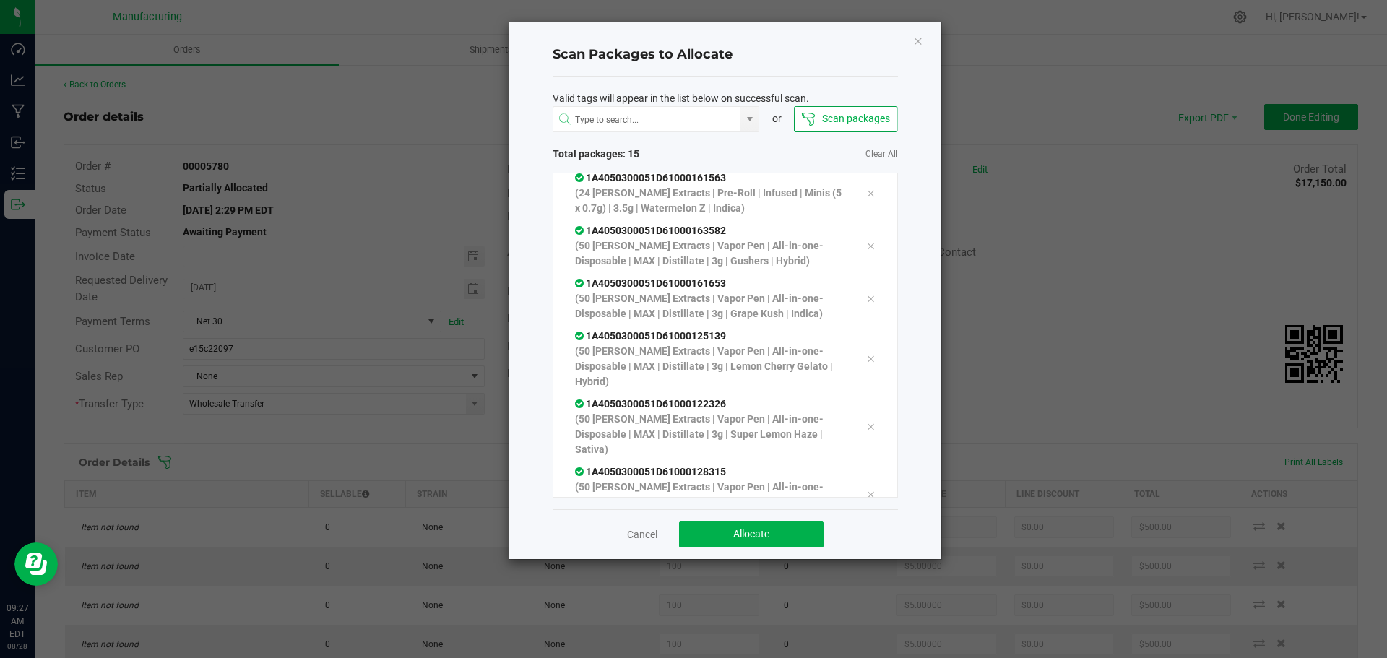
scroll to position [549, 0]
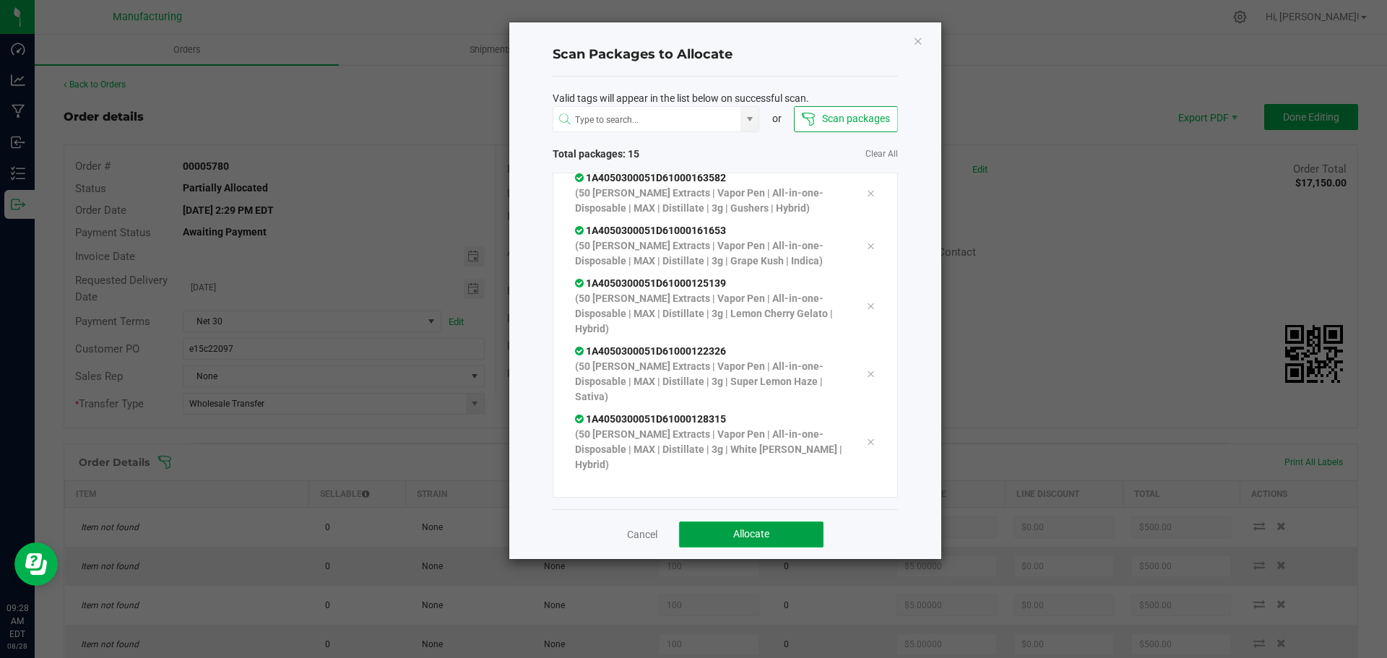
click at [793, 542] on button "Allocate" at bounding box center [751, 534] width 144 height 26
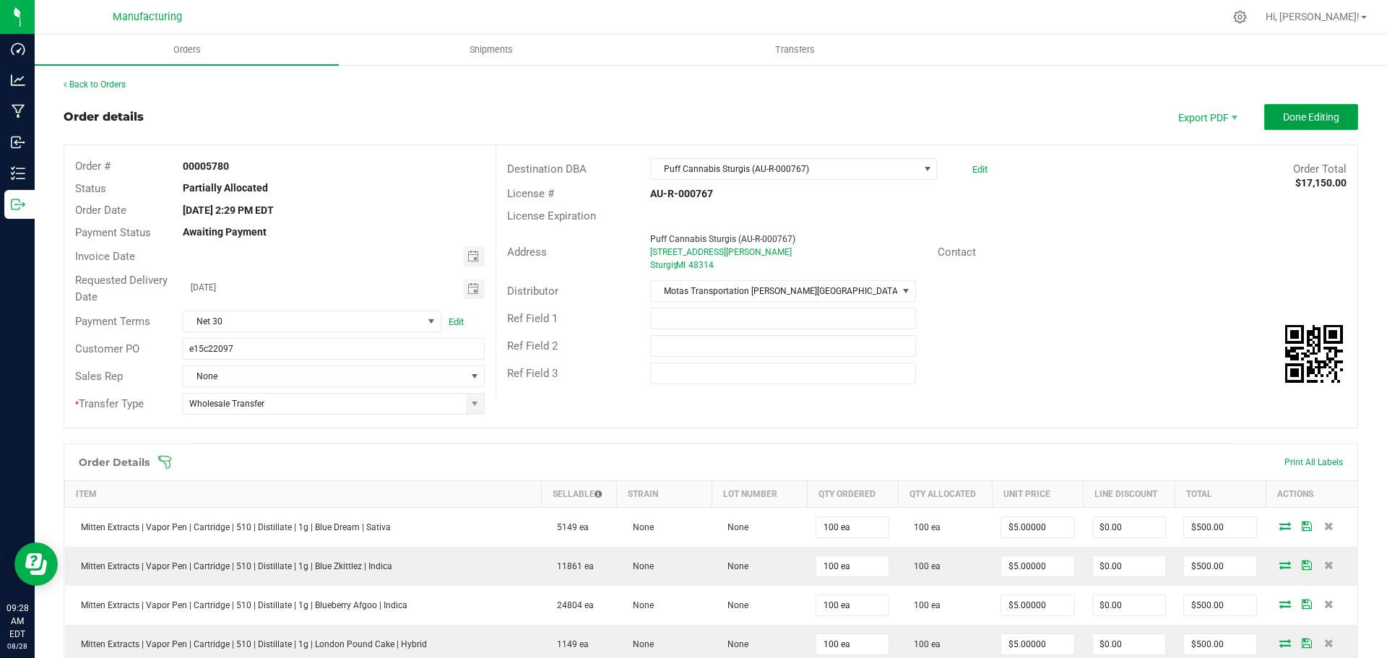
click at [1294, 119] on span "Done Editing" at bounding box center [1311, 117] width 56 height 12
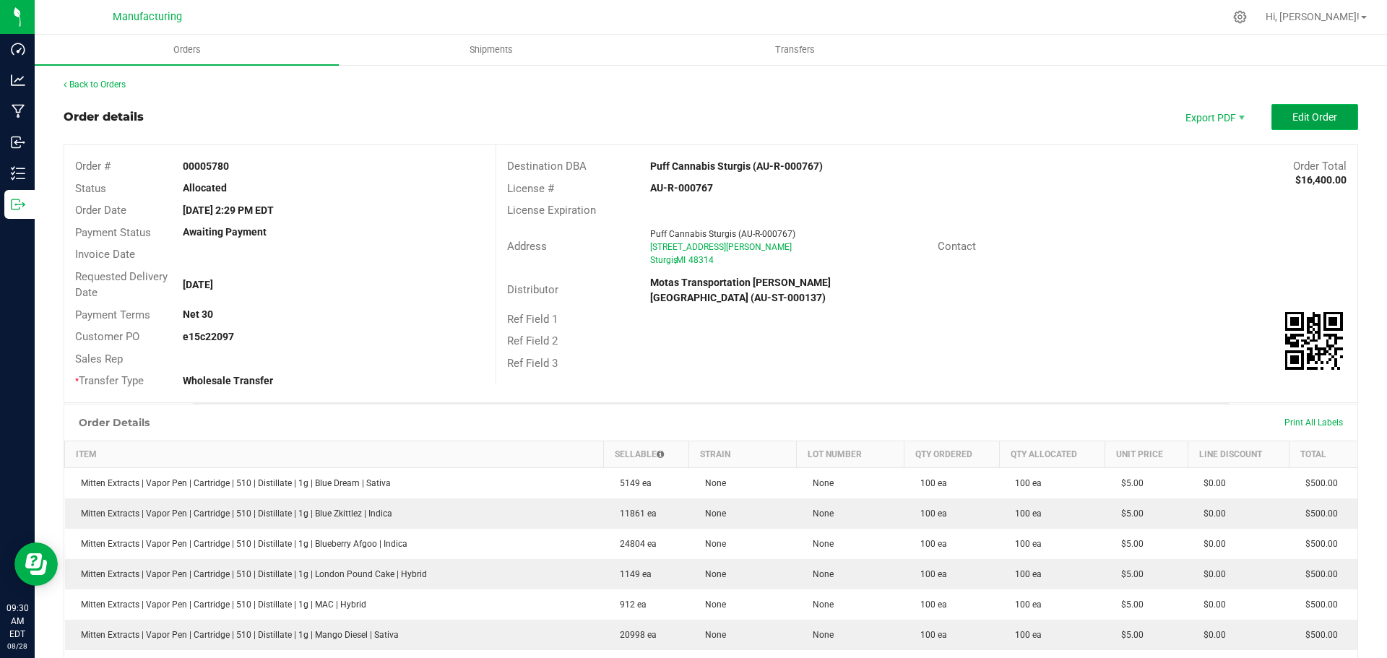
click at [1281, 117] on button "Edit Order" at bounding box center [1314, 117] width 87 height 26
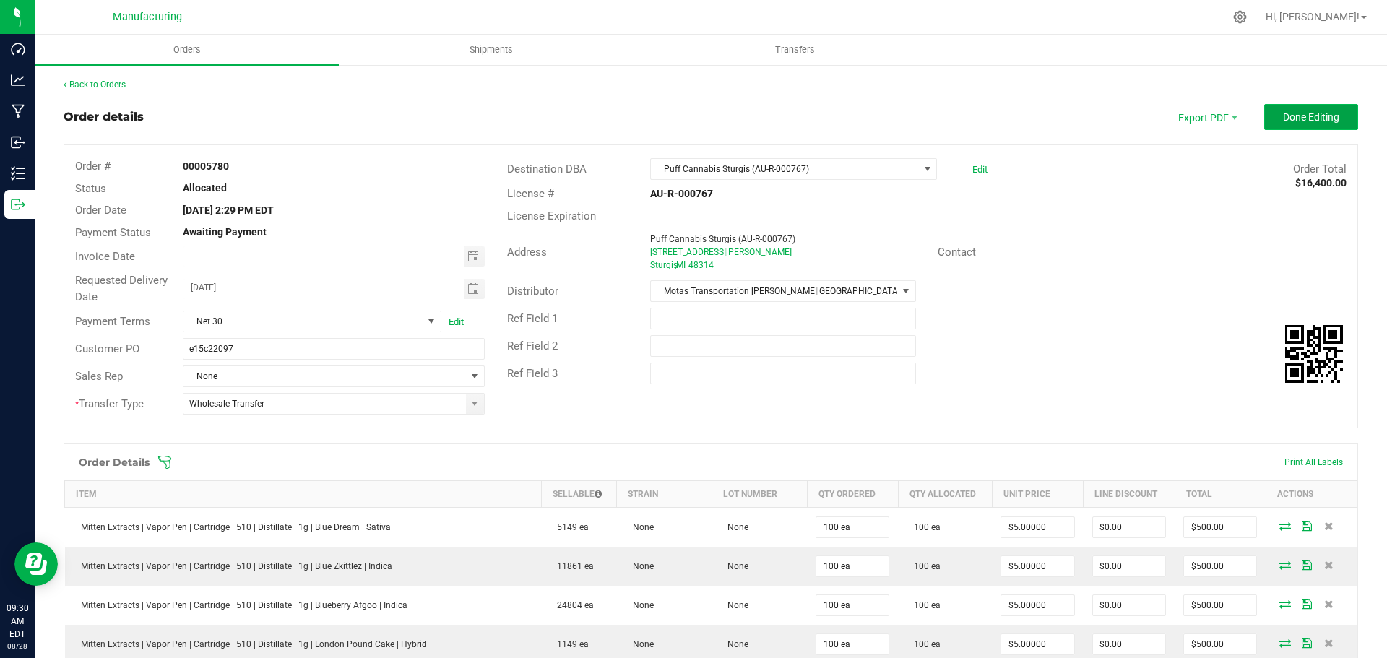
click at [1291, 116] on span "Done Editing" at bounding box center [1311, 117] width 56 height 12
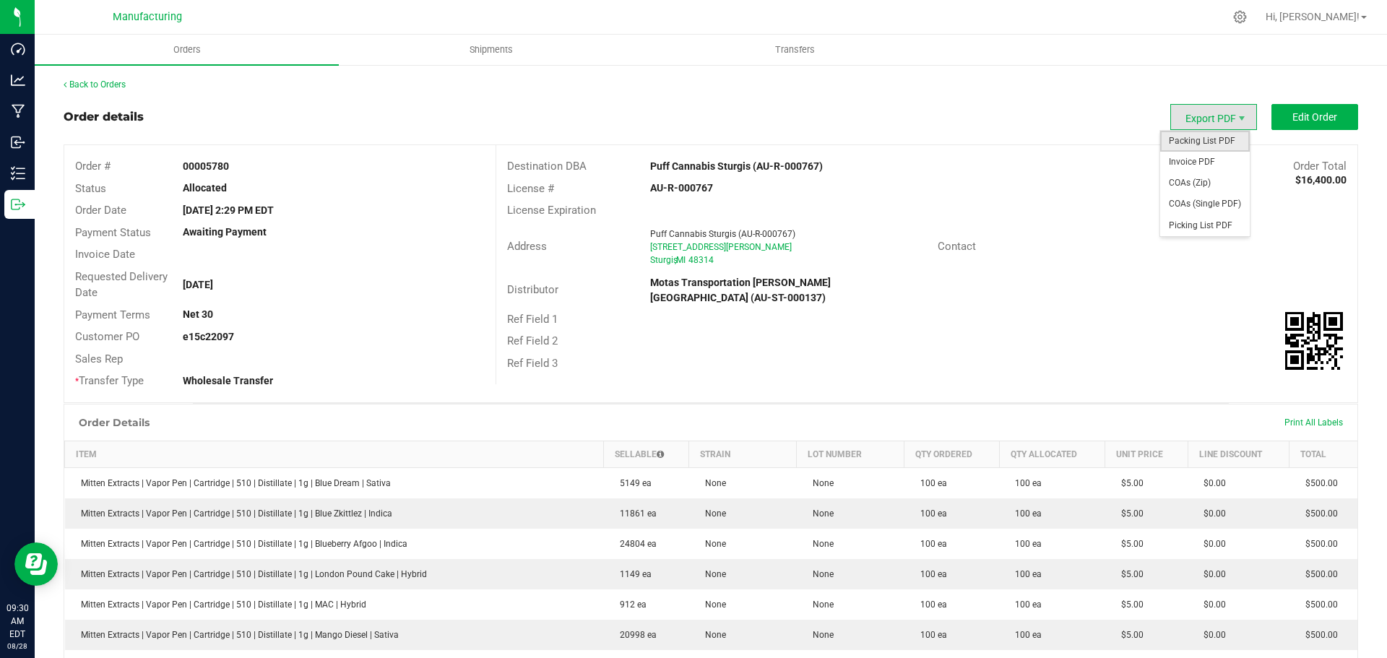
click at [1195, 144] on span "Packing List PDF" at bounding box center [1205, 141] width 90 height 21
click at [125, 84] on link "Back to Orders" at bounding box center [95, 84] width 62 height 10
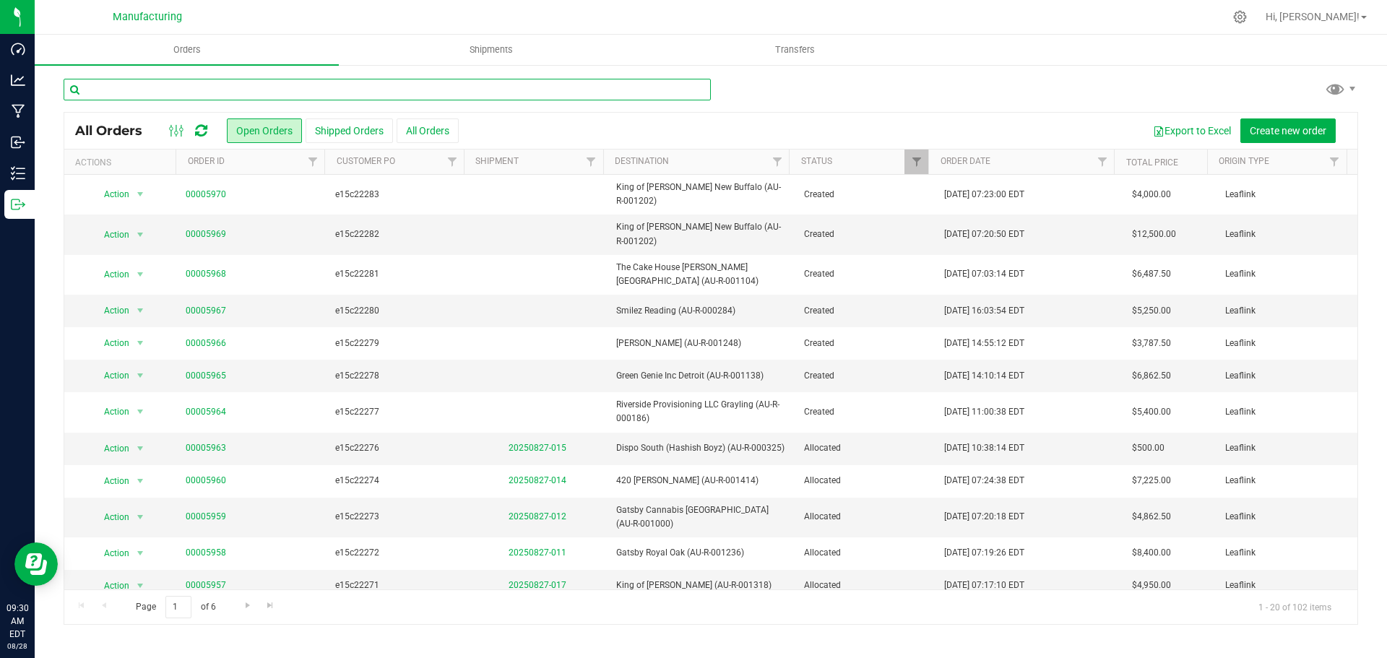
click at [341, 87] on input "text" at bounding box center [387, 90] width 647 height 22
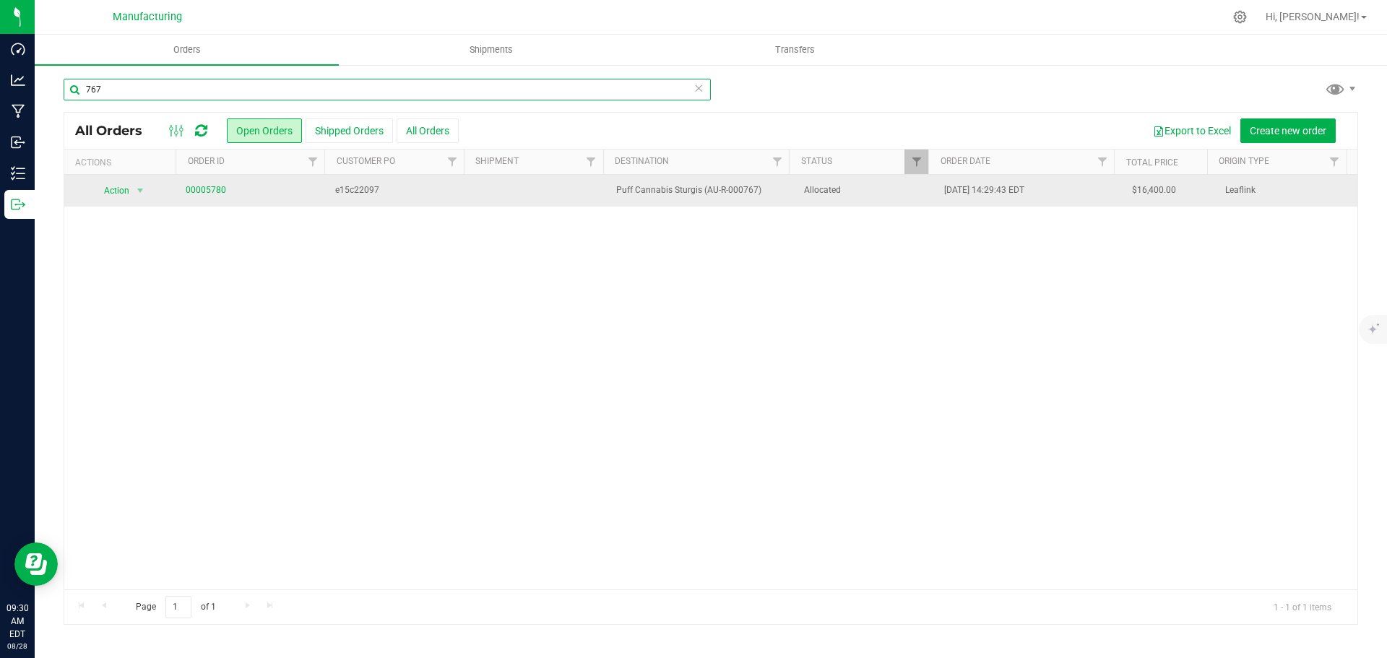
type input "767"
click at [878, 194] on span "Allocated" at bounding box center [866, 190] width 124 height 14
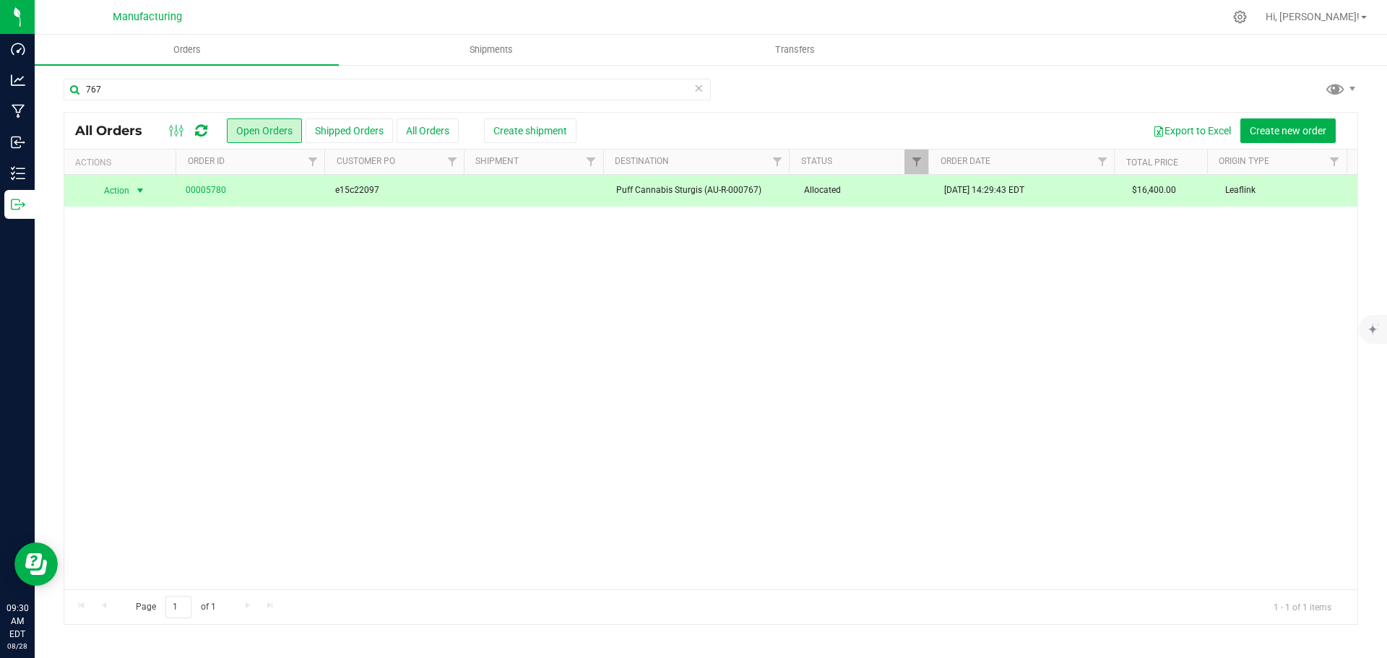
click at [568, 126] on div "Export to Excel Create new order" at bounding box center [956, 130] width 781 height 25
click at [543, 130] on span "Create shipment" at bounding box center [530, 131] width 74 height 12
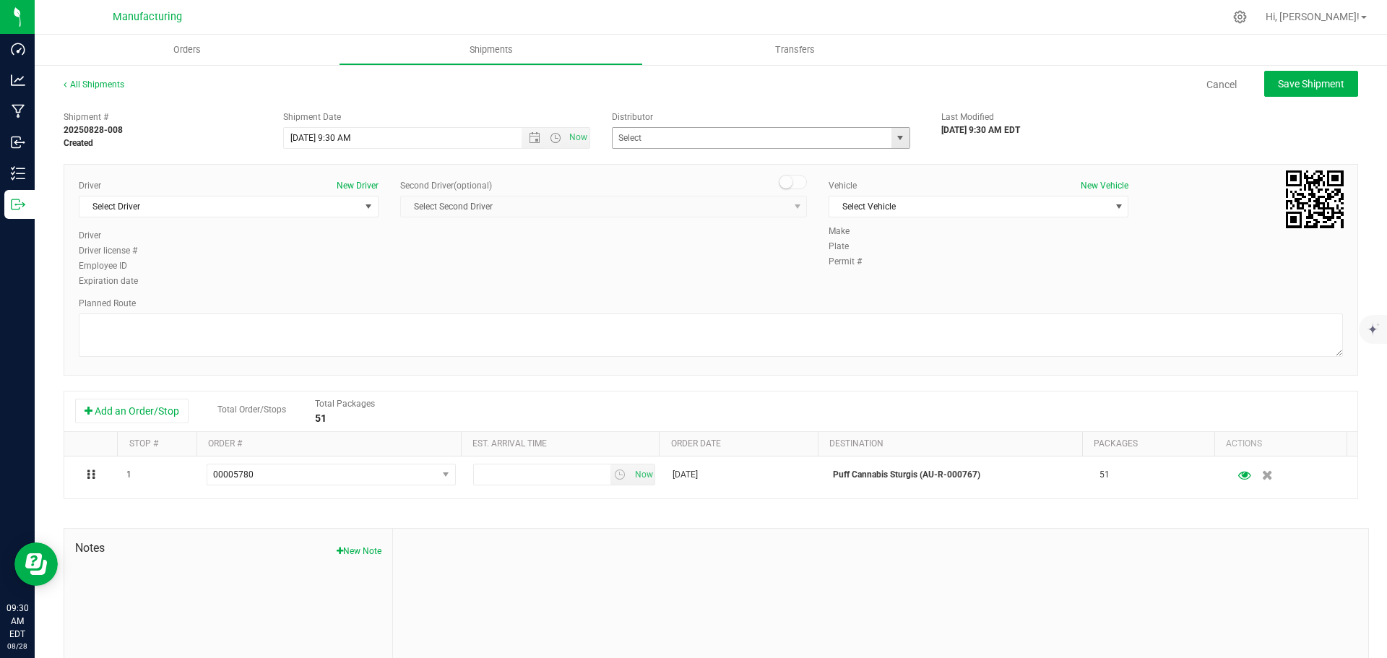
click at [895, 139] on span "select" at bounding box center [900, 138] width 12 height 12
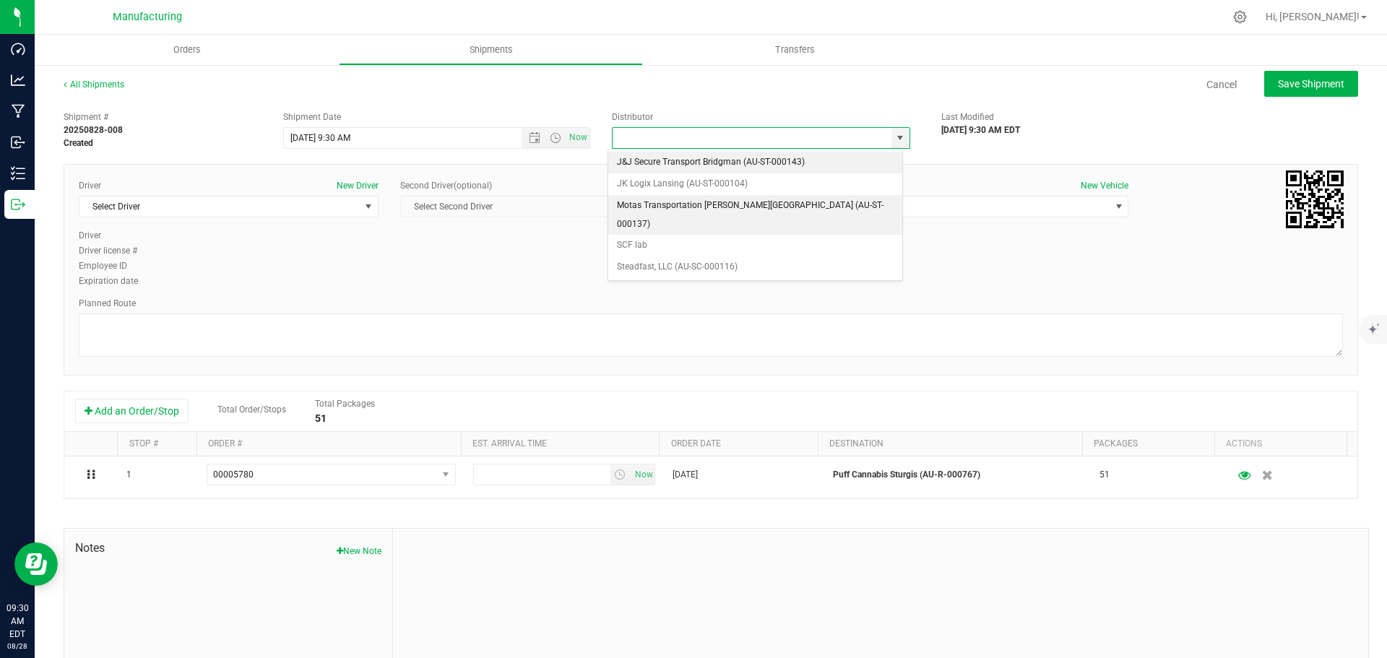
click at [641, 199] on li "Motas Transportation [PERSON_NAME][GEOGRAPHIC_DATA] (AU-ST-000137)" at bounding box center [755, 215] width 294 height 40
type input "Motas Transportation [PERSON_NAME][GEOGRAPHIC_DATA] (AU-ST-000137)"
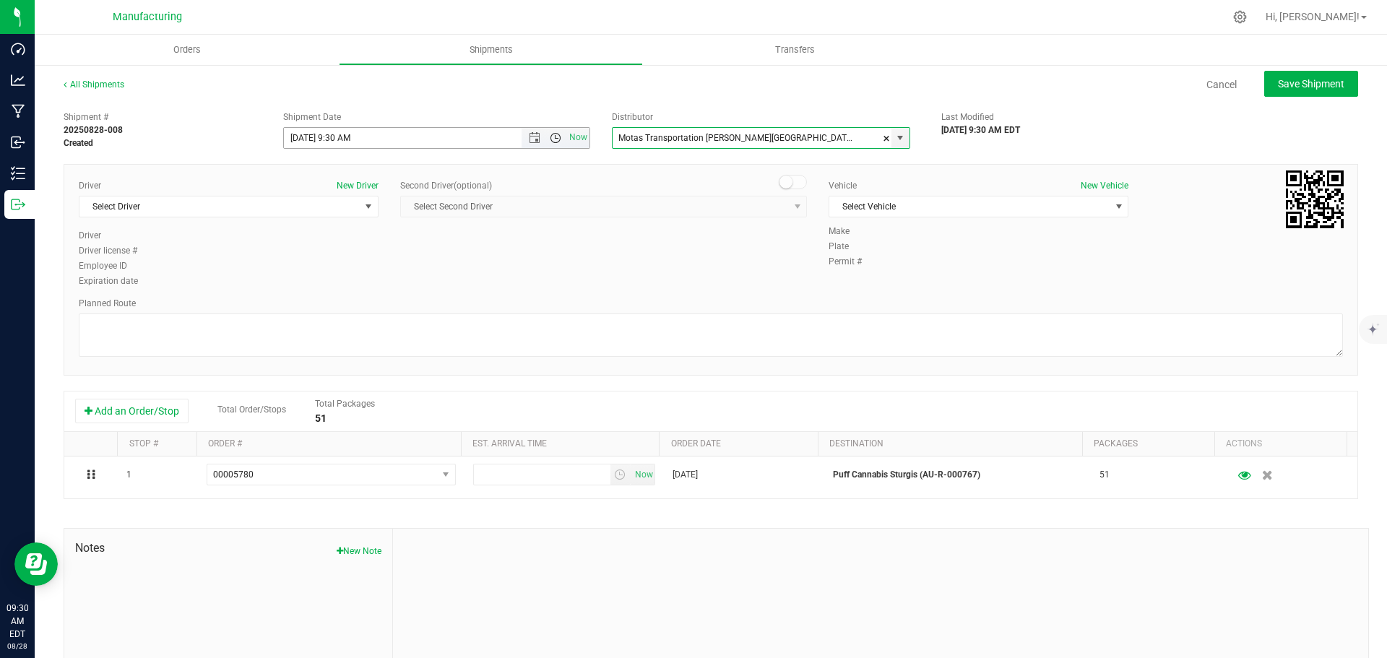
click at [550, 137] on span "Open the time view" at bounding box center [556, 138] width 12 height 12
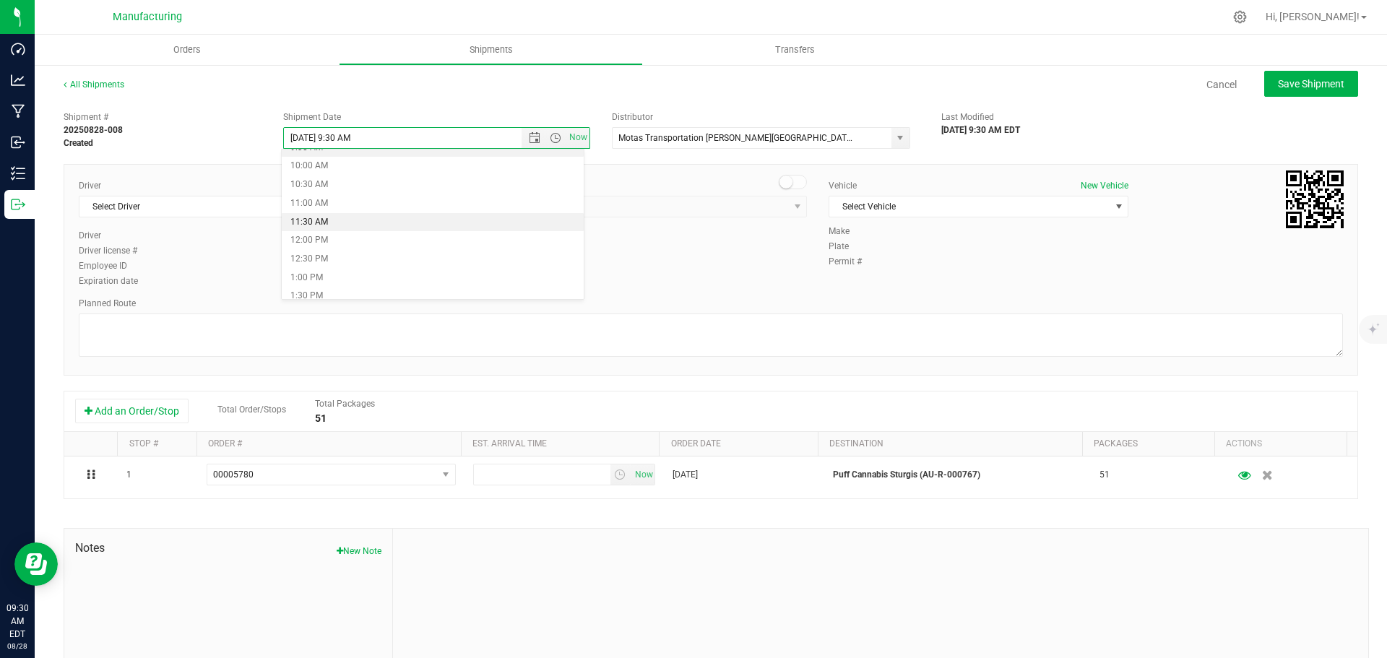
click at [323, 219] on li "11:30 AM" at bounding box center [433, 222] width 302 height 19
type input "[DATE] 11:30 AM"
click at [363, 206] on span "select" at bounding box center [369, 207] width 12 height 12
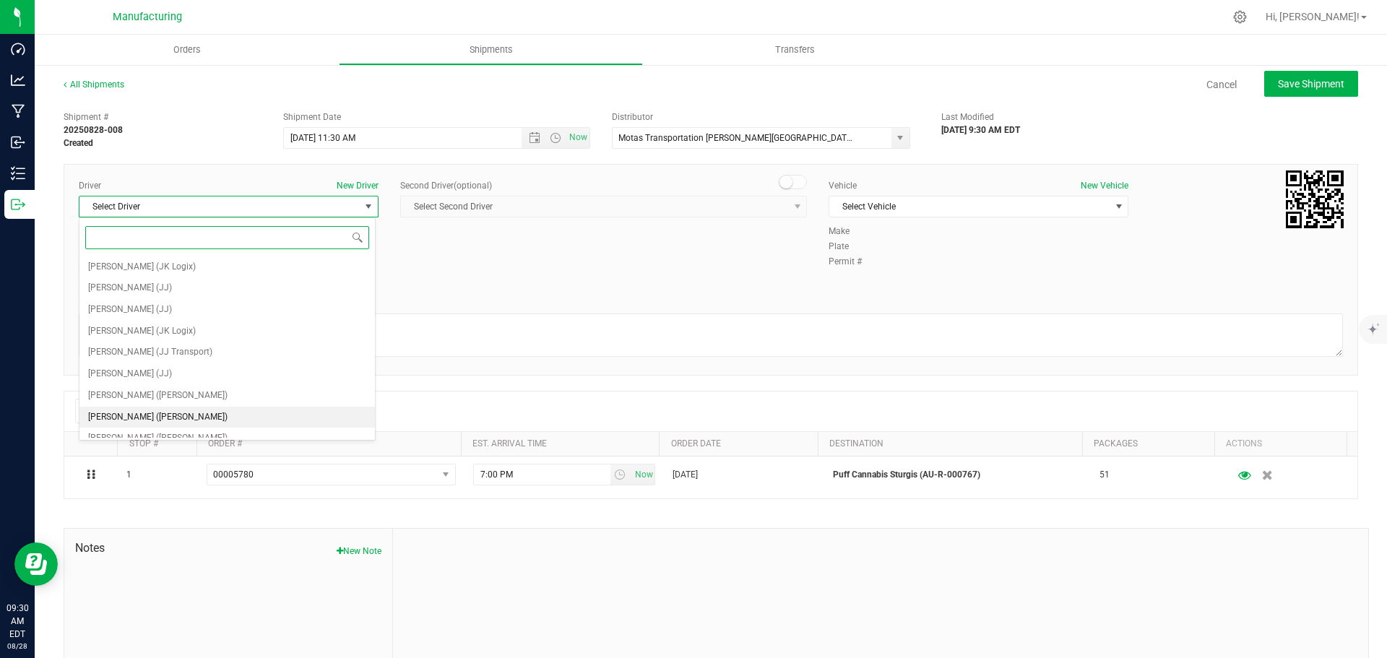
click at [135, 420] on span "[PERSON_NAME] ([PERSON_NAME])" at bounding box center [157, 417] width 139 height 19
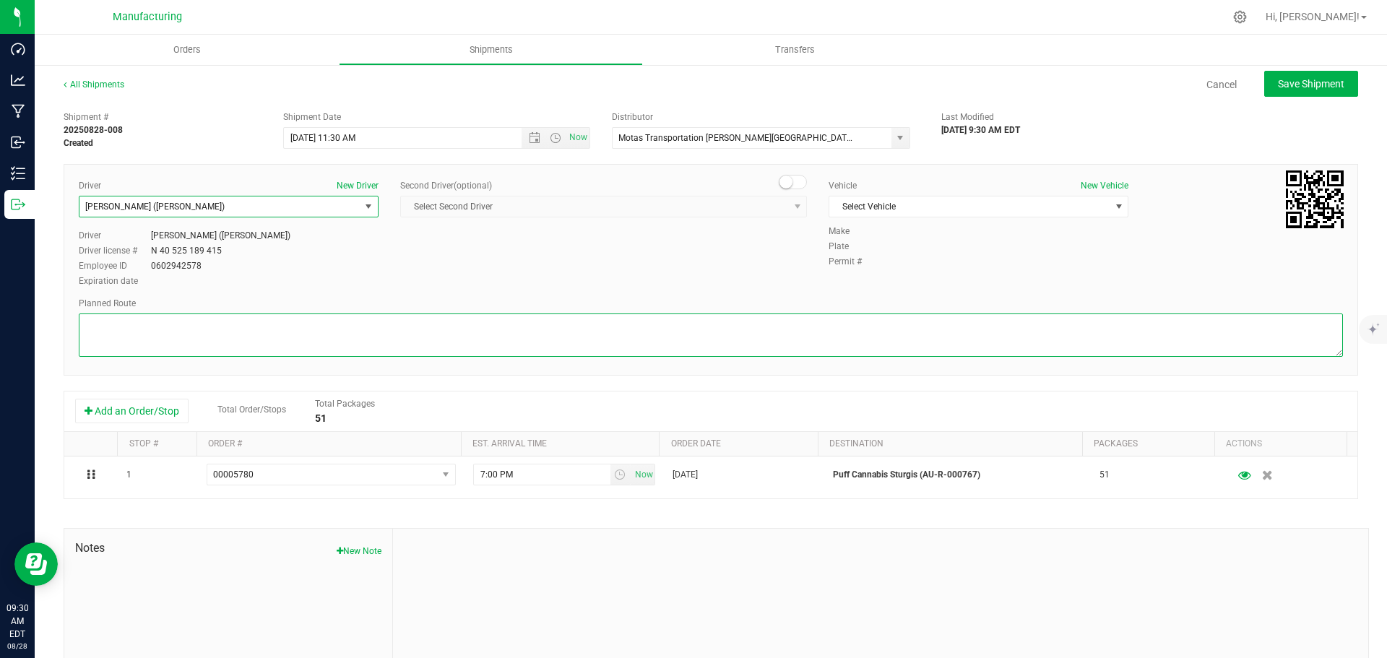
click at [292, 332] on textarea at bounding box center [711, 334] width 1264 height 43
paste textarea "Mitten Distro Dimondale To Motas -- Head south 246 ft -- Turn right 325 ft -- T…"
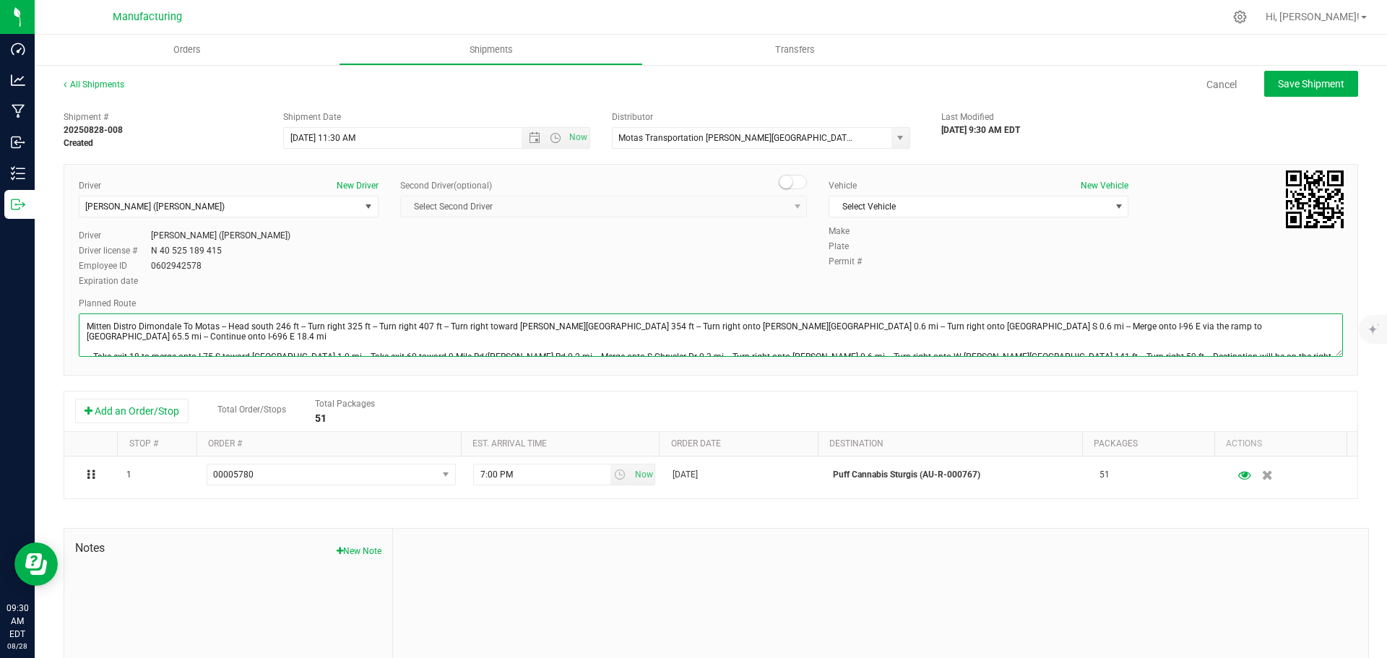
scroll to position [16, 0]
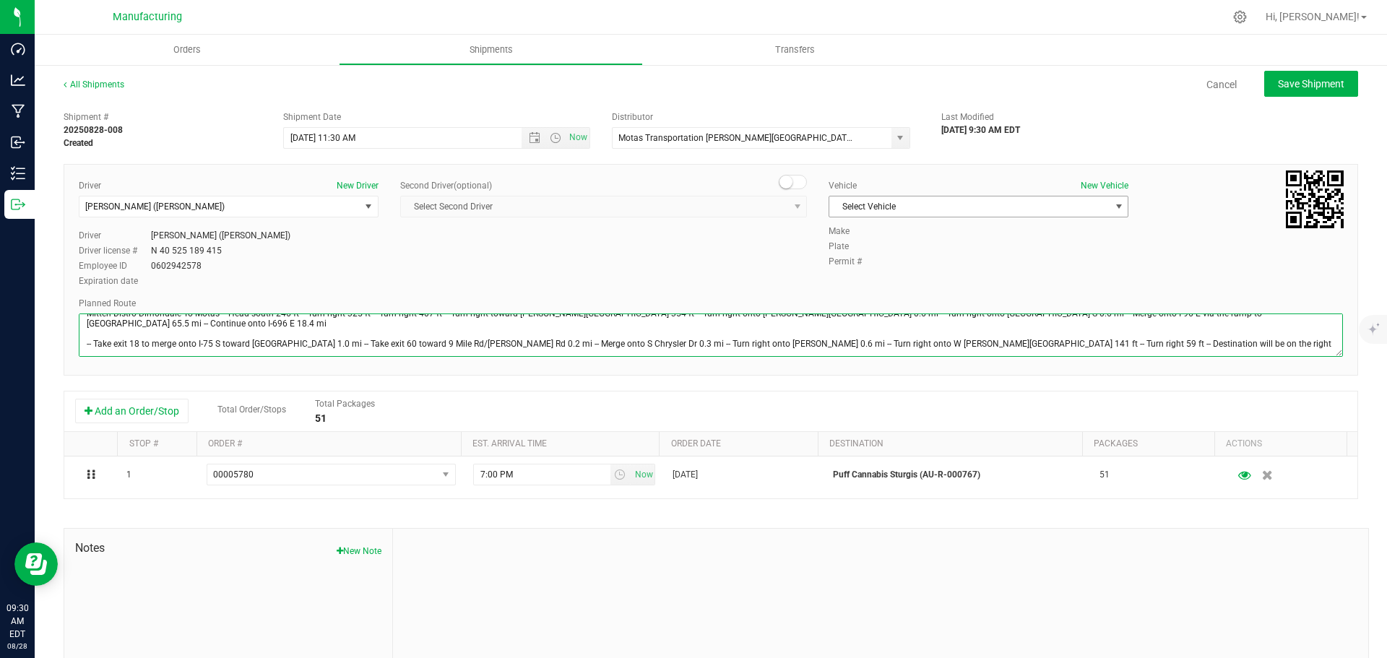
type textarea "Mitten Distro Dimondale To Motas -- Head south 246 ft -- Turn right 325 ft -- T…"
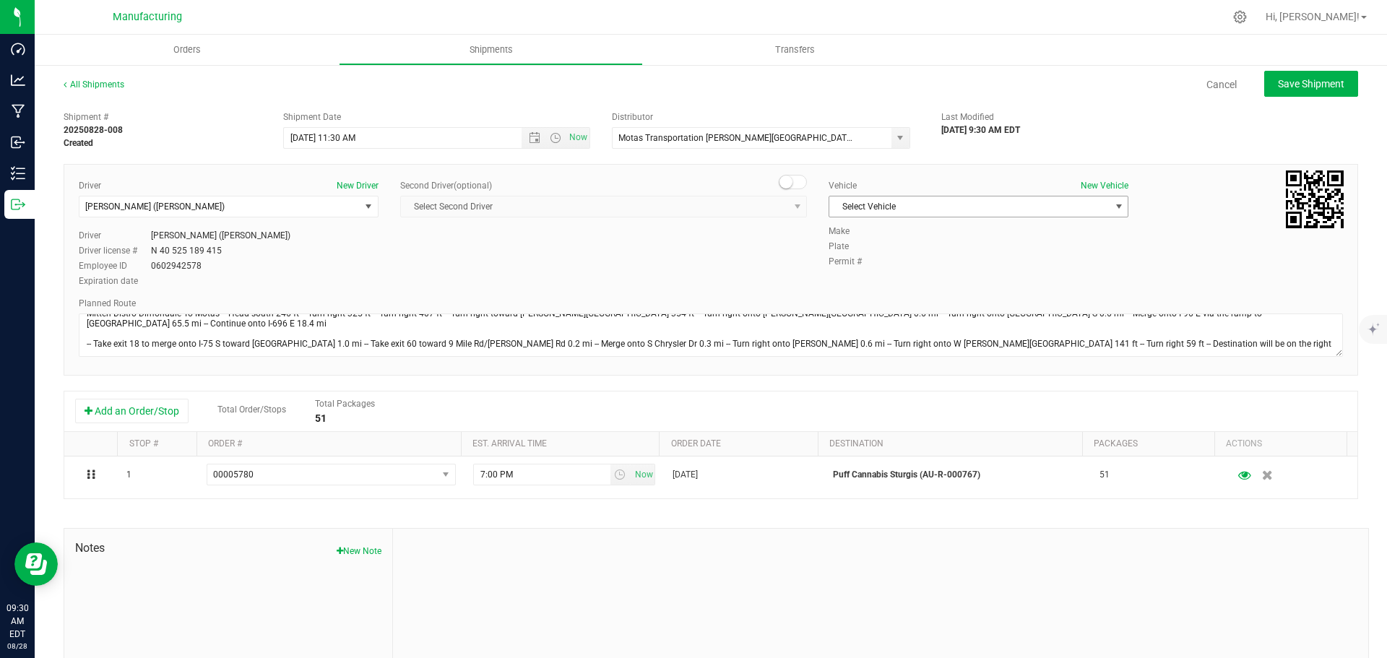
click at [844, 205] on span "Select Vehicle" at bounding box center [969, 206] width 280 height 20
click at [857, 269] on li "[MEDICAL_DATA]" at bounding box center [970, 275] width 295 height 22
click at [1291, 85] on span "Save Shipment" at bounding box center [1311, 84] width 66 height 12
type input "[DATE] 3:30 PM"
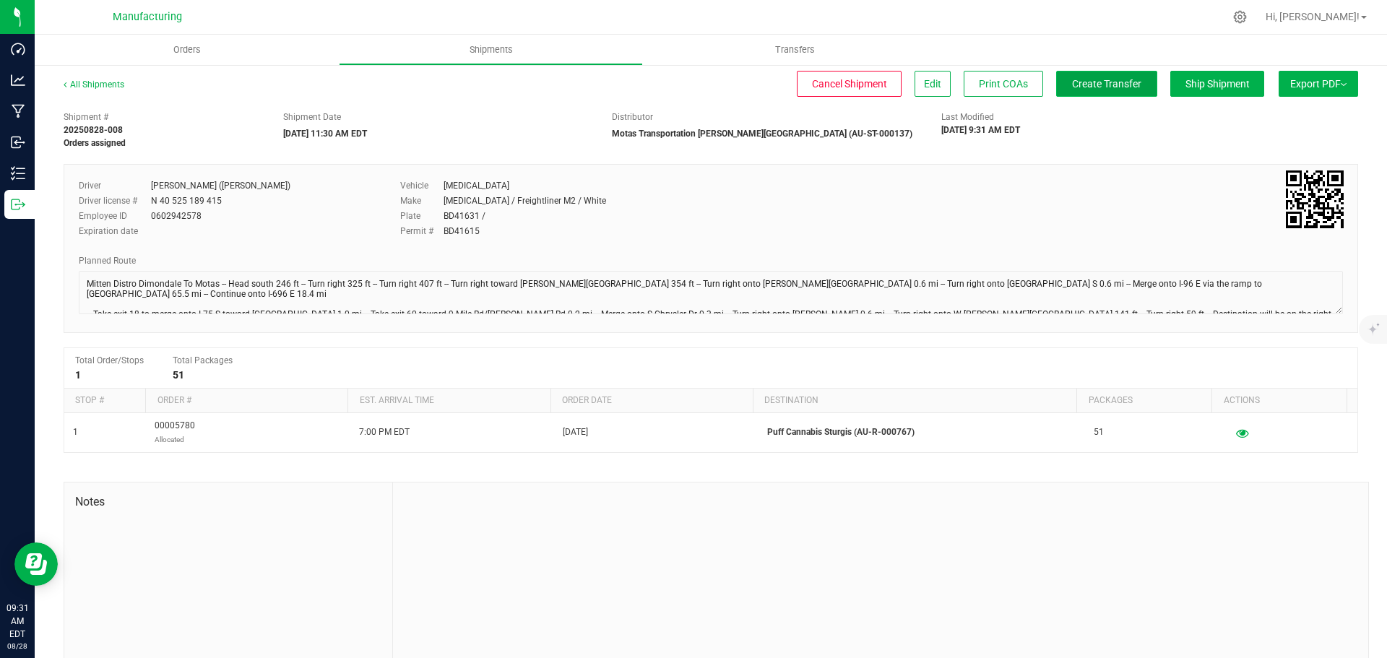
click at [1069, 73] on button "Create Transfer" at bounding box center [1106, 84] width 101 height 26
click at [186, 44] on span "Orders" at bounding box center [187, 49] width 66 height 13
